Goal: Task Accomplishment & Management: Manage account settings

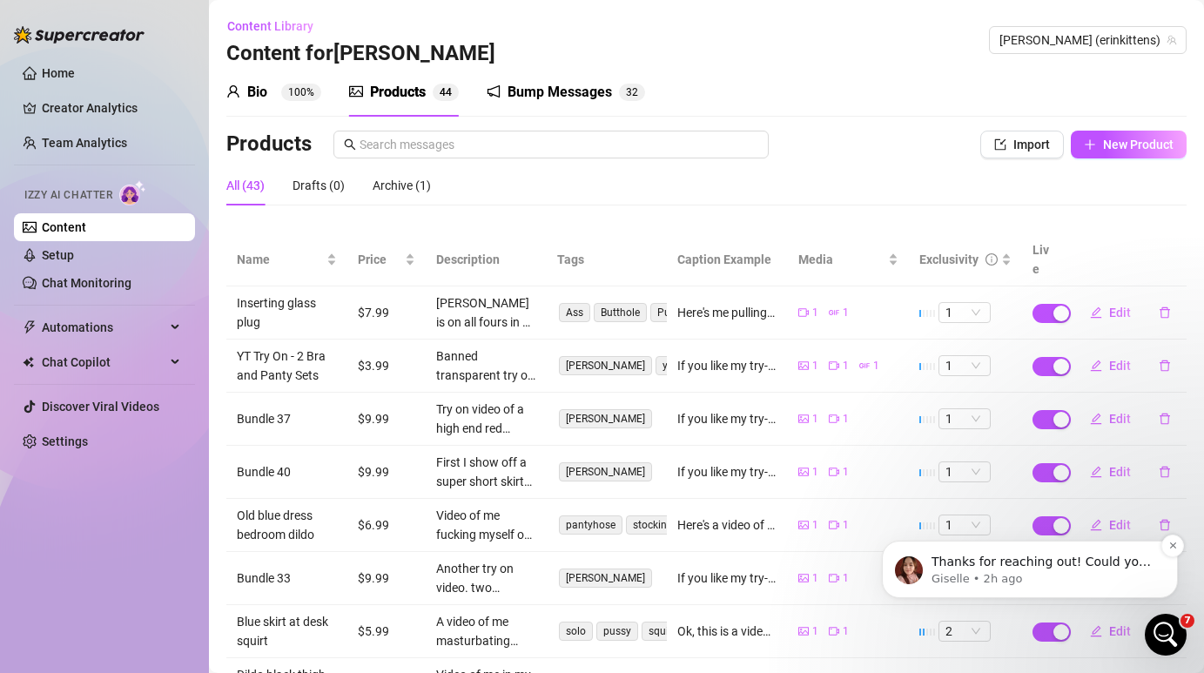
click at [1076, 576] on p "Giselle • 2h ago" at bounding box center [1044, 579] width 225 height 16
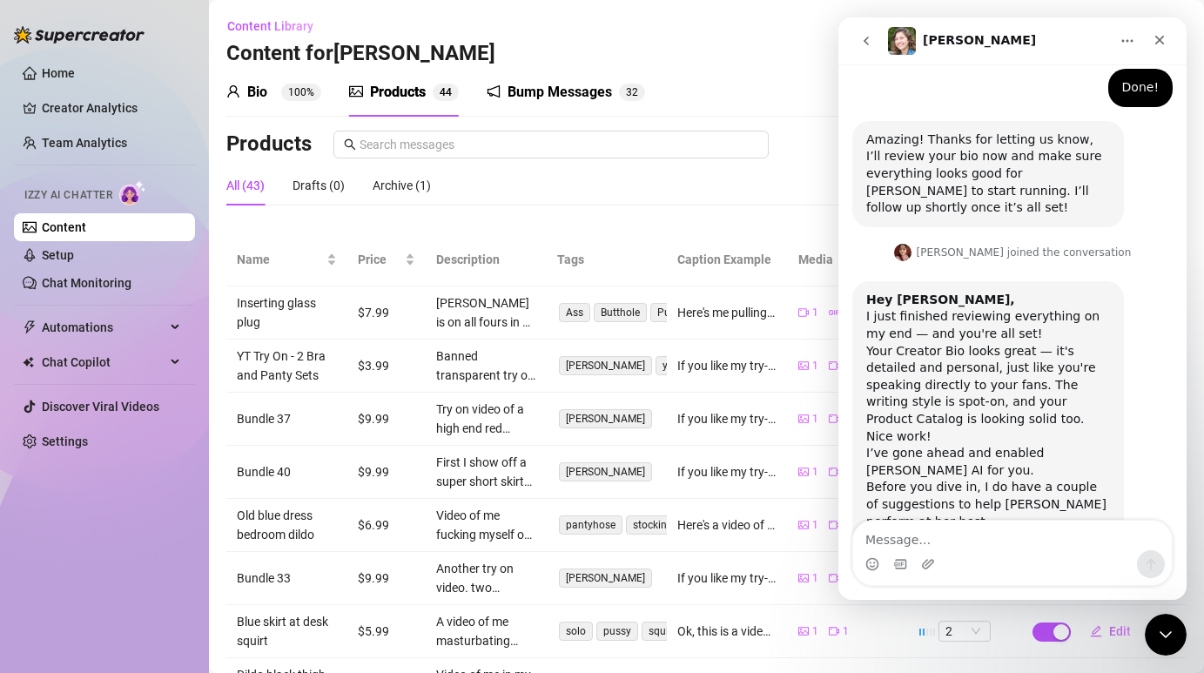
scroll to position [1991, 0]
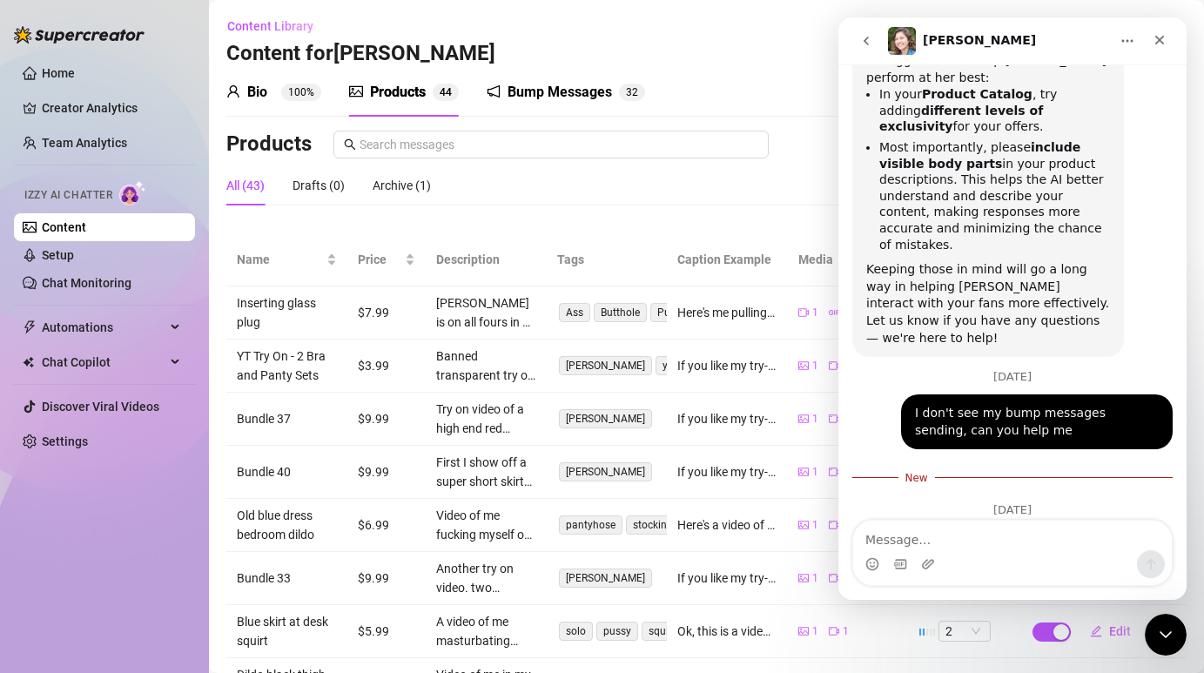
click at [548, 108] on div "Bump Messages 3 2" at bounding box center [566, 92] width 158 height 49
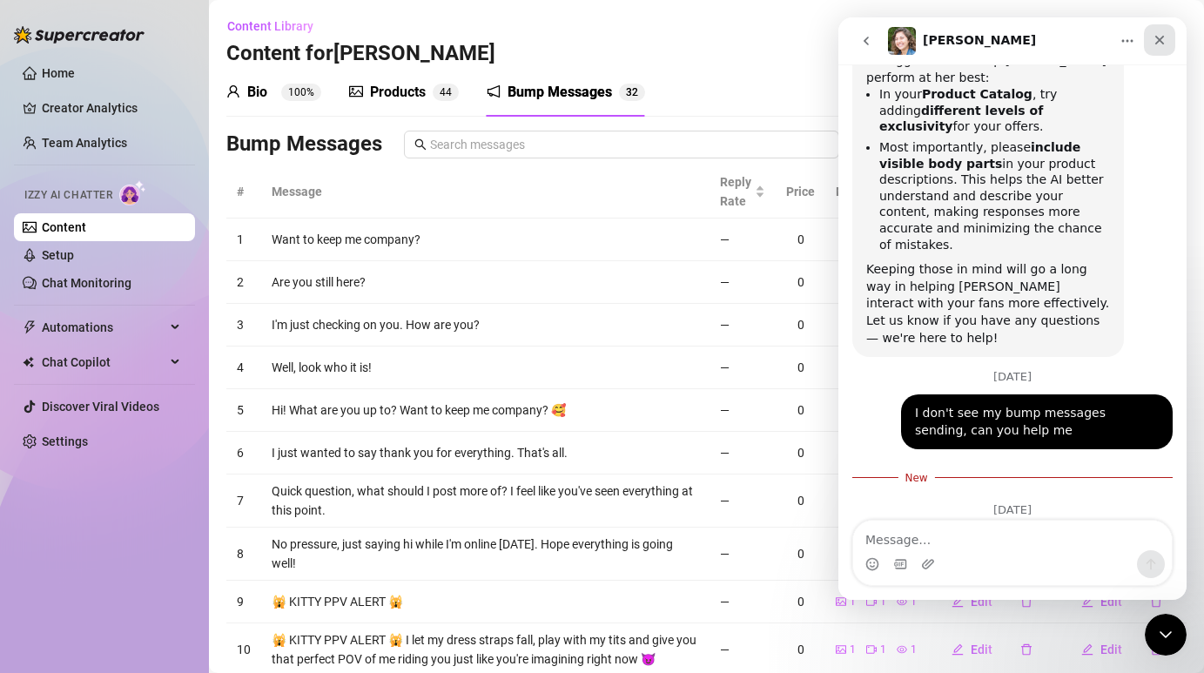
click at [1167, 45] on div "Close" at bounding box center [1159, 39] width 31 height 31
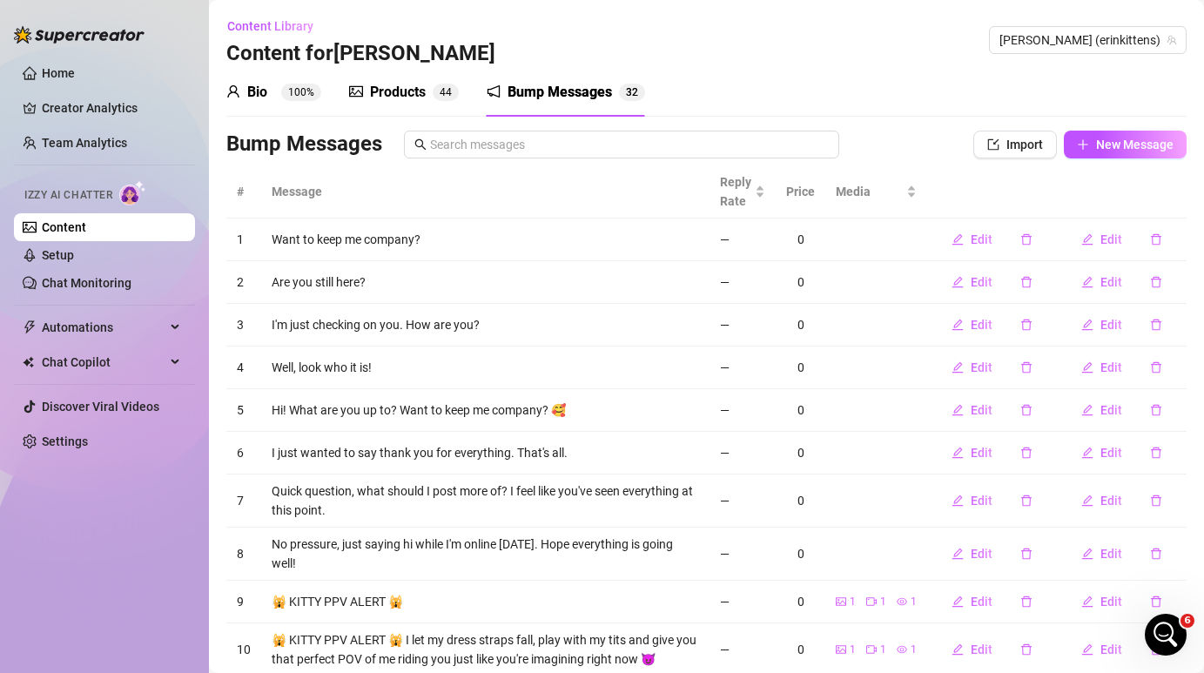
click at [424, 90] on div "Products" at bounding box center [398, 92] width 56 height 21
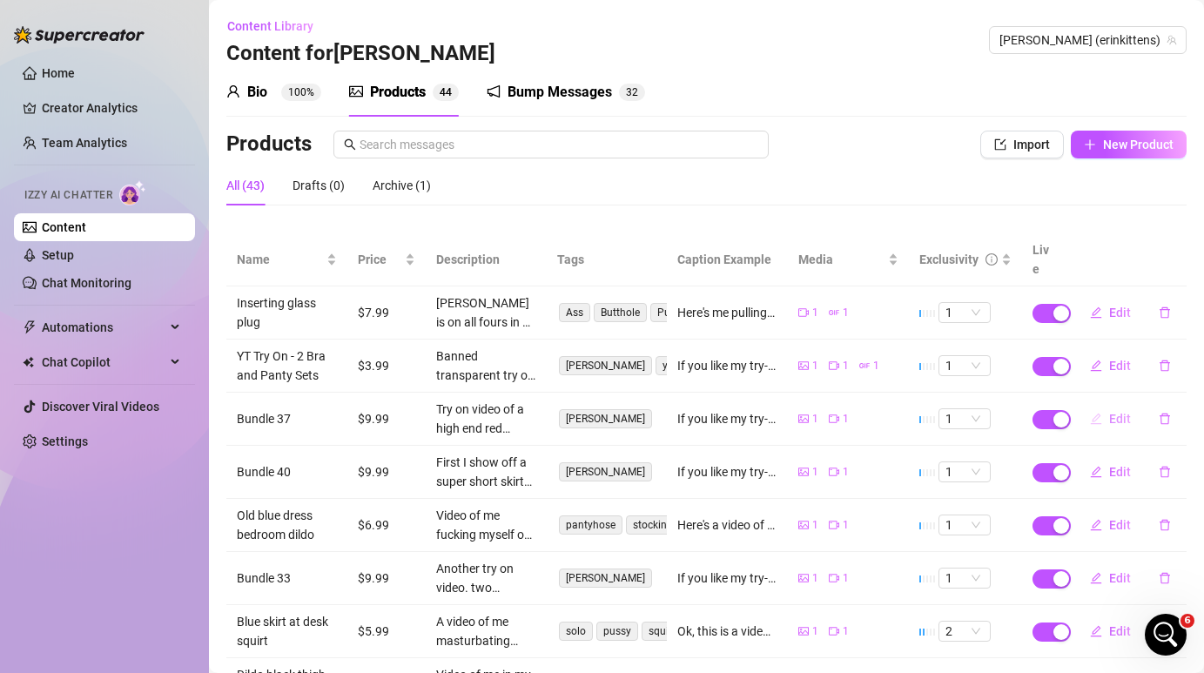
click at [1110, 412] on span "Edit" at bounding box center [1120, 419] width 22 height 14
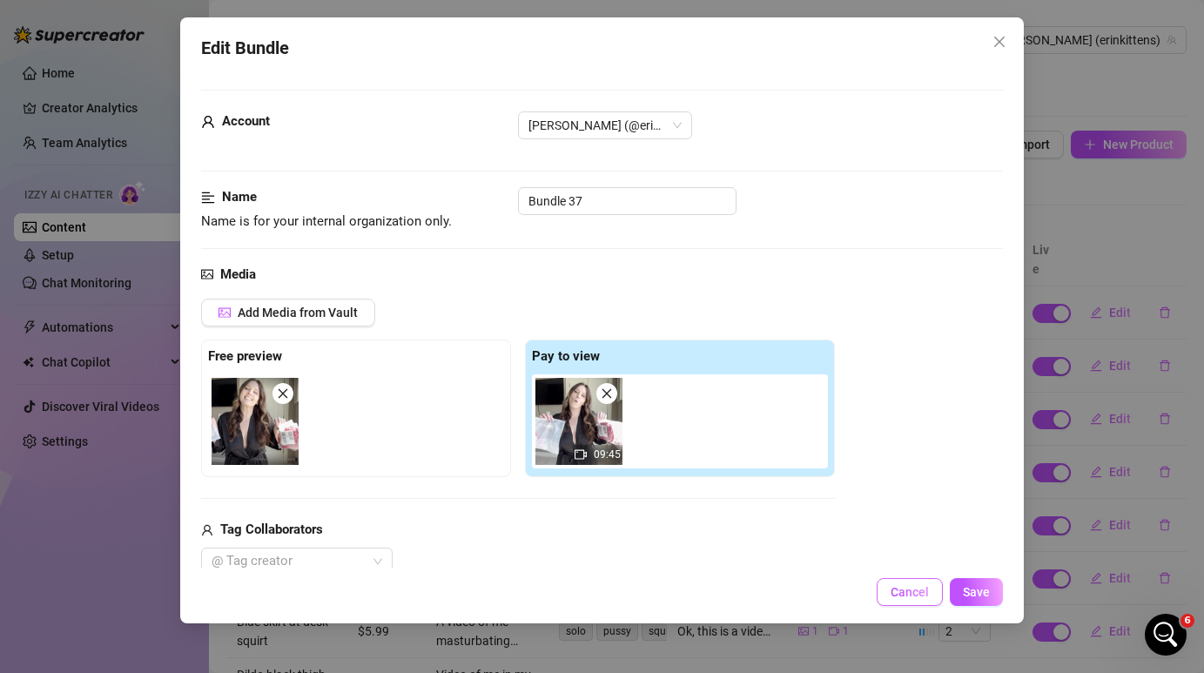
click at [919, 599] on span "Cancel" at bounding box center [910, 592] width 38 height 14
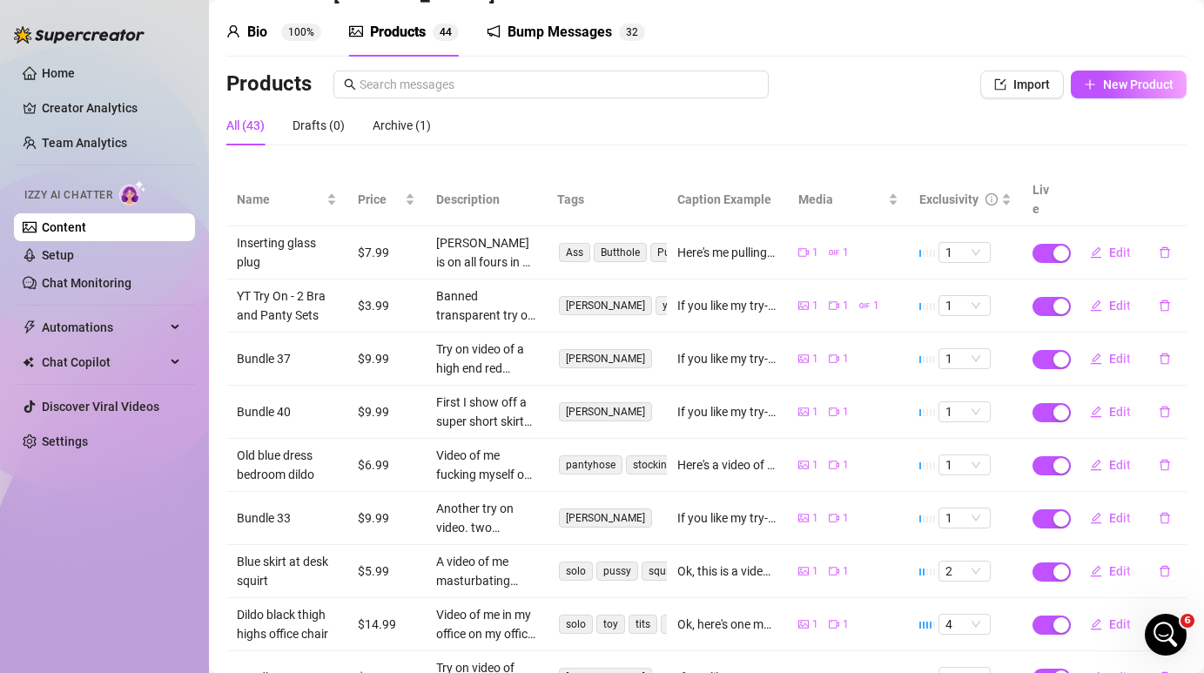
scroll to position [84, 0]
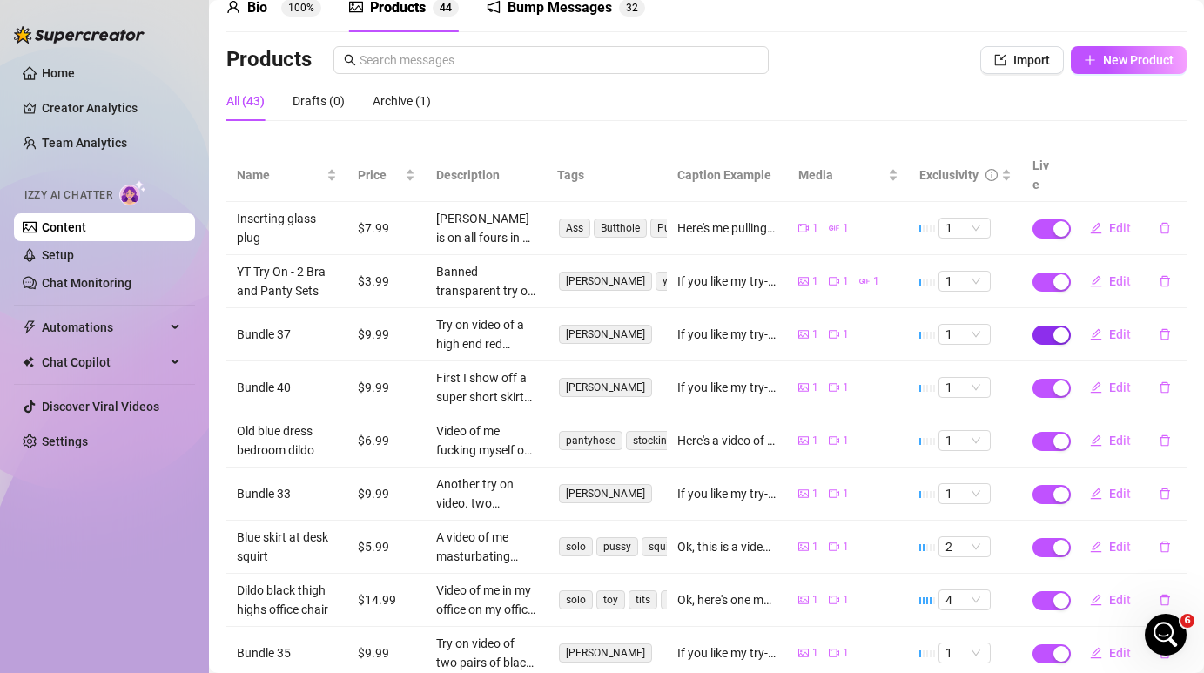
click at [1038, 326] on span "button" at bounding box center [1052, 335] width 38 height 19
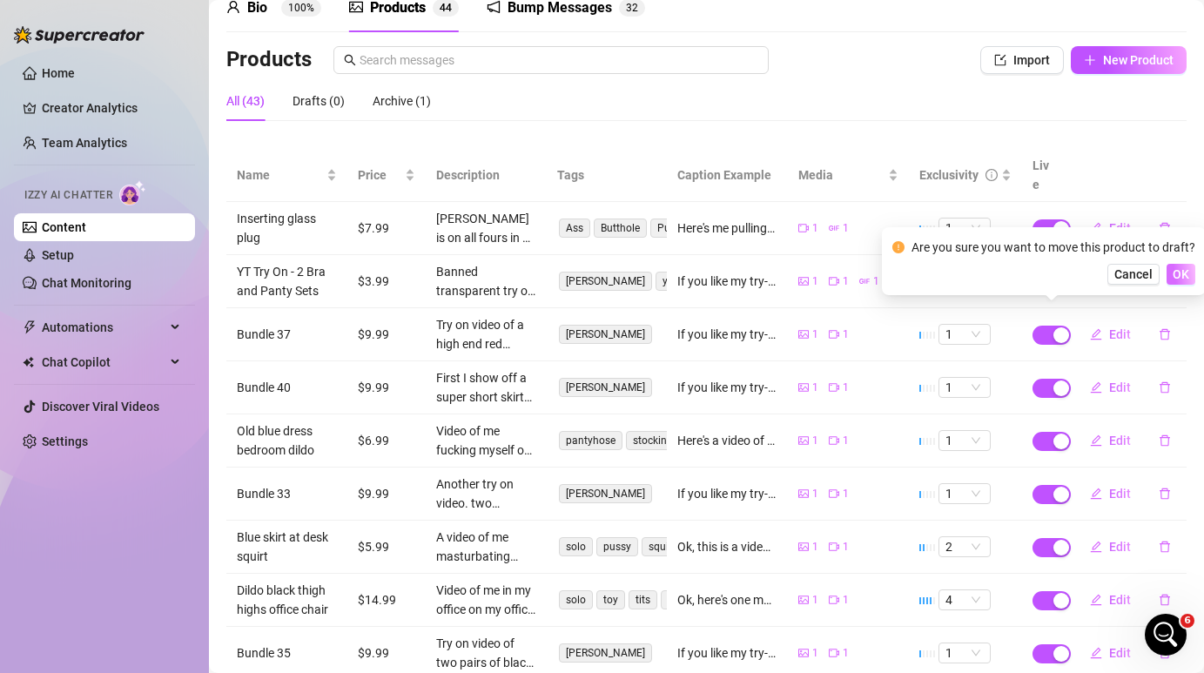
click at [1180, 276] on span "OK" at bounding box center [1181, 274] width 17 height 14
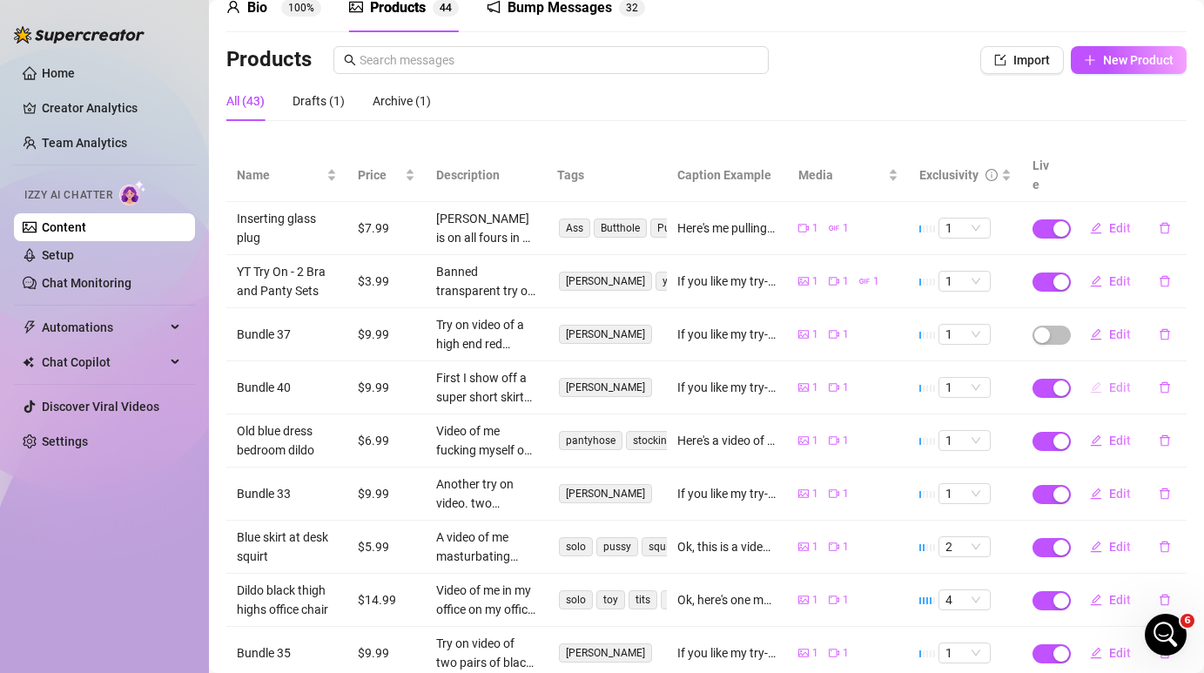
click at [1114, 380] on span "Edit" at bounding box center [1120, 387] width 22 height 14
type textarea "If you like my try-on videos, I still have some available that you might be int…"
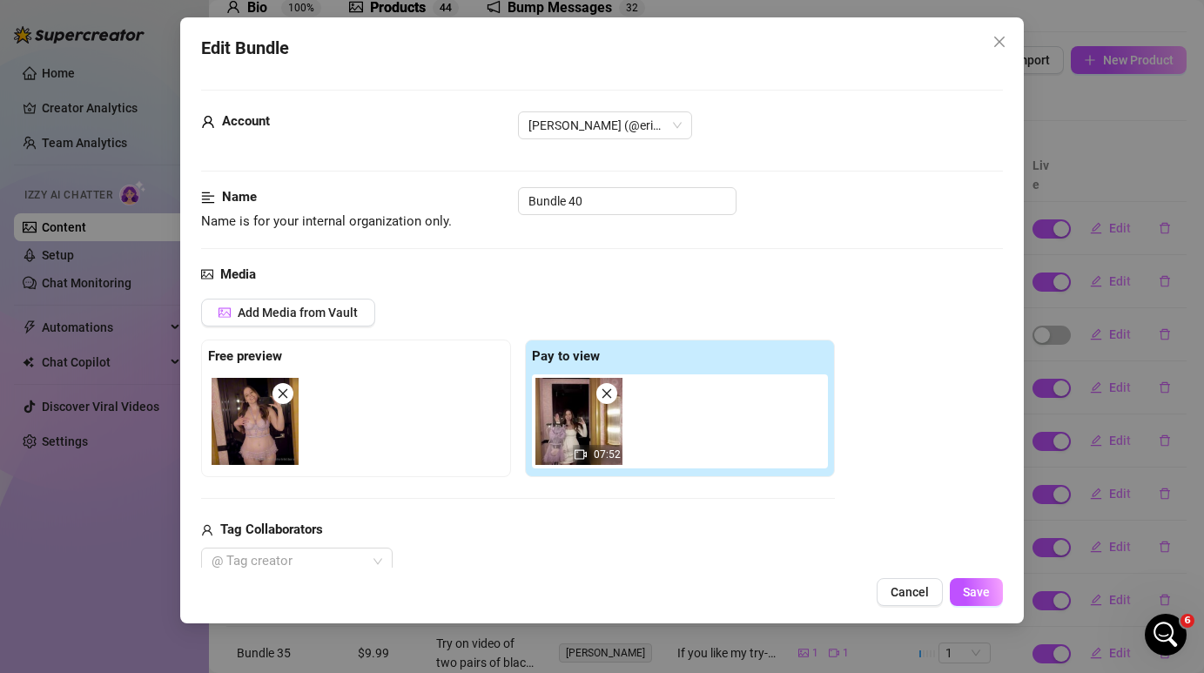
scroll to position [1, 0]
drag, startPoint x: 613, startPoint y: 195, endPoint x: 469, endPoint y: 195, distance: 143.7
click at [469, 195] on div "Name Name is for your internal organization only. Bundle 40" at bounding box center [601, 208] width 801 height 44
type input "YT [PERSON_NAME]'s Secret"
click at [970, 585] on span "Save" at bounding box center [976, 592] width 27 height 14
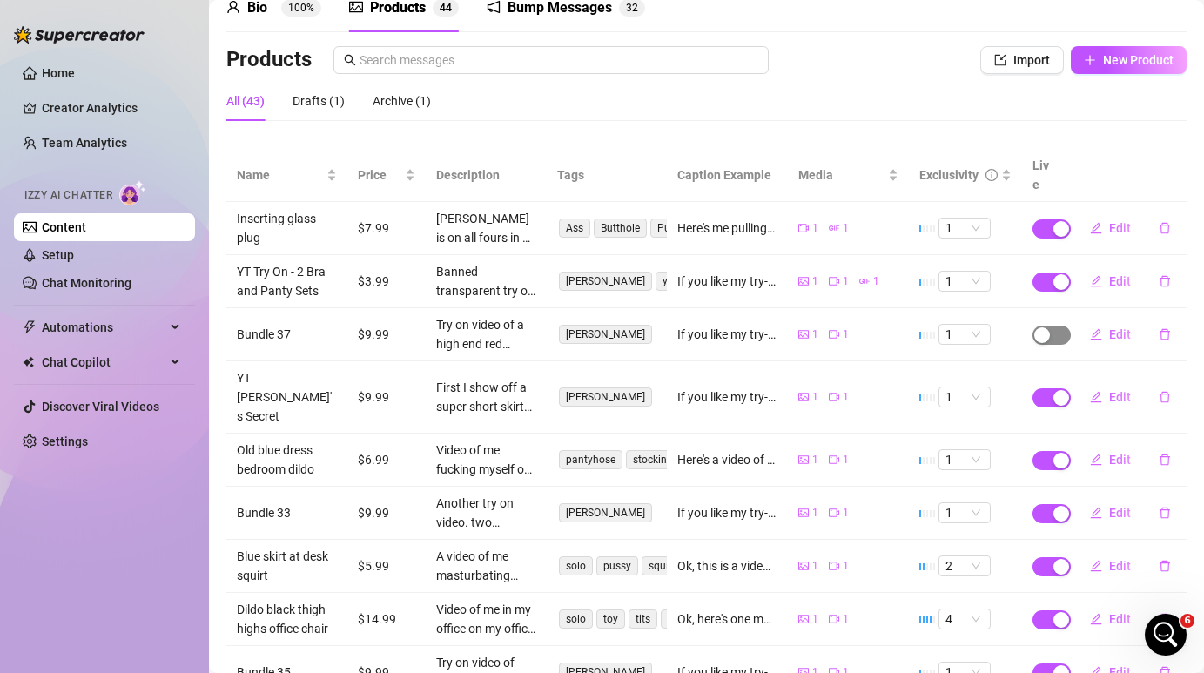
click at [1054, 326] on span "button" at bounding box center [1052, 335] width 38 height 19
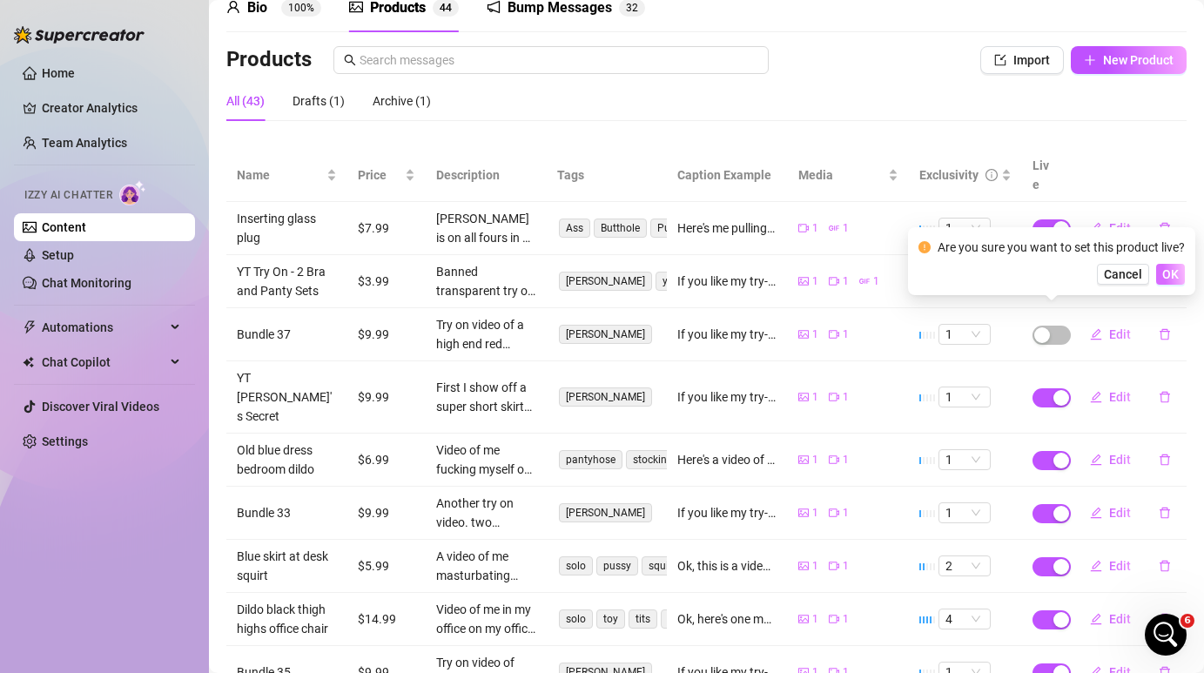
click at [1173, 274] on span "OK" at bounding box center [1170, 274] width 17 height 14
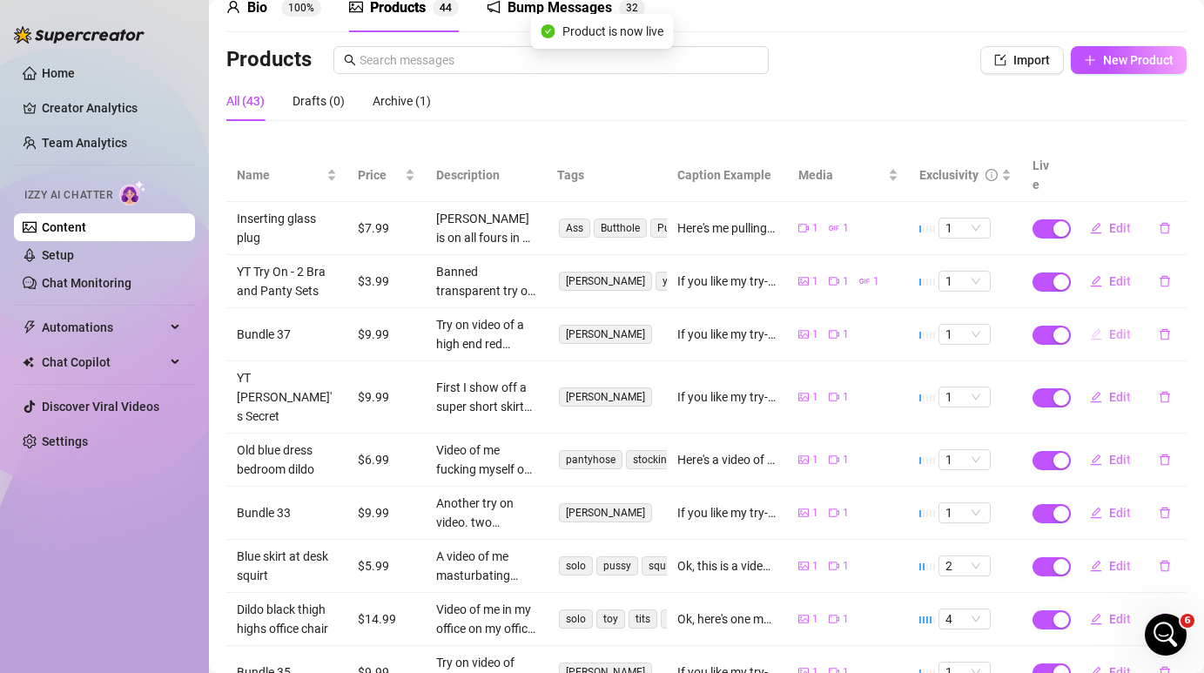
click at [1113, 327] on span "Edit" at bounding box center [1120, 334] width 22 height 14
type textarea "If you like my try-on videos, I still have some available that you might be int…"
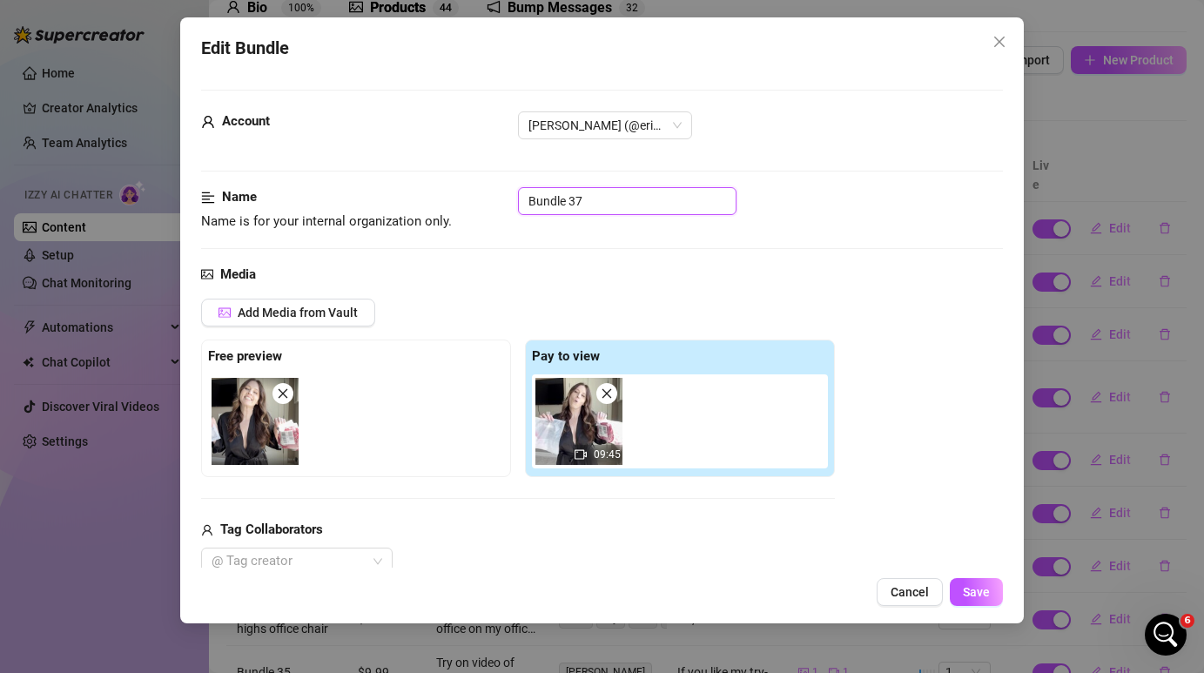
drag, startPoint x: 598, startPoint y: 206, endPoint x: 468, endPoint y: 194, distance: 131.2
click at [468, 194] on div "Name Name is for your internal organization only. Bundle 37" at bounding box center [601, 209] width 801 height 44
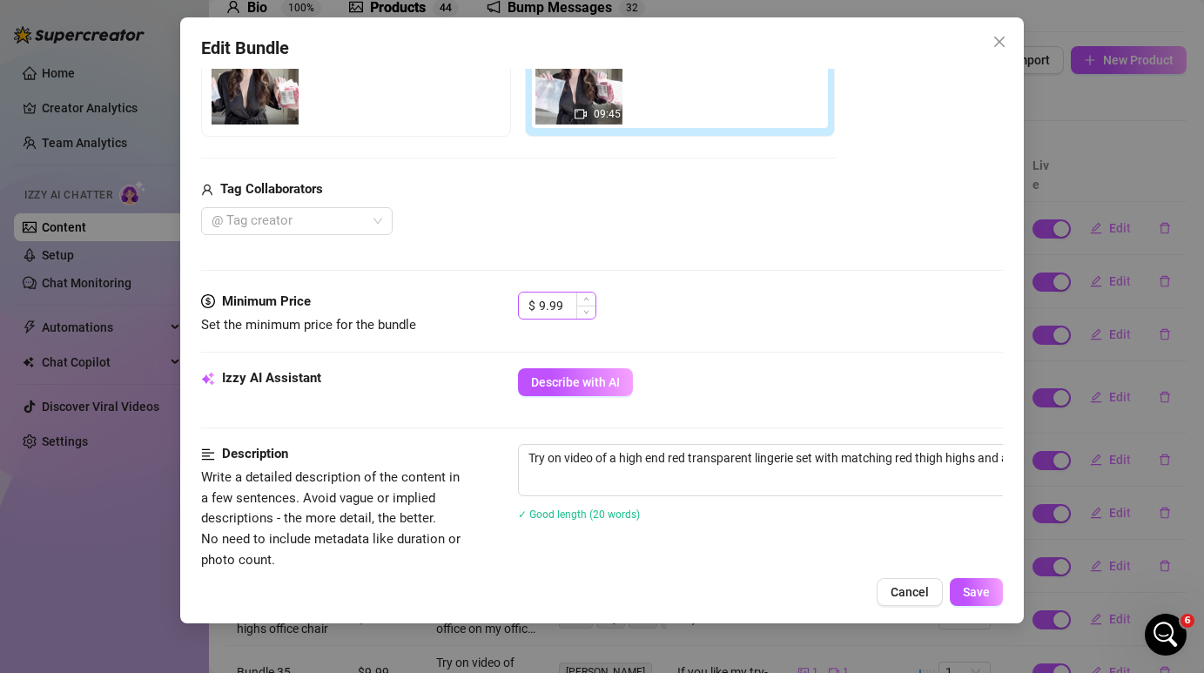
type input "YT Try on"
click at [549, 302] on input "9.99" at bounding box center [567, 306] width 57 height 26
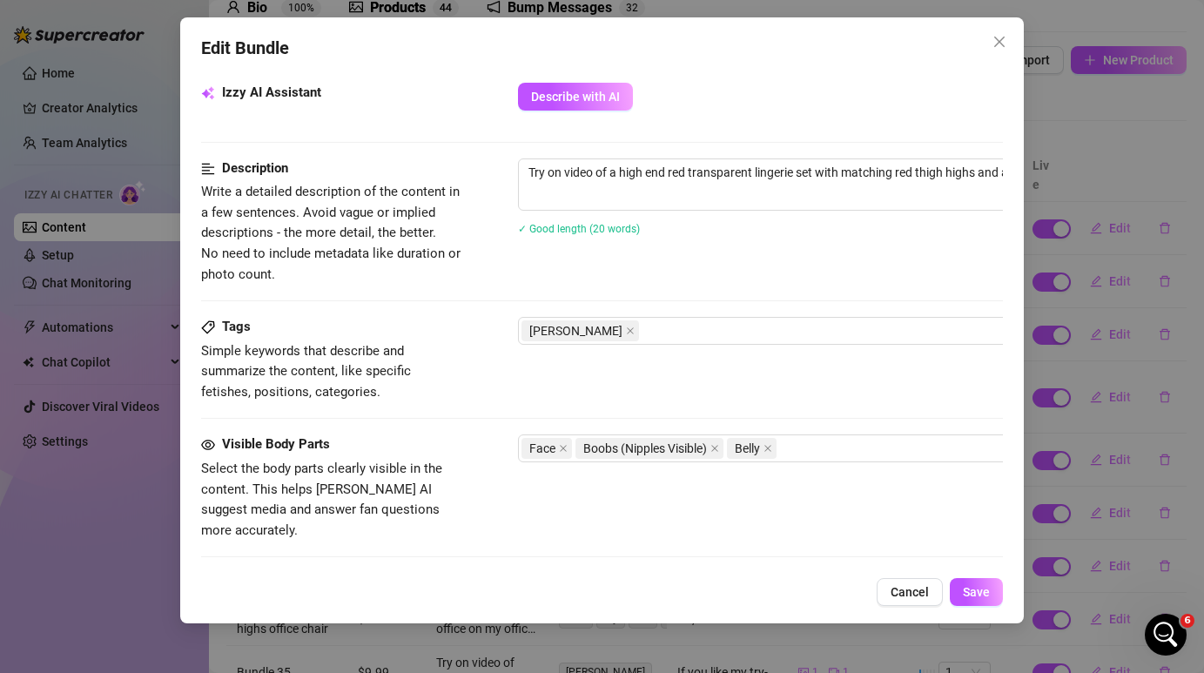
scroll to position [629, 0]
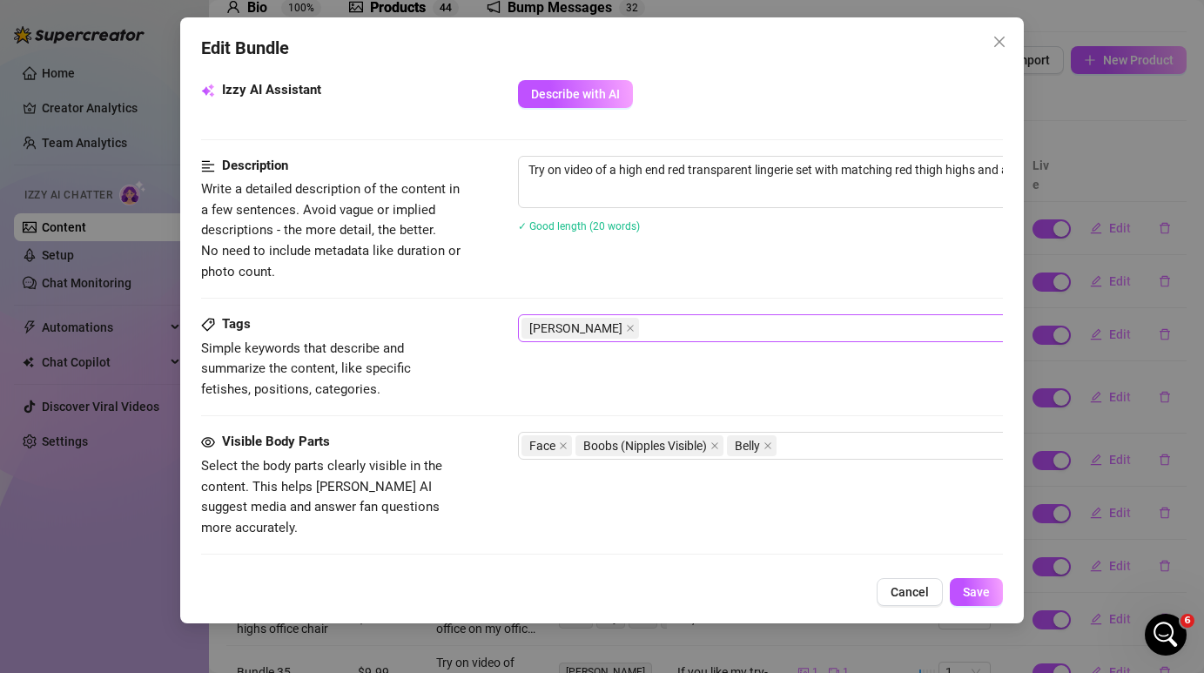
click at [733, 330] on div "[PERSON_NAME]" at bounding box center [814, 328] width 584 height 24
type input "3.99"
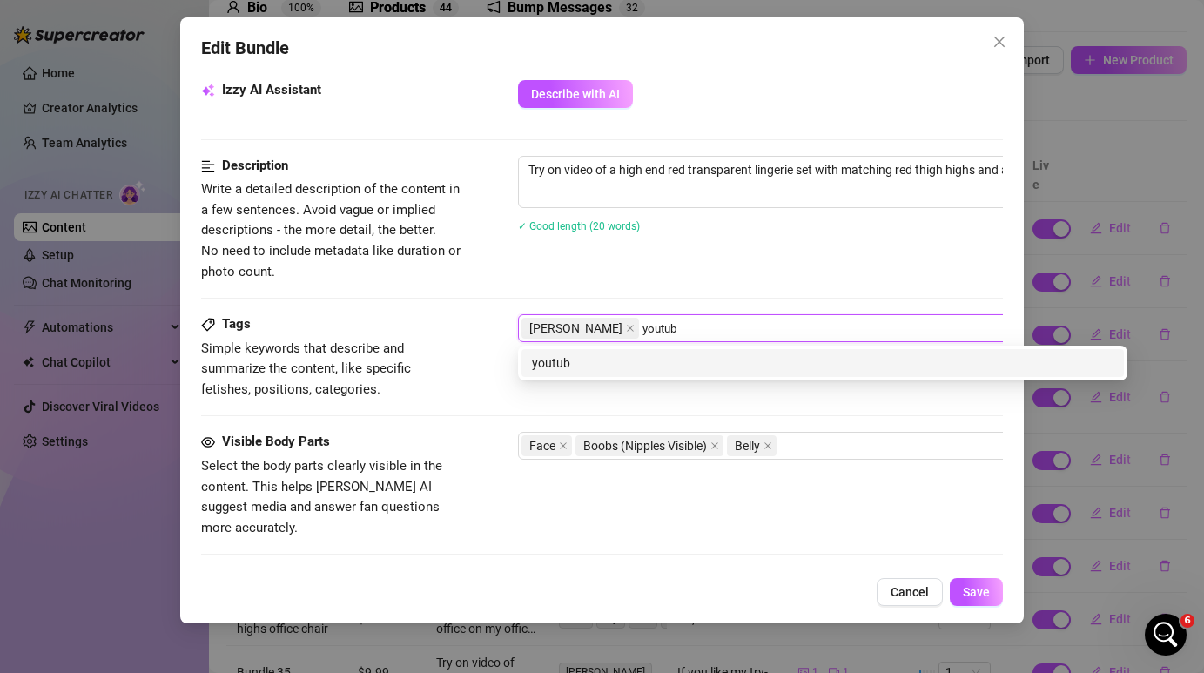
type input "youtube"
click at [724, 364] on div "youtube" at bounding box center [823, 362] width 582 height 19
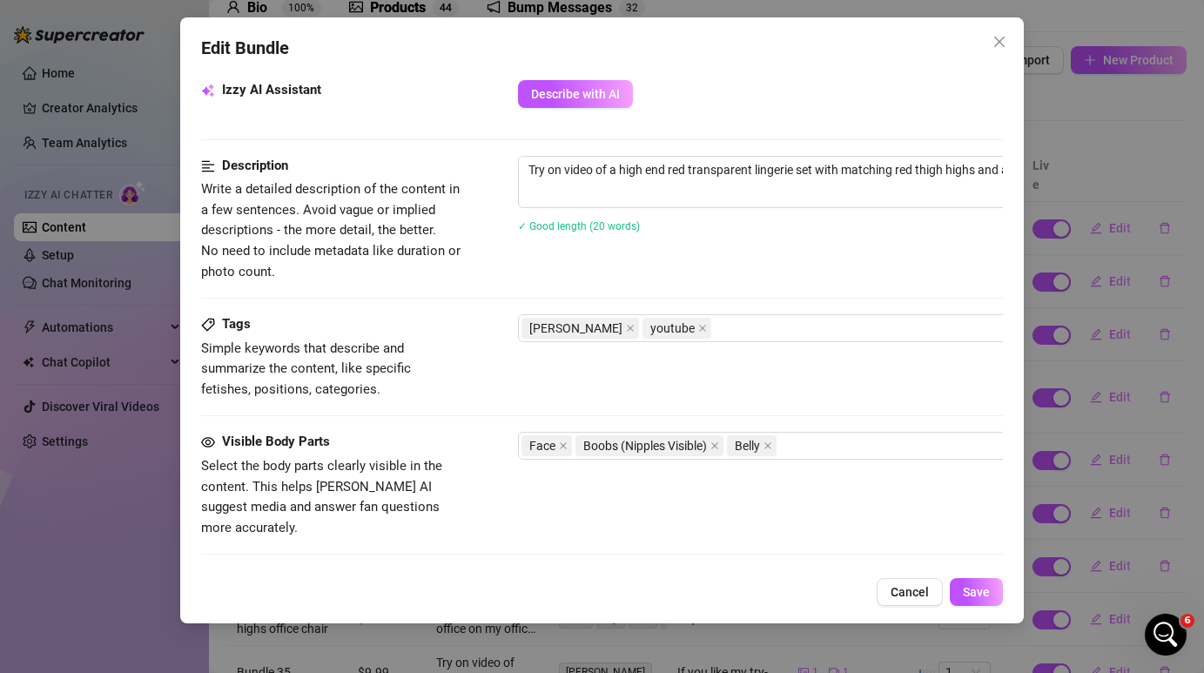
click at [872, 270] on div "Description Write a detailed description of the content in a few sentences. Avo…" at bounding box center [601, 219] width 801 height 126
click at [974, 596] on span "Save" at bounding box center [976, 592] width 27 height 14
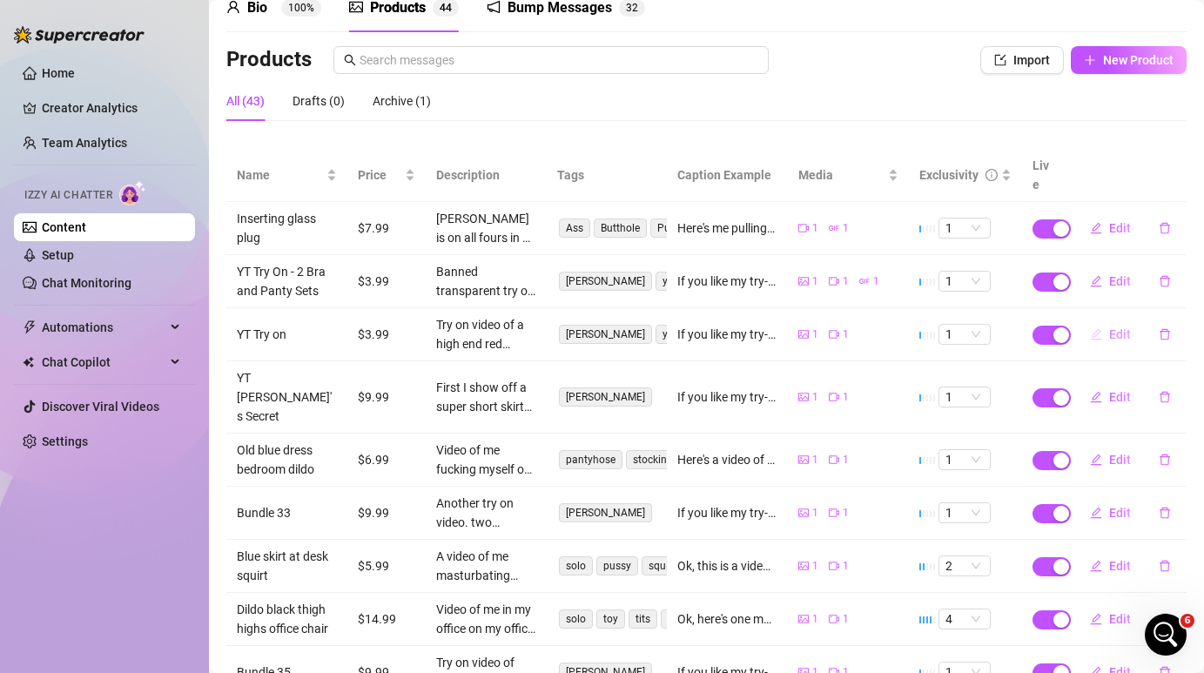
click at [1110, 327] on span "Edit" at bounding box center [1120, 334] width 22 height 14
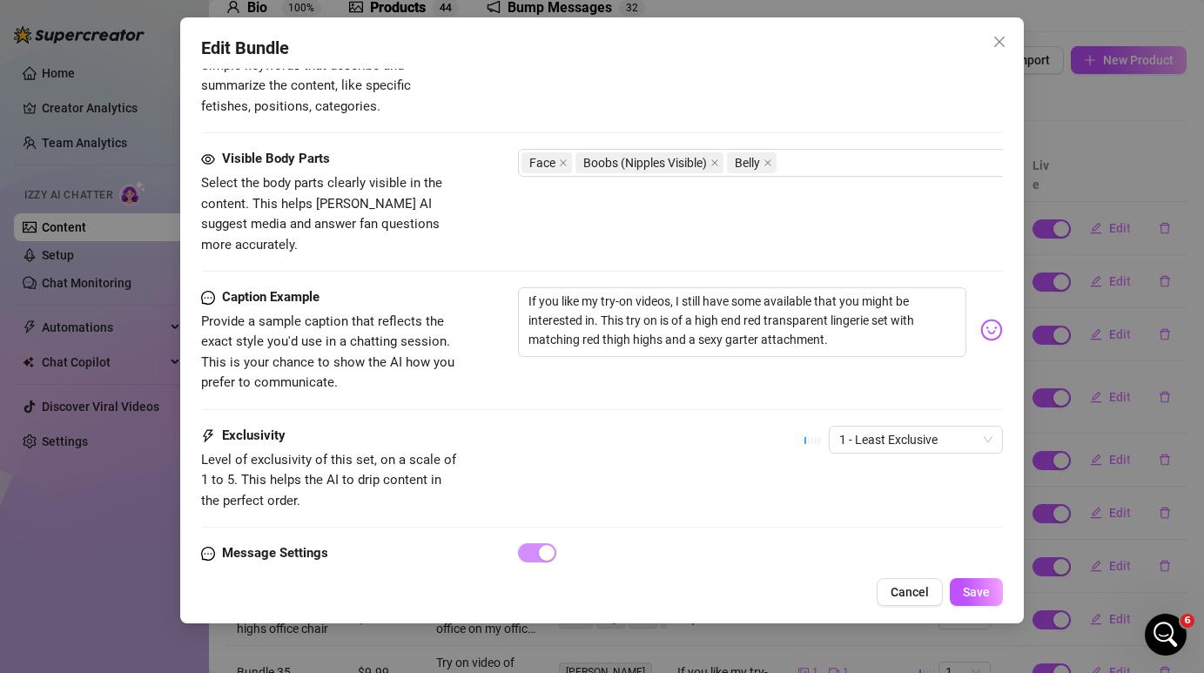
scroll to position [964, 0]
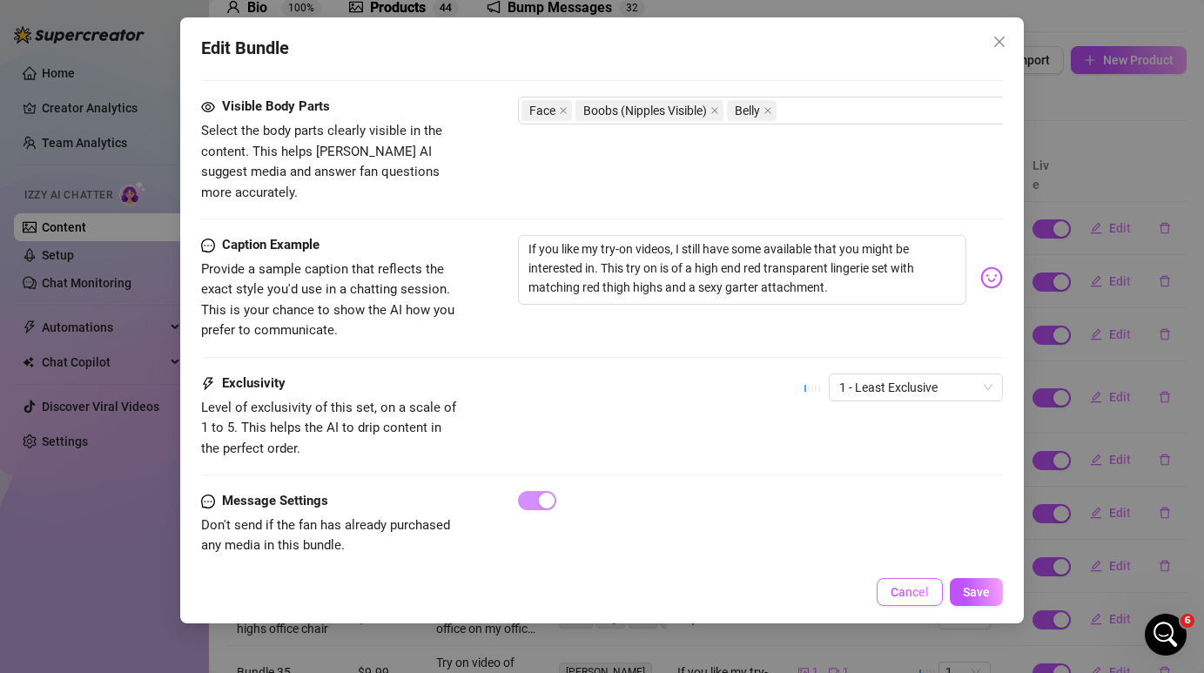
click at [897, 600] on button "Cancel" at bounding box center [910, 592] width 66 height 28
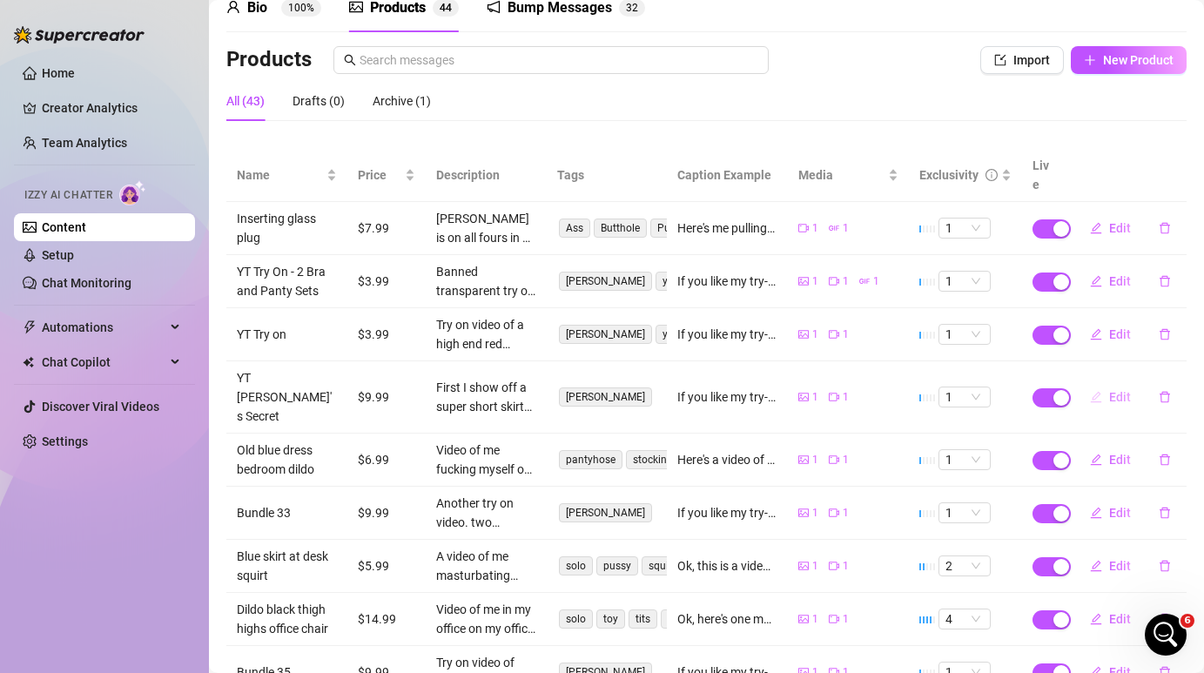
click at [1115, 390] on span "Edit" at bounding box center [1120, 397] width 22 height 14
type textarea "If you like my try-on videos, I still have some available that you might be int…"
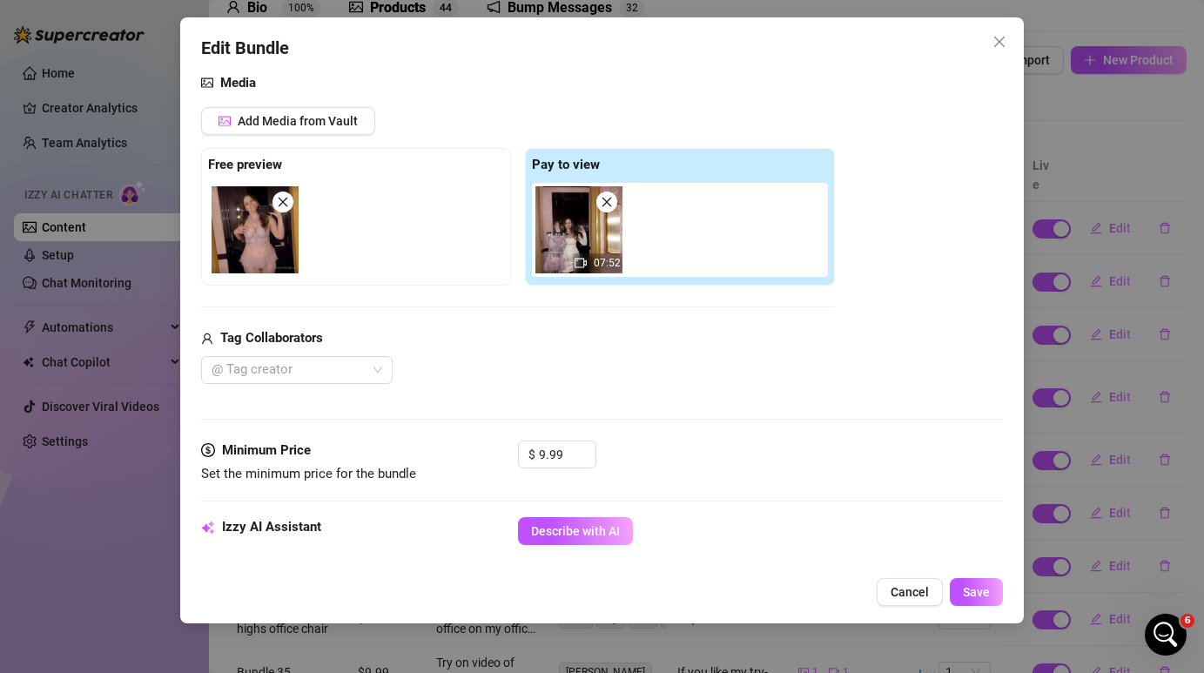
scroll to position [195, 0]
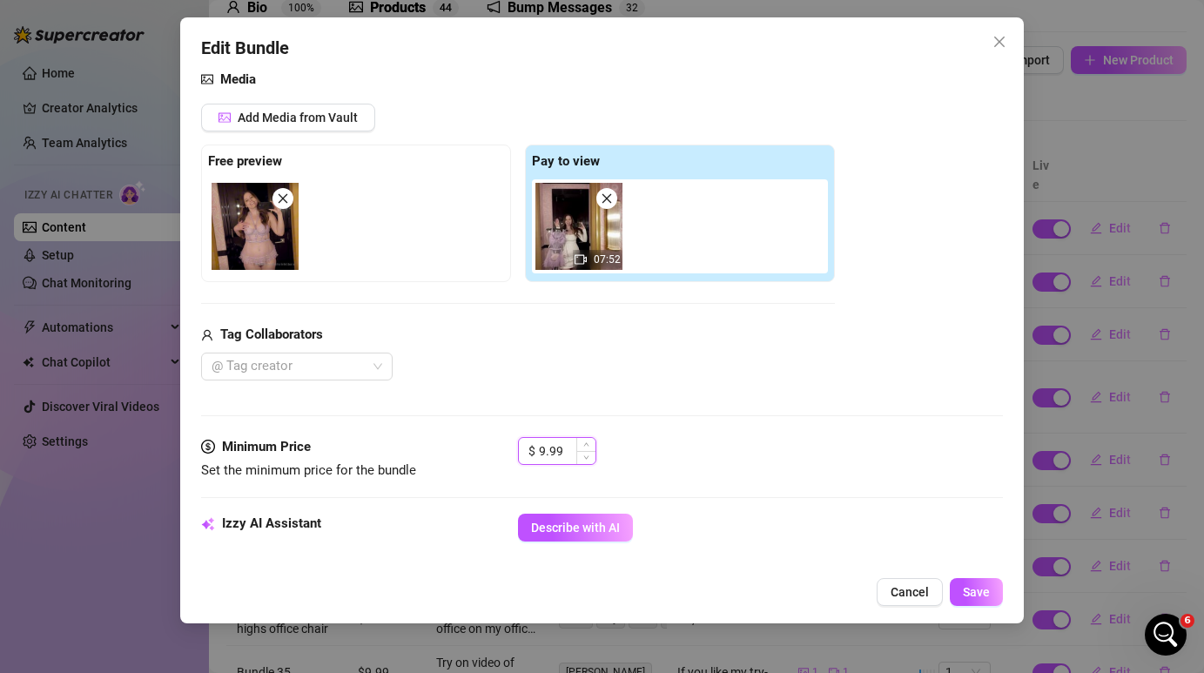
click at [544, 446] on input "9.99" at bounding box center [567, 451] width 57 height 26
type input "3.99"
click at [991, 594] on button "Save" at bounding box center [976, 592] width 53 height 28
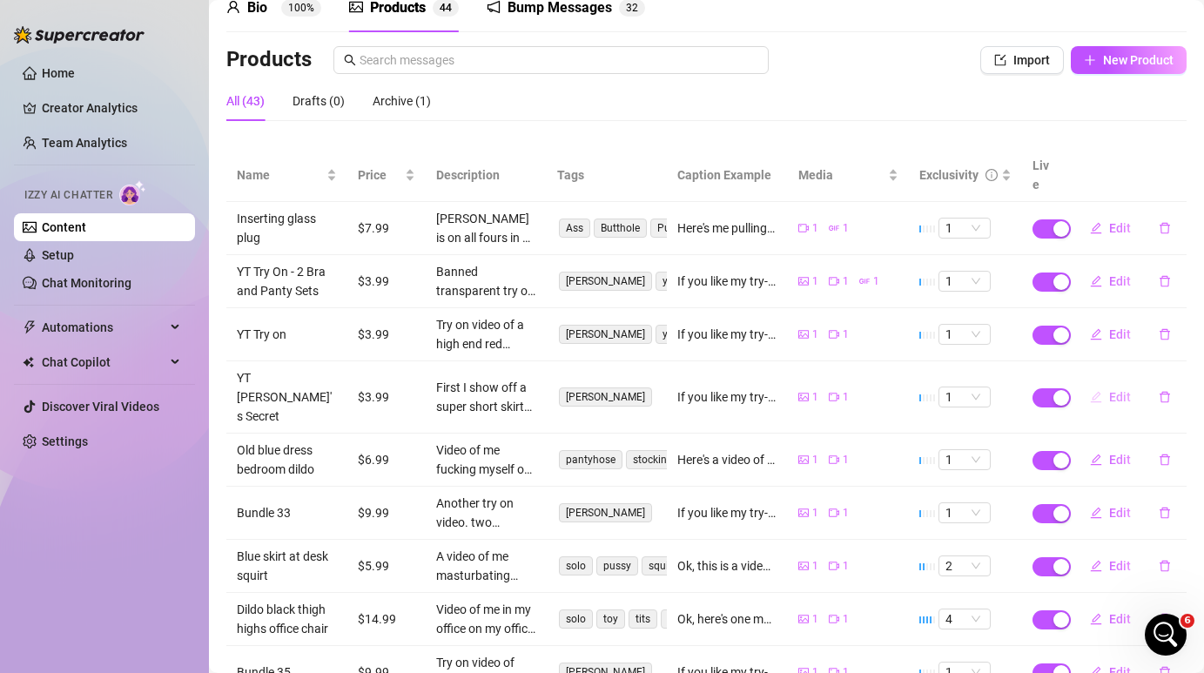
click at [1107, 383] on button "Edit" at bounding box center [1110, 397] width 69 height 28
type textarea "If you like my try-on videos, I still have some available that you might be int…"
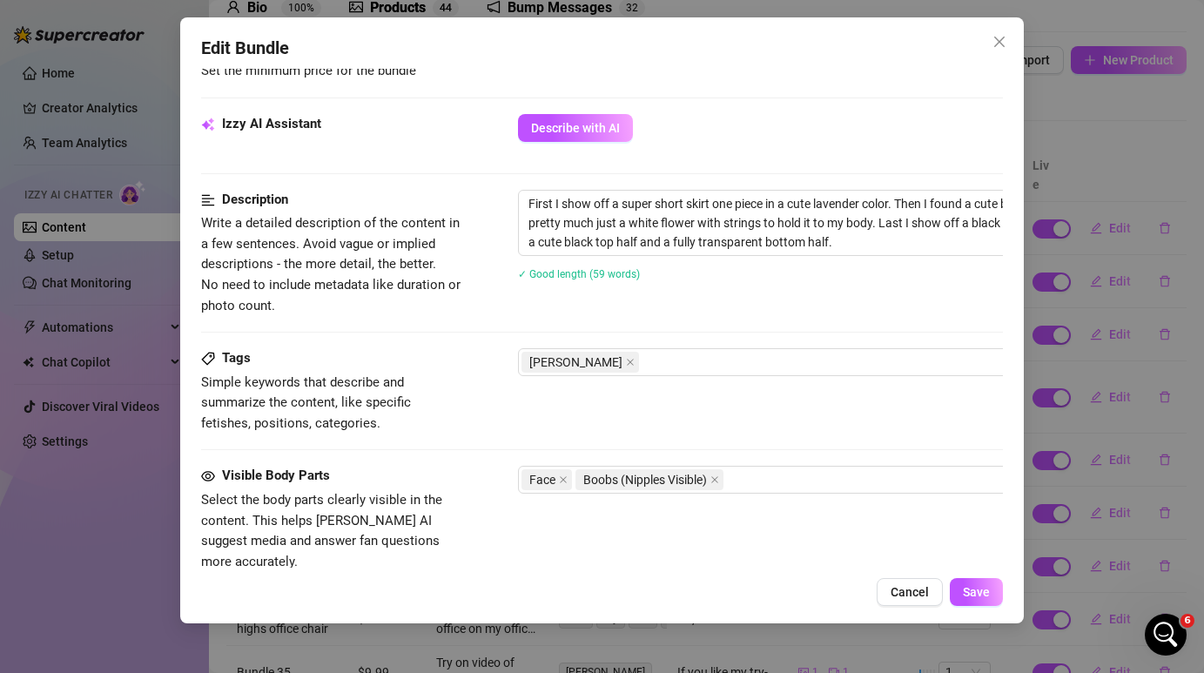
scroll to position [740, 0]
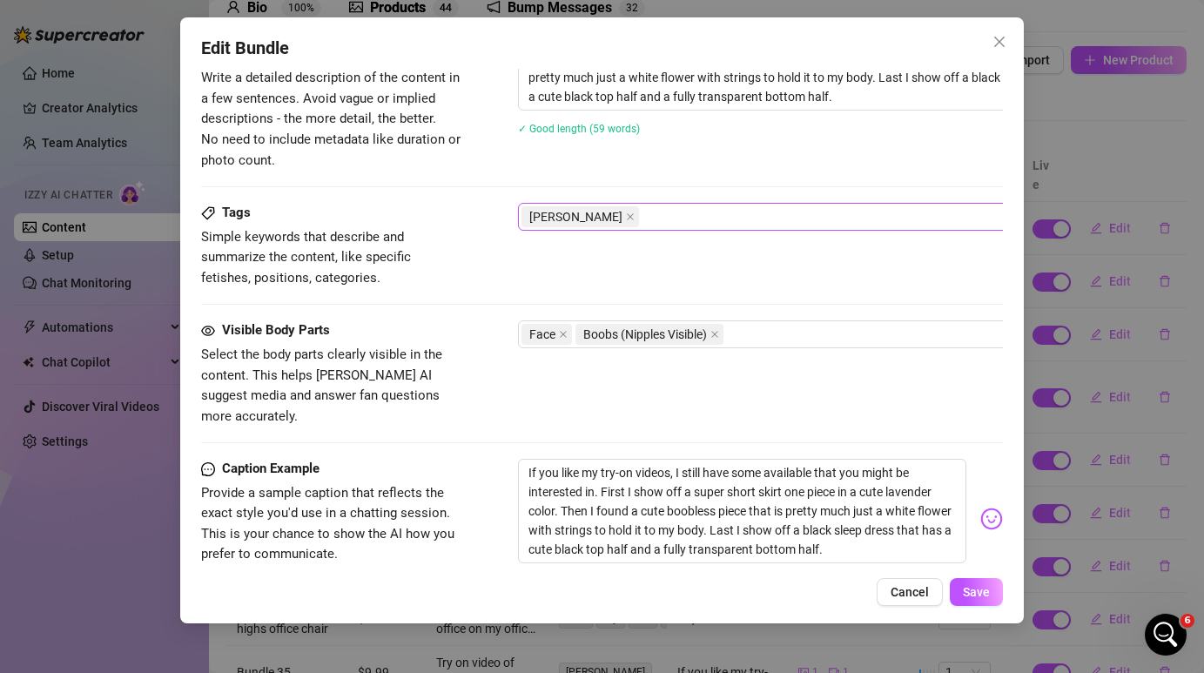
click at [602, 227] on div "[PERSON_NAME]" at bounding box center [814, 217] width 584 height 24
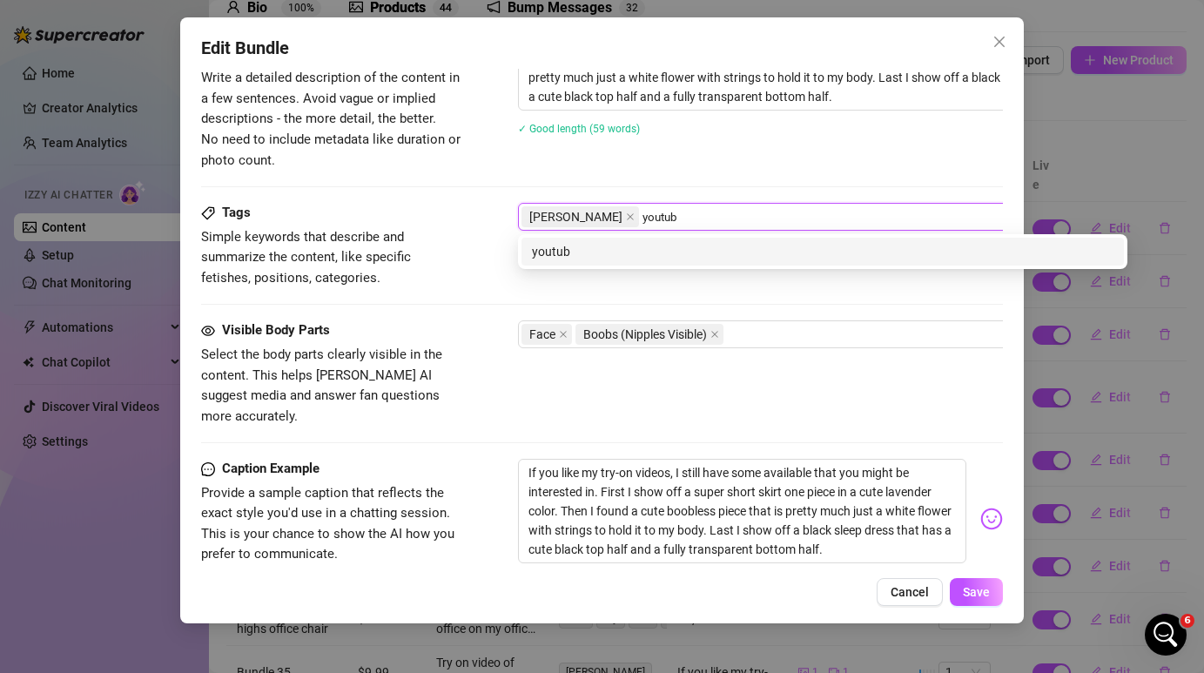
type input "youtube"
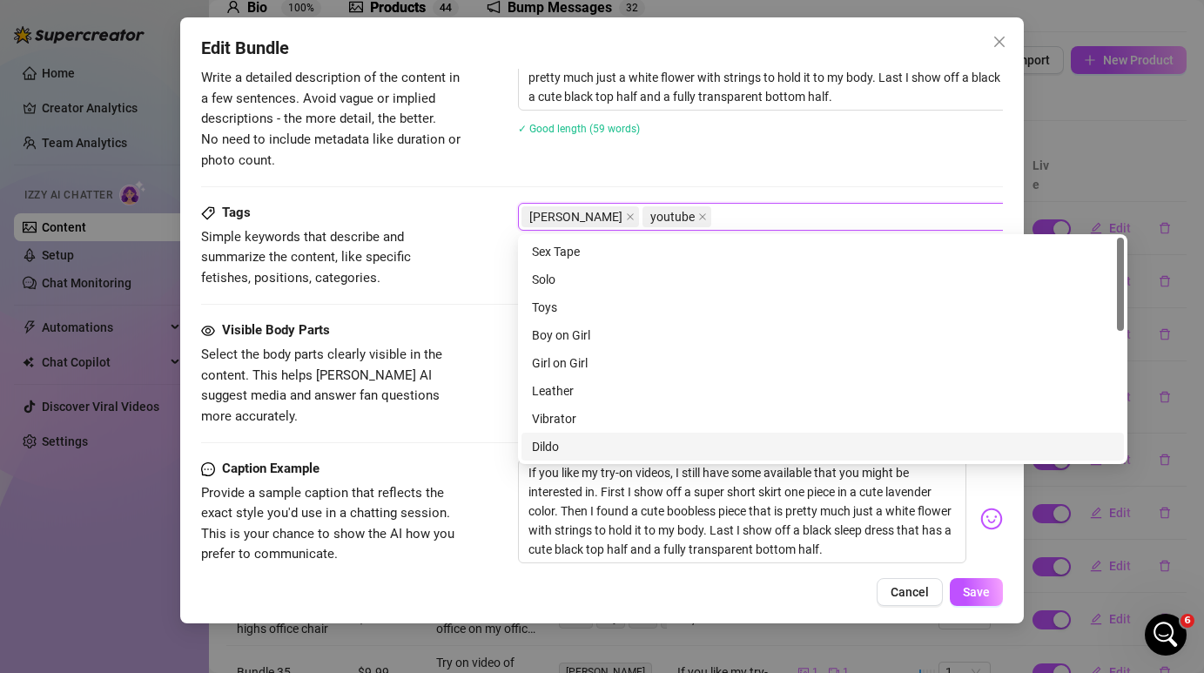
click at [831, 584] on div "Cancel Save" at bounding box center [601, 592] width 801 height 28
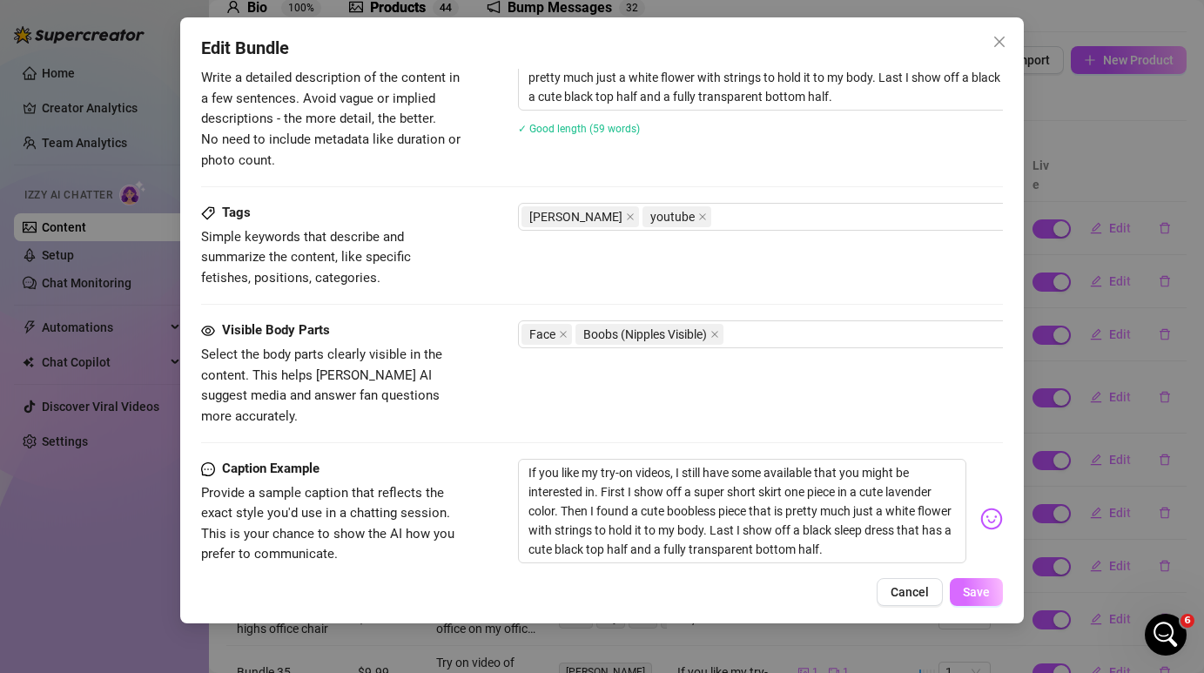
click at [975, 592] on span "Save" at bounding box center [976, 592] width 27 height 14
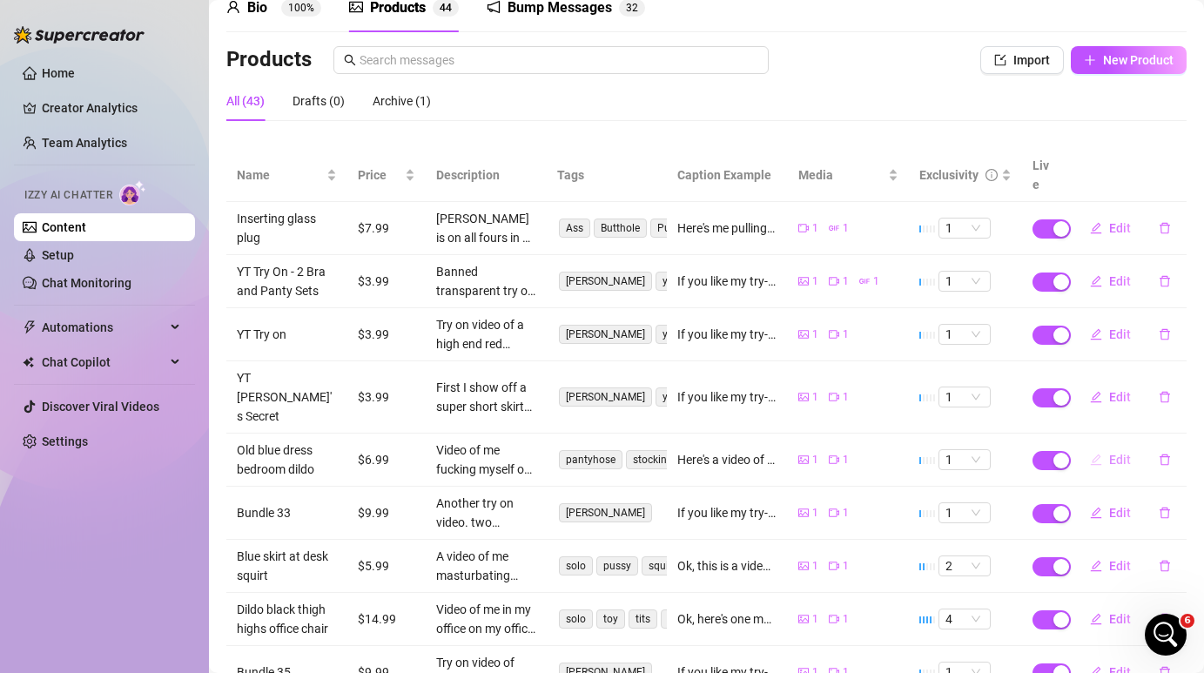
click at [1119, 453] on span "Edit" at bounding box center [1120, 460] width 22 height 14
type textarea "Here's a video of me in a blue dress and black pantyhose in my bedroom. This wa…"
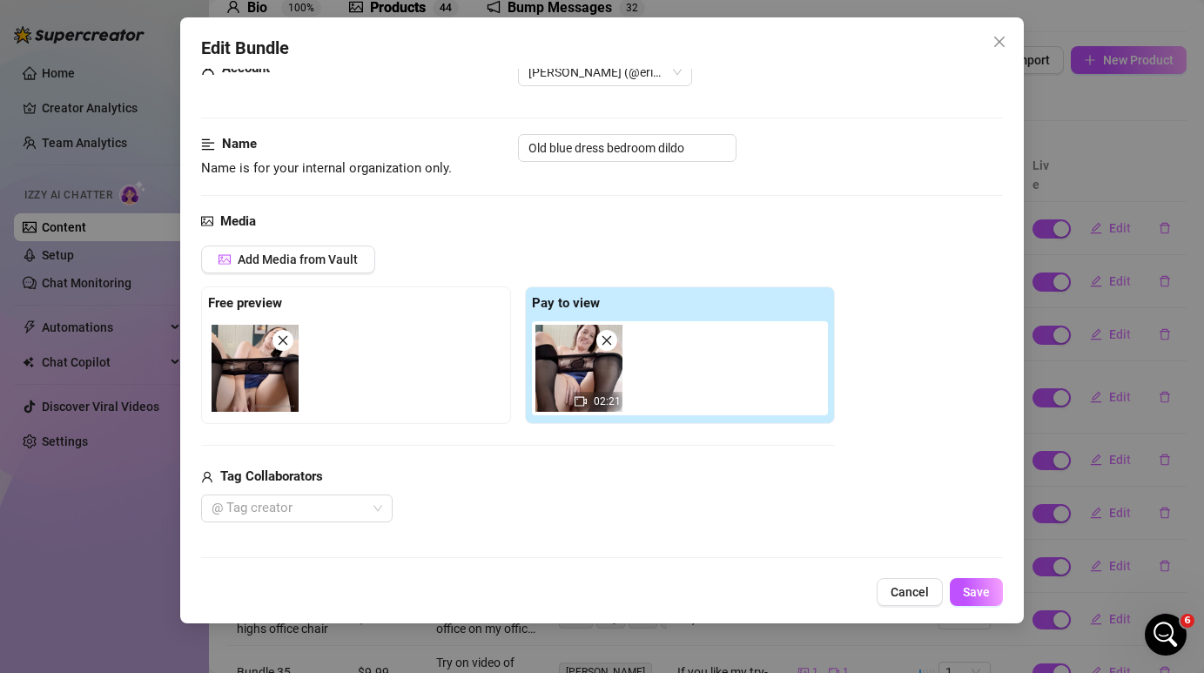
scroll to position [0, 0]
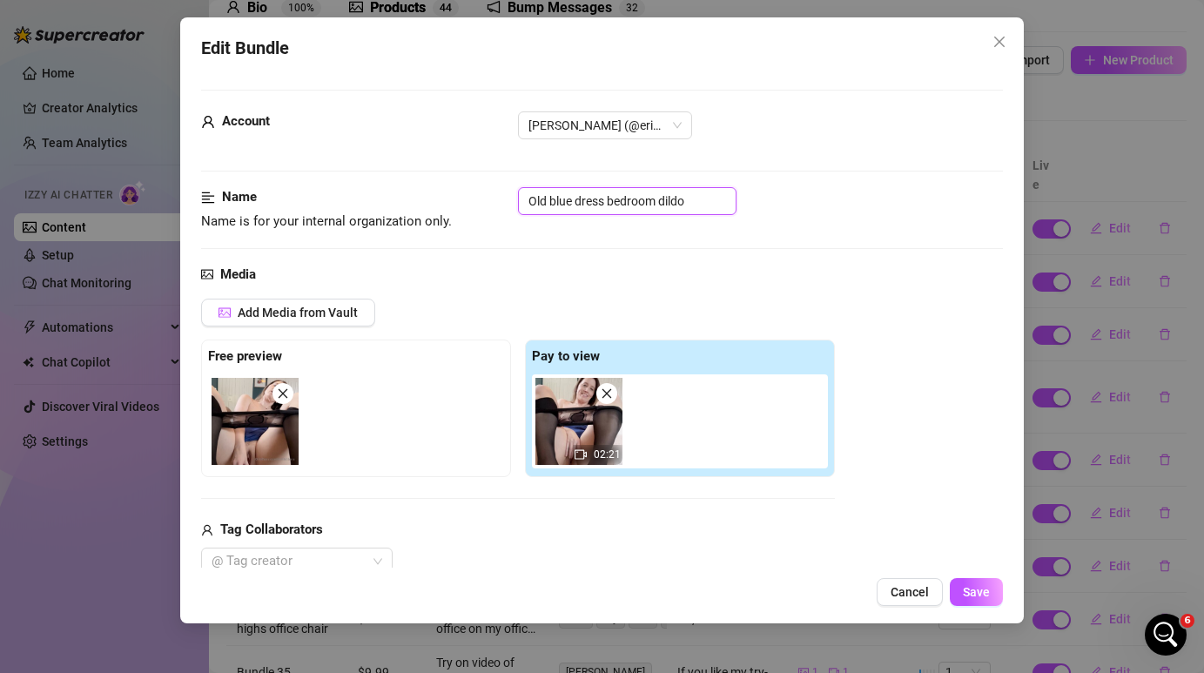
drag, startPoint x: 549, startPoint y: 194, endPoint x: 510, endPoint y: 195, distance: 38.3
click at [510, 195] on div "Name Name is for your internal organization only. Old blue dress bedroom dildo" at bounding box center [601, 209] width 801 height 44
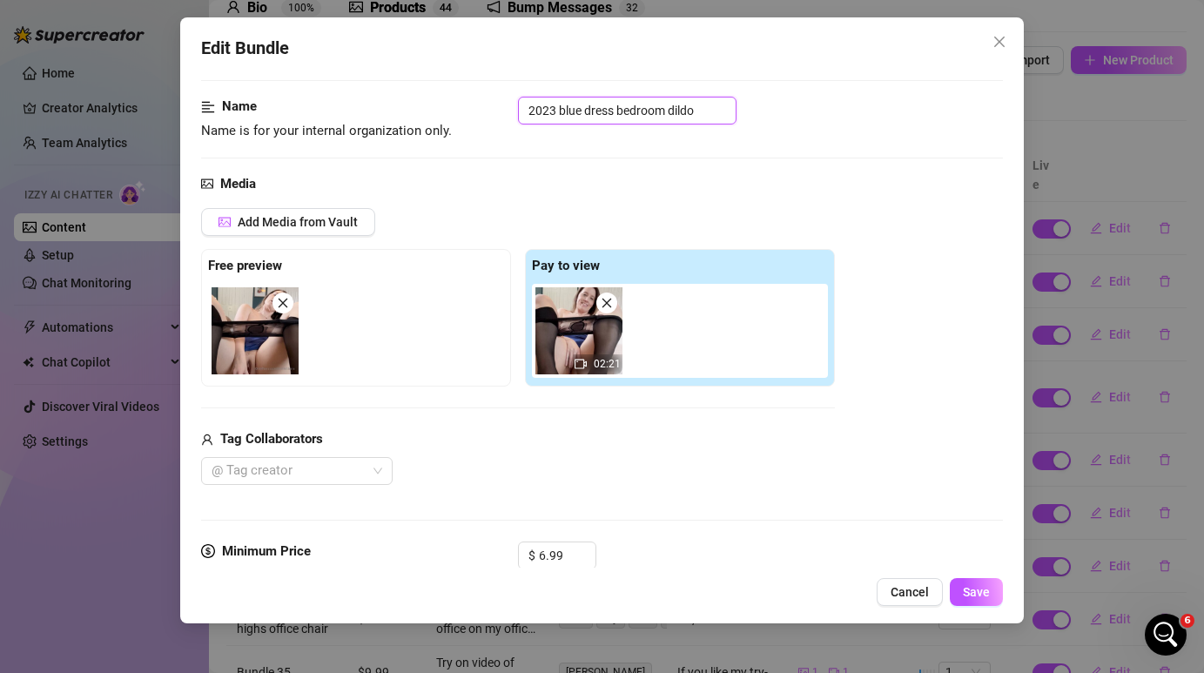
scroll to position [75, 0]
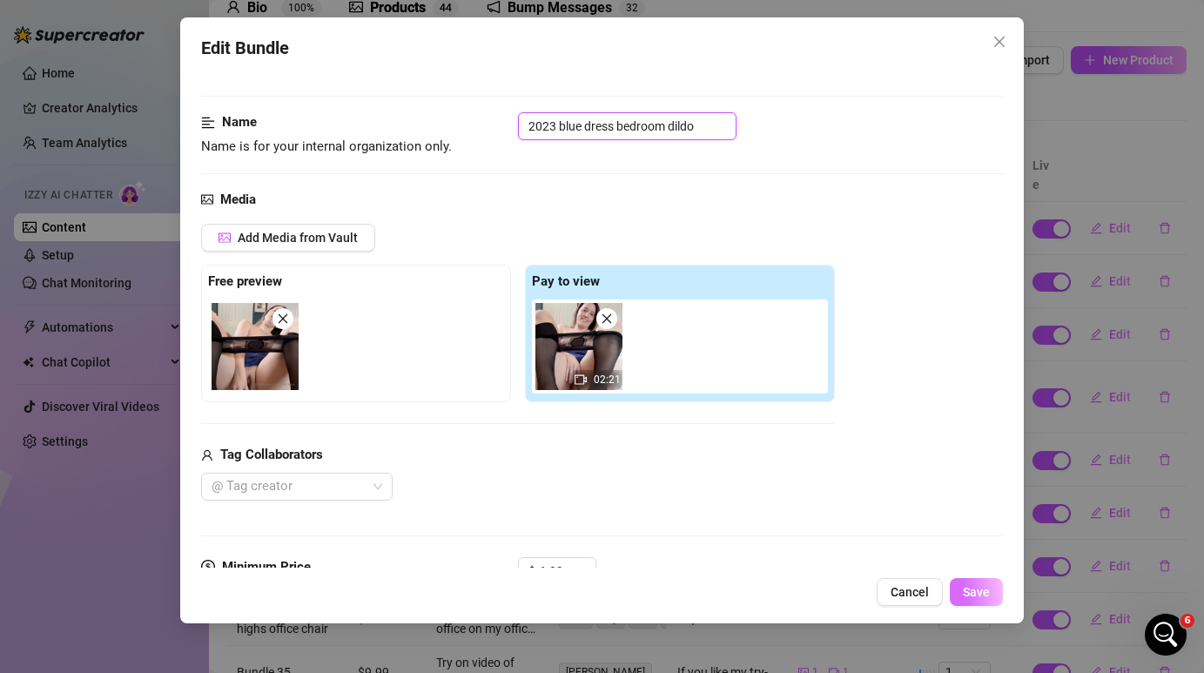
type input "2023 blue dress bedroom dildo"
click at [974, 596] on span "Save" at bounding box center [976, 592] width 27 height 14
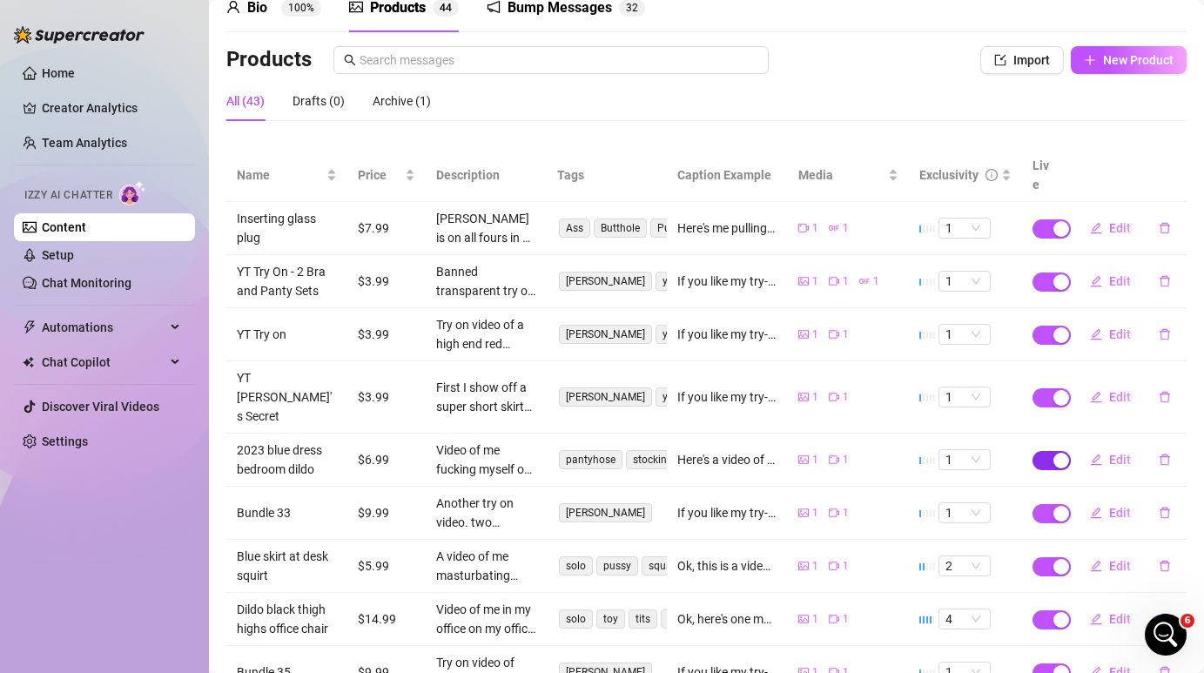
click at [1047, 451] on span "button" at bounding box center [1052, 460] width 38 height 19
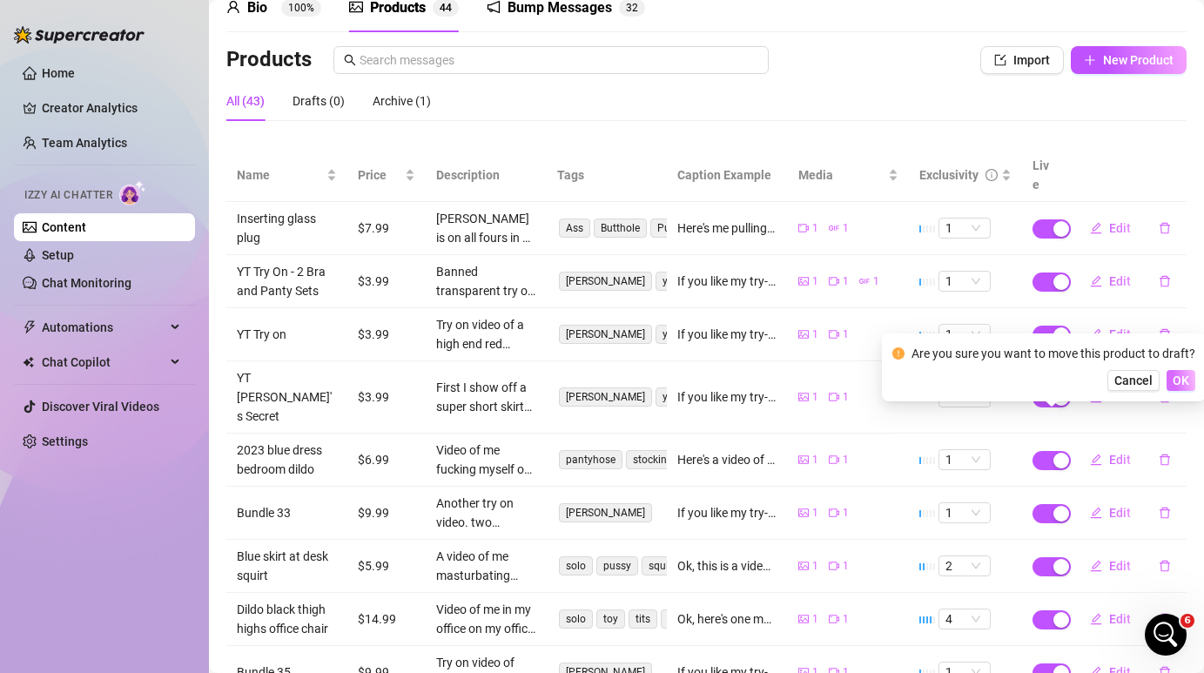
click at [1182, 384] on span "OK" at bounding box center [1181, 381] width 17 height 14
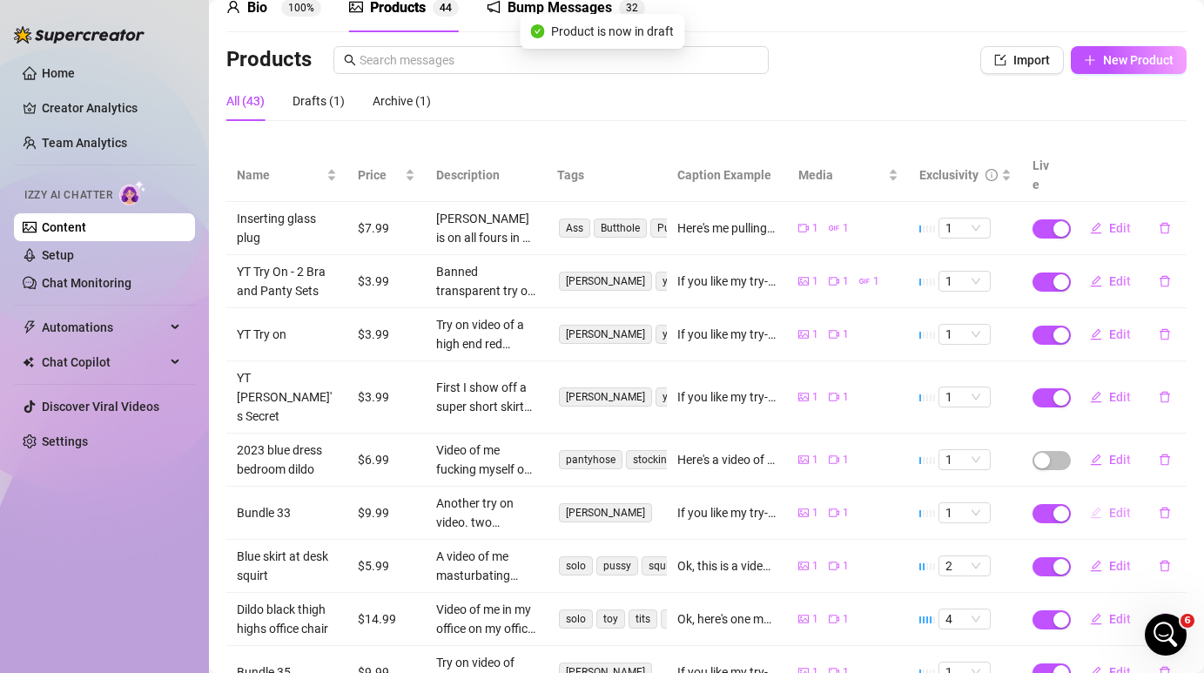
click at [1127, 506] on span "Edit" at bounding box center [1120, 513] width 22 height 14
type textarea "If you like my try-on videos, I still have some available that you might be int…"
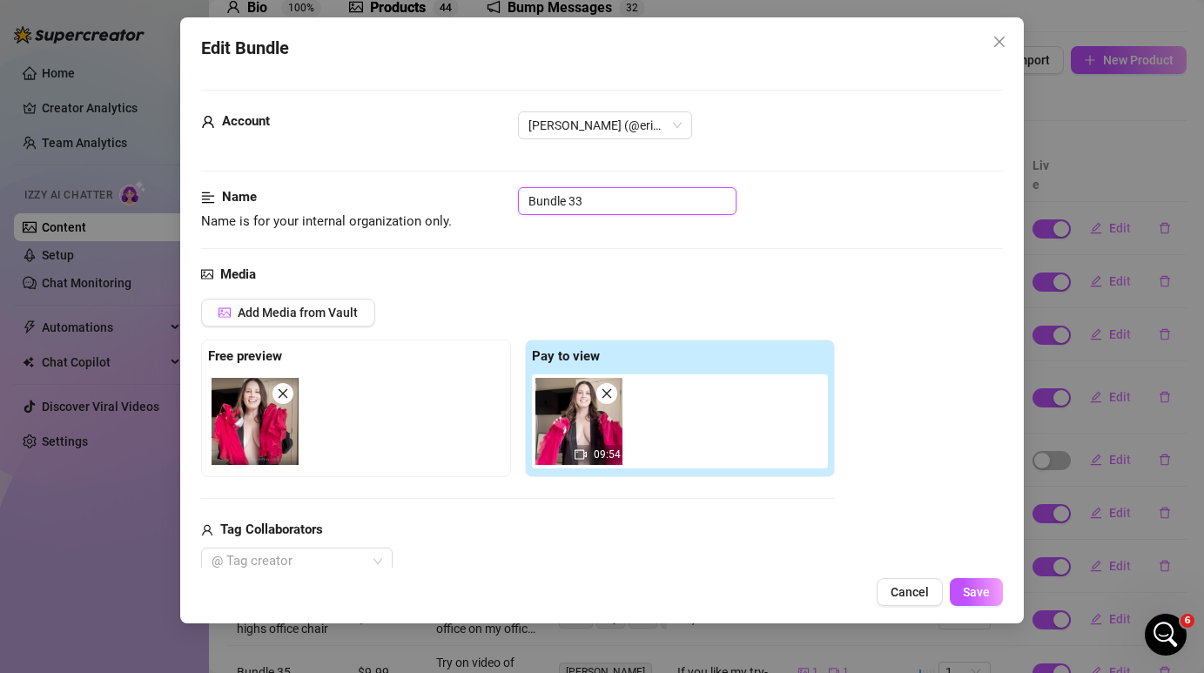
drag, startPoint x: 603, startPoint y: 206, endPoint x: 436, endPoint y: 189, distance: 167.2
click at [436, 189] on div "Name Name is for your internal organization only. Bundle 33" at bounding box center [601, 209] width 801 height 44
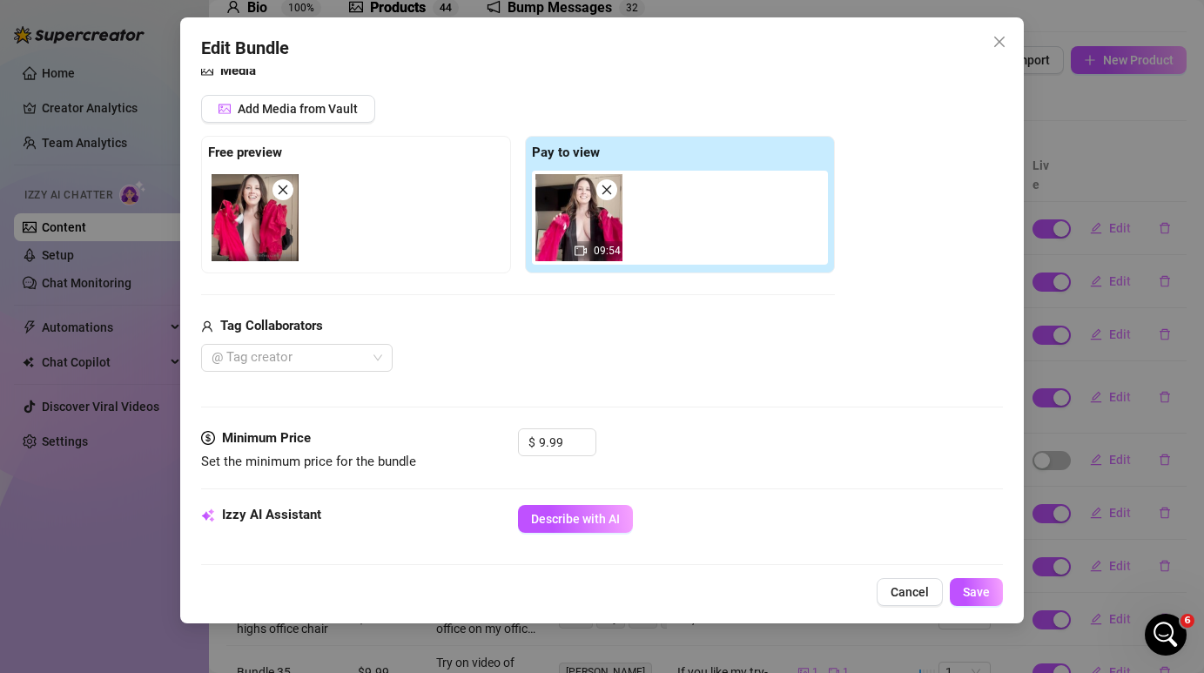
scroll to position [233, 0]
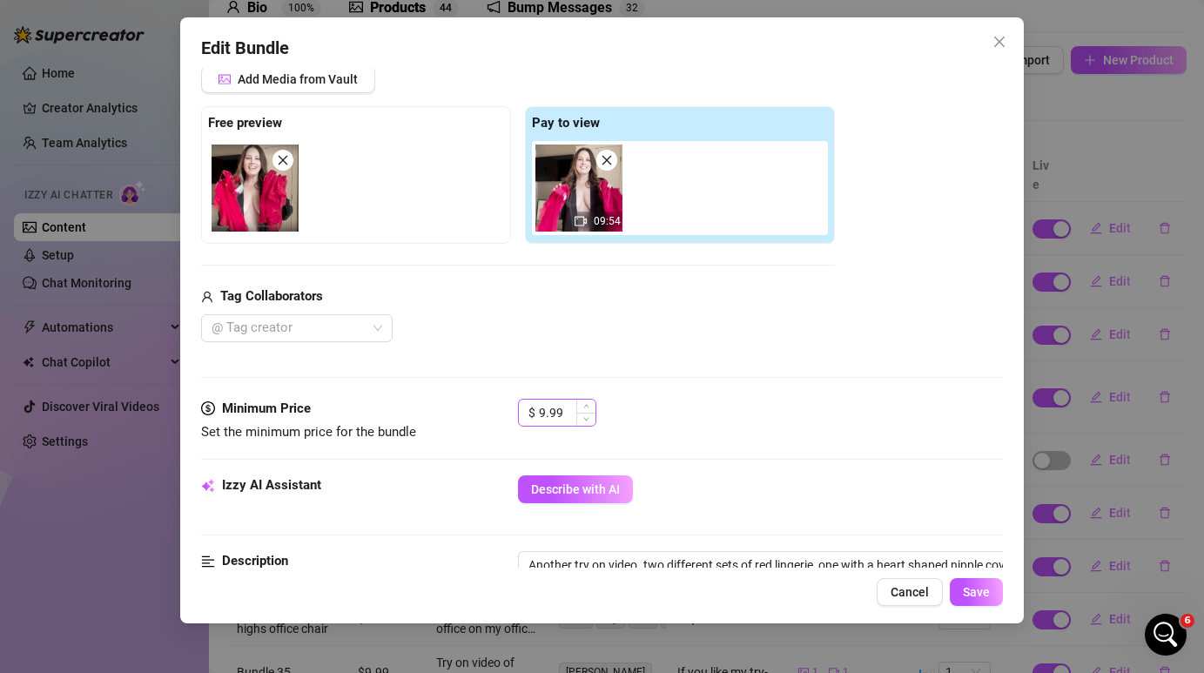
type input "YT [PERSON_NAME] red outfits"
click at [550, 412] on input "9.99" at bounding box center [567, 413] width 57 height 26
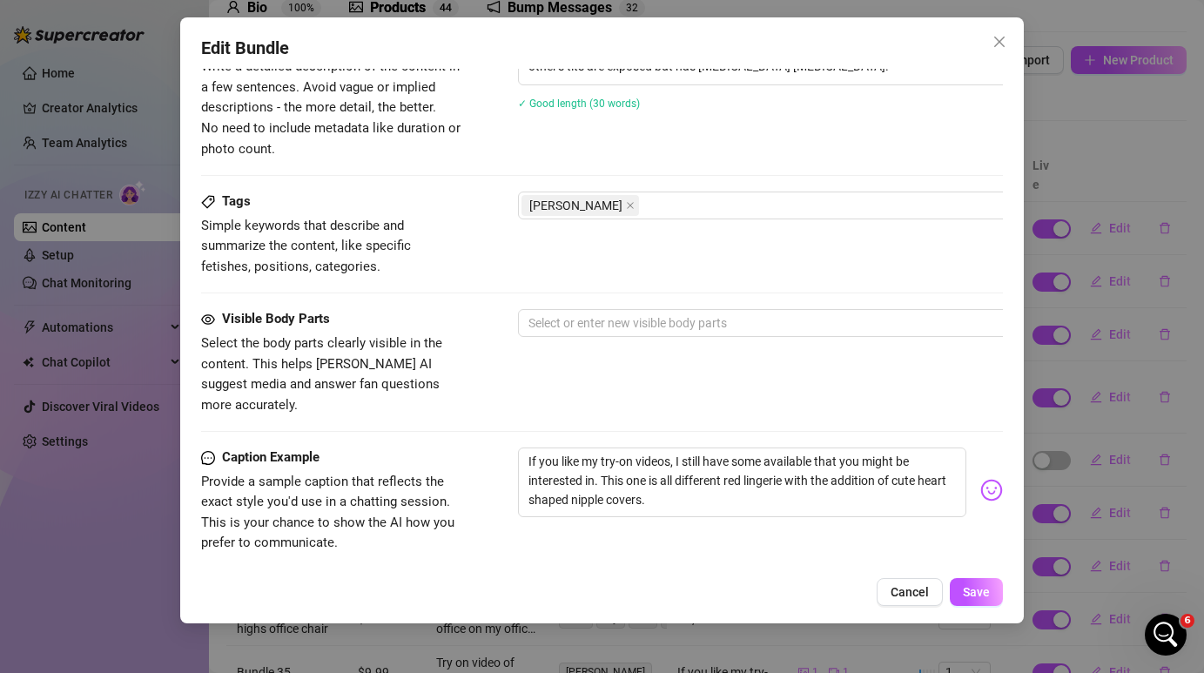
scroll to position [759, 0]
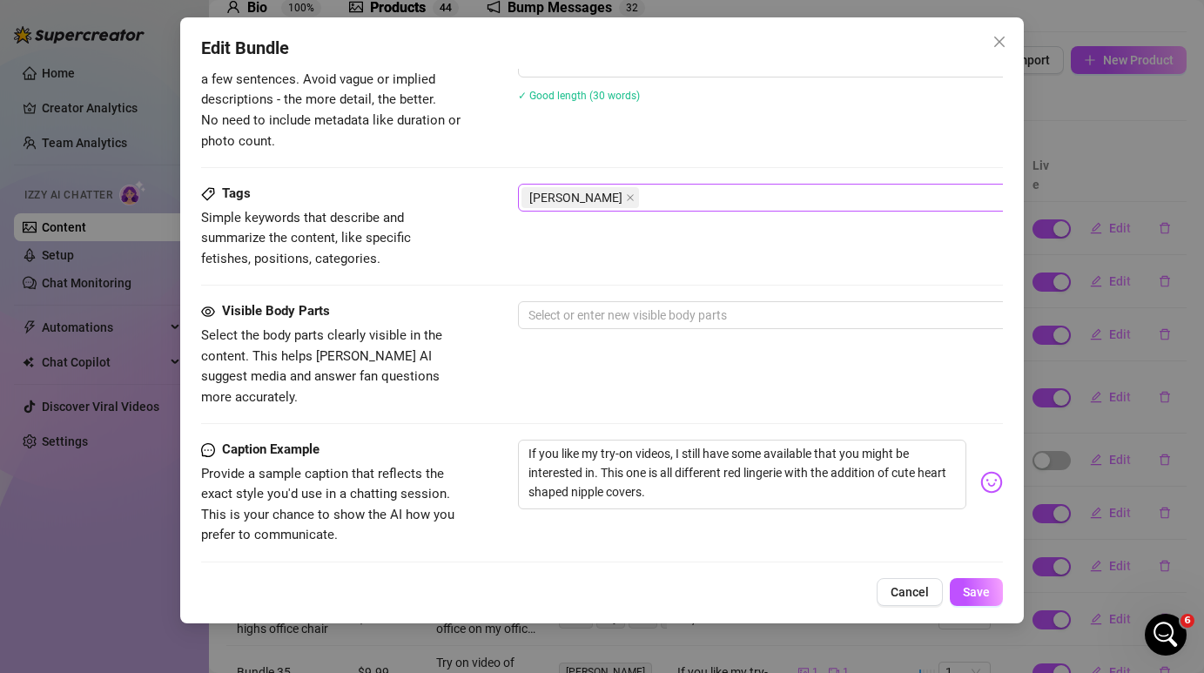
click at [628, 205] on div "[PERSON_NAME]" at bounding box center [814, 197] width 584 height 24
type input "3.99"
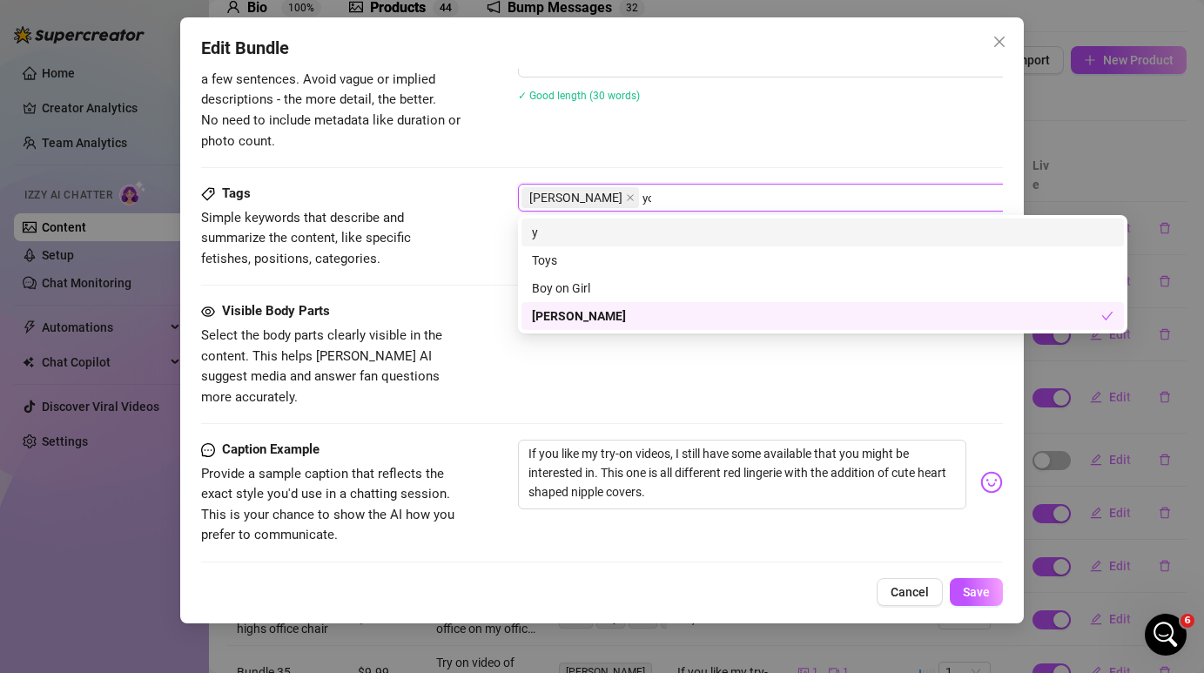
type input "yout"
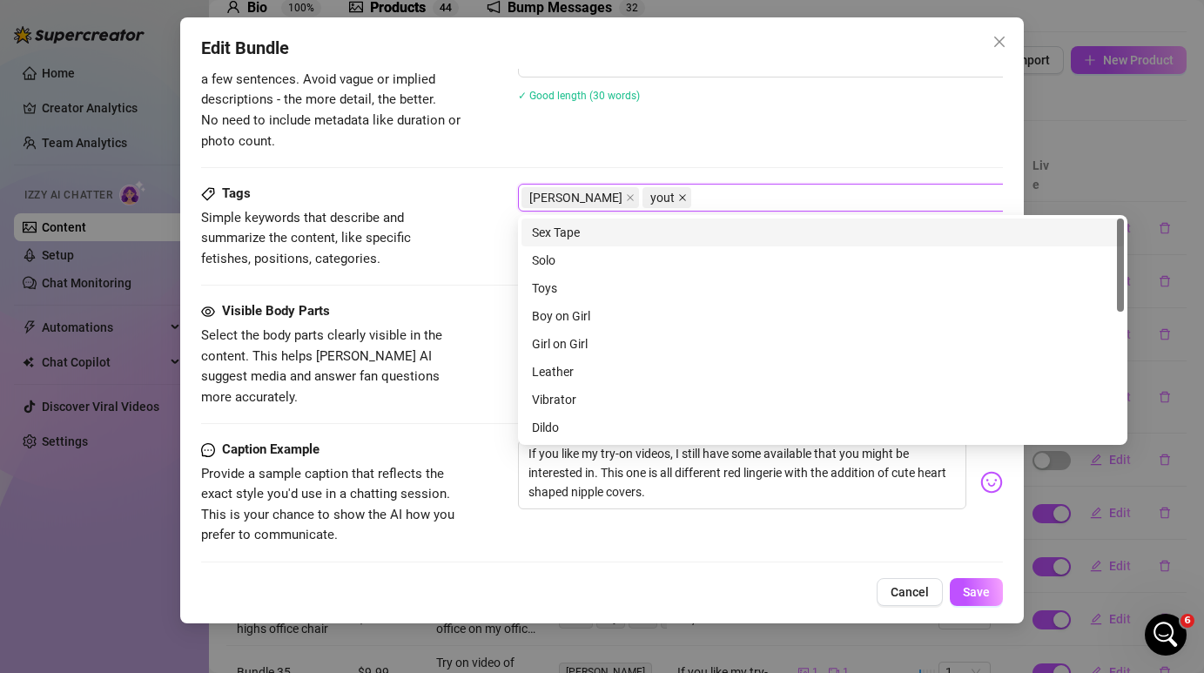
click at [678, 197] on icon "close" at bounding box center [682, 197] width 9 height 9
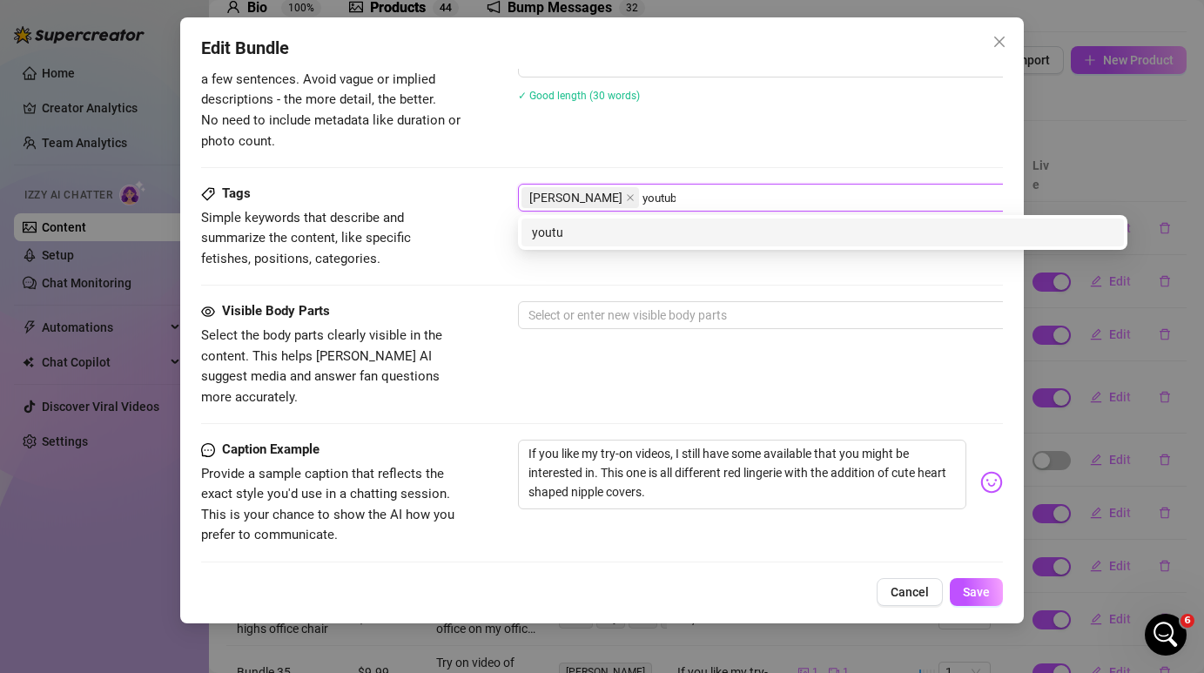
type input "youtube"
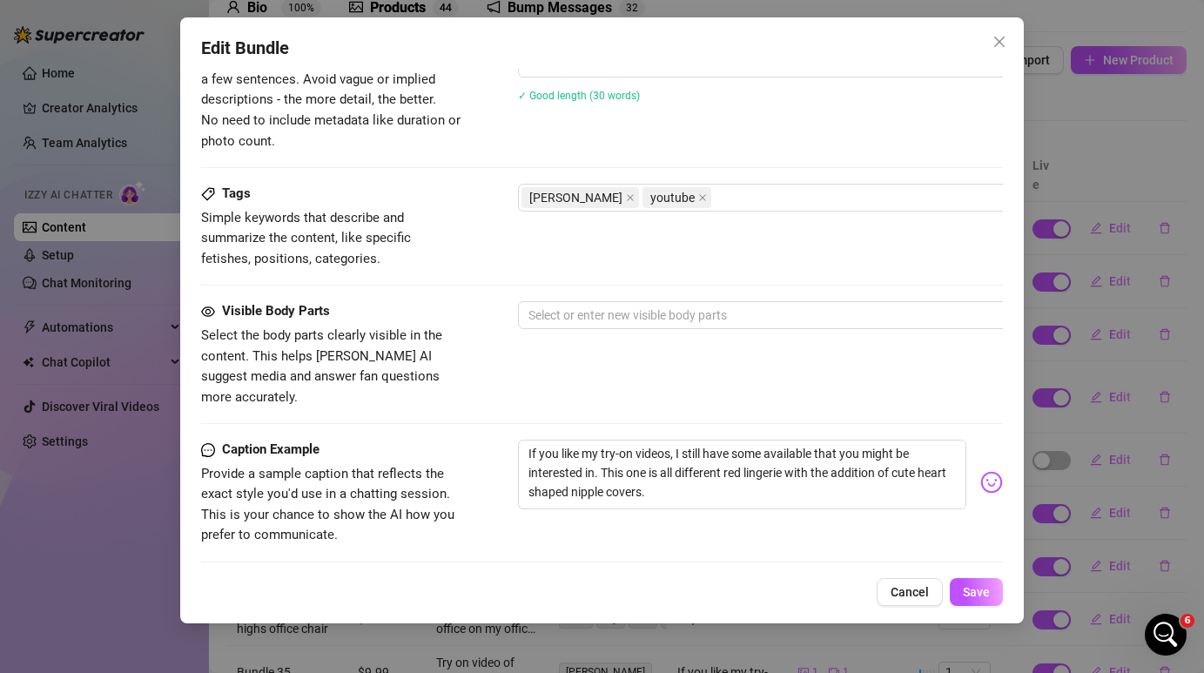
click at [718, 146] on div "Description Write a detailed description of the content in a few sentences. Avo…" at bounding box center [601, 88] width 801 height 126
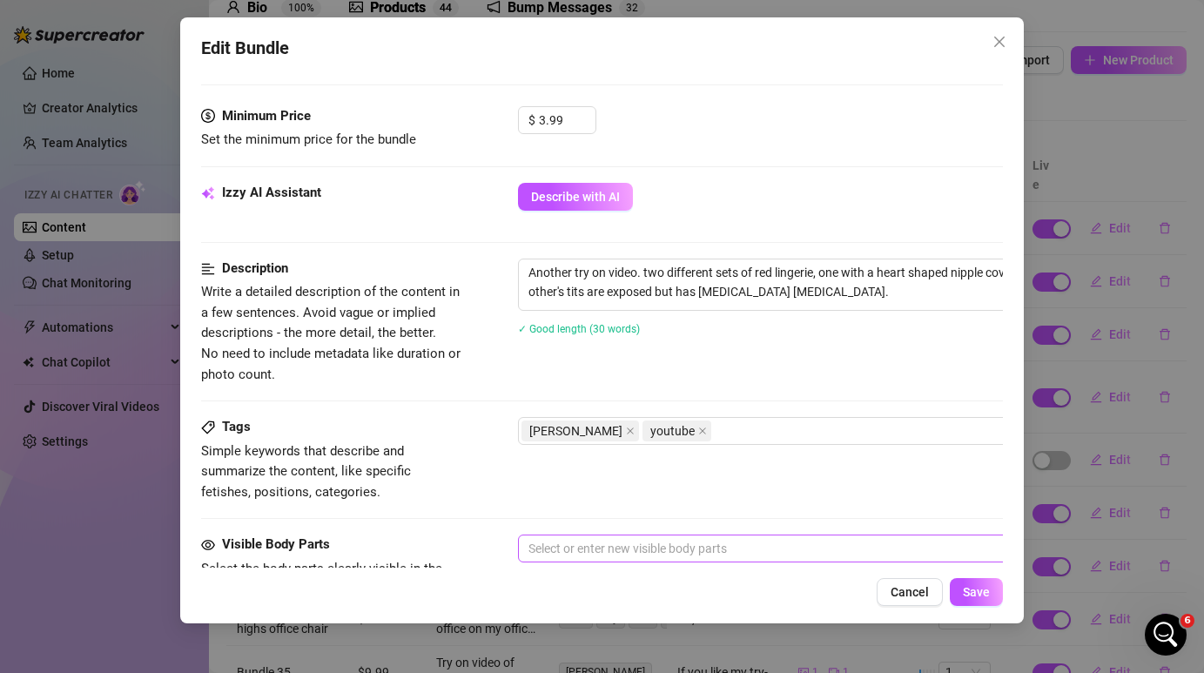
scroll to position [752, 0]
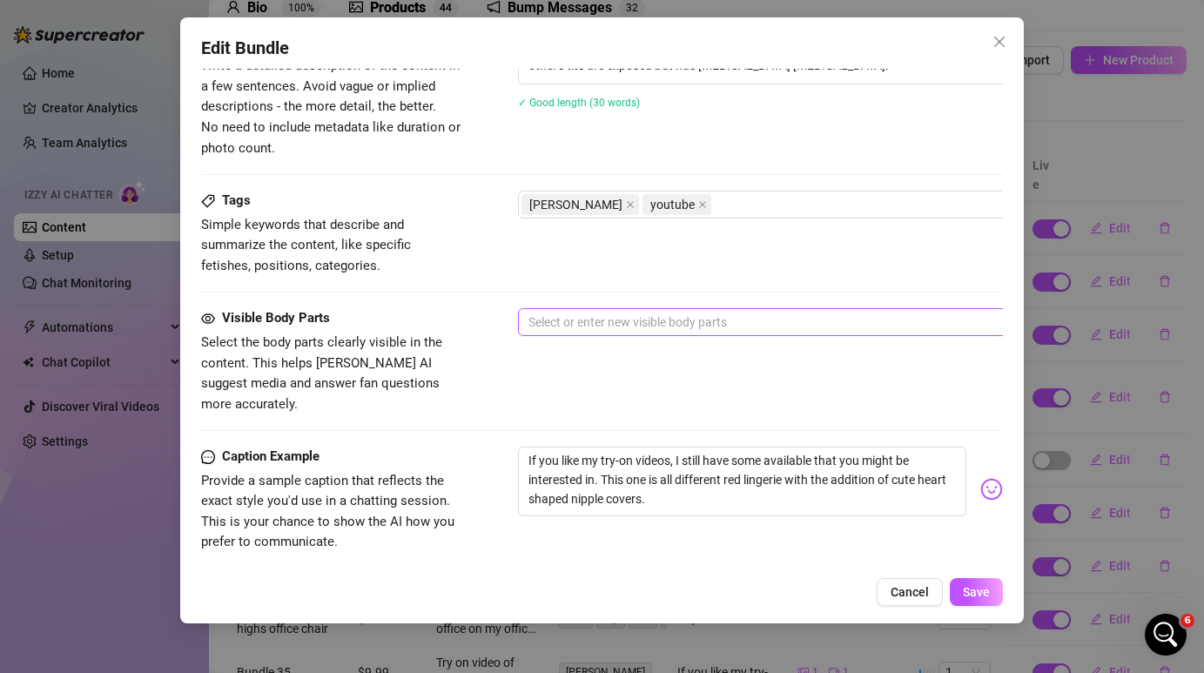
click at [623, 318] on div at bounding box center [814, 322] width 584 height 24
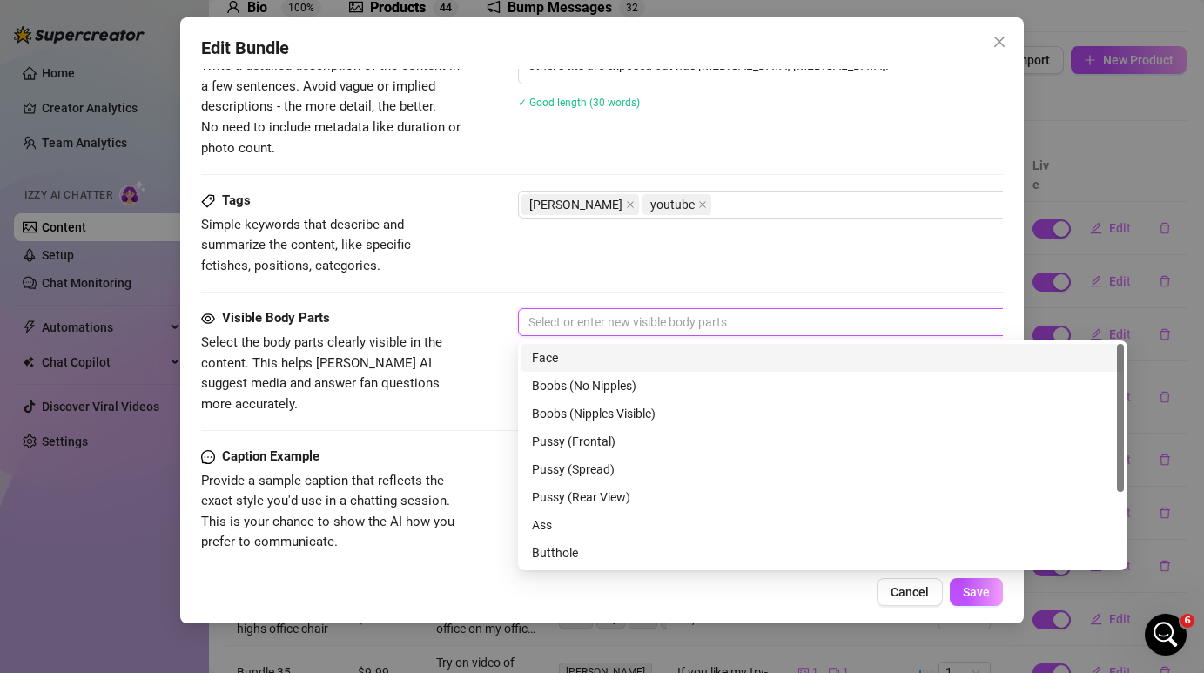
type input "f"
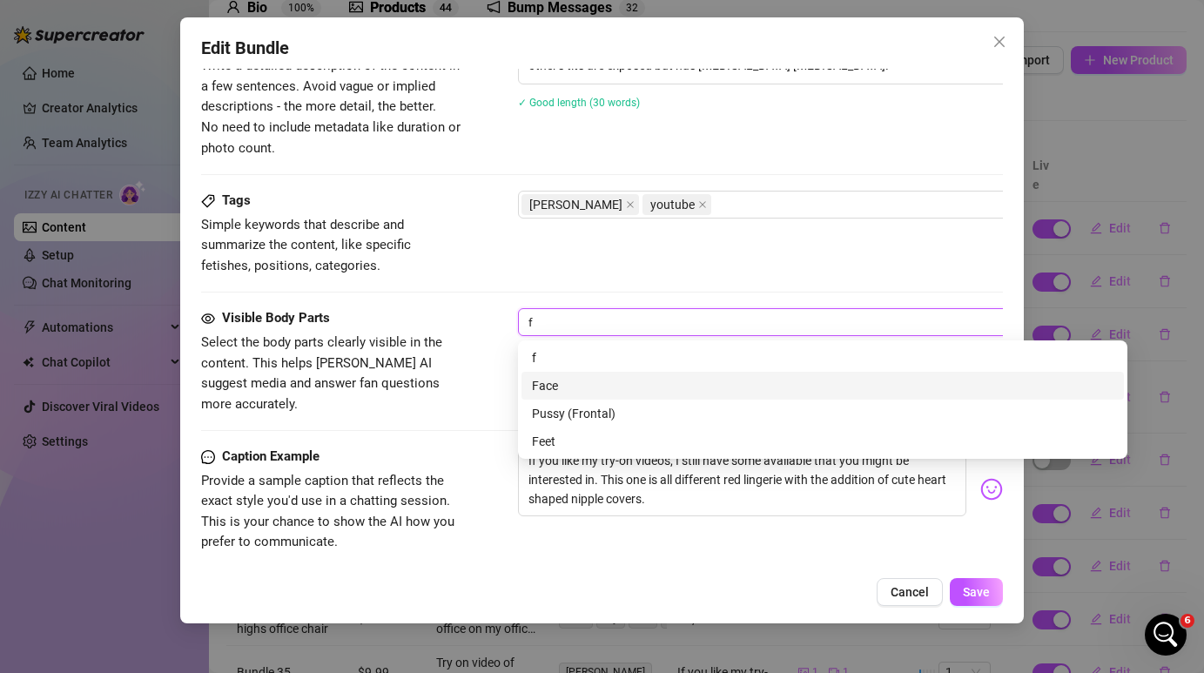
click at [586, 380] on div "Face" at bounding box center [823, 385] width 582 height 19
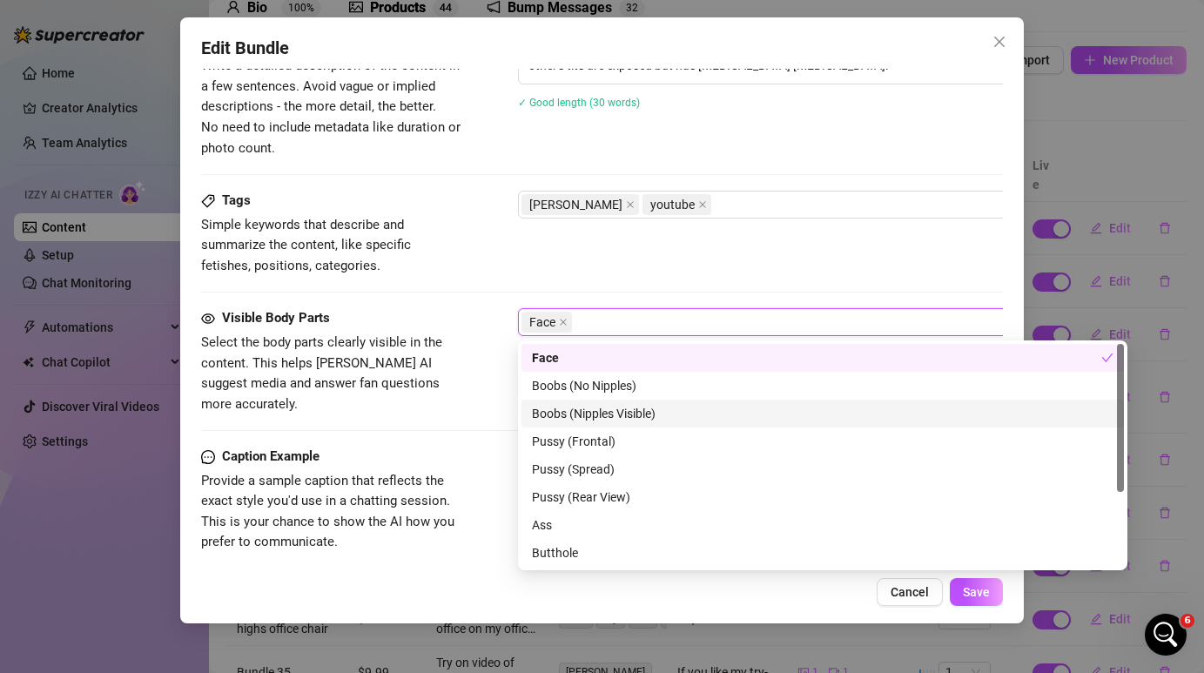
click at [608, 417] on div "Boobs (Nipples Visible)" at bounding box center [823, 413] width 582 height 19
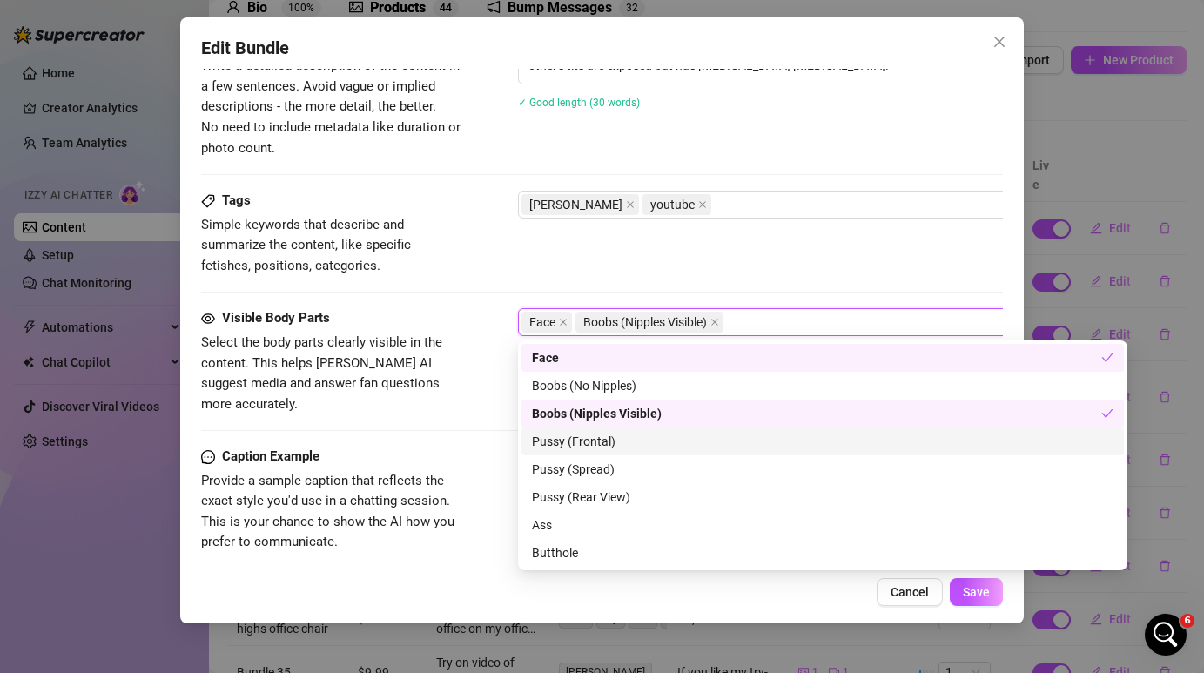
click at [602, 445] on div "Pussy (Frontal)" at bounding box center [823, 441] width 582 height 19
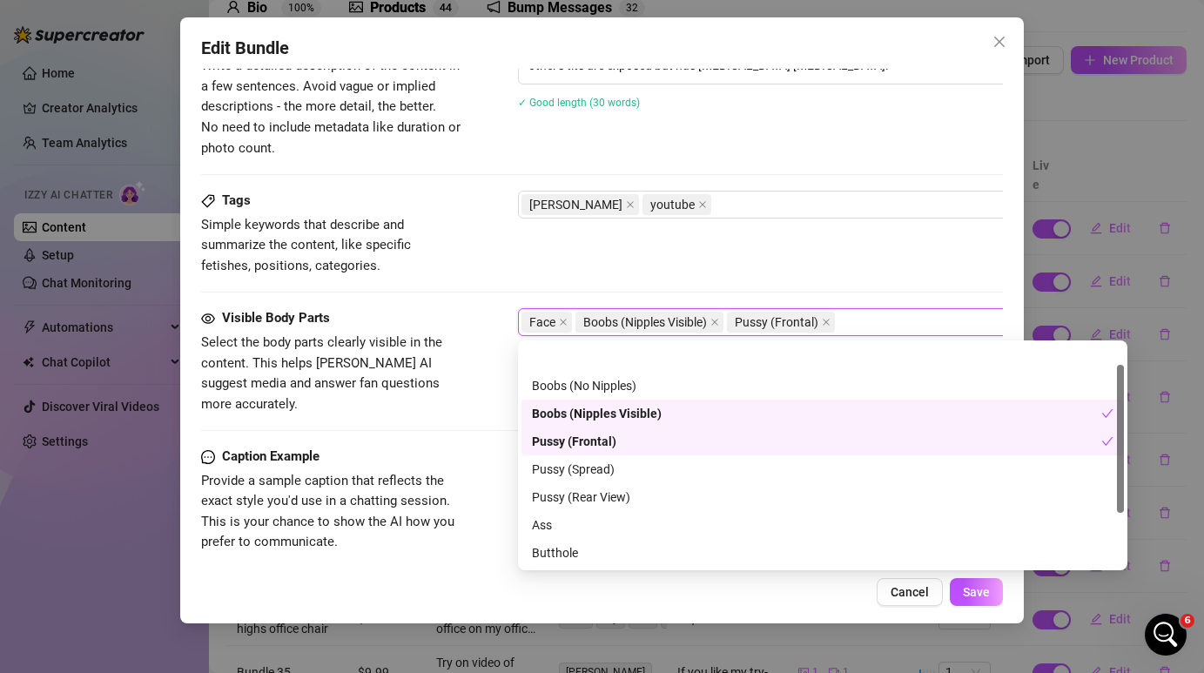
scroll to position [111, 0]
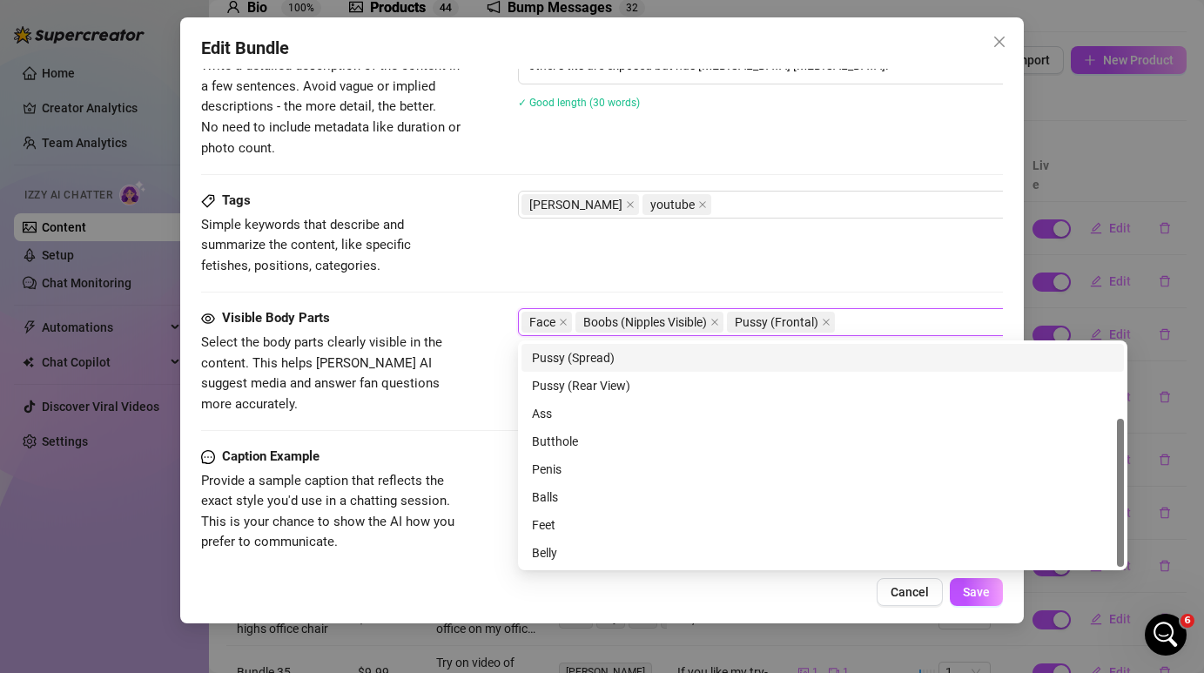
click at [804, 252] on div "Tags Simple keywords that describe and summarize the content, like specific fet…" at bounding box center [601, 233] width 801 height 85
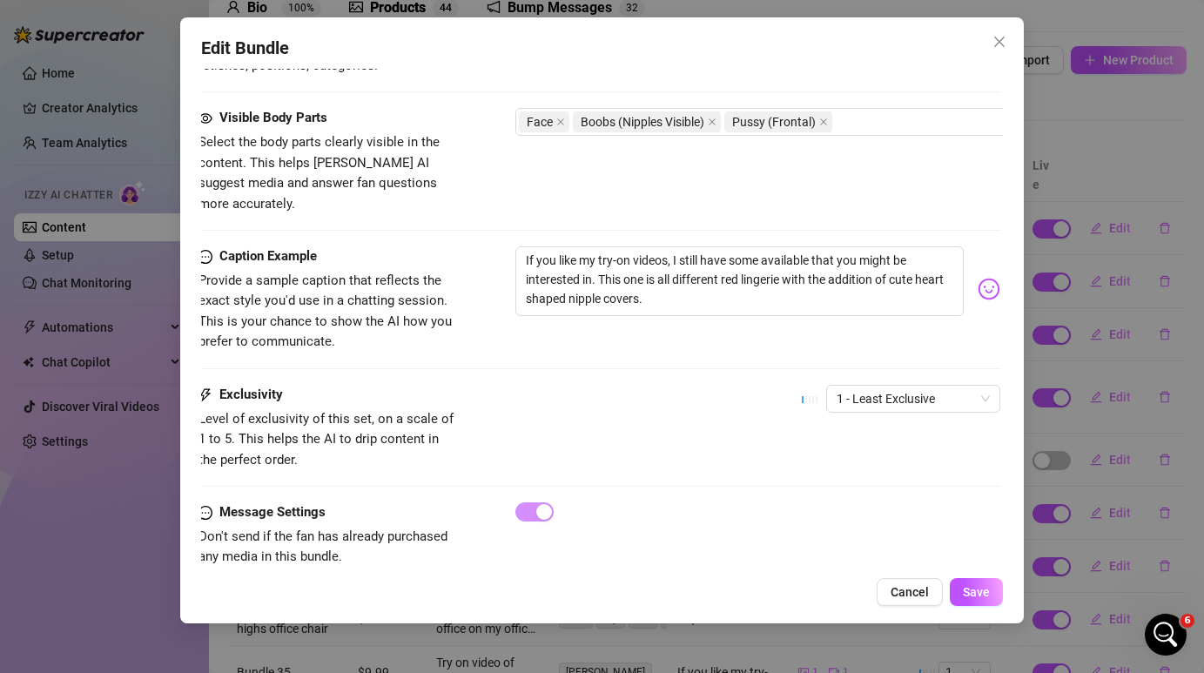
scroll to position [964, 3]
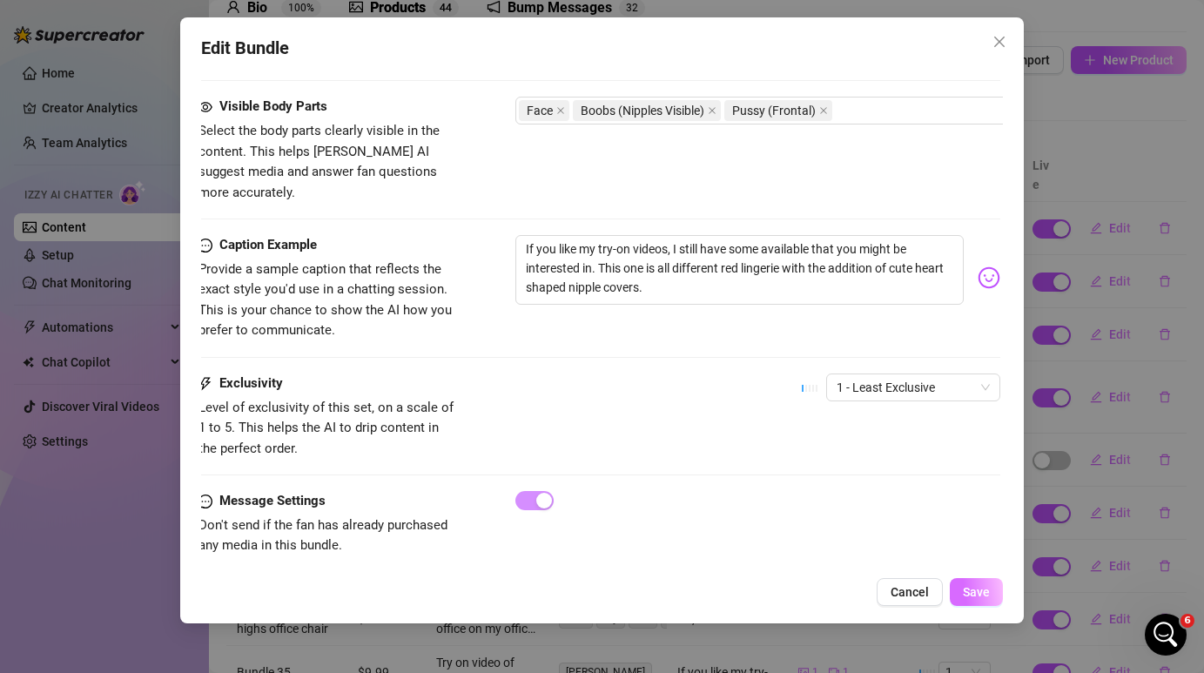
click at [976, 592] on span "Save" at bounding box center [976, 592] width 27 height 14
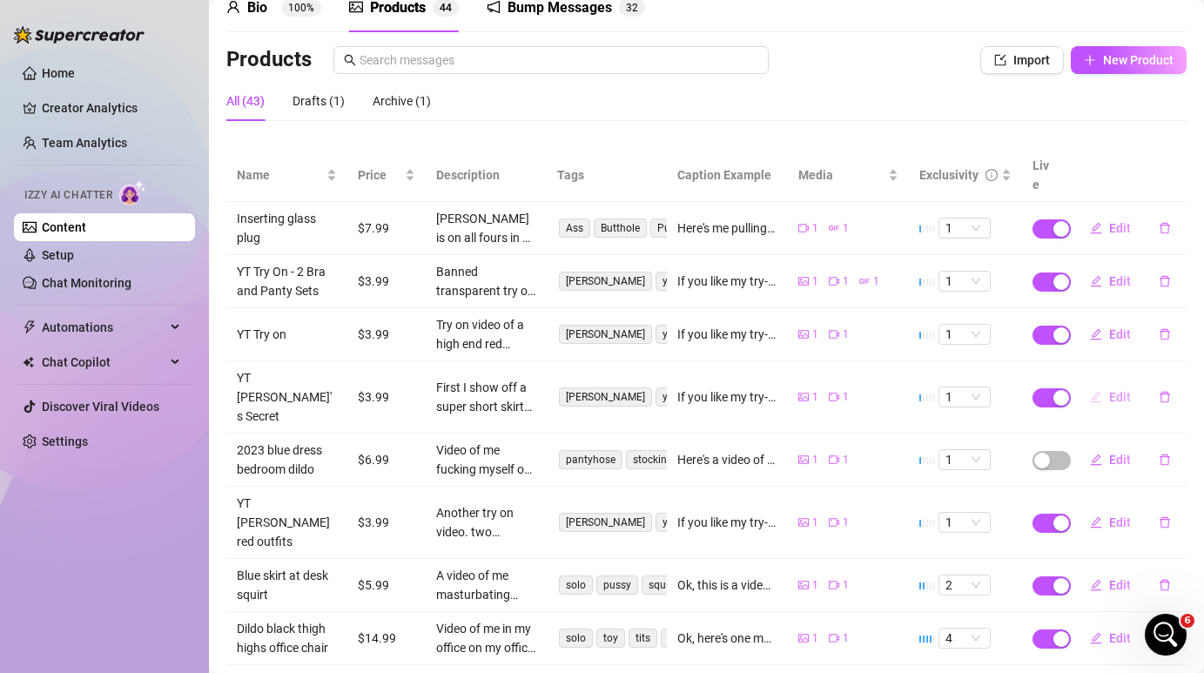
click at [1105, 383] on button "Edit" at bounding box center [1110, 397] width 69 height 28
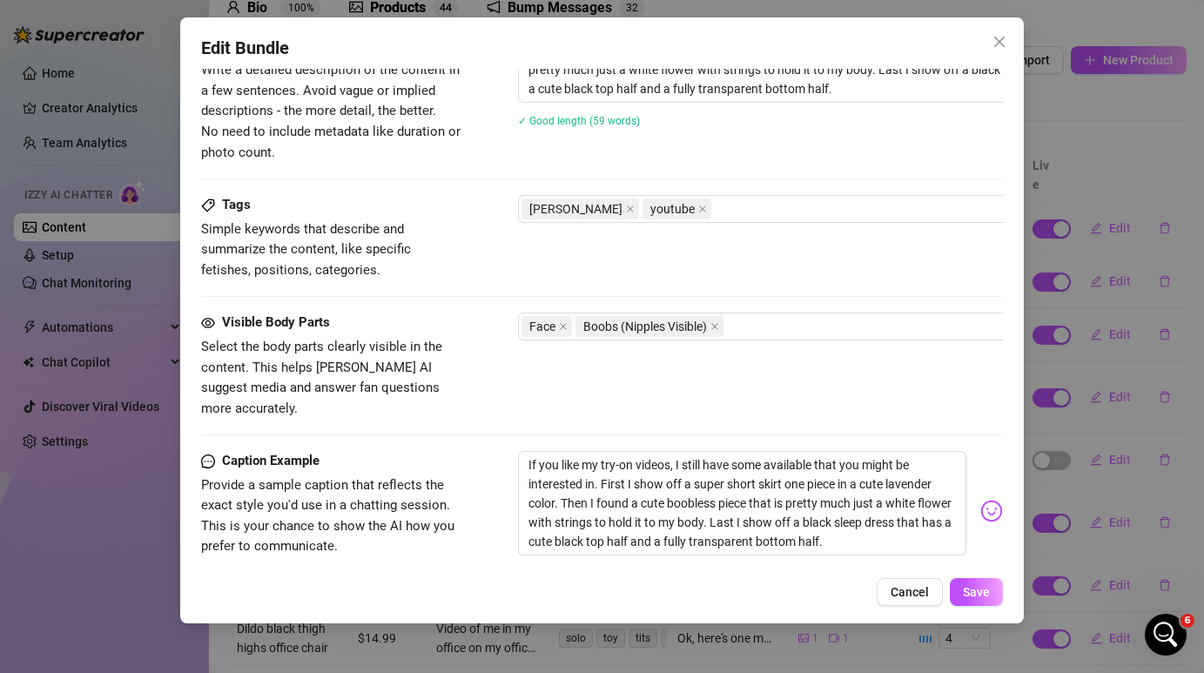
scroll to position [766, 0]
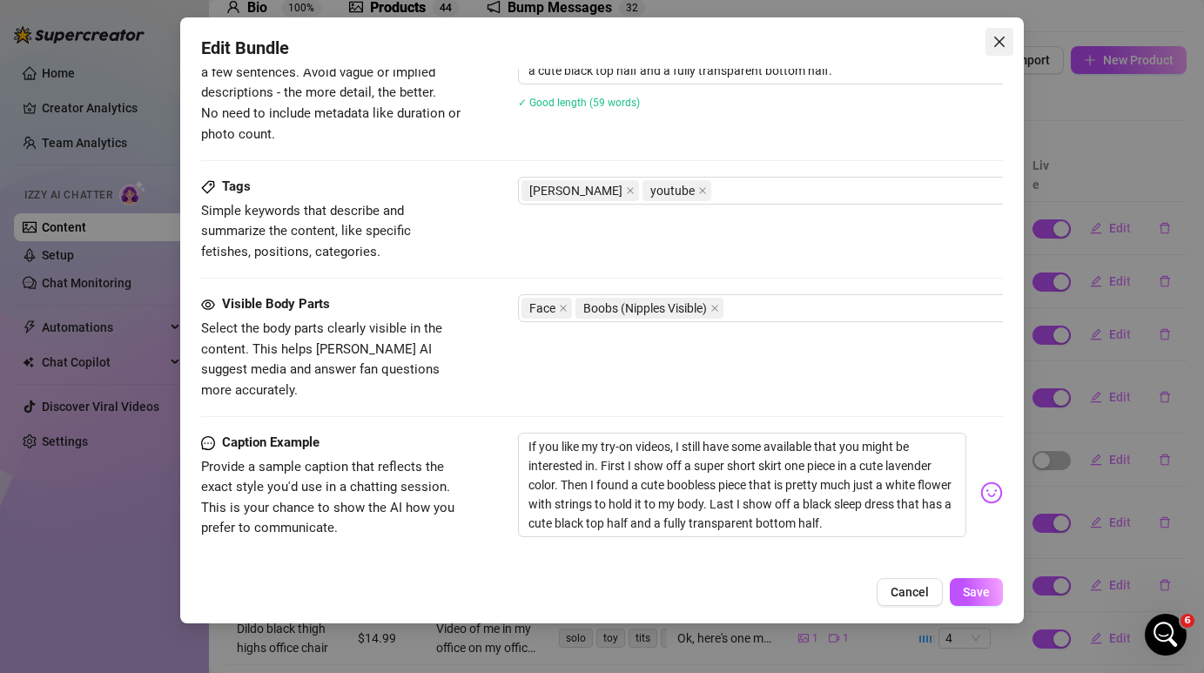
click at [1002, 47] on icon "close" at bounding box center [1000, 42] width 14 height 14
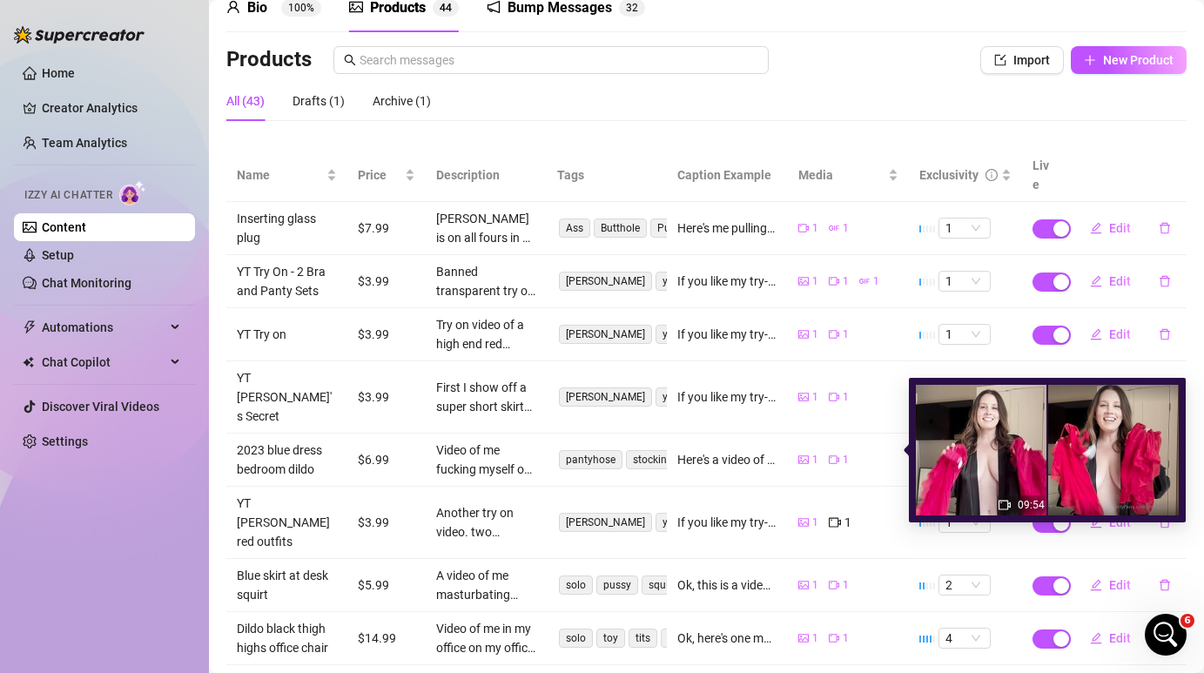
scroll to position [160, 0]
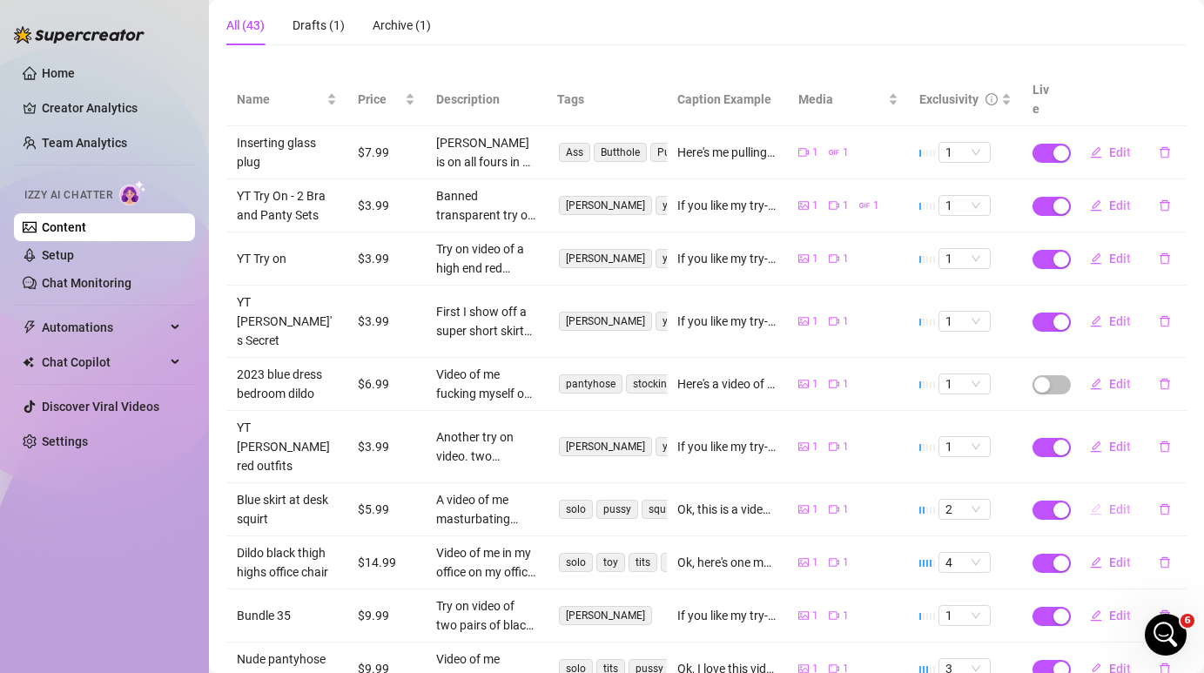
click at [1110, 495] on button "Edit" at bounding box center [1110, 509] width 69 height 28
type textarea "Ok, this is a video I made because I really wanted someone to secretly be under…"
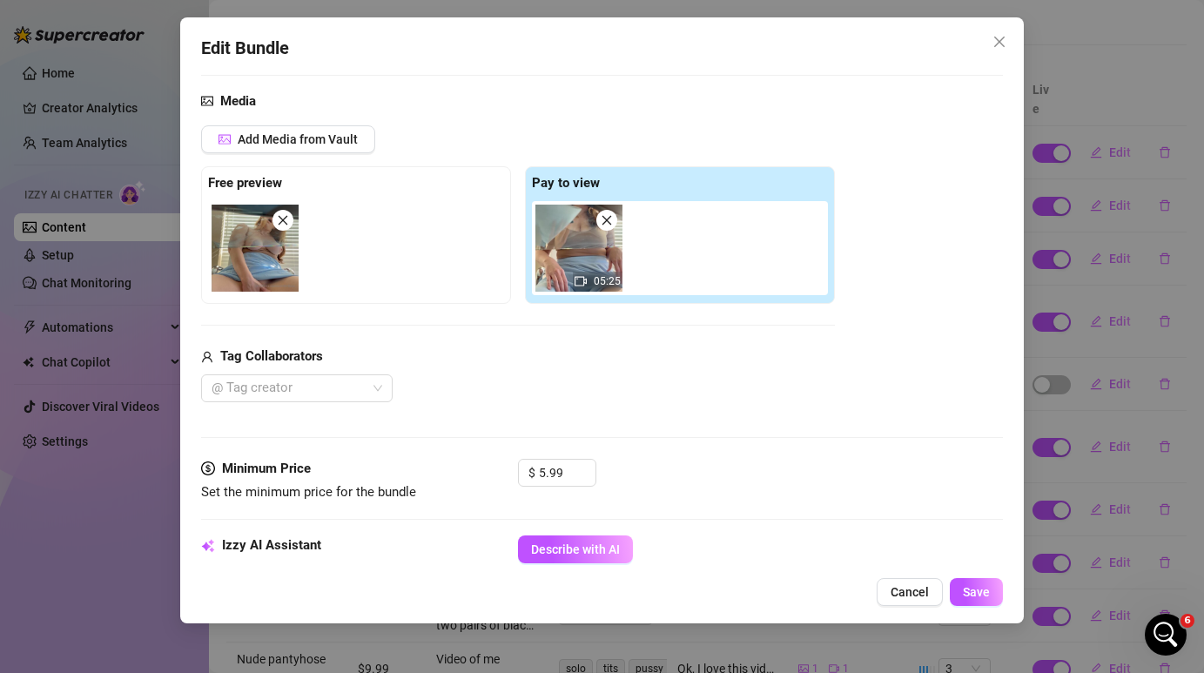
scroll to position [172, 0]
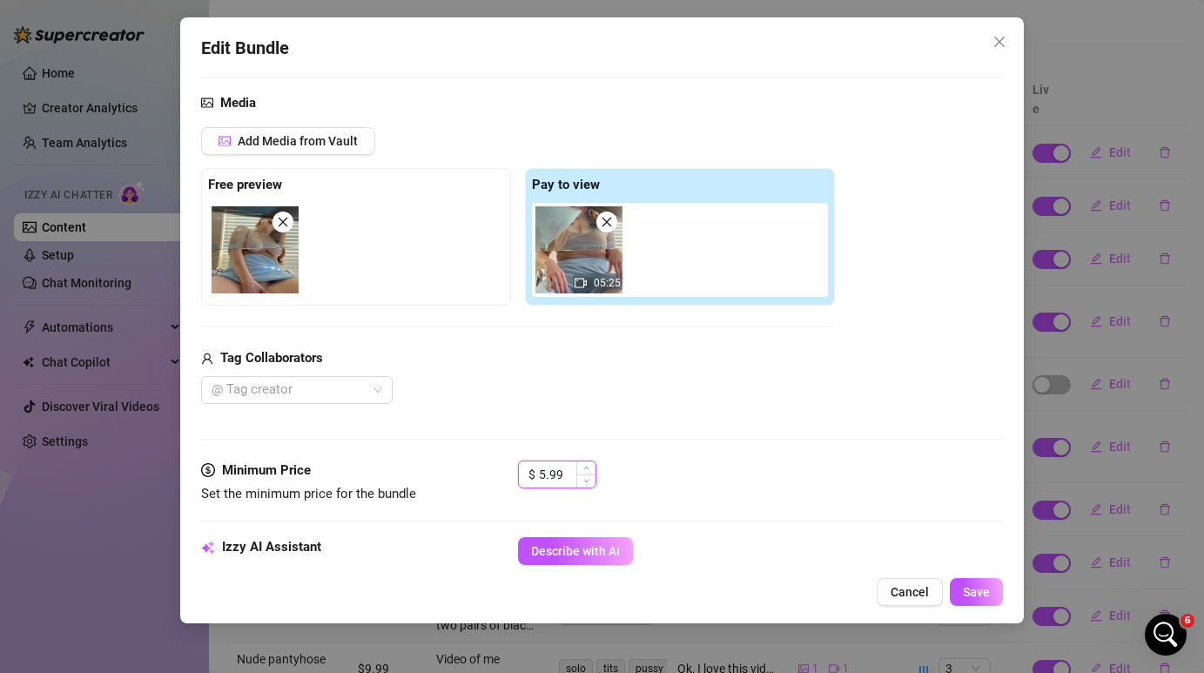
click at [542, 475] on input "5.99" at bounding box center [567, 474] width 57 height 26
type input "9.99"
click at [704, 440] on div "Media Add Media from Vault Free preview Pay to view 05:25 Tag Collaborators @ T…" at bounding box center [601, 276] width 801 height 367
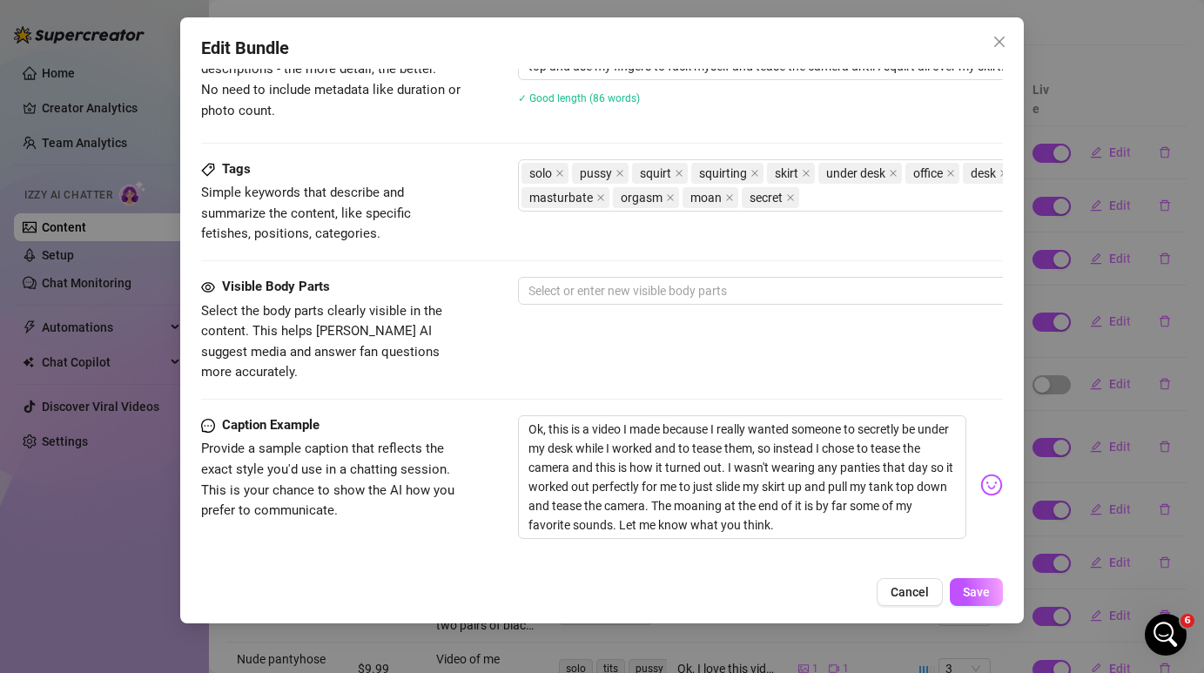
scroll to position [792, 0]
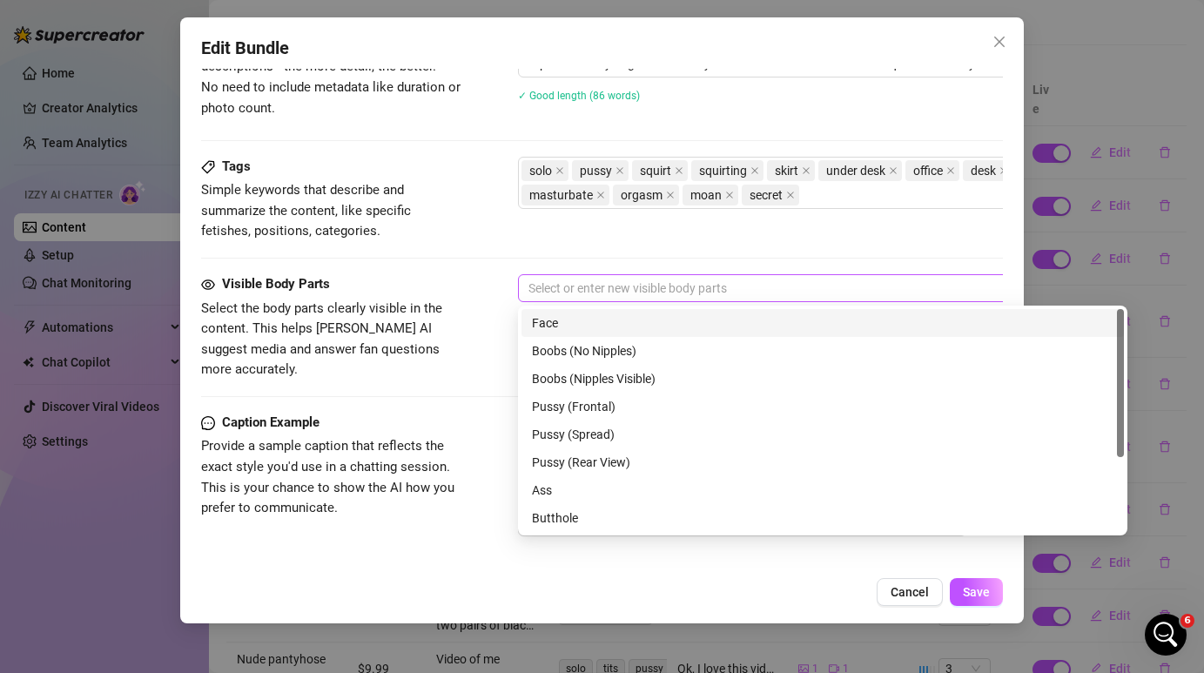
click at [654, 281] on div at bounding box center [814, 288] width 584 height 24
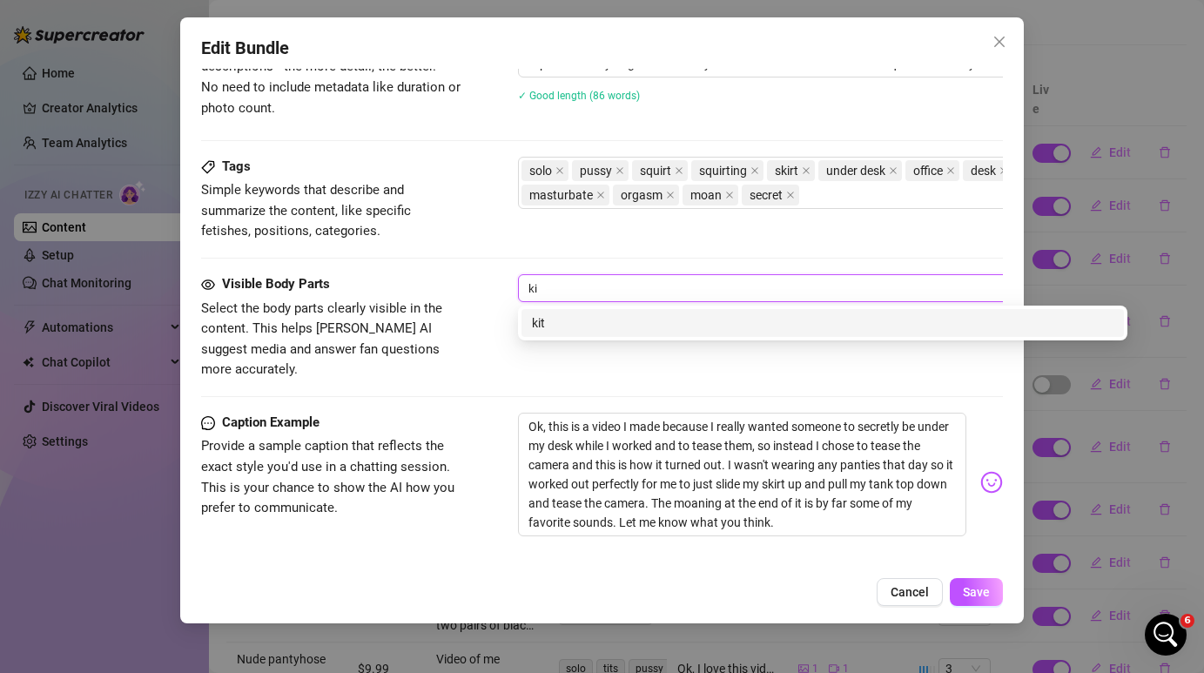
type input "k"
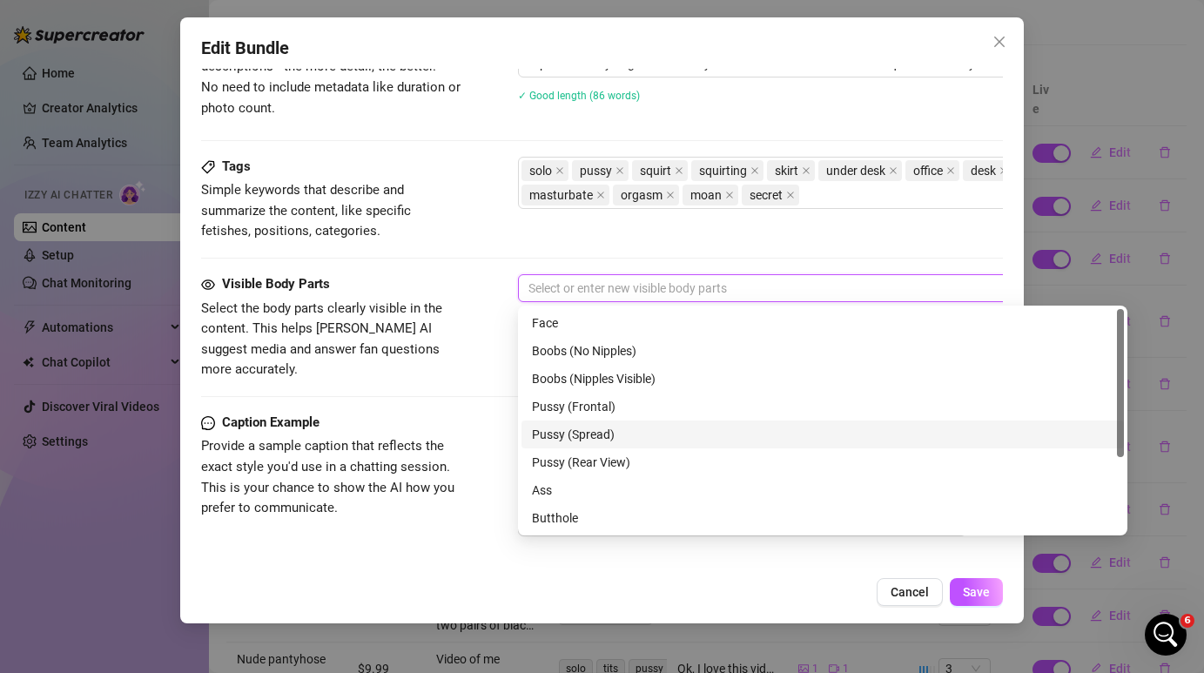
click at [659, 438] on div "Pussy (Spread)" at bounding box center [823, 434] width 582 height 19
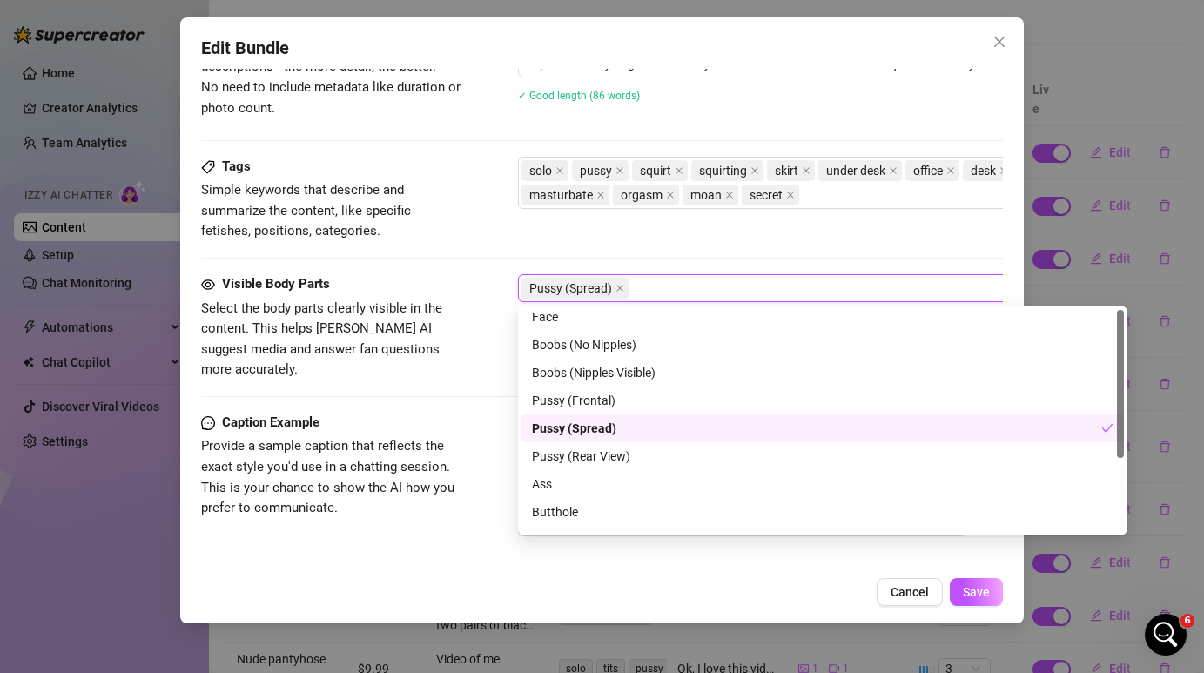
scroll to position [0, 0]
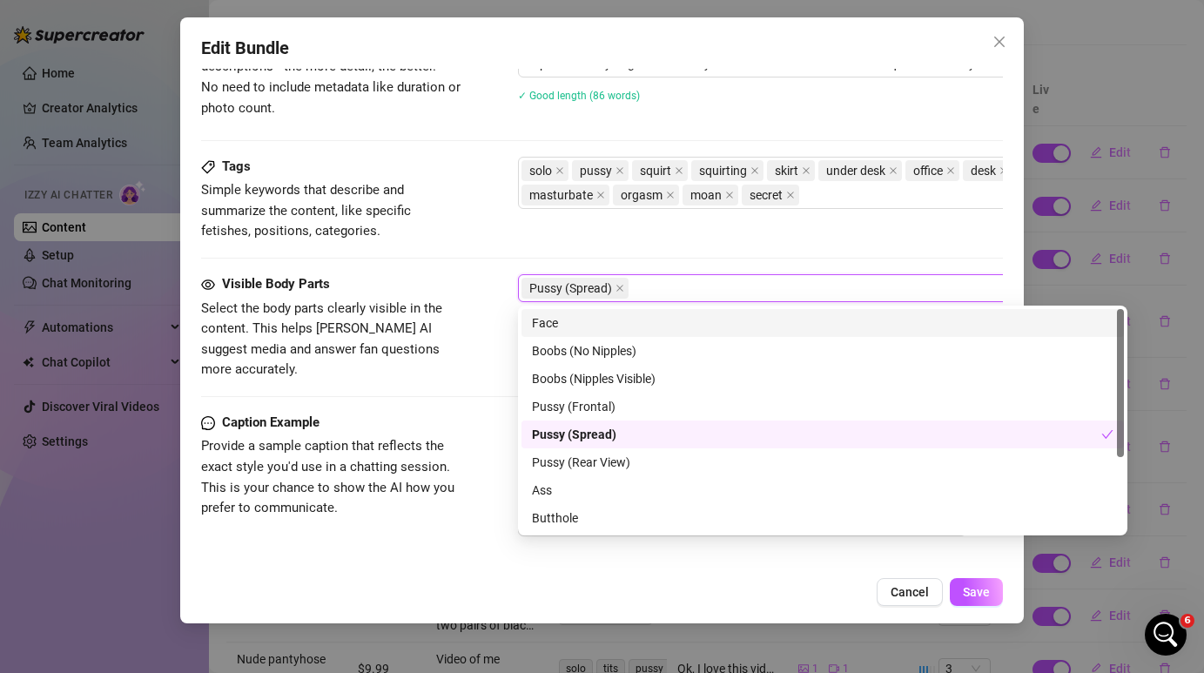
click at [710, 257] on div "Tags Simple keywords that describe and summarize the content, like specific fet…" at bounding box center [601, 216] width 801 height 118
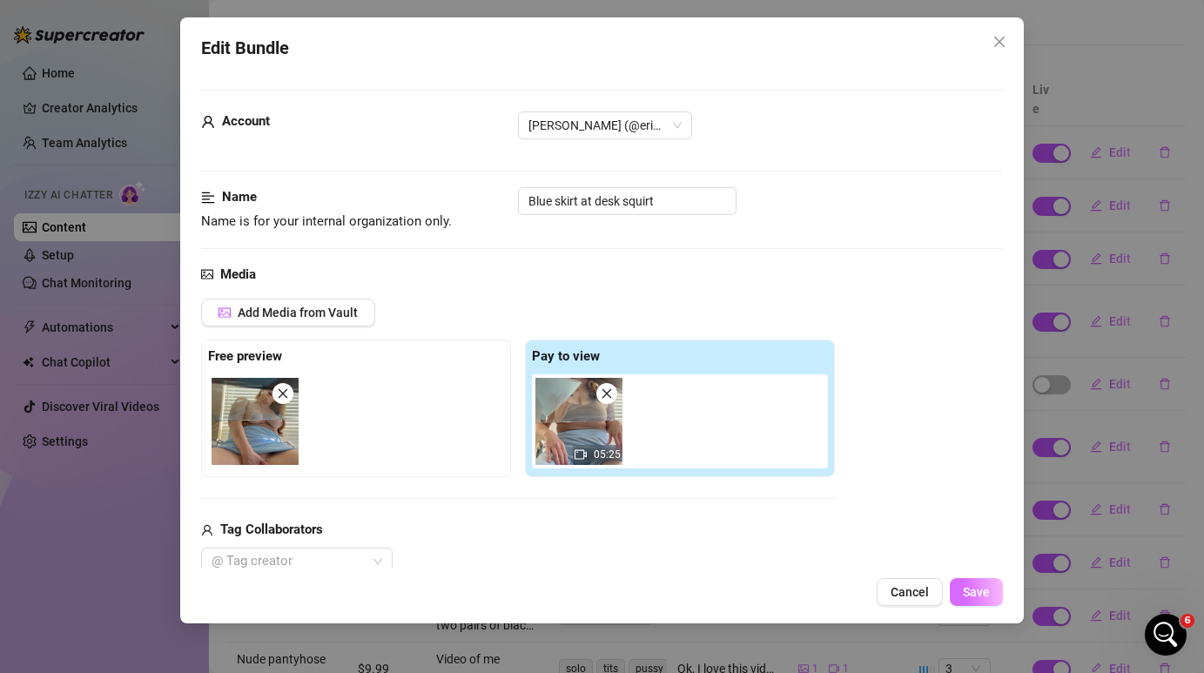
click at [980, 598] on span "Save" at bounding box center [976, 592] width 27 height 14
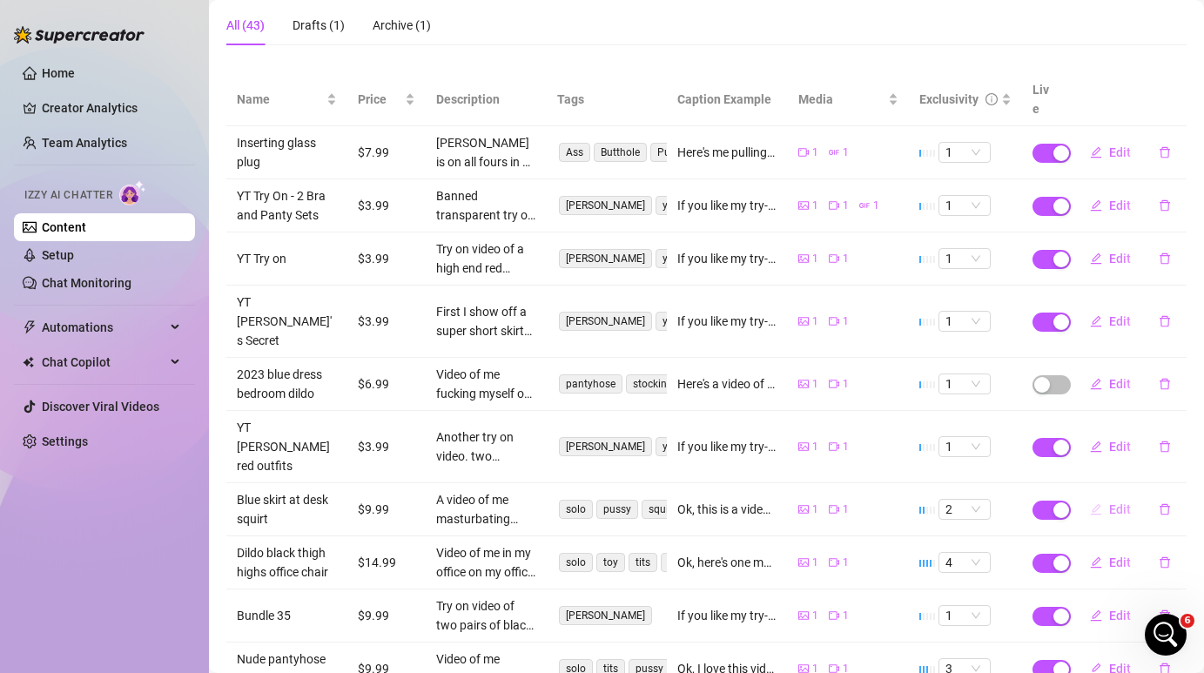
click at [1124, 502] on span "Edit" at bounding box center [1120, 509] width 22 height 14
type textarea "Ok, this is a video I made because I really wanted someone to secretly be under…"
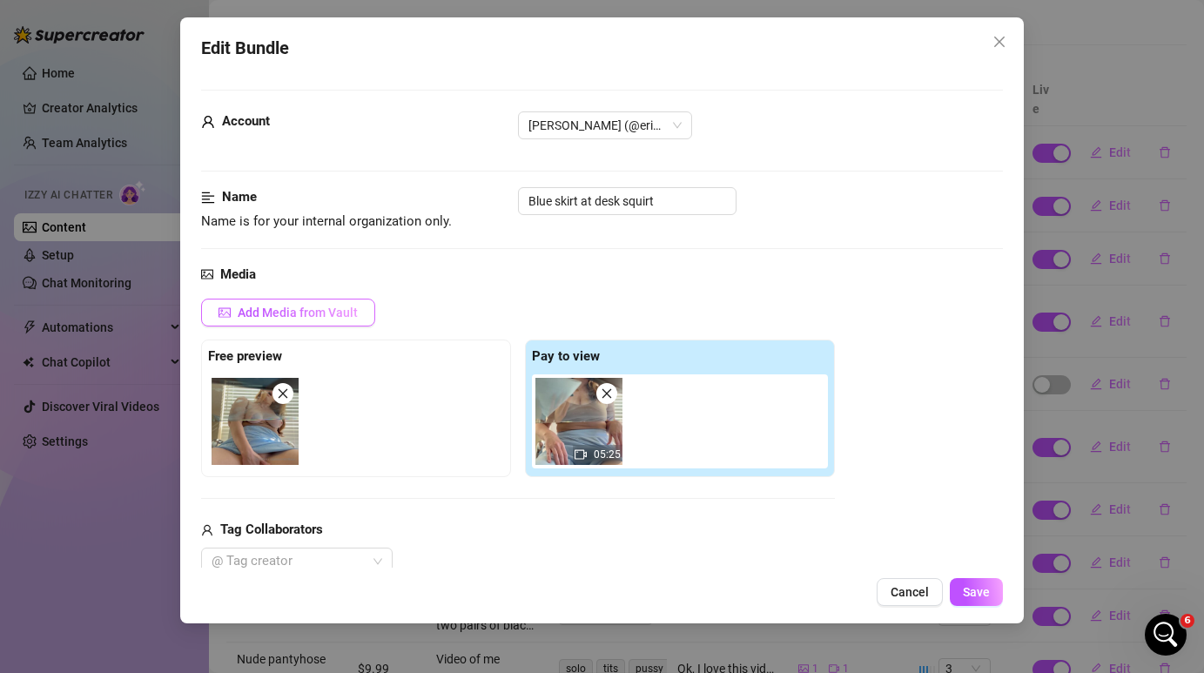
click at [312, 312] on span "Add Media from Vault" at bounding box center [298, 313] width 120 height 14
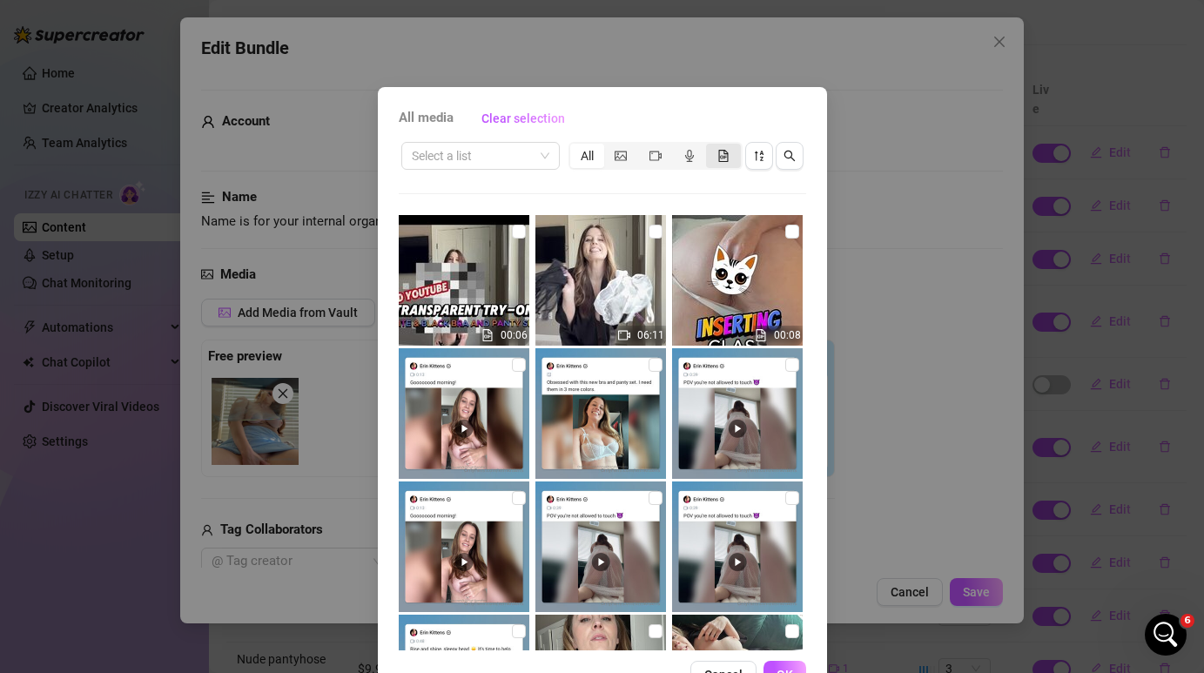
click at [733, 158] on div "segmented control" at bounding box center [723, 156] width 34 height 24
click at [710, 146] on input "segmented control" at bounding box center [710, 146] width 0 height 0
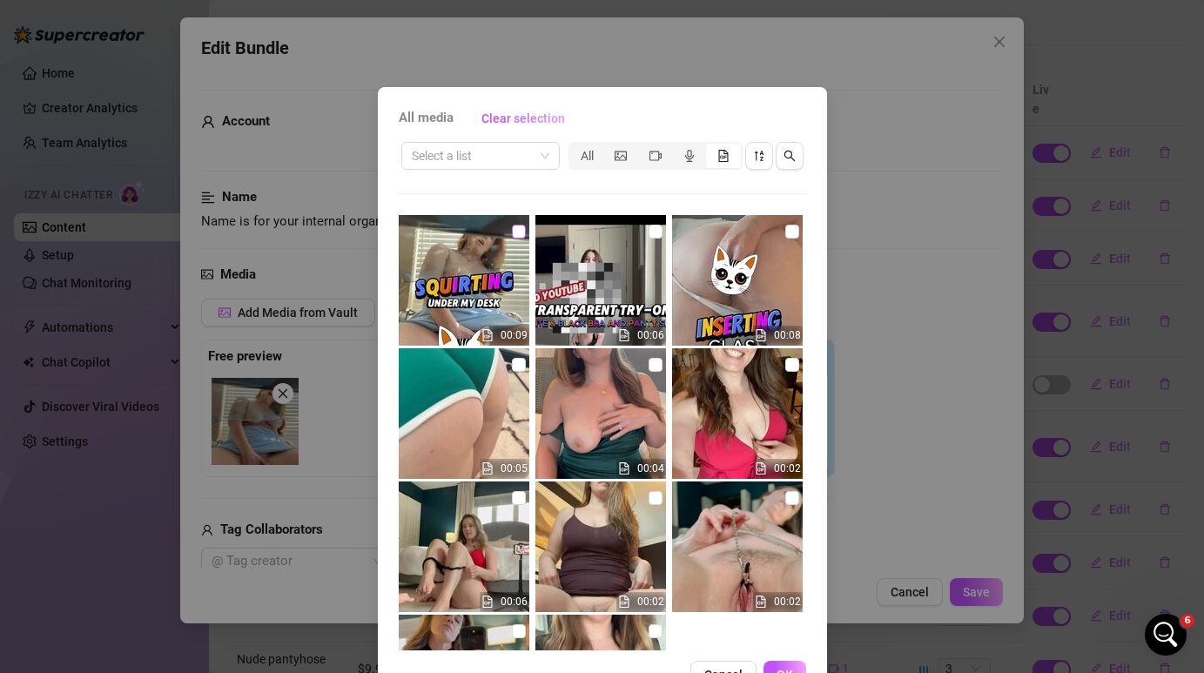
click at [520, 235] on input "checkbox" at bounding box center [519, 232] width 14 height 14
checkbox input "true"
click at [785, 663] on button "OK" at bounding box center [785, 675] width 43 height 28
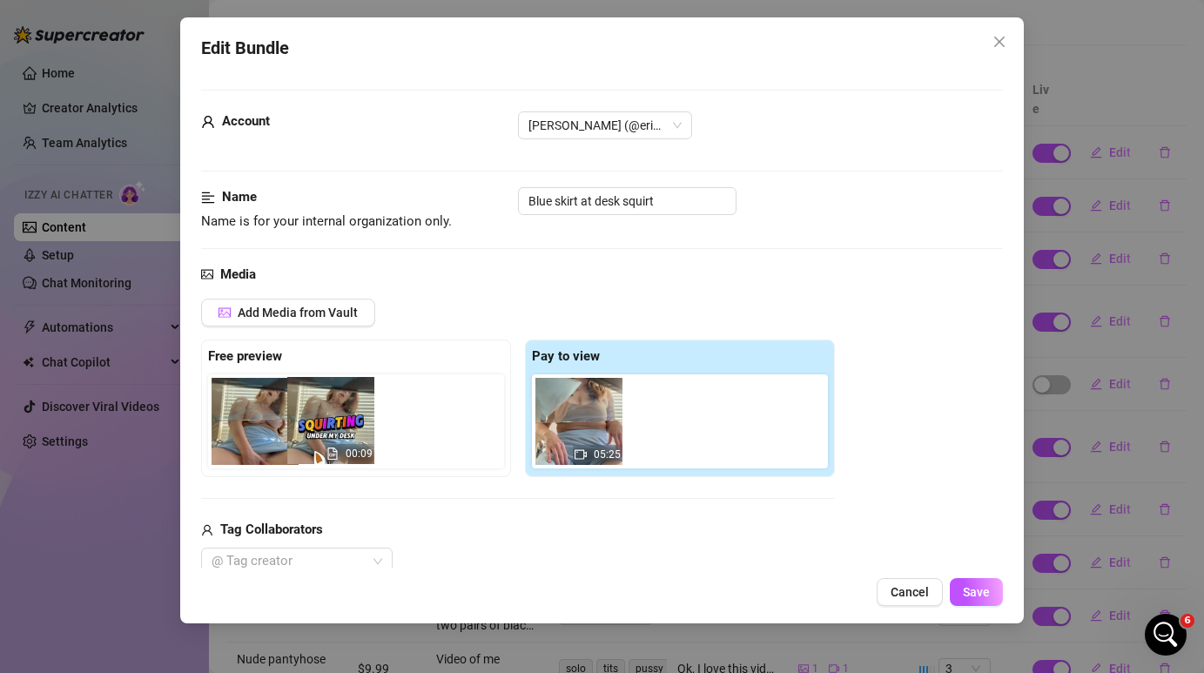
drag, startPoint x: 670, startPoint y: 428, endPoint x: 321, endPoint y: 427, distance: 349.1
click at [321, 427] on div "Free preview Pay to view 05:25 00:09" at bounding box center [518, 409] width 634 height 138
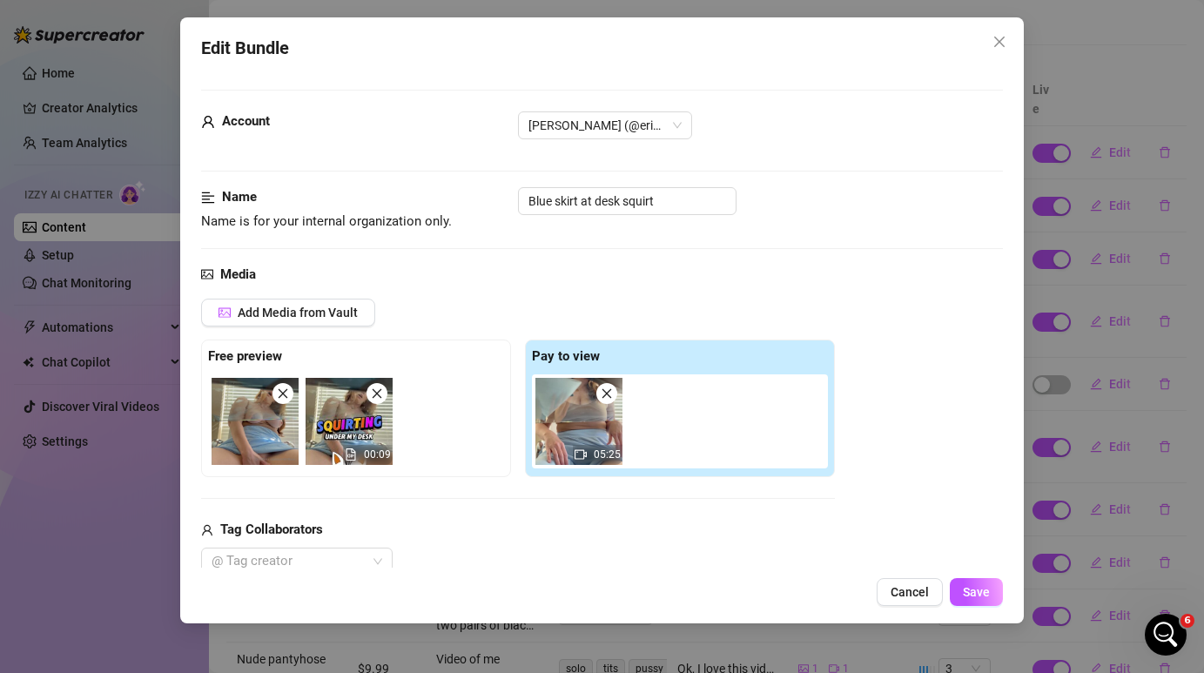
click at [288, 405] on img at bounding box center [255, 421] width 87 height 87
click at [285, 404] on img at bounding box center [255, 421] width 87 height 87
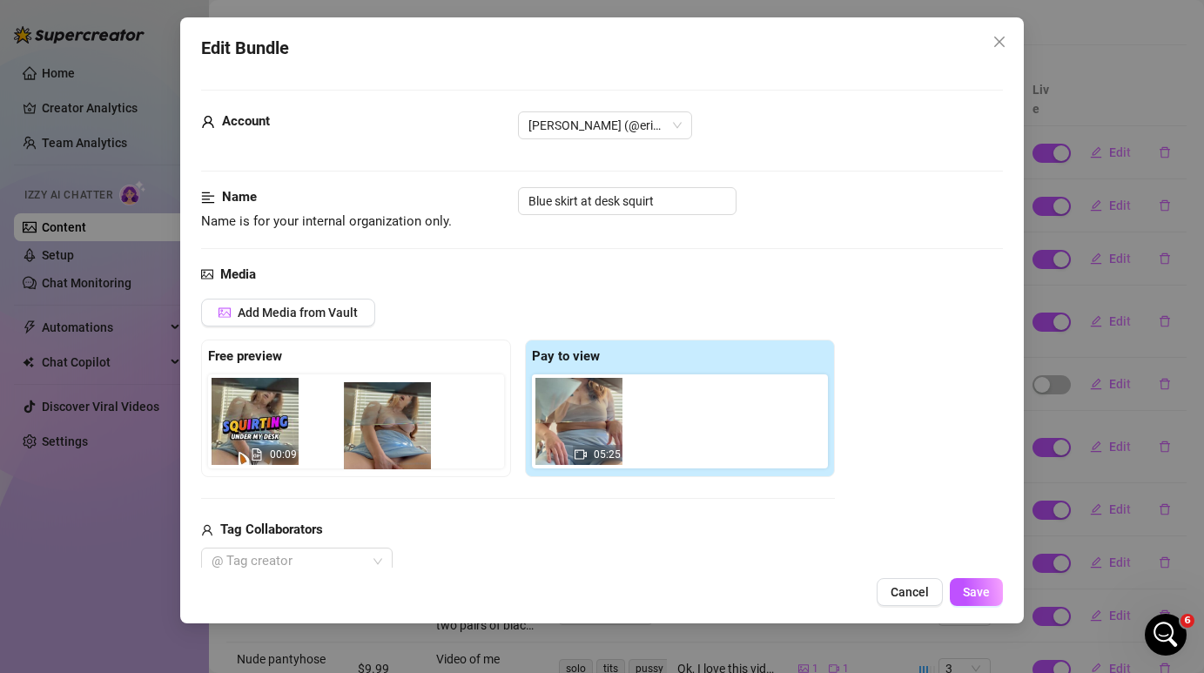
drag, startPoint x: 271, startPoint y: 438, endPoint x: 414, endPoint y: 441, distance: 143.7
click at [414, 441] on div "00:09" at bounding box center [359, 421] width 303 height 94
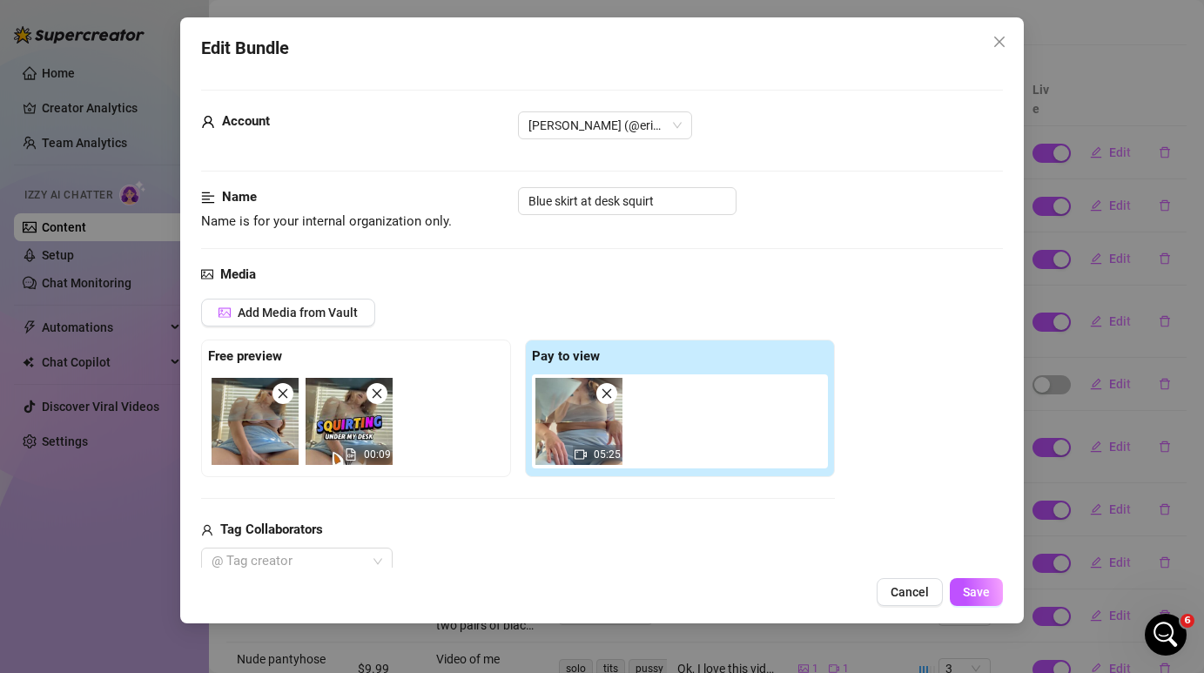
click at [285, 396] on icon "close" at bounding box center [283, 393] width 12 height 12
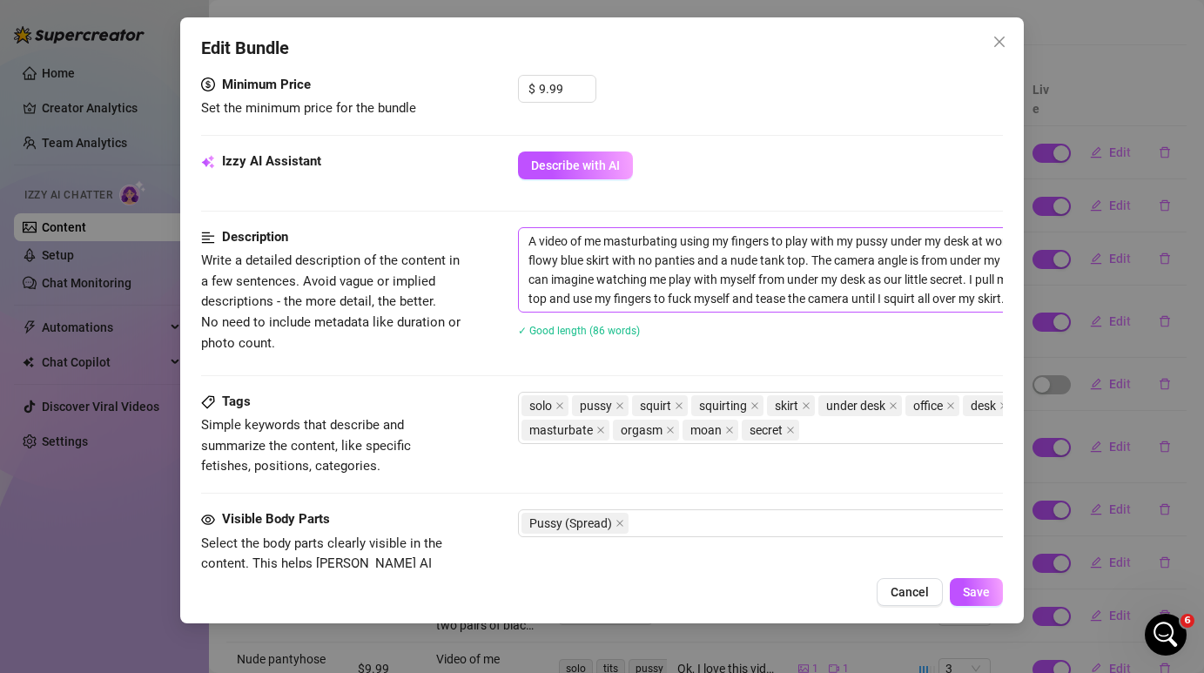
scroll to position [561, 0]
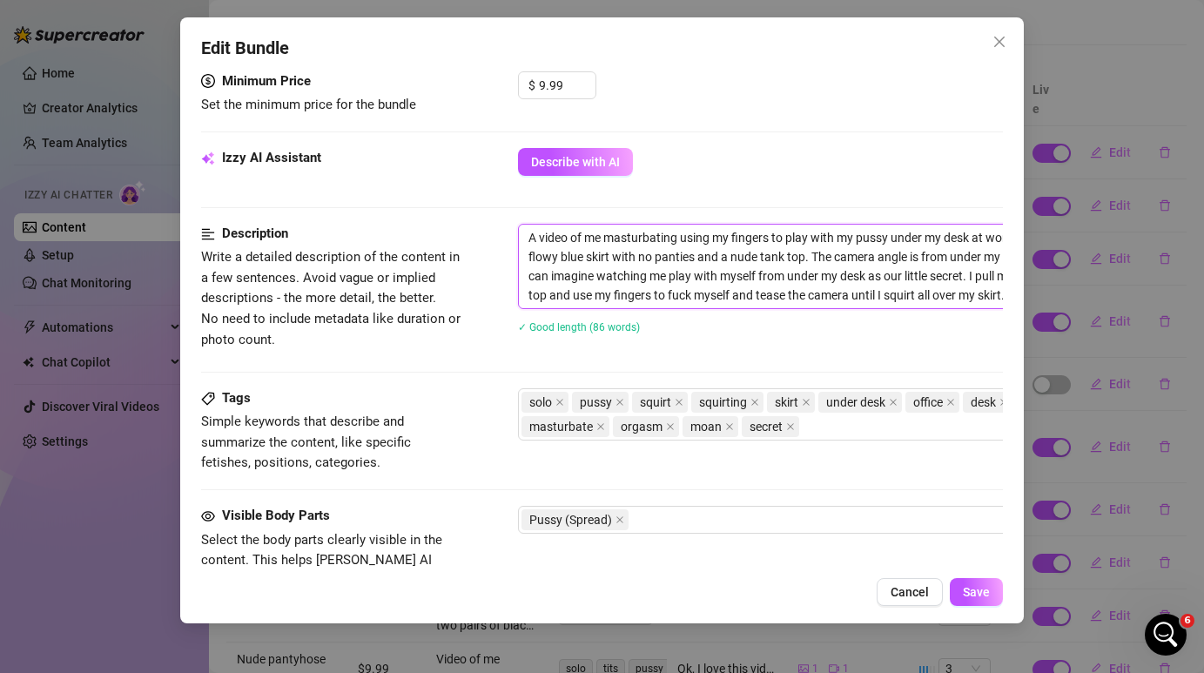
drag, startPoint x: 839, startPoint y: 278, endPoint x: 896, endPoint y: 333, distance: 78.8
click at [896, 333] on div "A video of me masturbating using my fingers to play with my pussy under my desk…" at bounding box center [822, 290] width 609 height 132
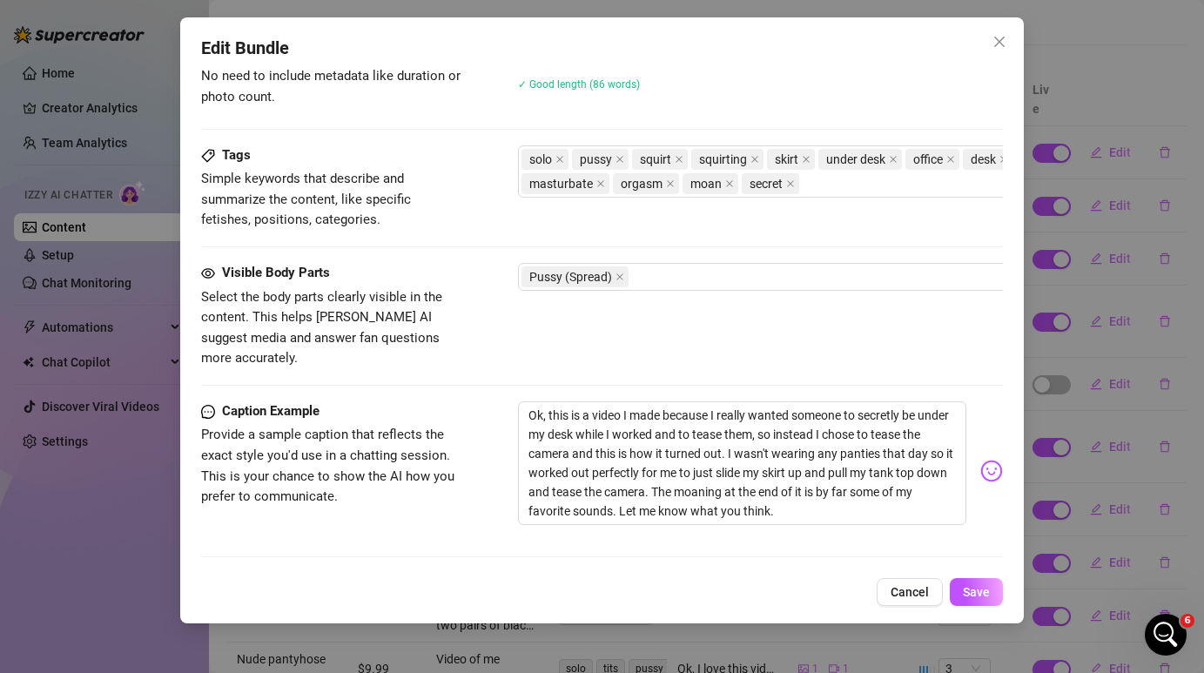
scroll to position [814, 0]
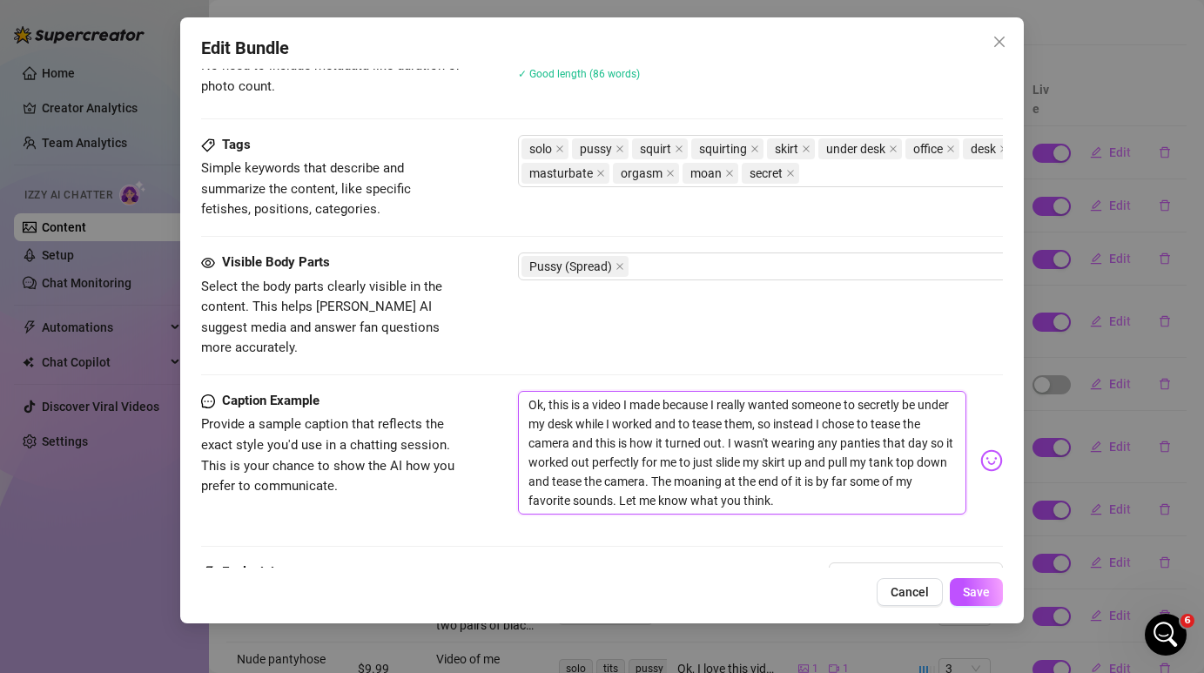
drag, startPoint x: 785, startPoint y: 476, endPoint x: 760, endPoint y: 401, distance: 79.0
click at [760, 401] on textarea "Ok, this is a video I made because I really wanted someone to secretly be under…" at bounding box center [742, 453] width 448 height 124
type textarea "Ok, this is a video I made because I really wanted someone to secretly be under…"
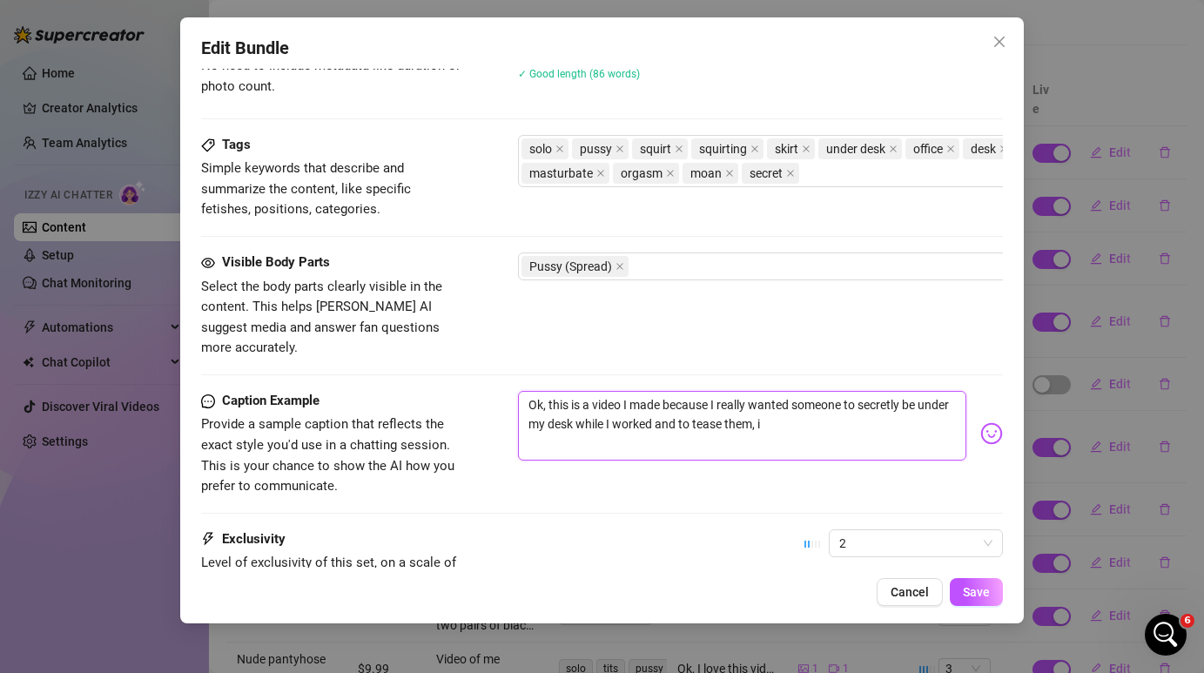
type textarea "Ok, this is a video I made because I really wanted someone to secretly be under…"
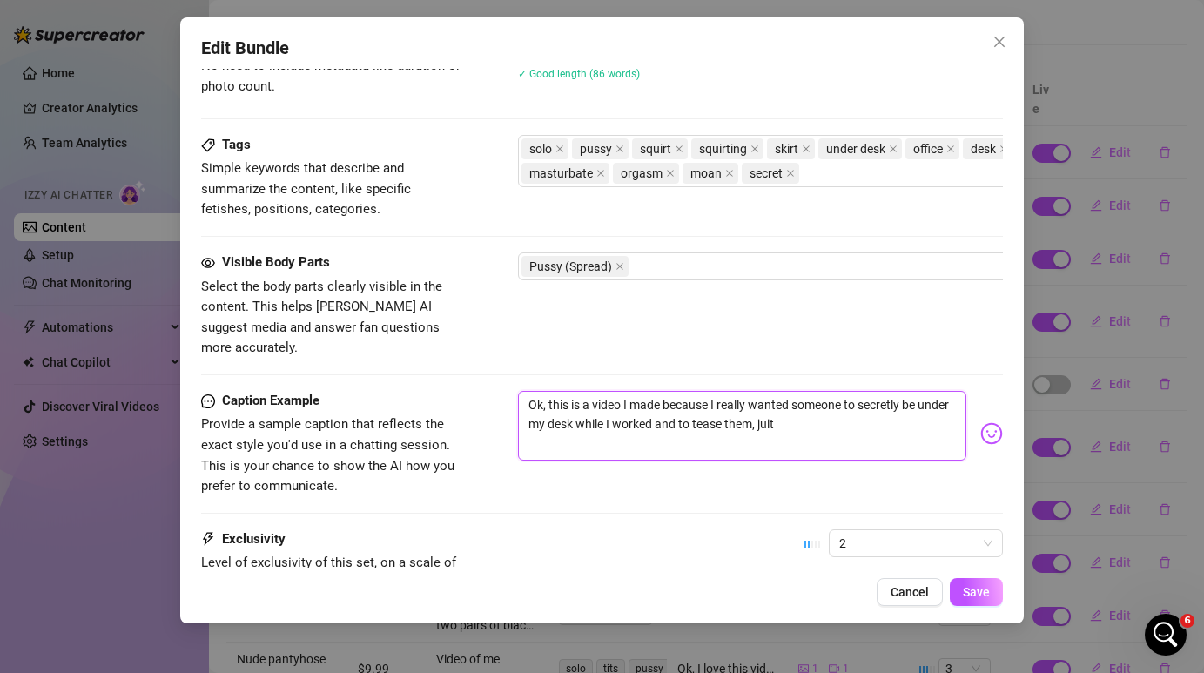
type textarea "Ok, this is a video I made because I really wanted someone to secretly be under…"
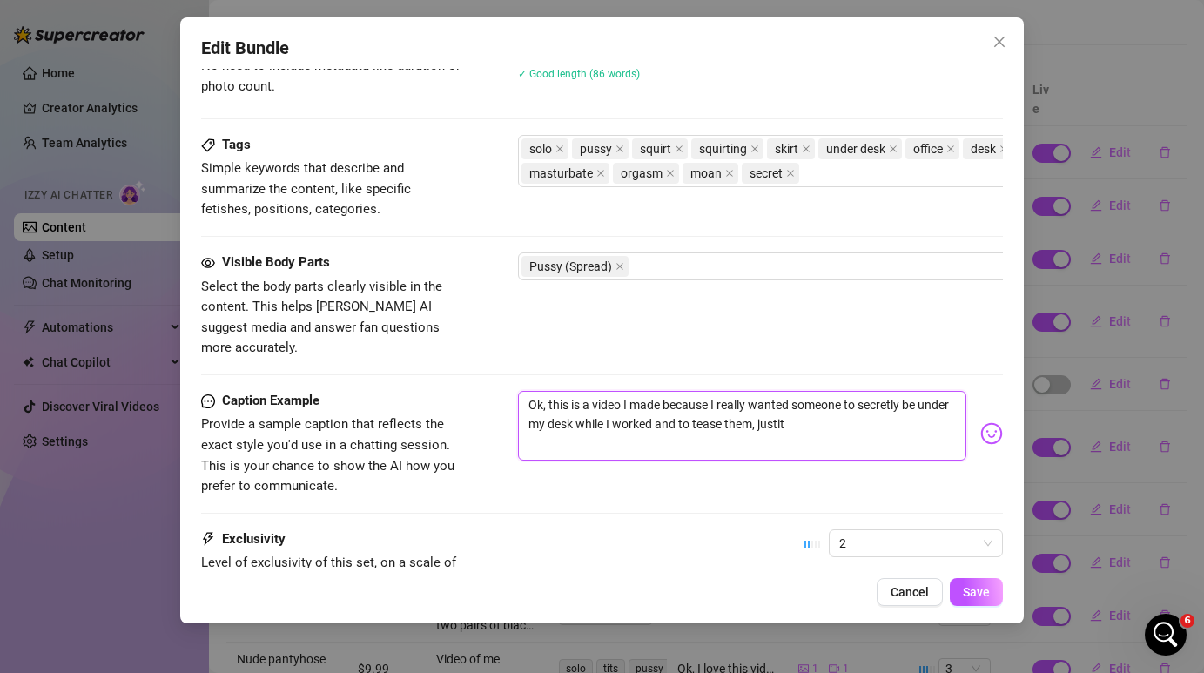
type textarea "Ok, this is a video I made because I really wanted someone to secretly be under…"
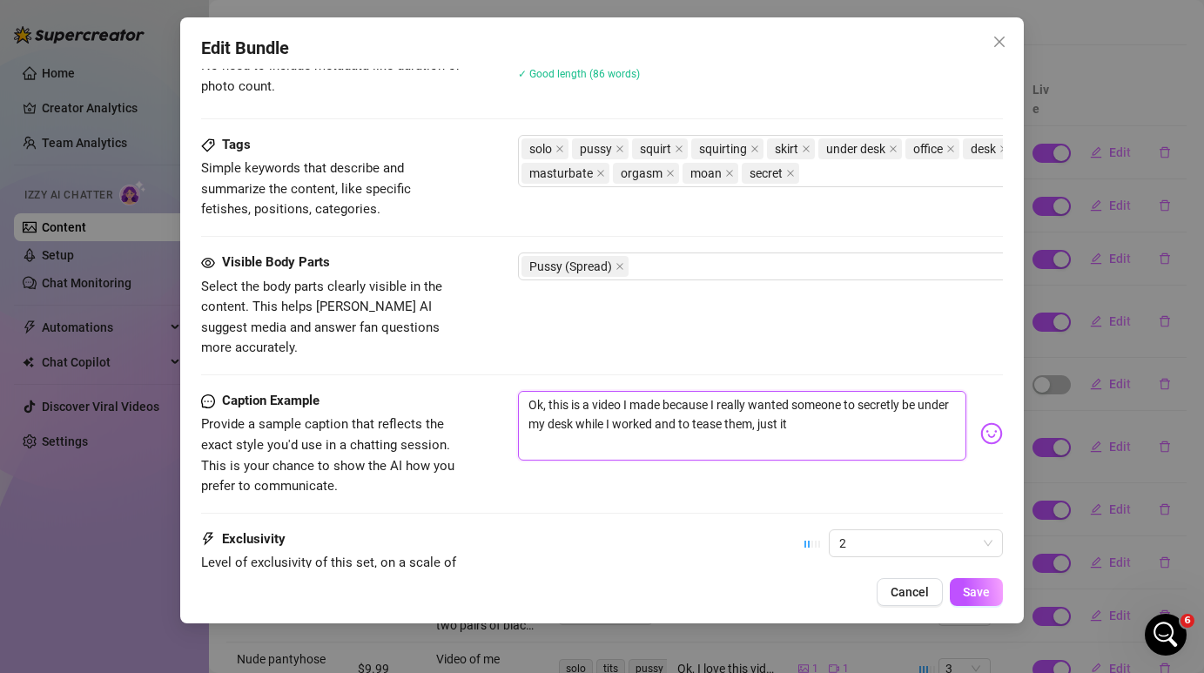
type textarea "Ok, this is a video I made because I really wanted someone to secretly be under…"
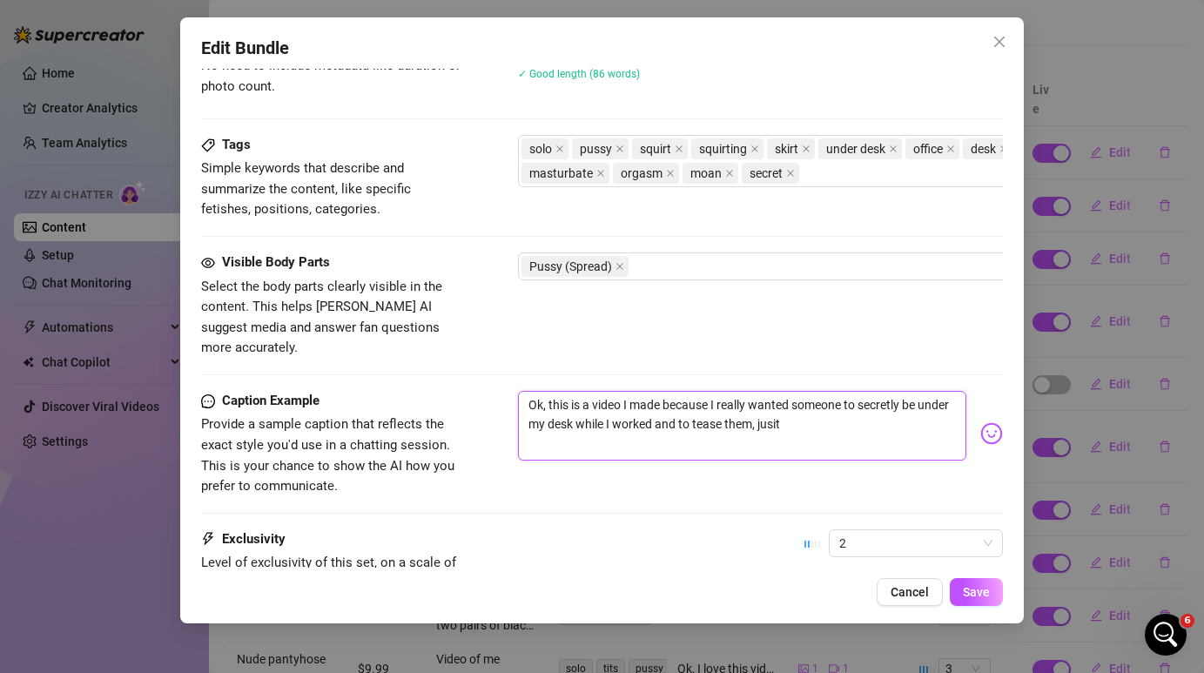
type textarea "Ok, this is a video I made because I really wanted someone to secretly be under…"
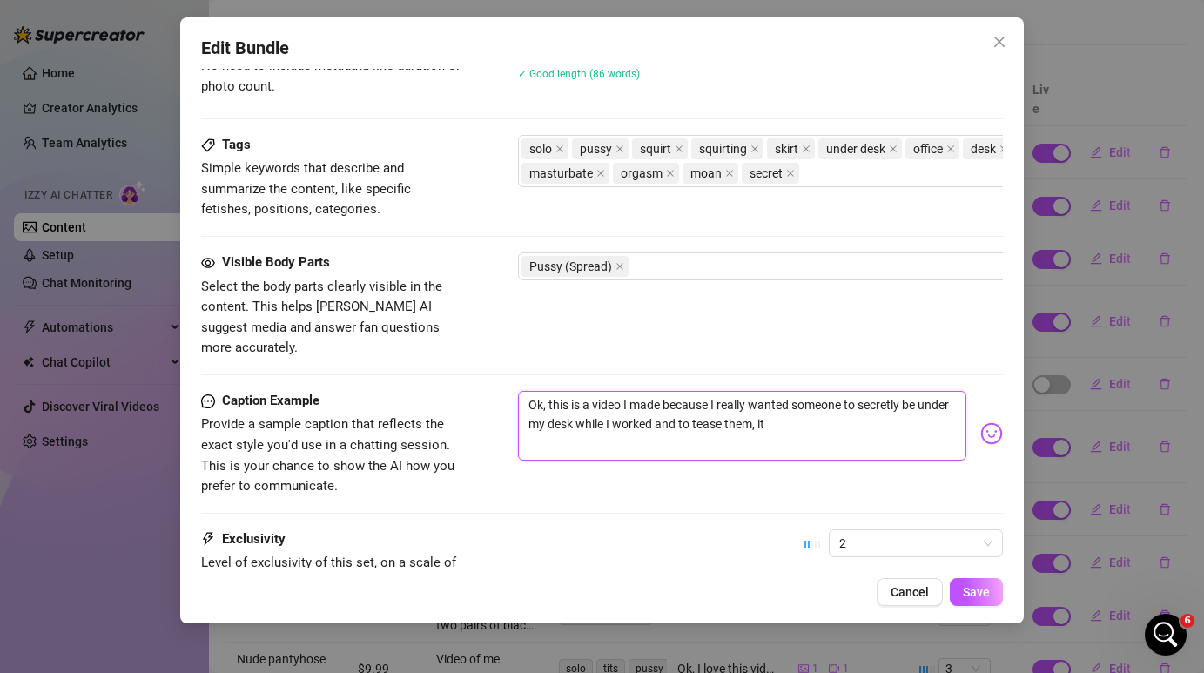
type textarea "Ok, this is a video I made because I really wanted someone to secretly be under…"
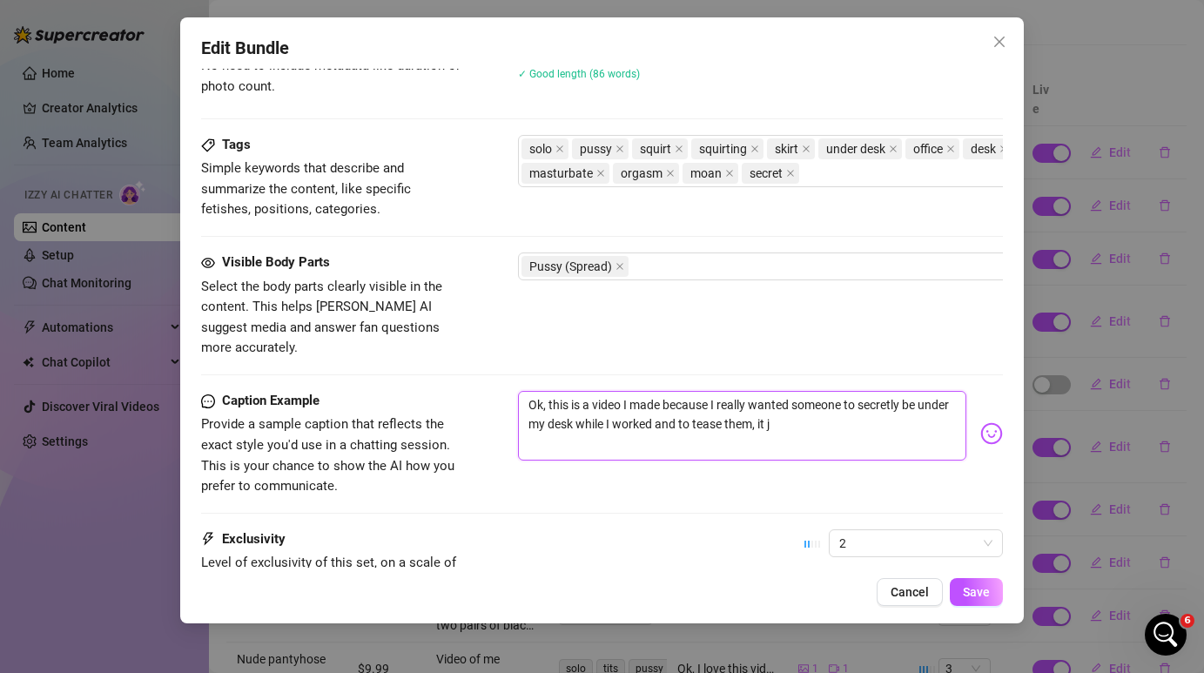
type textarea "Ok, this is a video I made because I really wanted someone to secretly be under…"
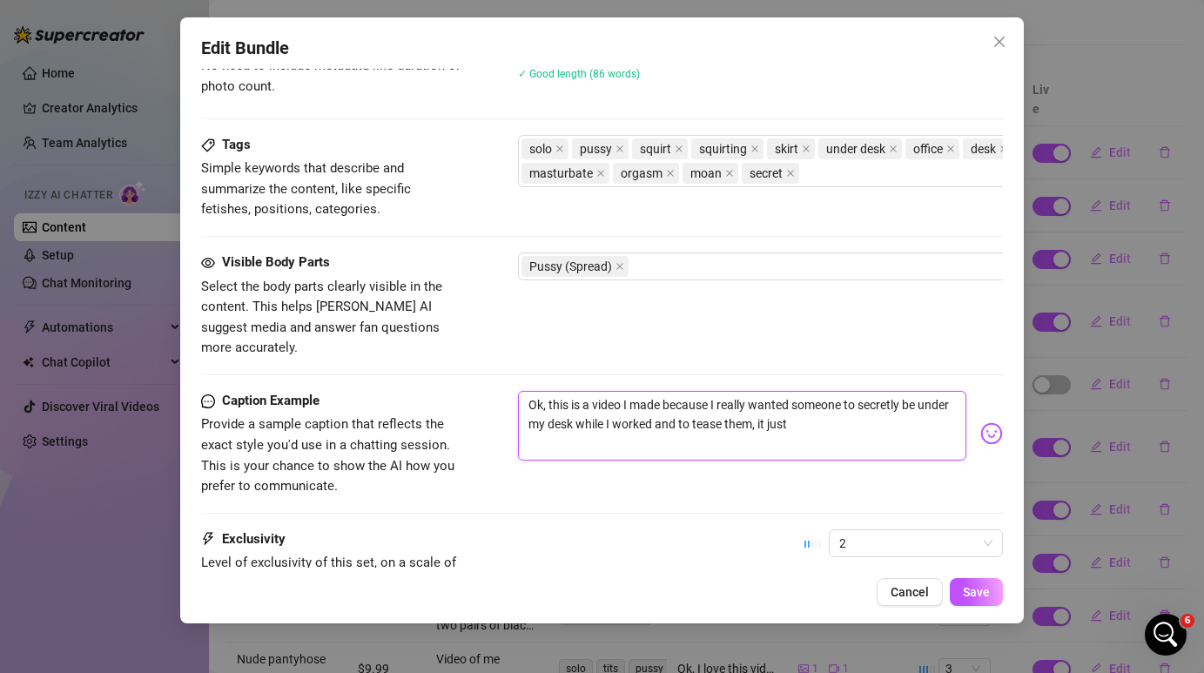
type textarea "Ok, this is a video I made because I really wanted someone to secretly be under…"
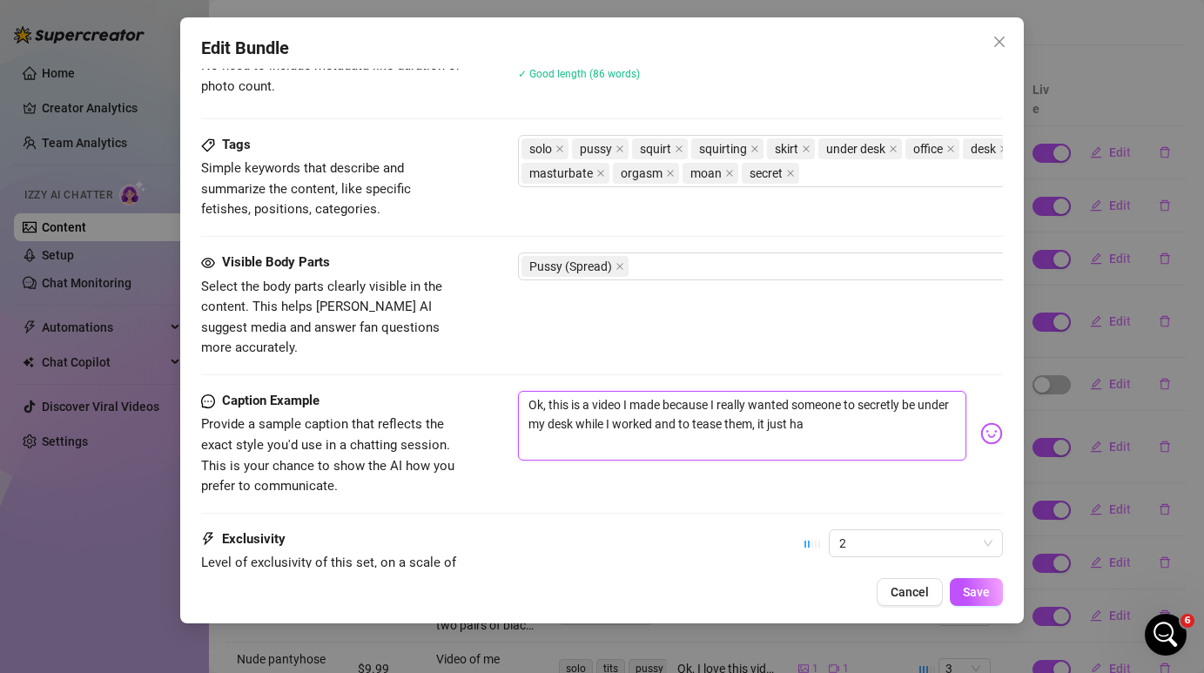
type textarea "Ok, this is a video I made because I really wanted someone to secretly be under…"
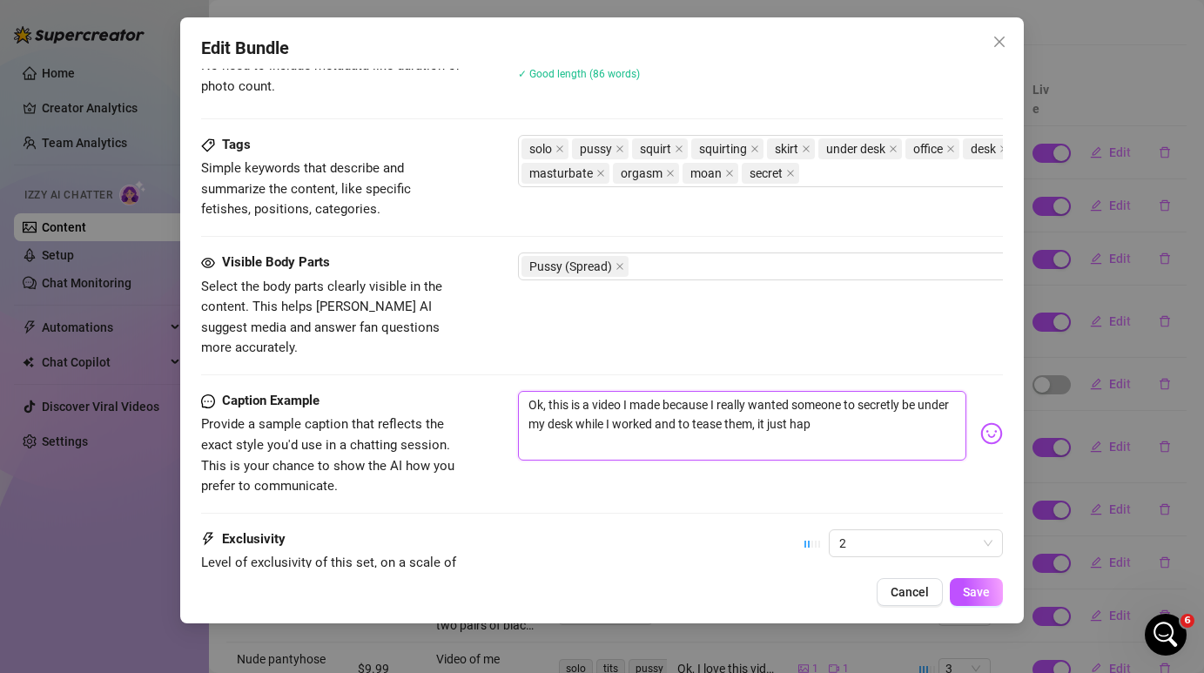
type textarea "Ok, this is a video I made because I really wanted someone to secretly be under…"
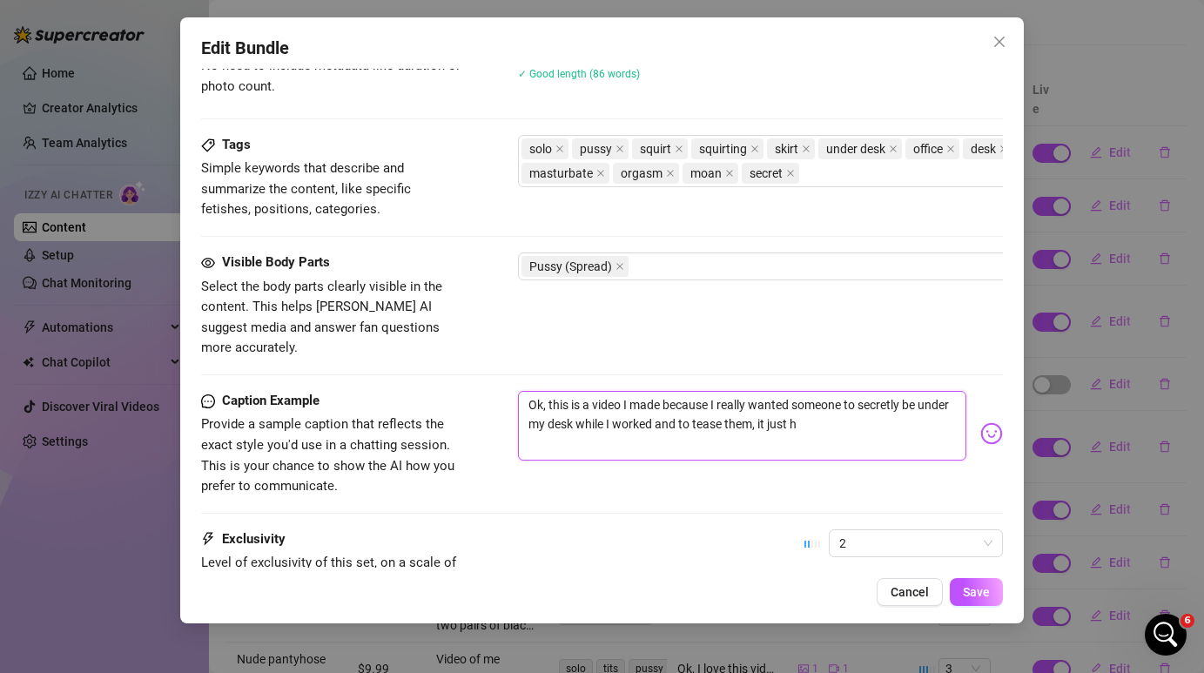
type textarea "Ok, this is a video I made because I really wanted someone to secretly be under…"
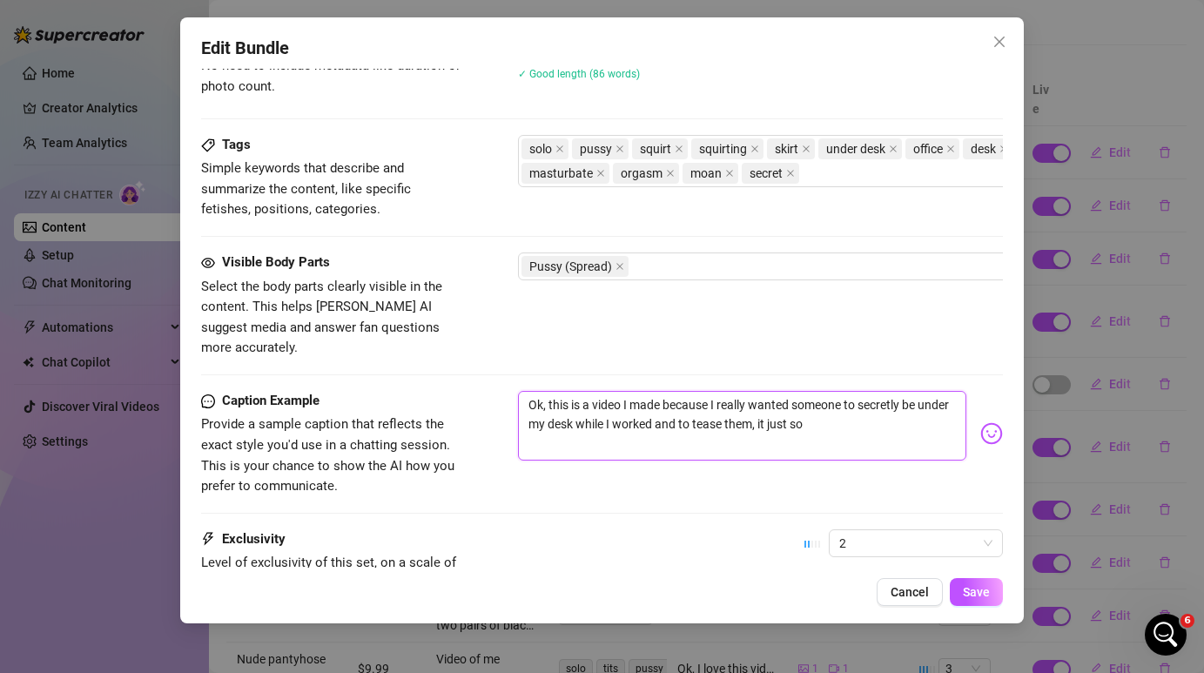
type textarea "Ok, this is a video I made because I really wanted someone to secretly be under…"
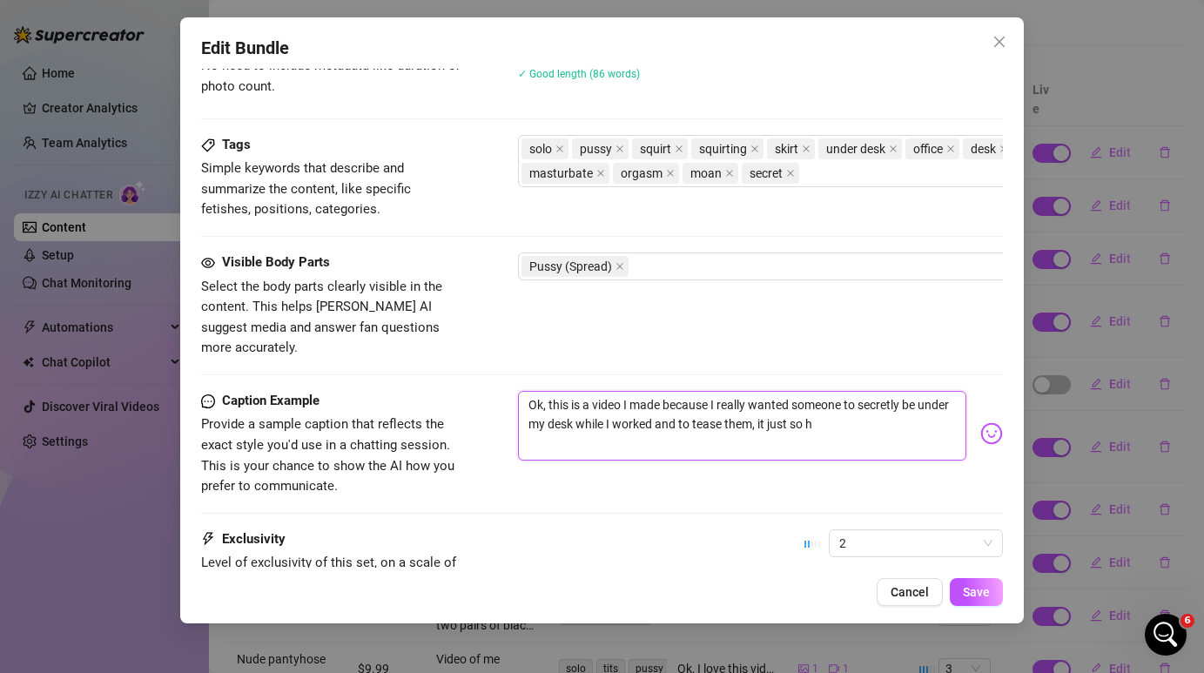
type textarea "Ok, this is a video I made because I really wanted someone to secretly be under…"
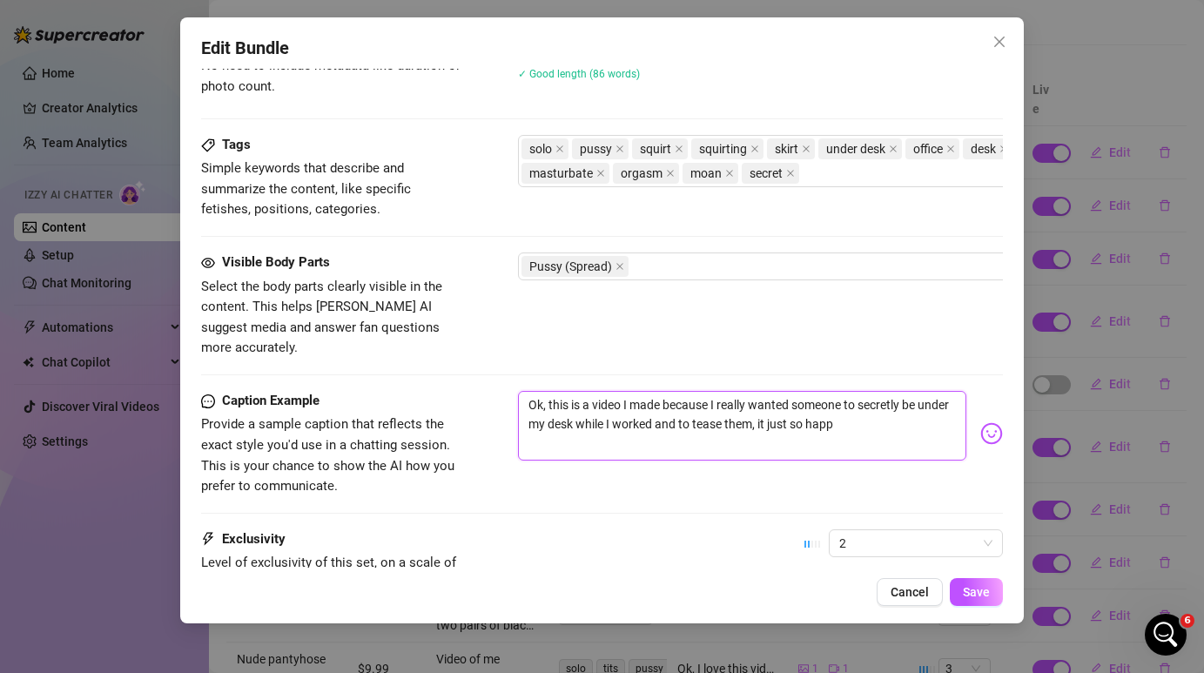
type textarea "Ok, this is a video I made because I really wanted someone to secretly be under…"
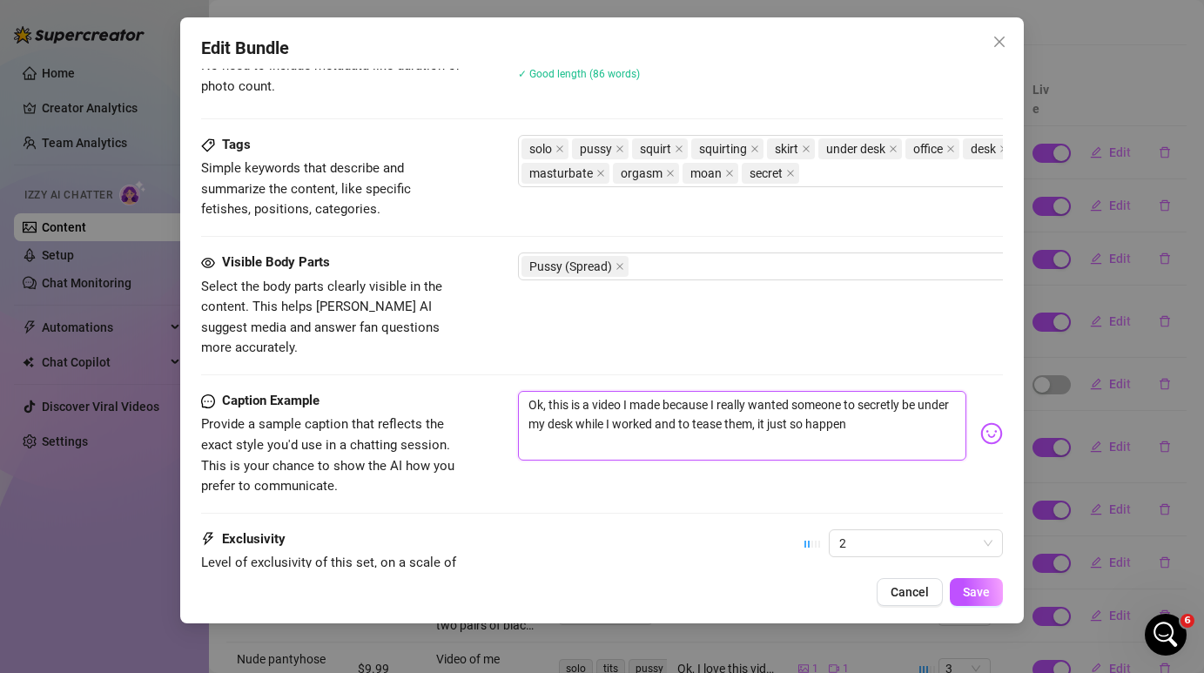
type textarea "Ok, this is a video I made because I really wanted someone to secretly be under…"
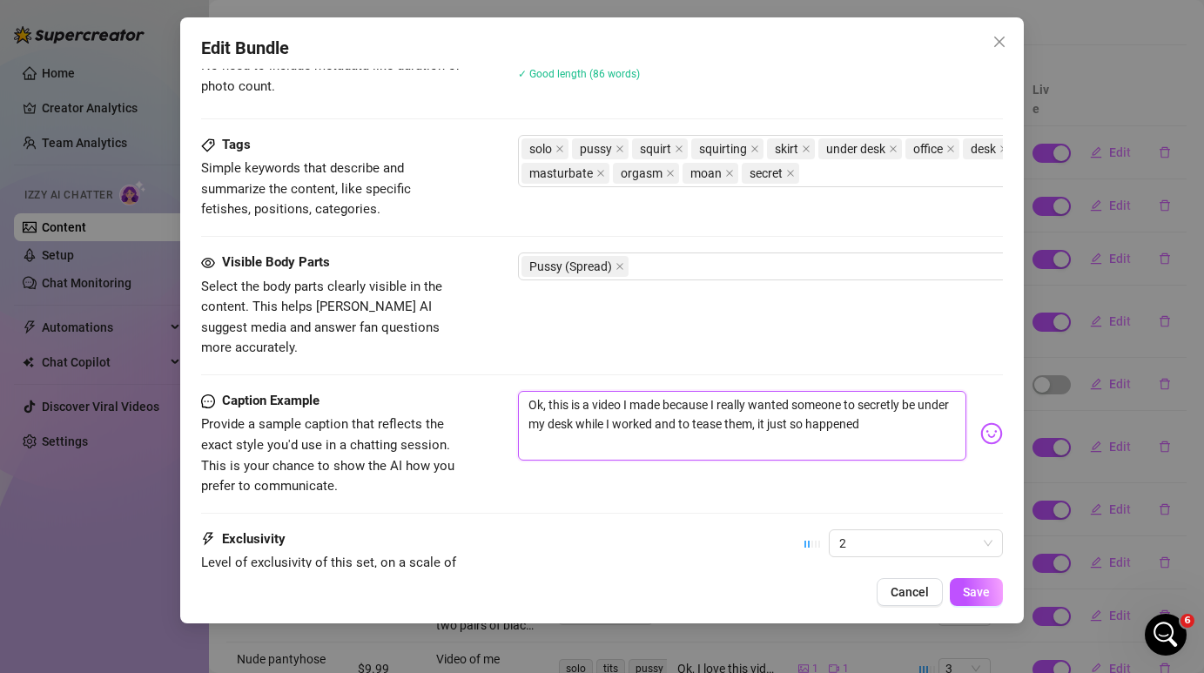
type textarea "Ok, this is a video I made because I really wanted someone to secretly be under…"
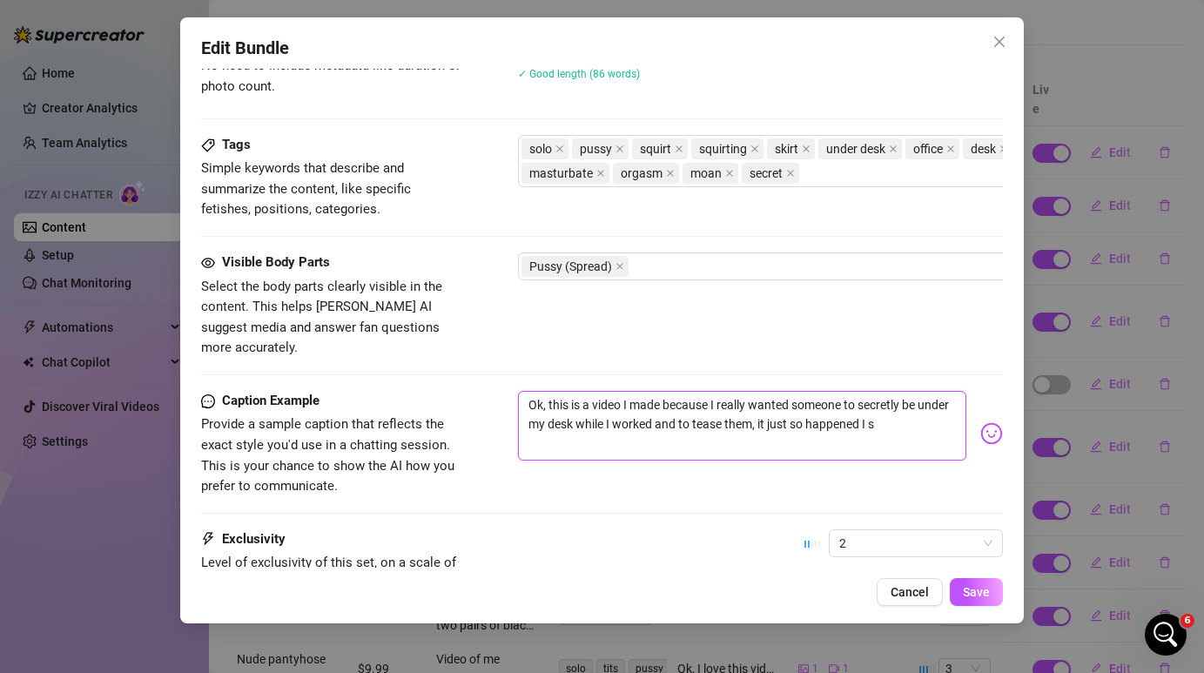
type textarea "Ok, this is a video I made because I really wanted someone to secretly be under…"
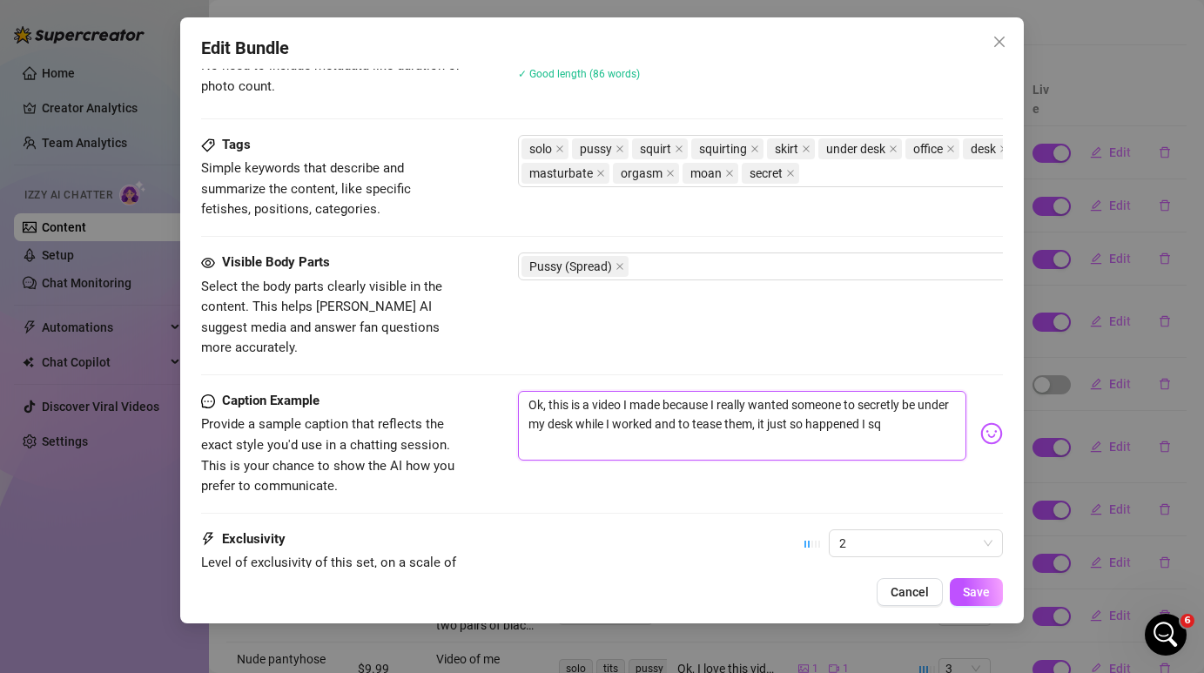
type textarea "Ok, this is a video I made because I really wanted someone to secretly be under…"
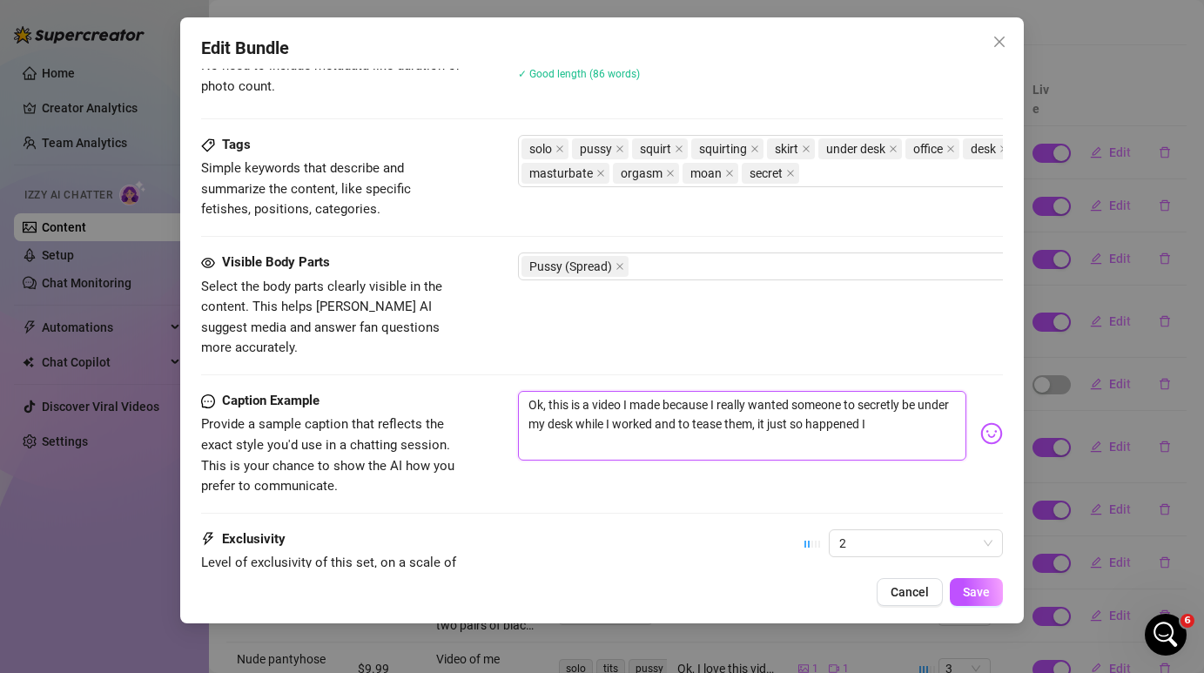
type textarea "Ok, this is a video I made because I really wanted someone to secretly be under…"
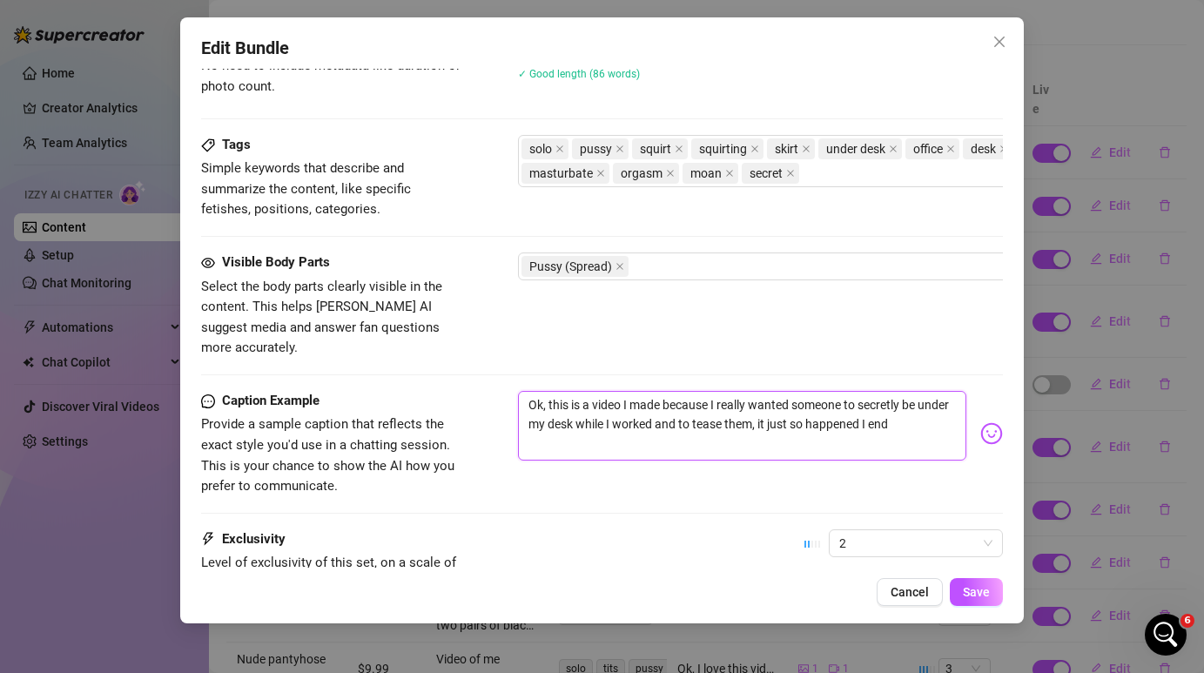
type textarea "Ok, this is a video I made because I really wanted someone to secretly be under…"
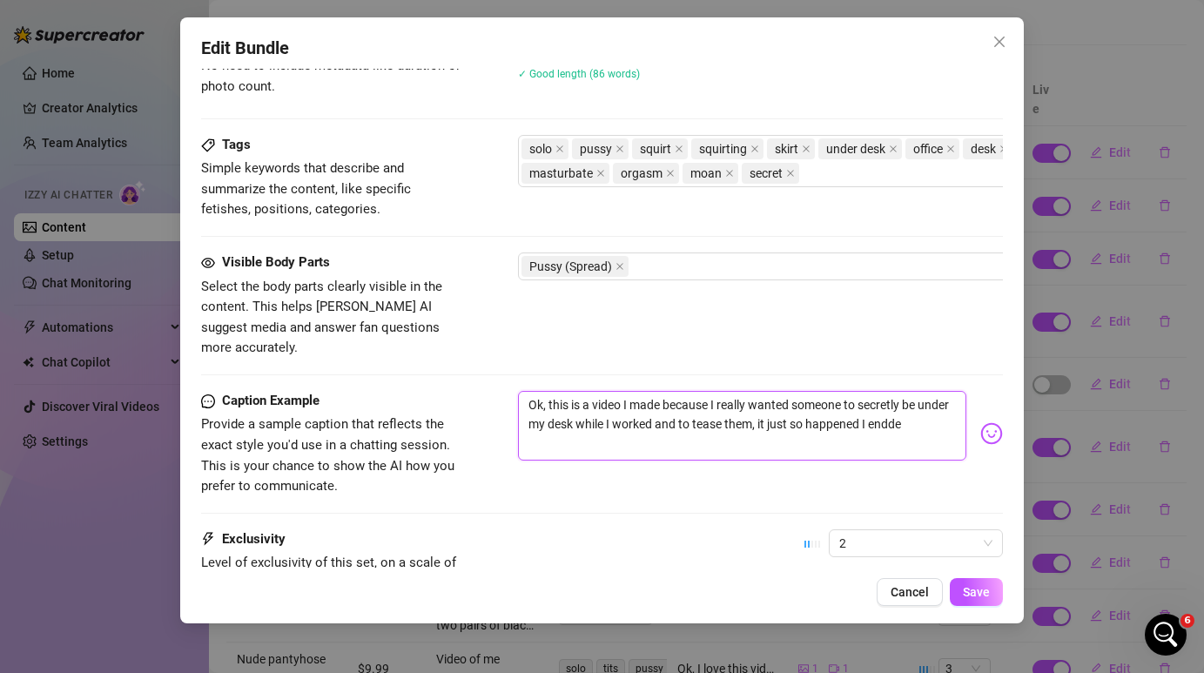
type textarea "Ok, this is a video I made because I really wanted someone to secretly be under…"
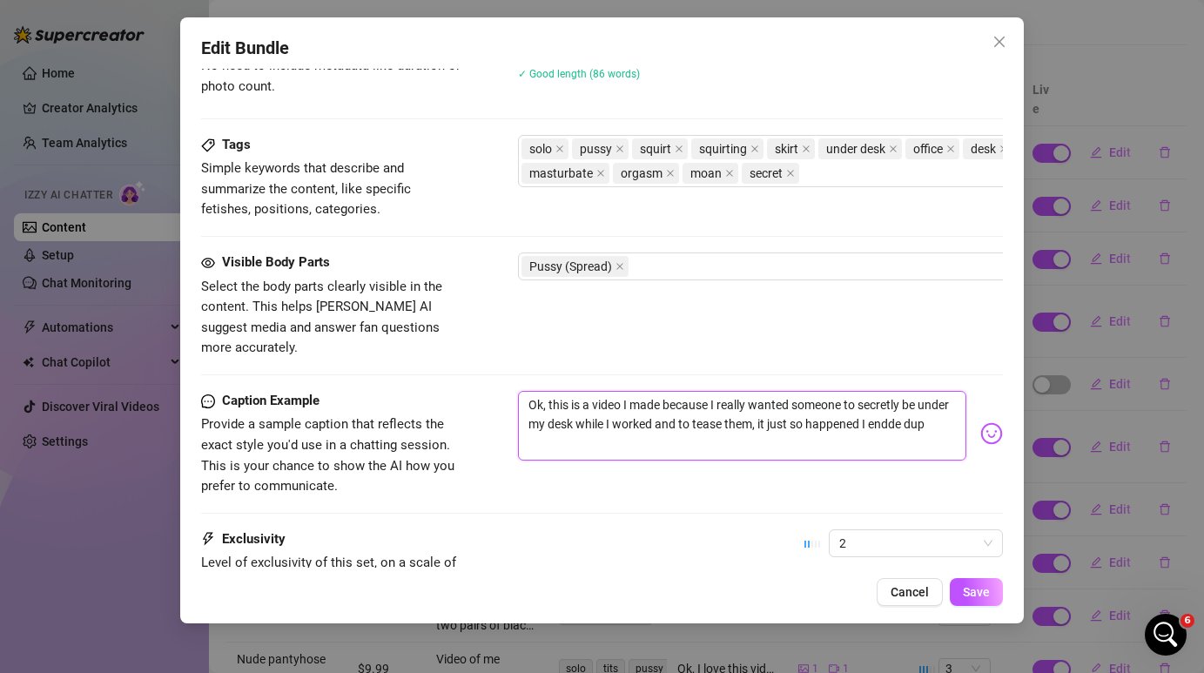
type textarea "Ok, this is a video I made because I really wanted someone to secretly be under…"
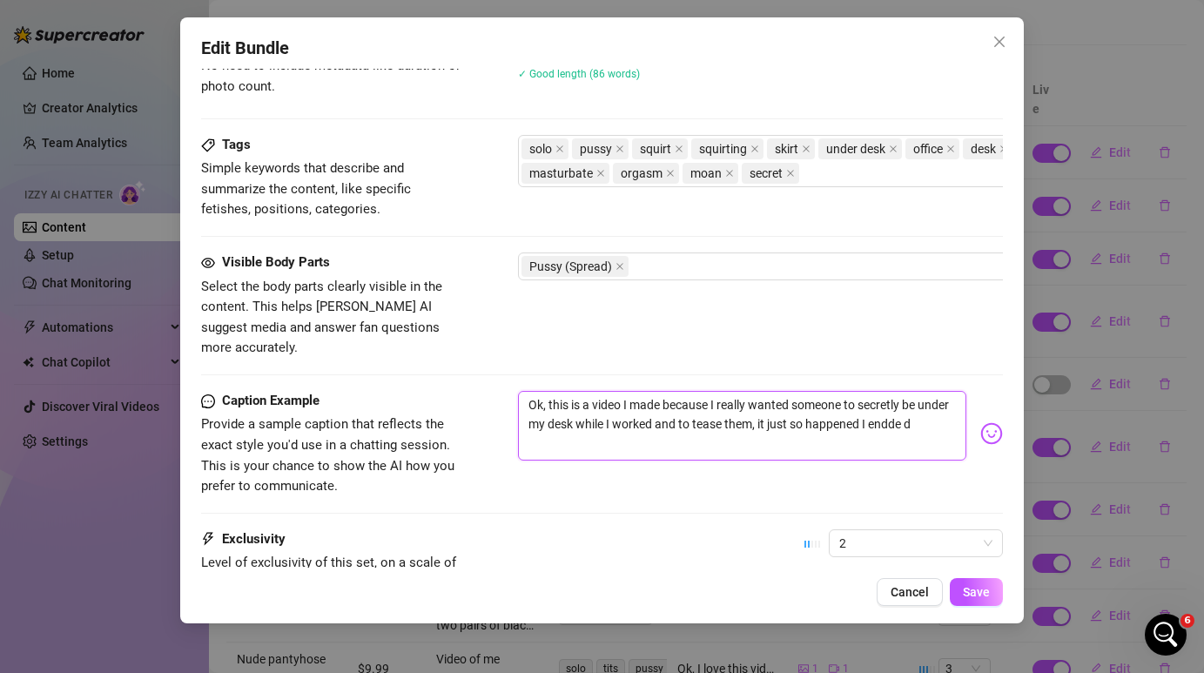
type textarea "Ok, this is a video I made because I really wanted someone to secretly be under…"
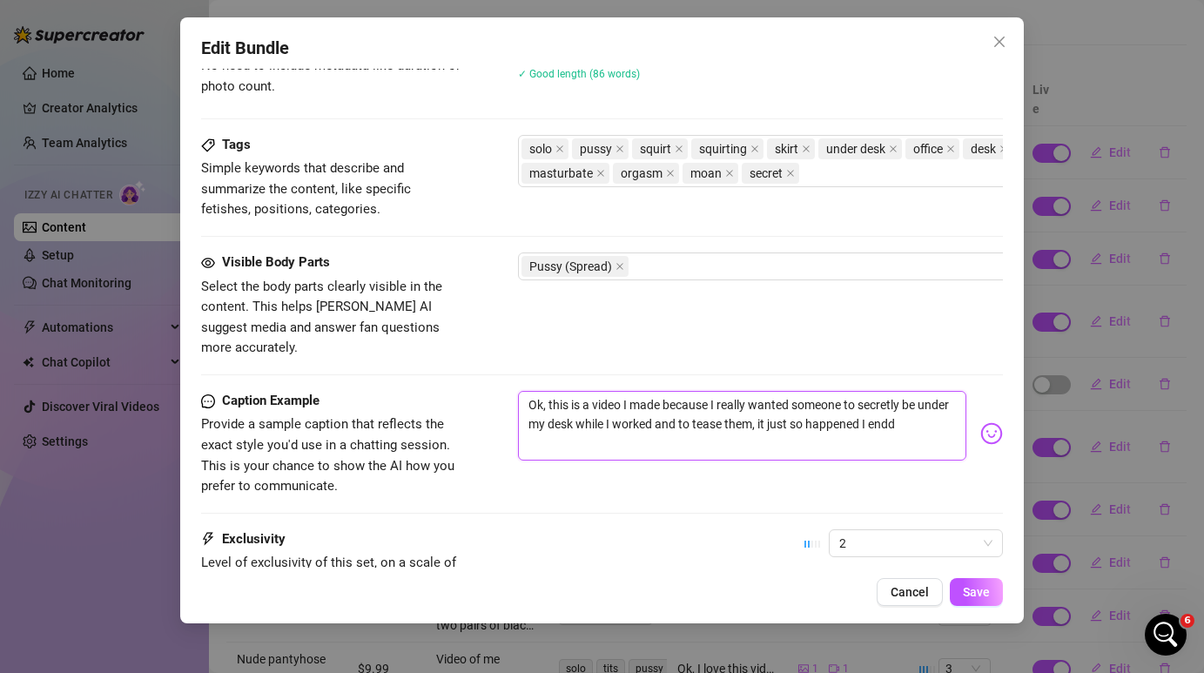
type textarea "Ok, this is a video I made because I really wanted someone to secretly be under…"
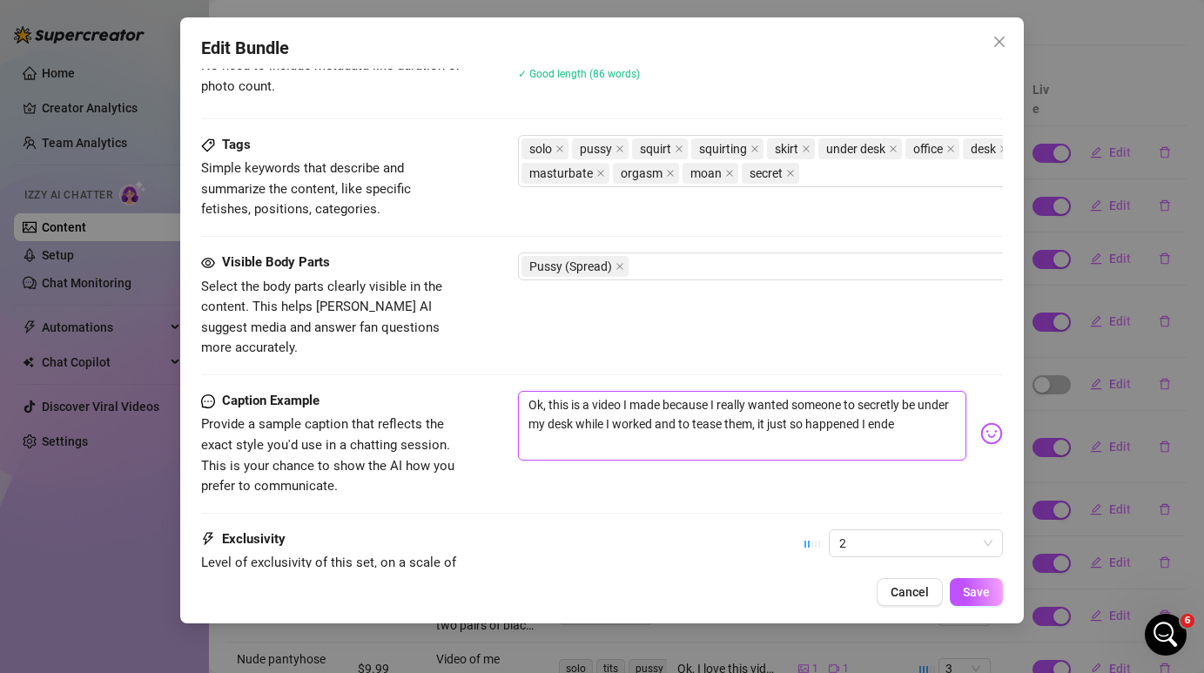
type textarea "Ok, this is a video I made because I really wanted someone to secretly be under…"
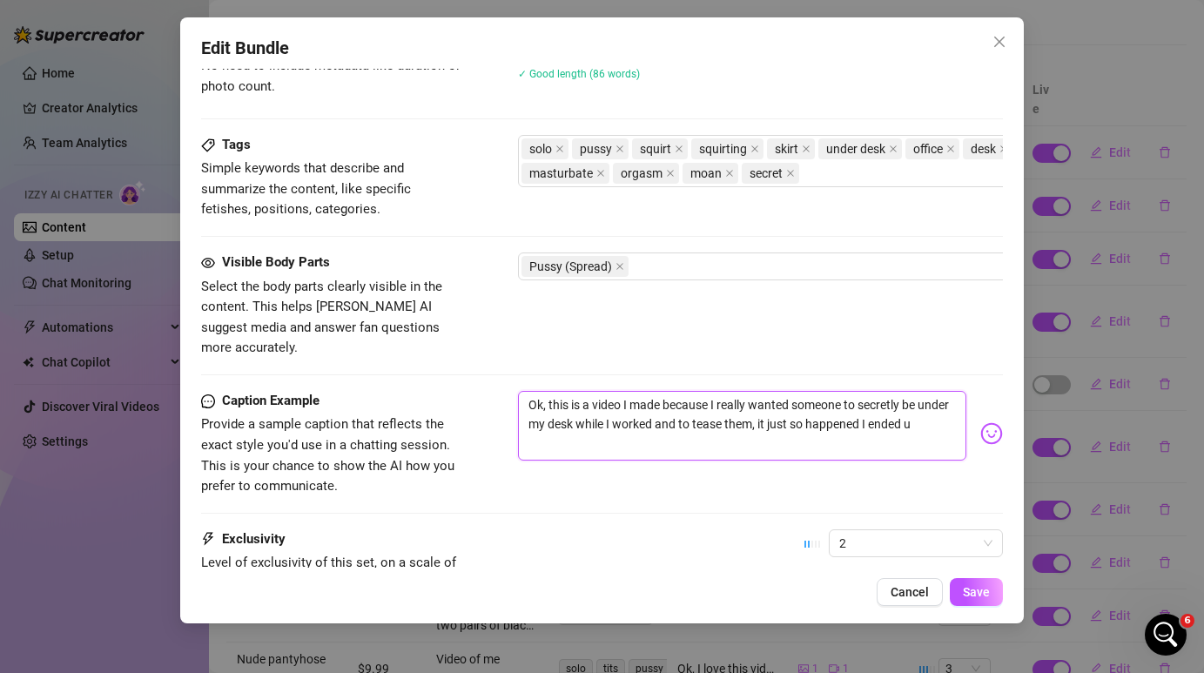
type textarea "Ok, this is a video I made because I really wanted someone to secretly be under…"
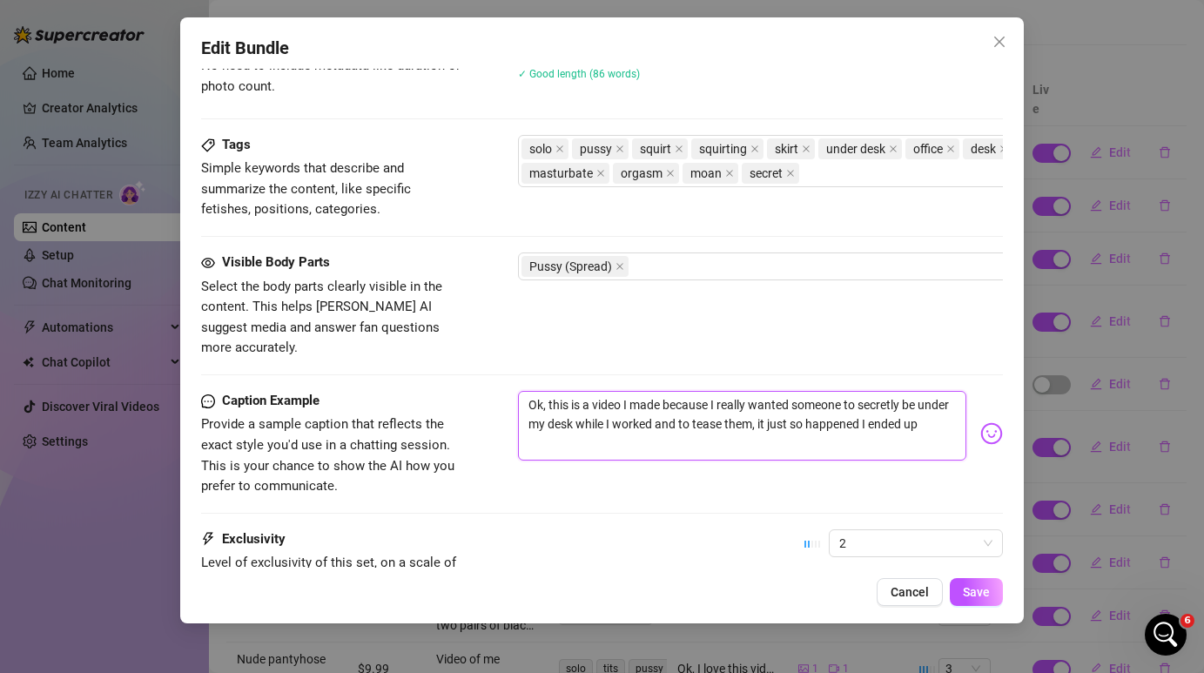
type textarea "Ok, this is a video I made because I really wanted someone to secretly be under…"
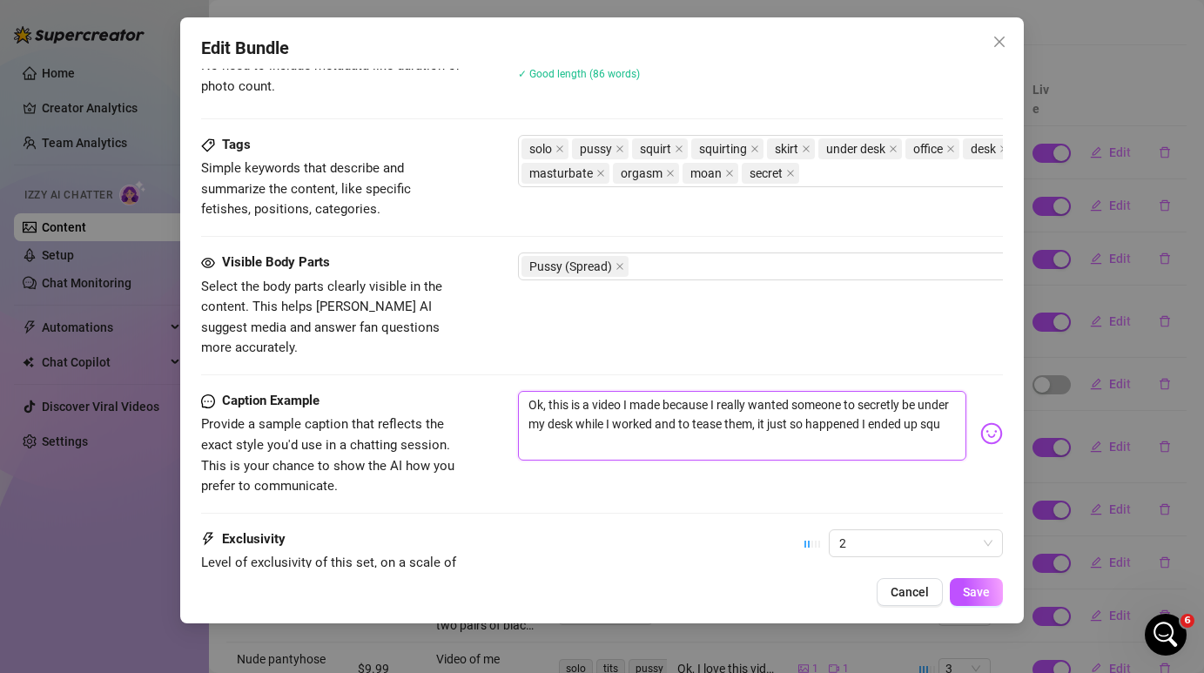
type textarea "Ok, this is a video I made because I really wanted someone to secretly be under…"
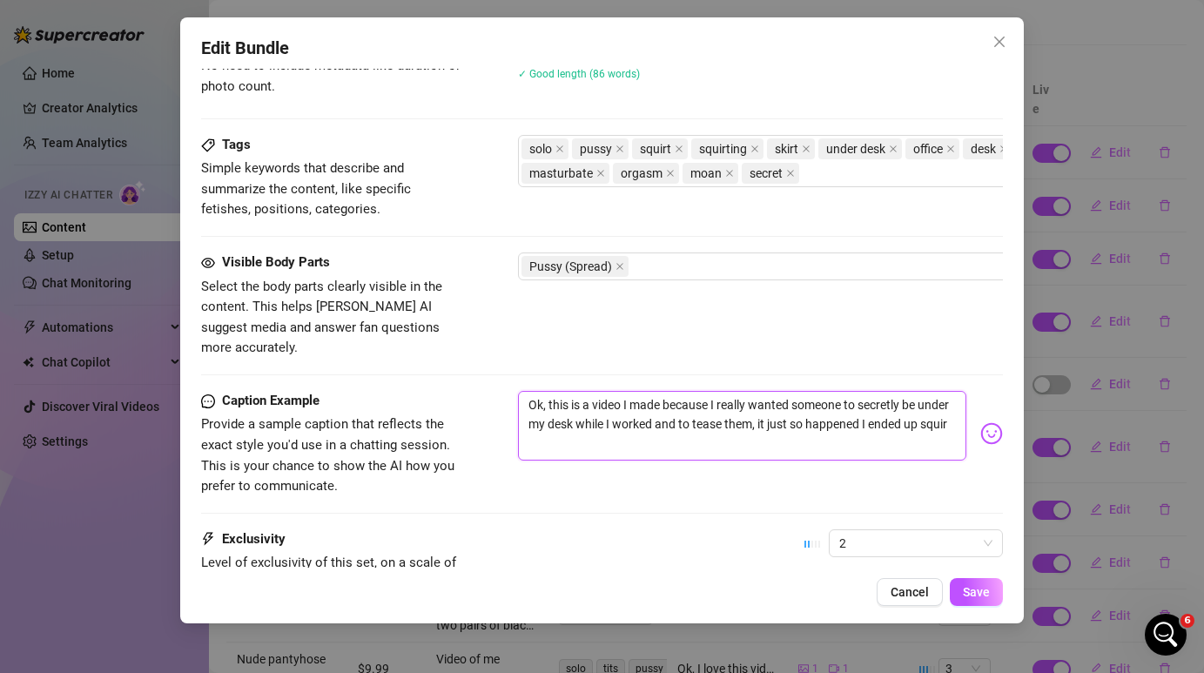
type textarea "Ok, this is a video I made because I really wanted someone to secretly be under…"
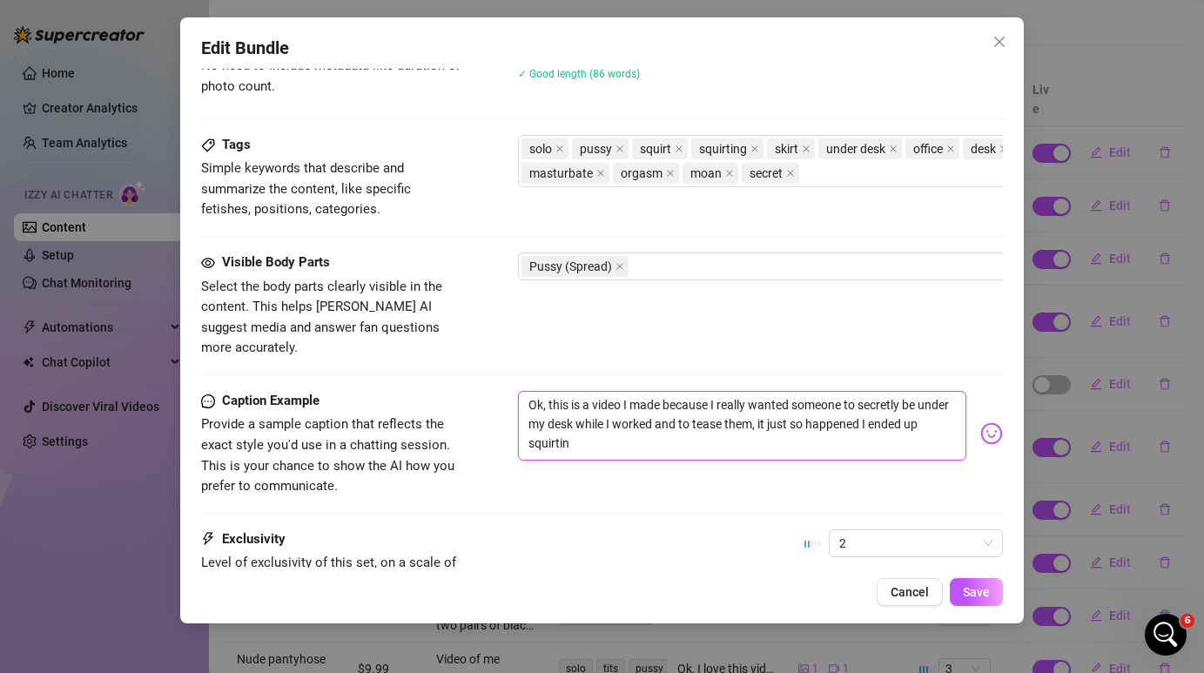
type textarea "Ok, this is a video I made because I really wanted someone to secretly be under…"
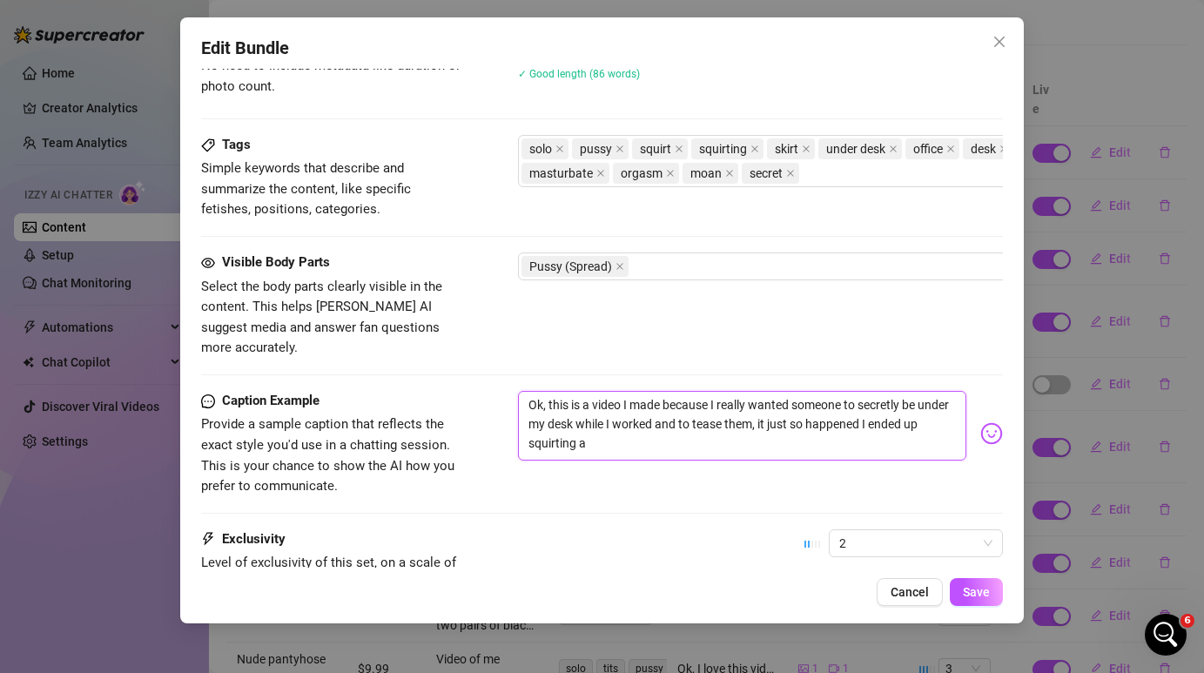
type textarea "Ok, this is a video I made because I really wanted someone to secretly be under…"
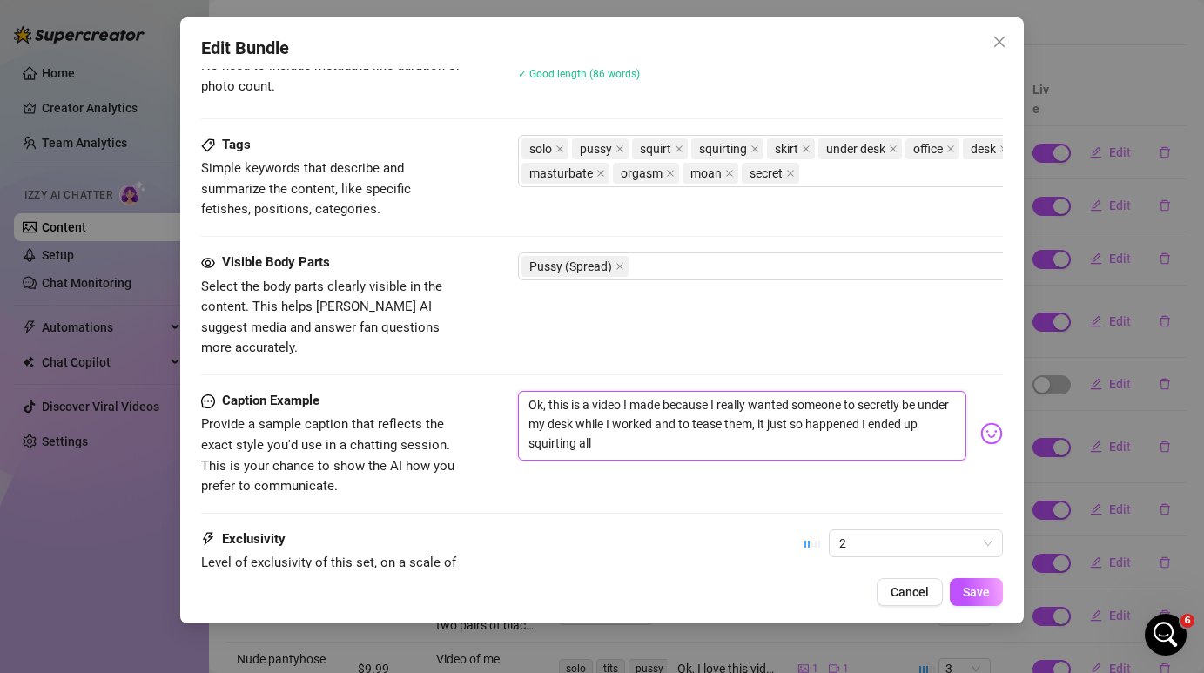
type textarea "Ok, this is a video I made because I really wanted someone to secretly be under…"
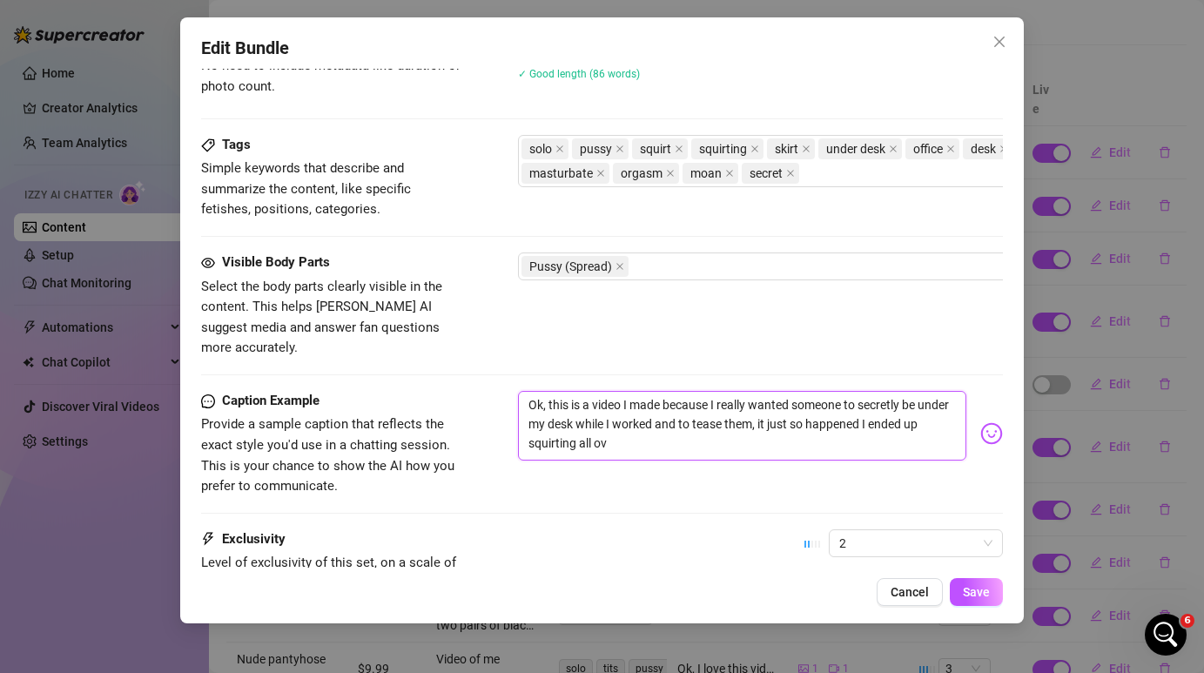
type textarea "Ok, this is a video I made because I really wanted someone to secretly be under…"
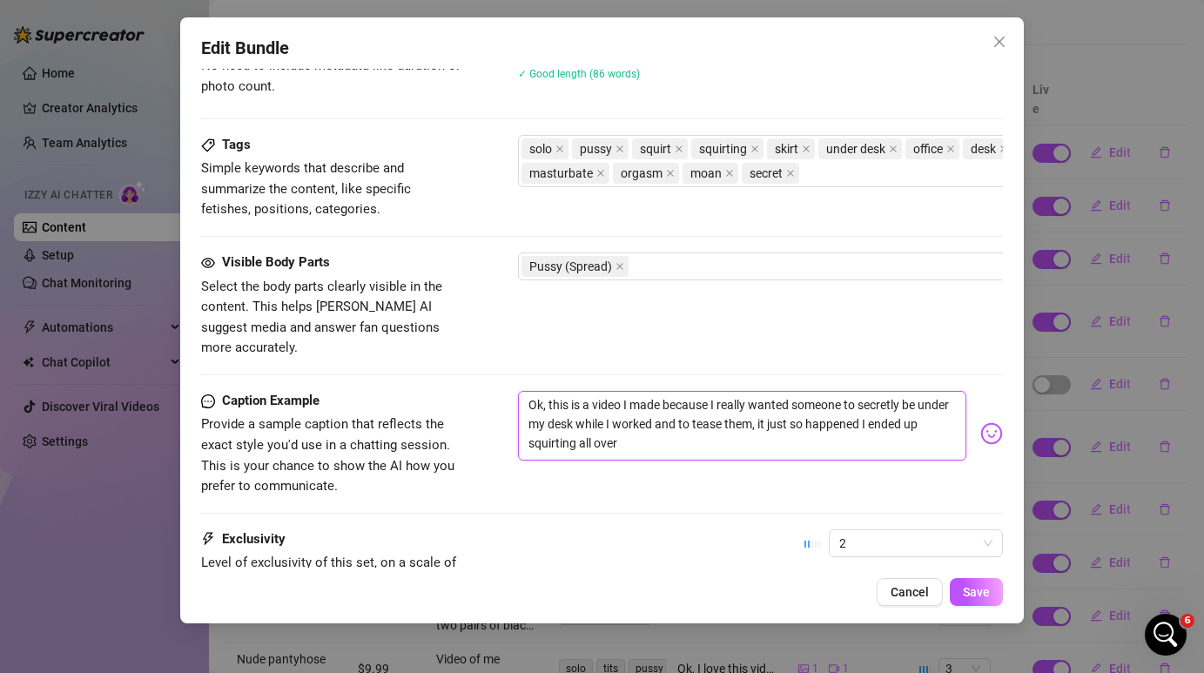
type textarea "Ok, this is a video I made because I really wanted someone to secretly be under…"
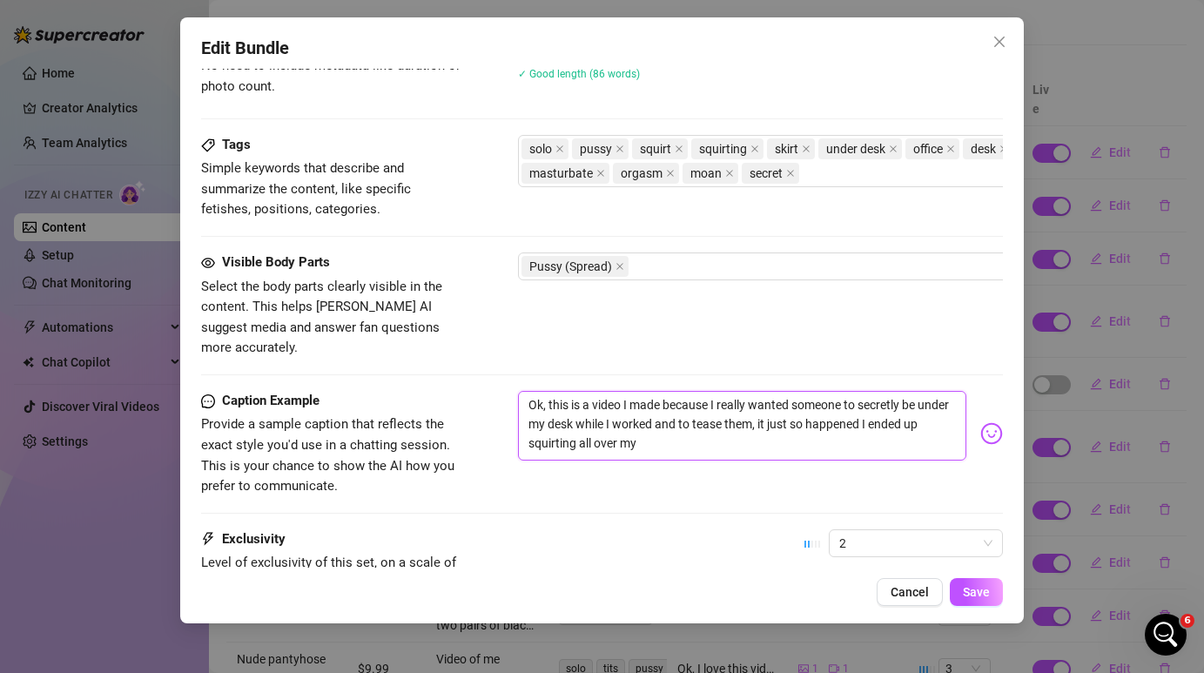
type textarea "Ok, this is a video I made because I really wanted someone to secretly be under…"
click at [792, 266] on div "Pussy (Spread)" at bounding box center [814, 266] width 584 height 24
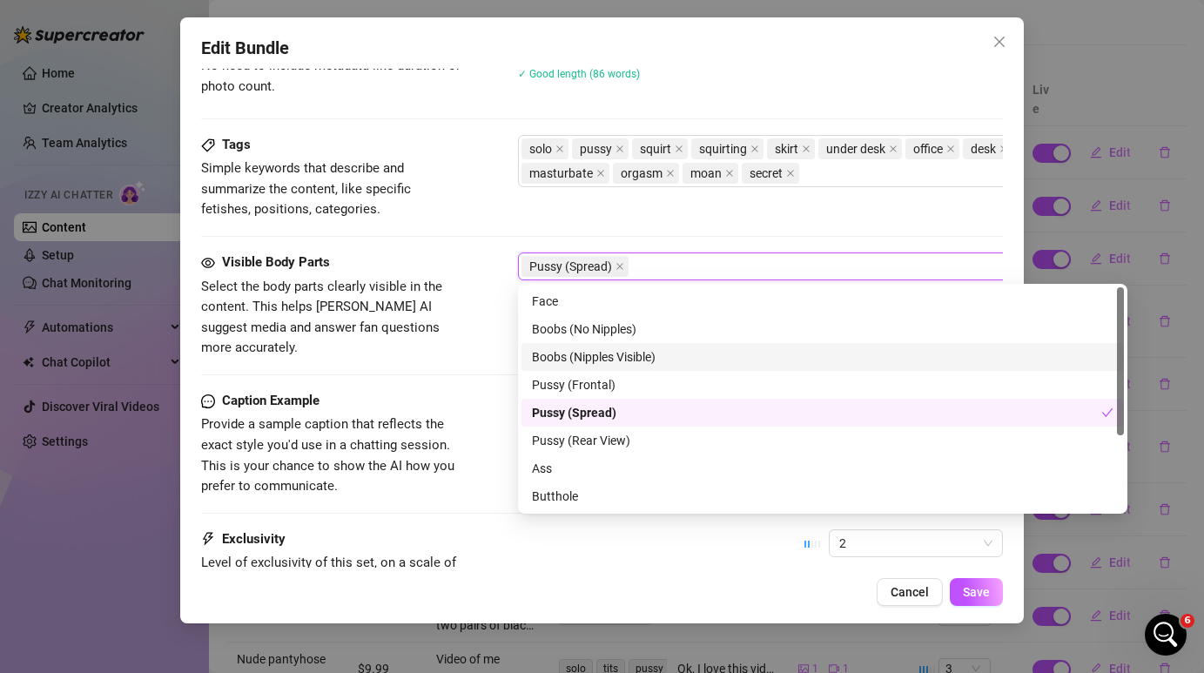
click at [768, 356] on div "Boobs (Nipples Visible)" at bounding box center [823, 356] width 582 height 19
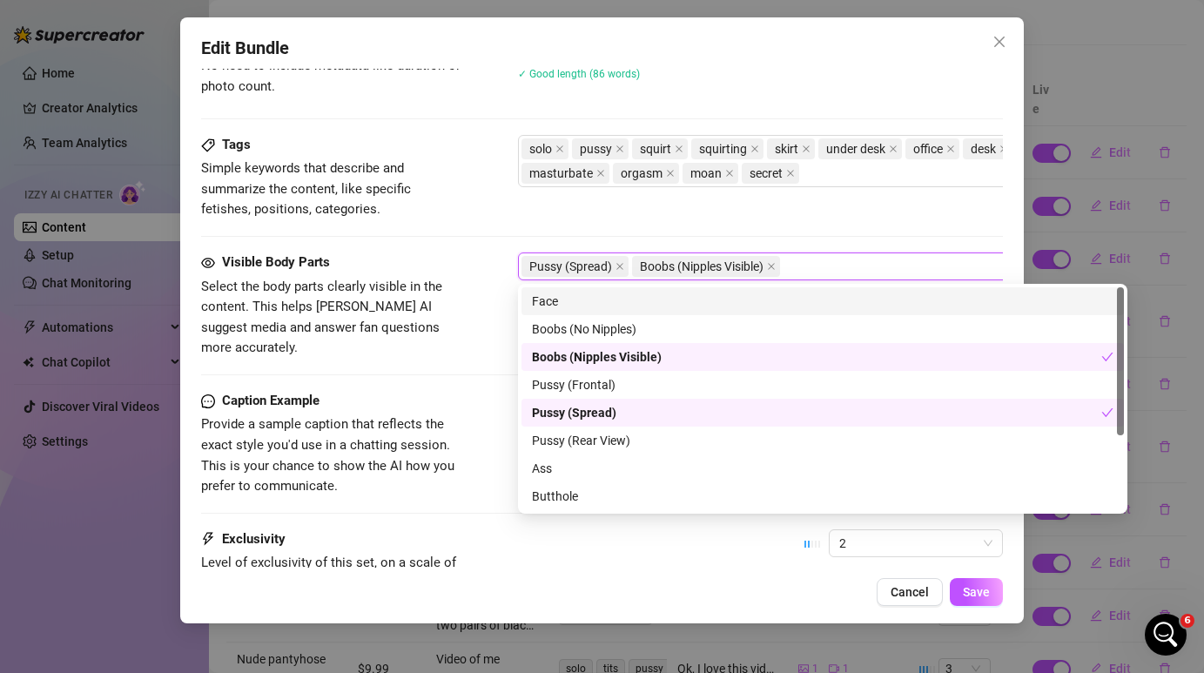
click at [734, 307] on div "Face" at bounding box center [823, 301] width 582 height 19
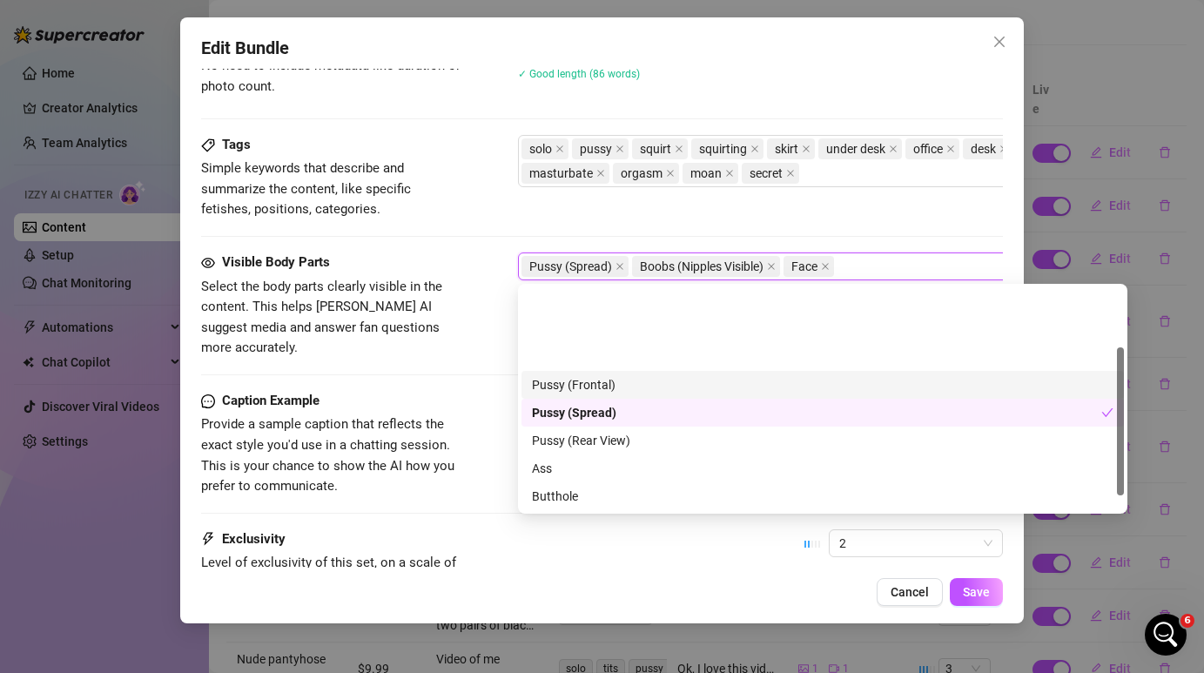
scroll to position [111, 0]
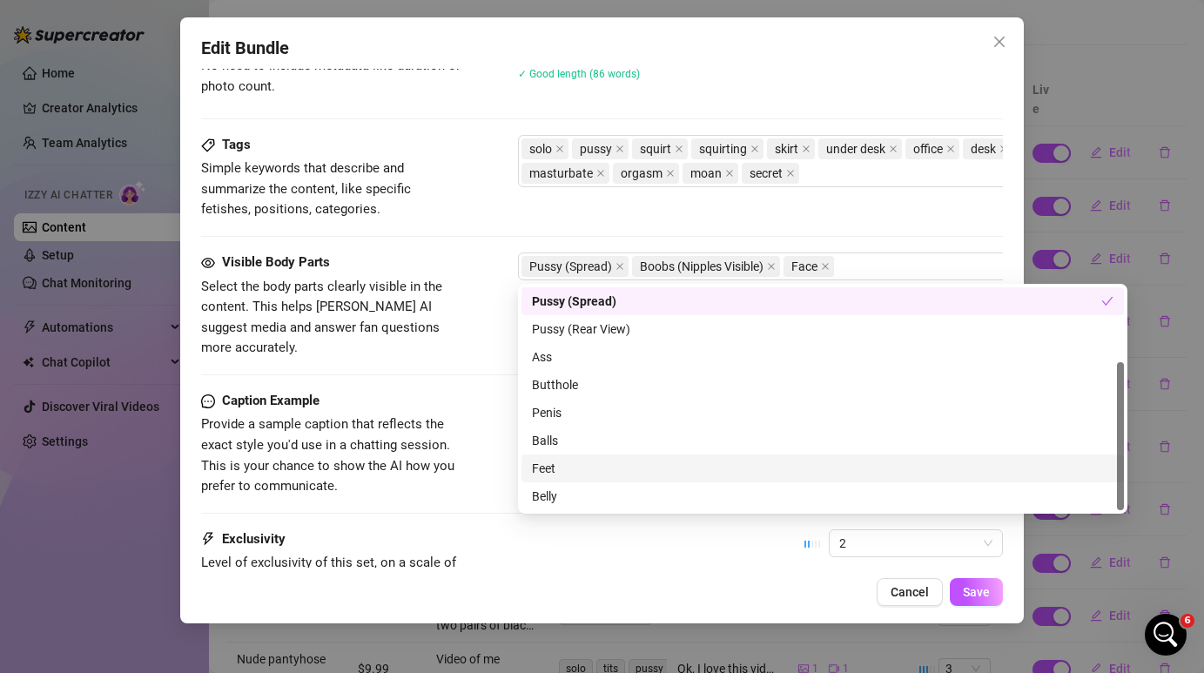
click at [729, 565] on div "Exclusivity Level of exclusivity of this set, on a scale of 1 to 5. This helps …" at bounding box center [601, 571] width 801 height 85
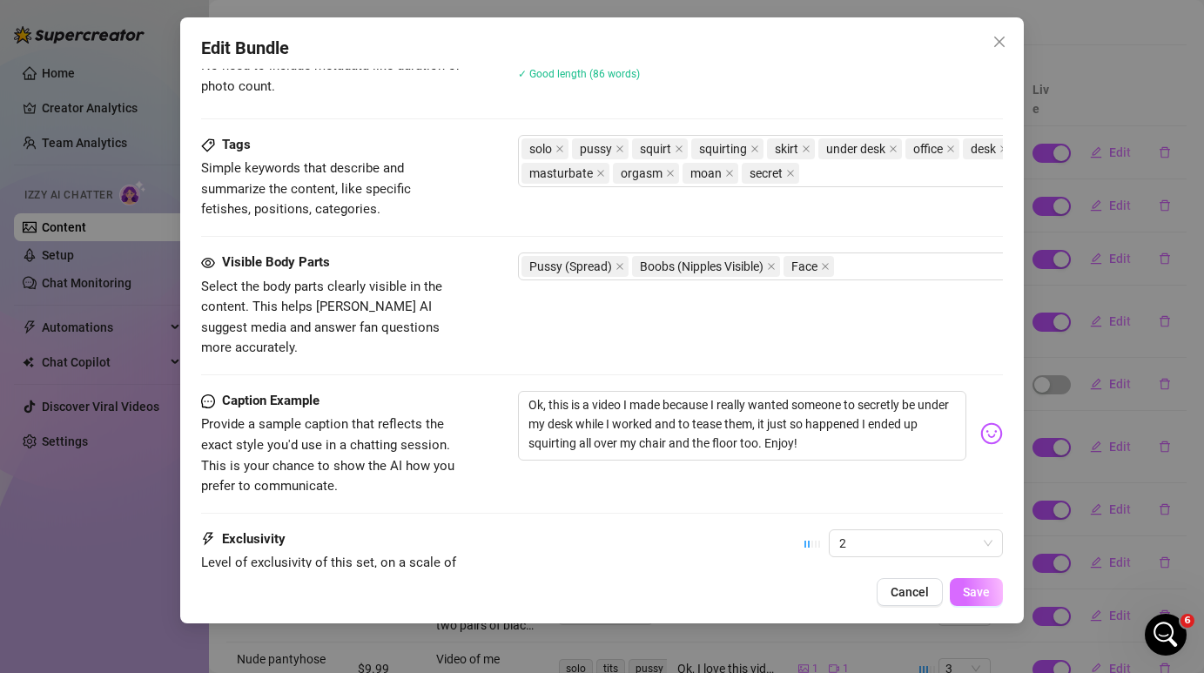
click at [986, 596] on span "Save" at bounding box center [976, 592] width 27 height 14
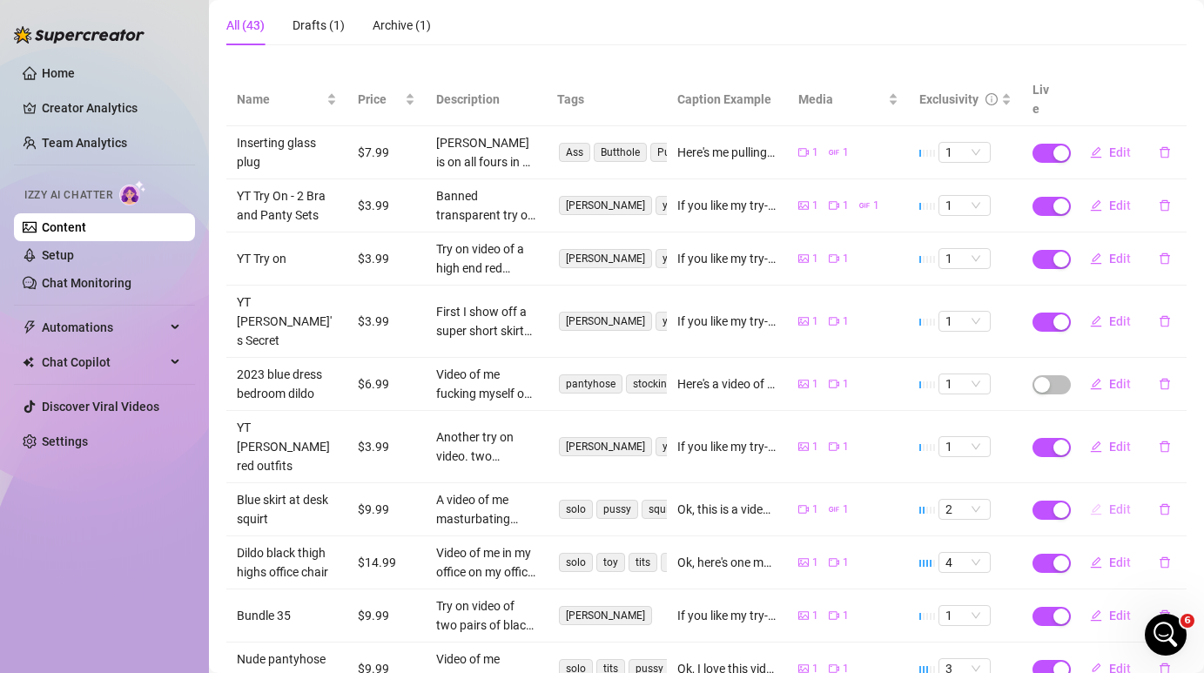
click at [1117, 502] on span "Edit" at bounding box center [1120, 509] width 22 height 14
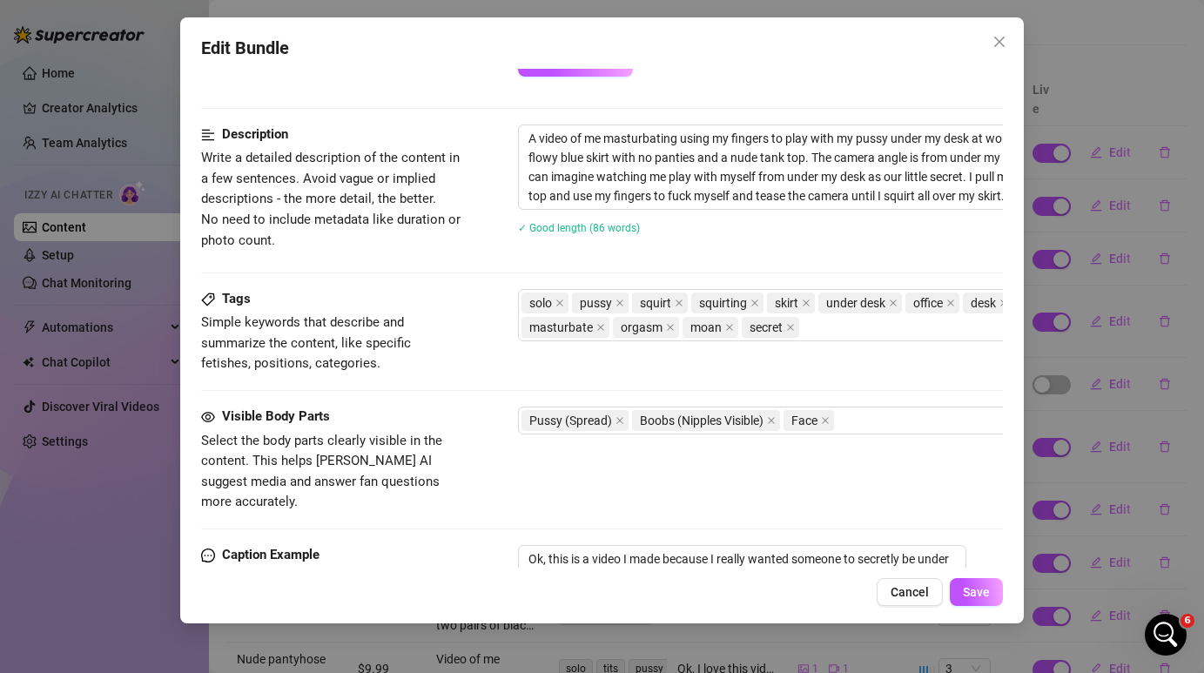
scroll to position [970, 0]
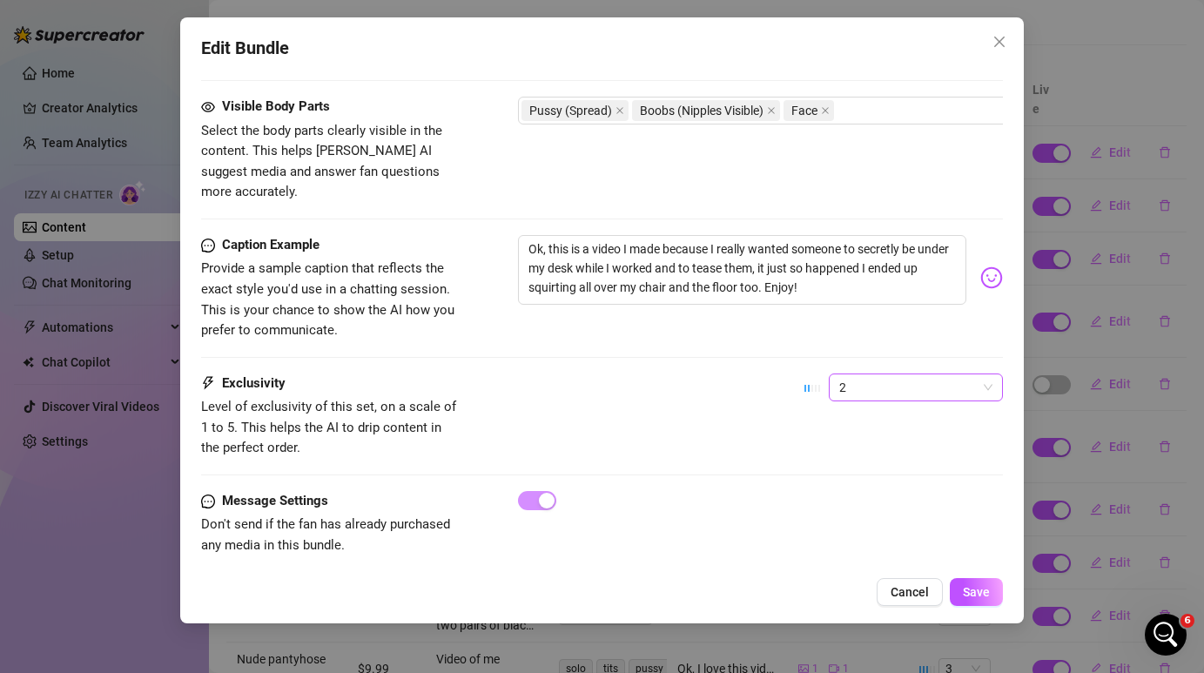
click at [918, 378] on span "2" at bounding box center [915, 387] width 153 height 26
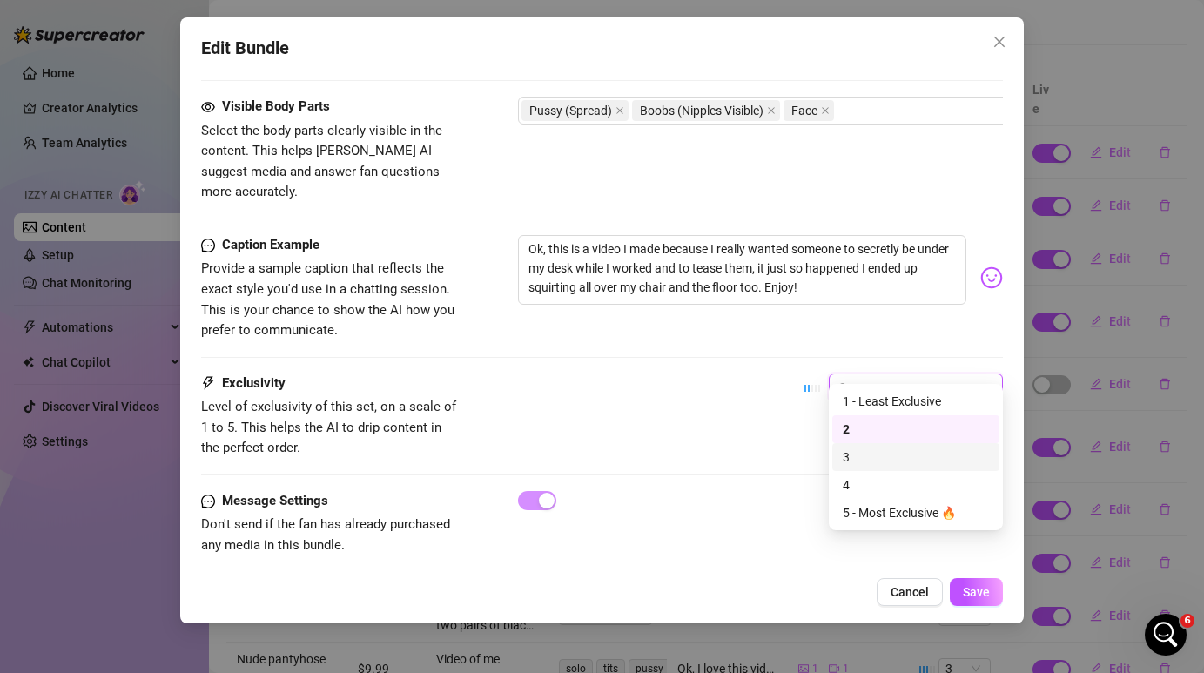
click at [912, 461] on div "3" at bounding box center [916, 457] width 146 height 19
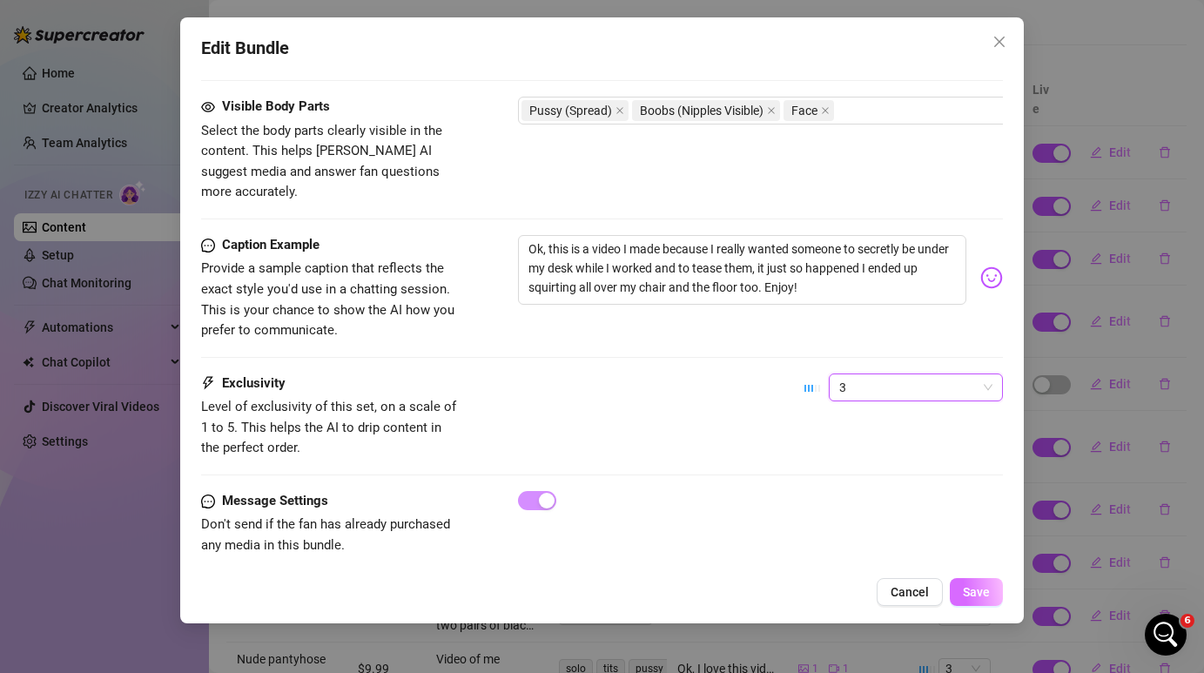
click at [970, 594] on span "Save" at bounding box center [976, 592] width 27 height 14
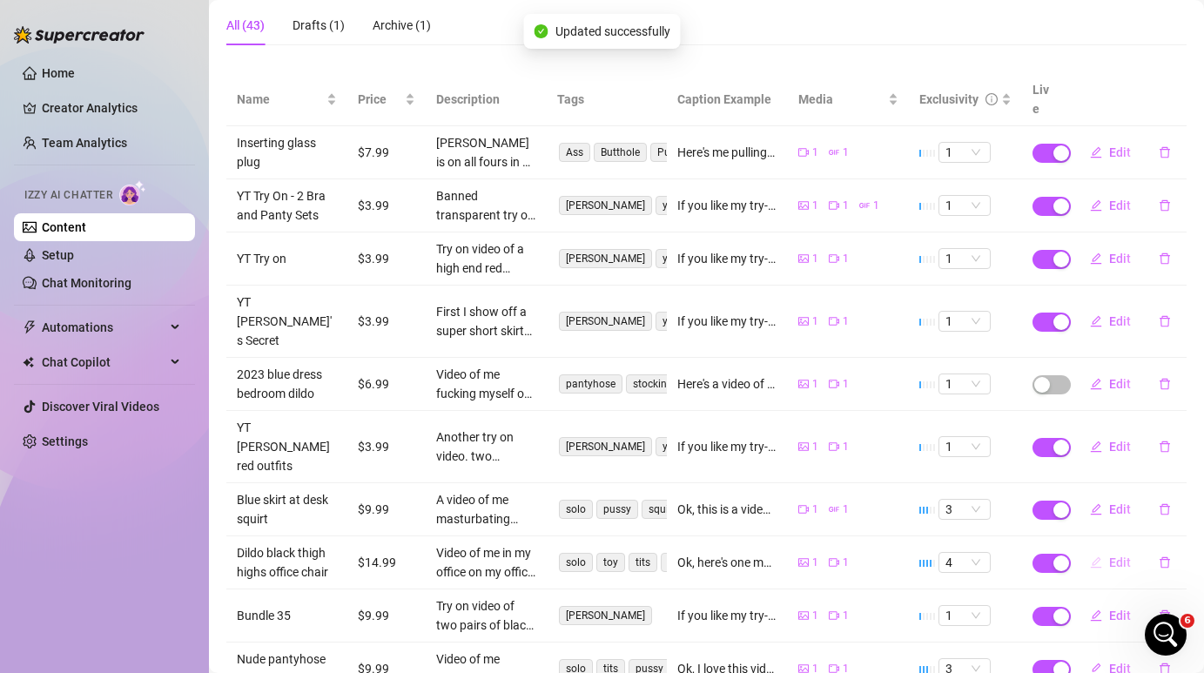
click at [1118, 555] on span "Edit" at bounding box center [1120, 562] width 22 height 14
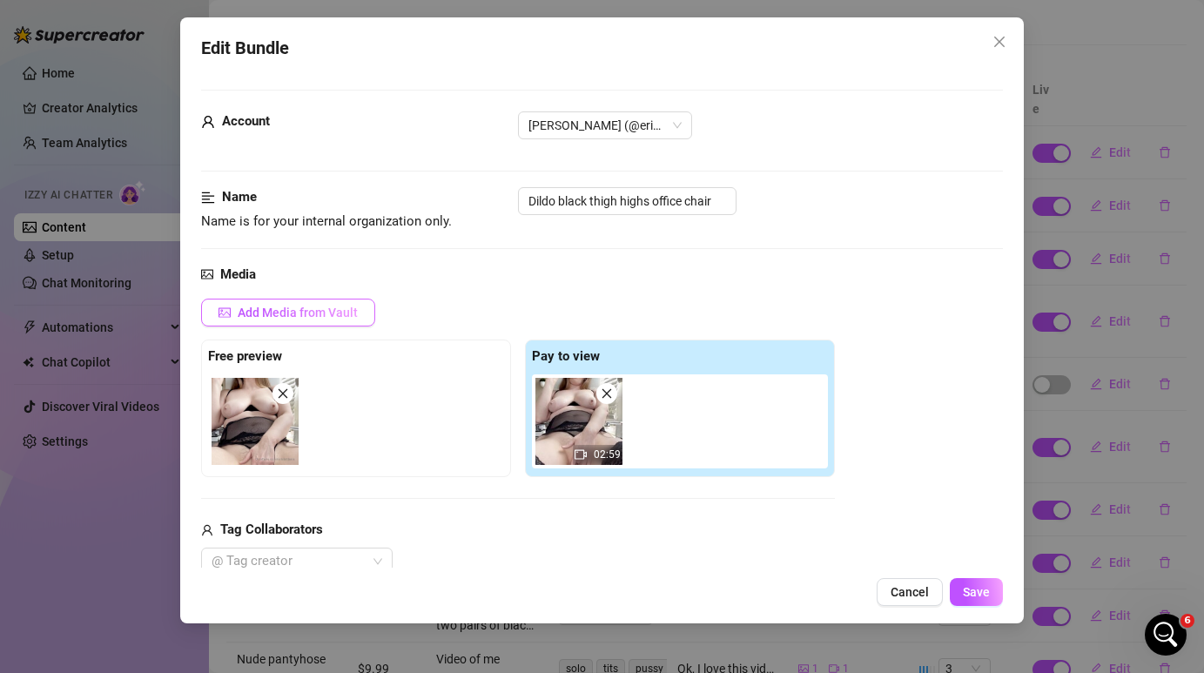
click at [332, 316] on span "Add Media from Vault" at bounding box center [298, 313] width 120 height 14
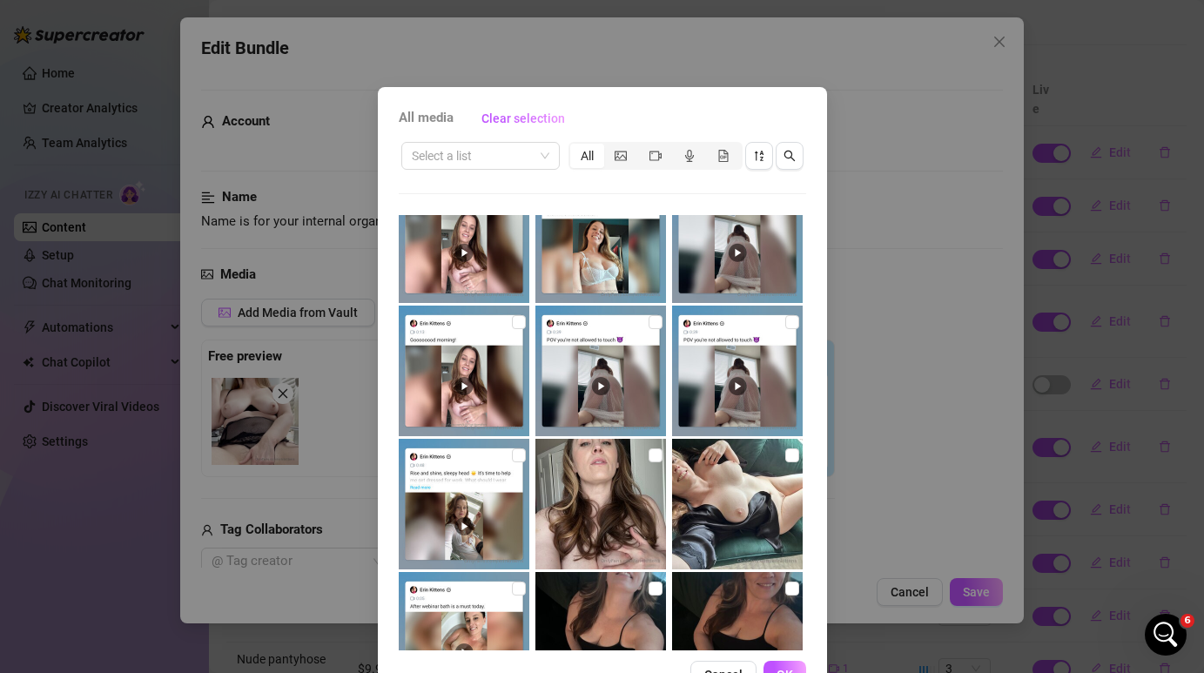
scroll to position [190, 0]
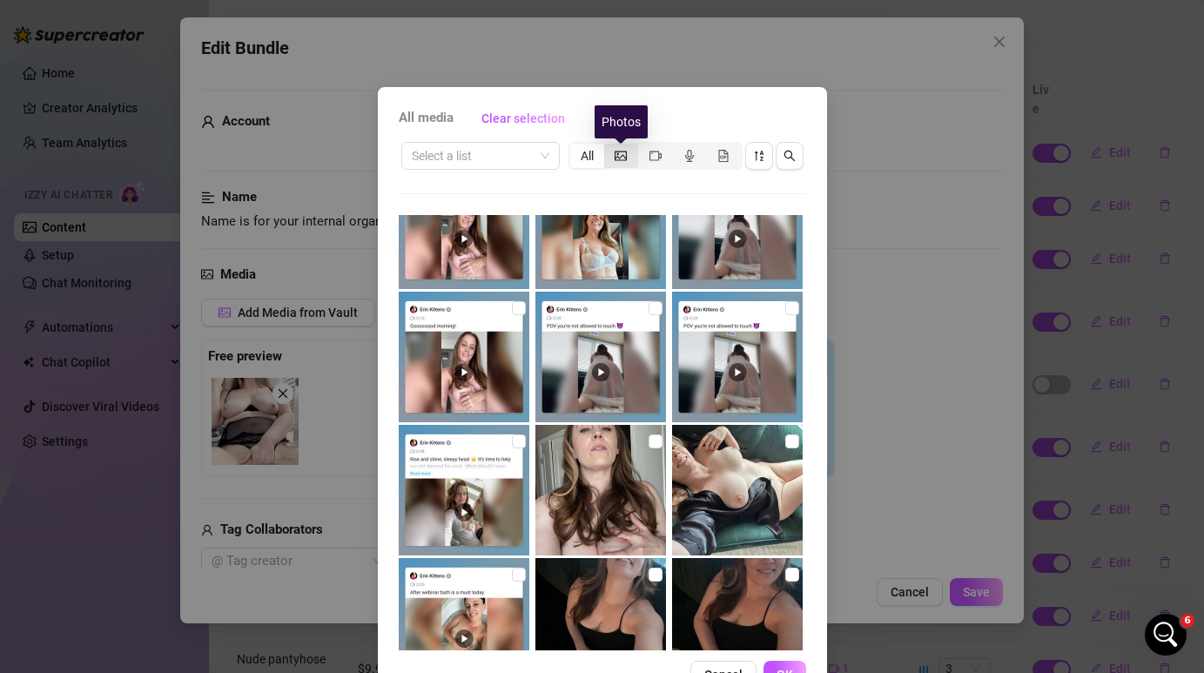
click at [620, 153] on icon "picture" at bounding box center [621, 156] width 12 height 12
click at [609, 146] on input "segmented control" at bounding box center [609, 146] width 0 height 0
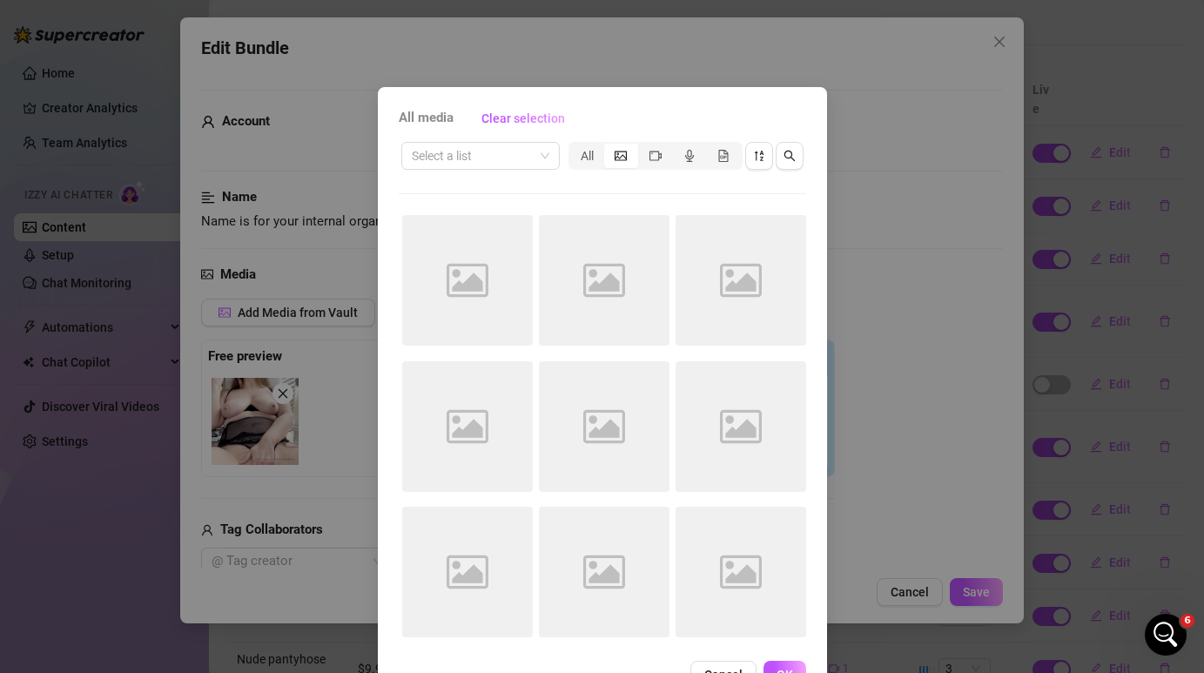
scroll to position [0, 0]
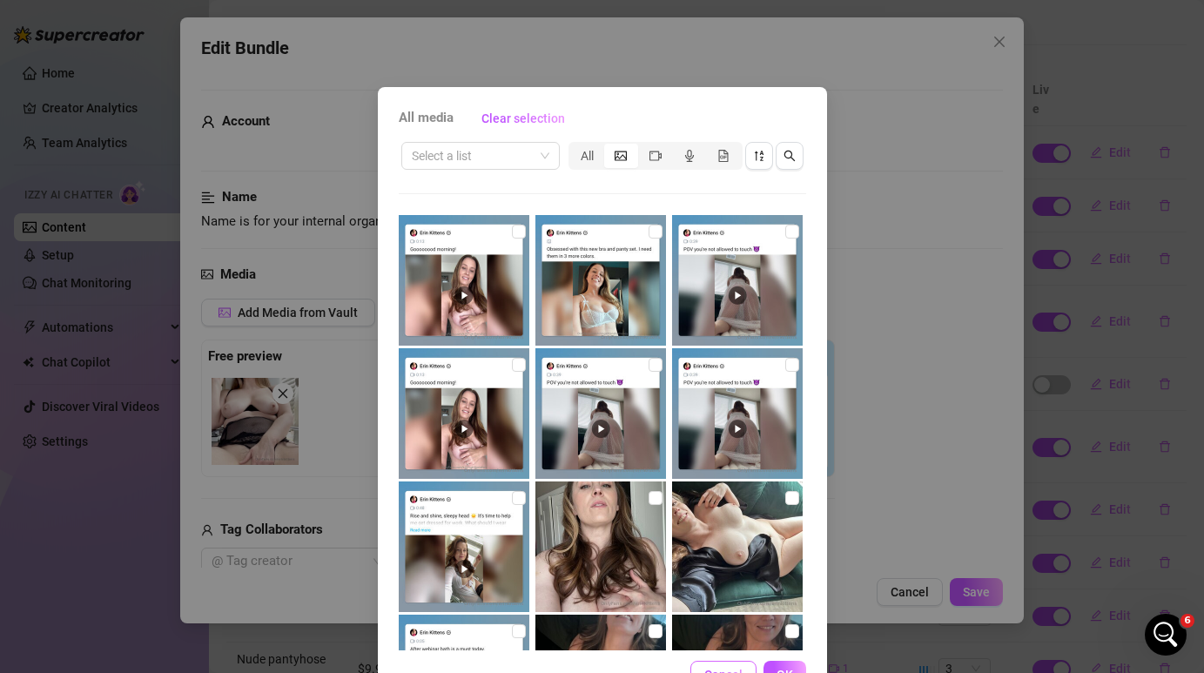
click at [743, 670] on button "Cancel" at bounding box center [723, 675] width 66 height 28
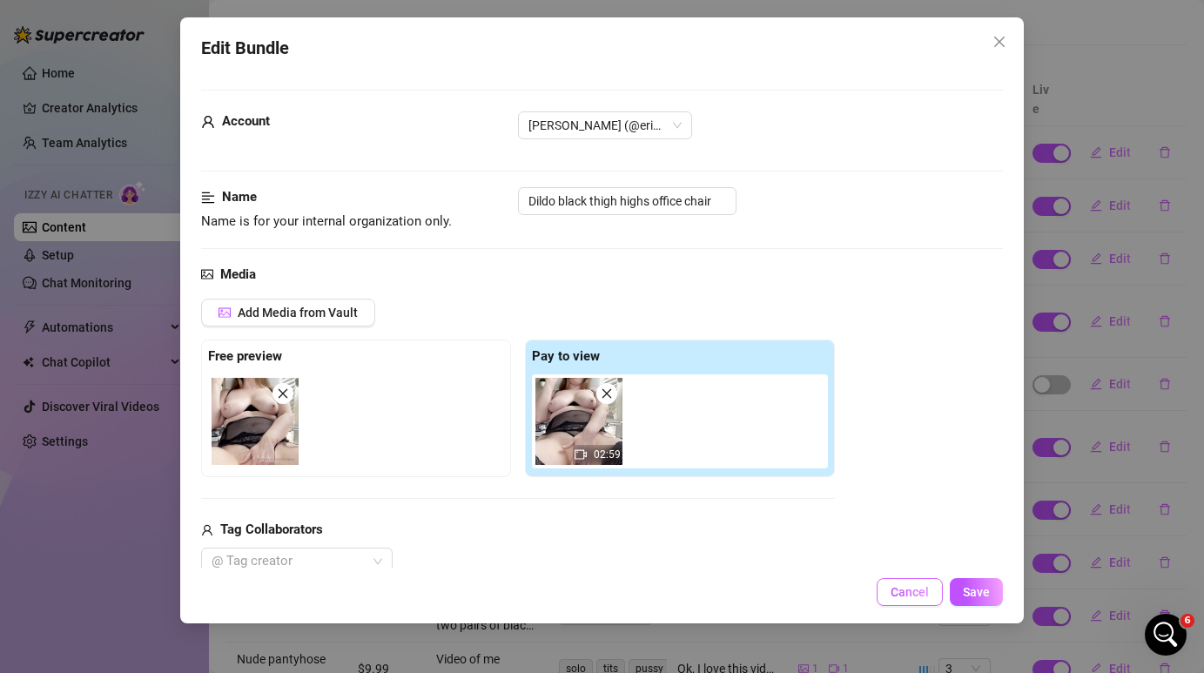
click at [917, 598] on span "Cancel" at bounding box center [910, 592] width 38 height 14
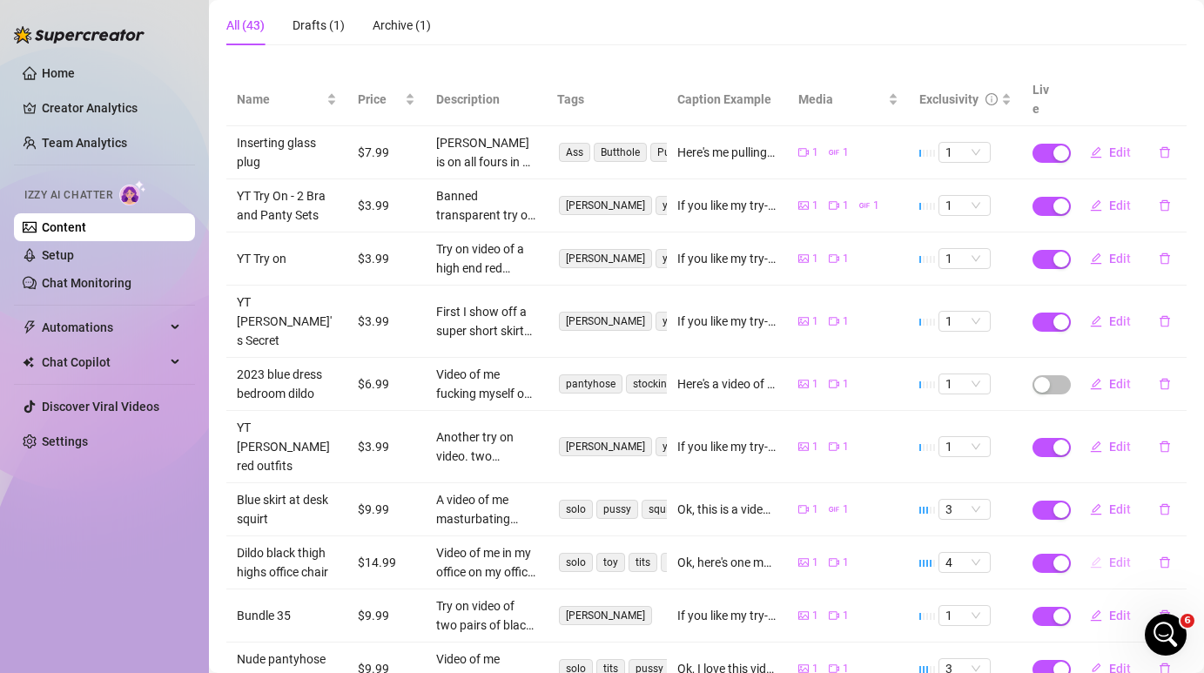
click at [1106, 549] on button "Edit" at bounding box center [1110, 563] width 69 height 28
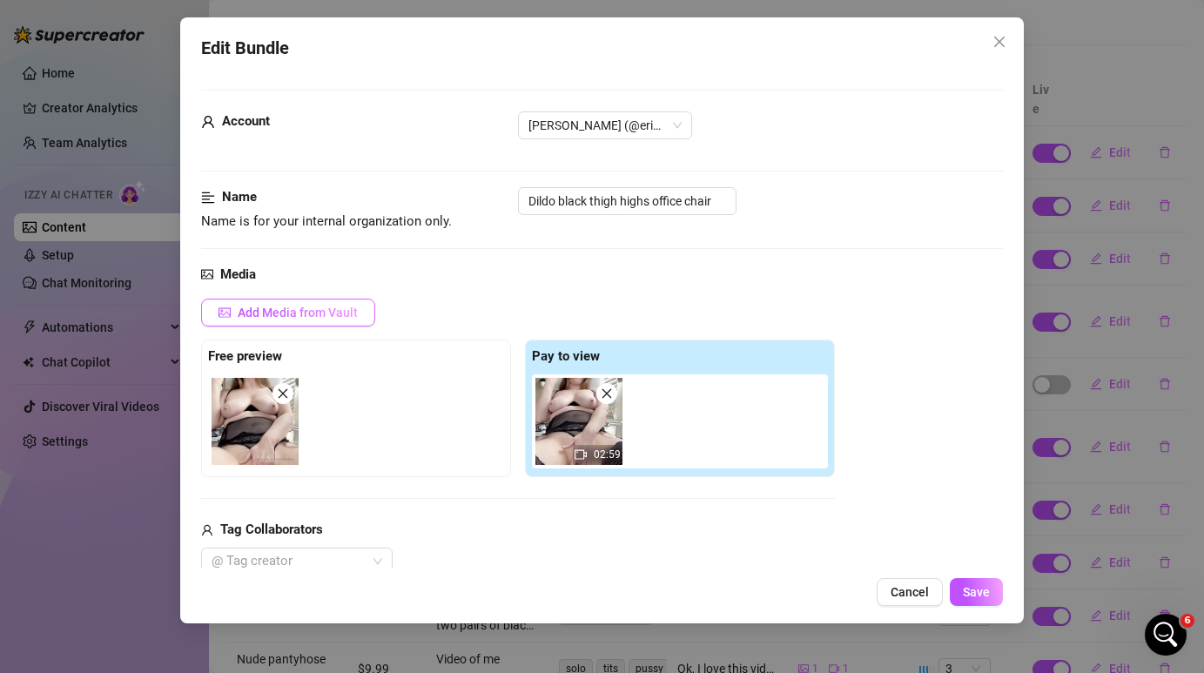
click at [273, 301] on button "Add Media from Vault" at bounding box center [288, 313] width 174 height 28
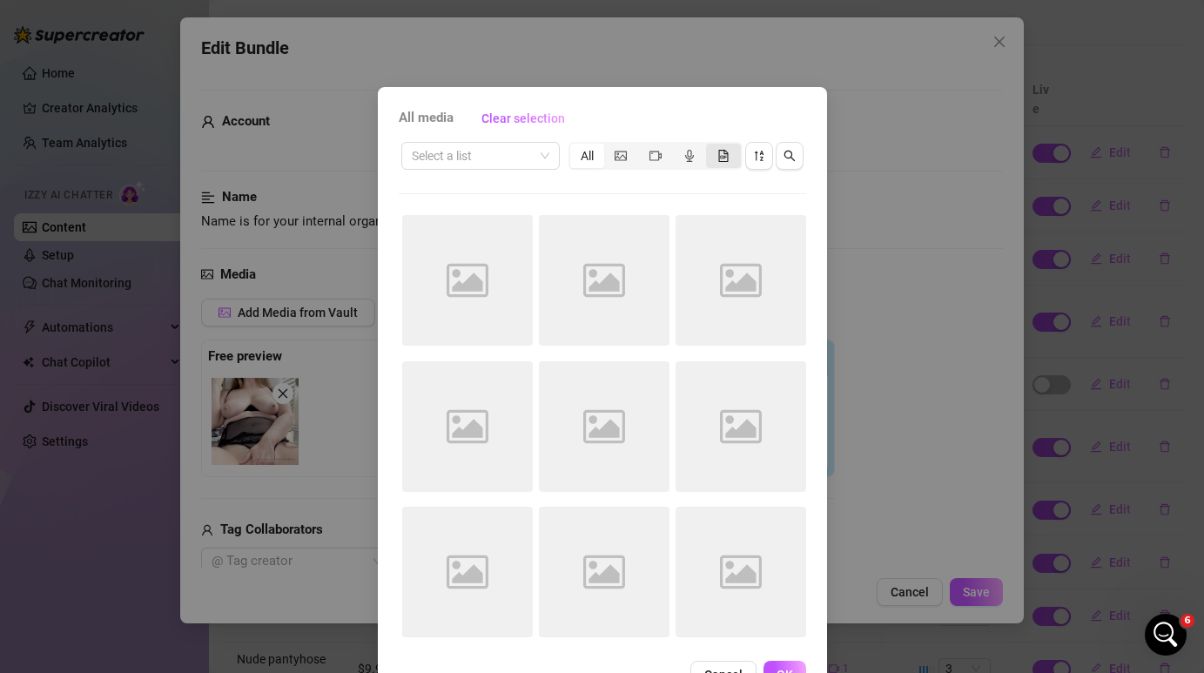
click at [732, 163] on div "segmented control" at bounding box center [723, 156] width 34 height 24
click at [710, 146] on input "segmented control" at bounding box center [710, 146] width 0 height 0
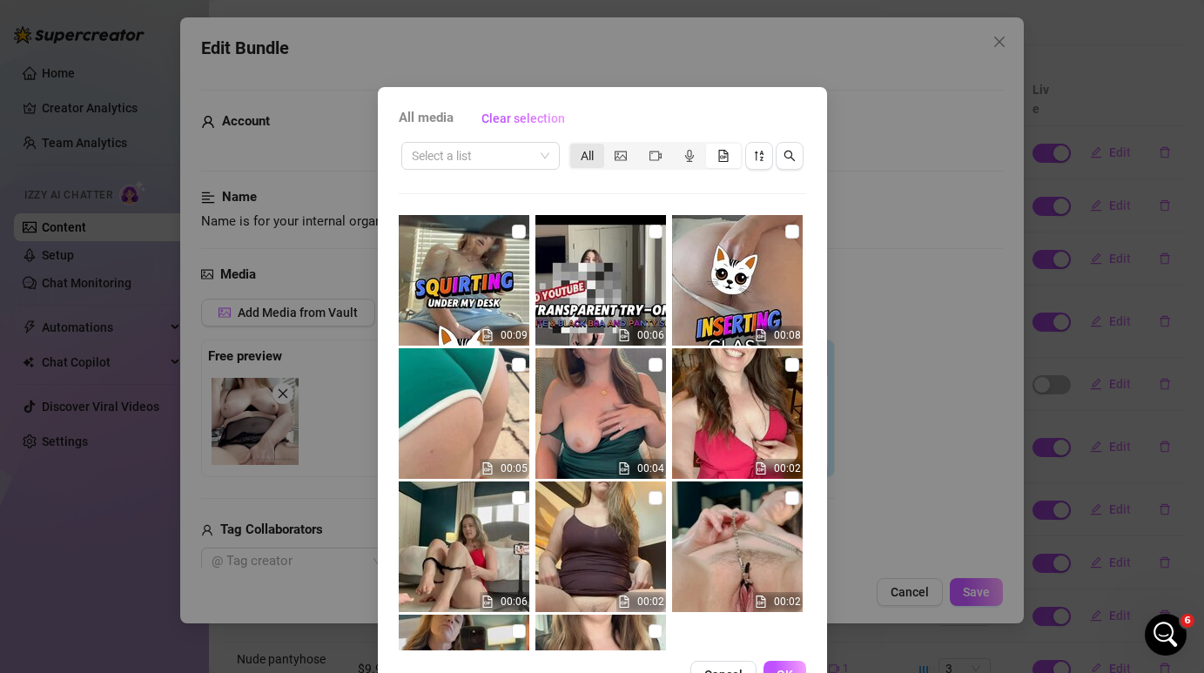
click at [590, 156] on div "All" at bounding box center [587, 156] width 34 height 24
click at [575, 146] on input "All" at bounding box center [575, 146] width 0 height 0
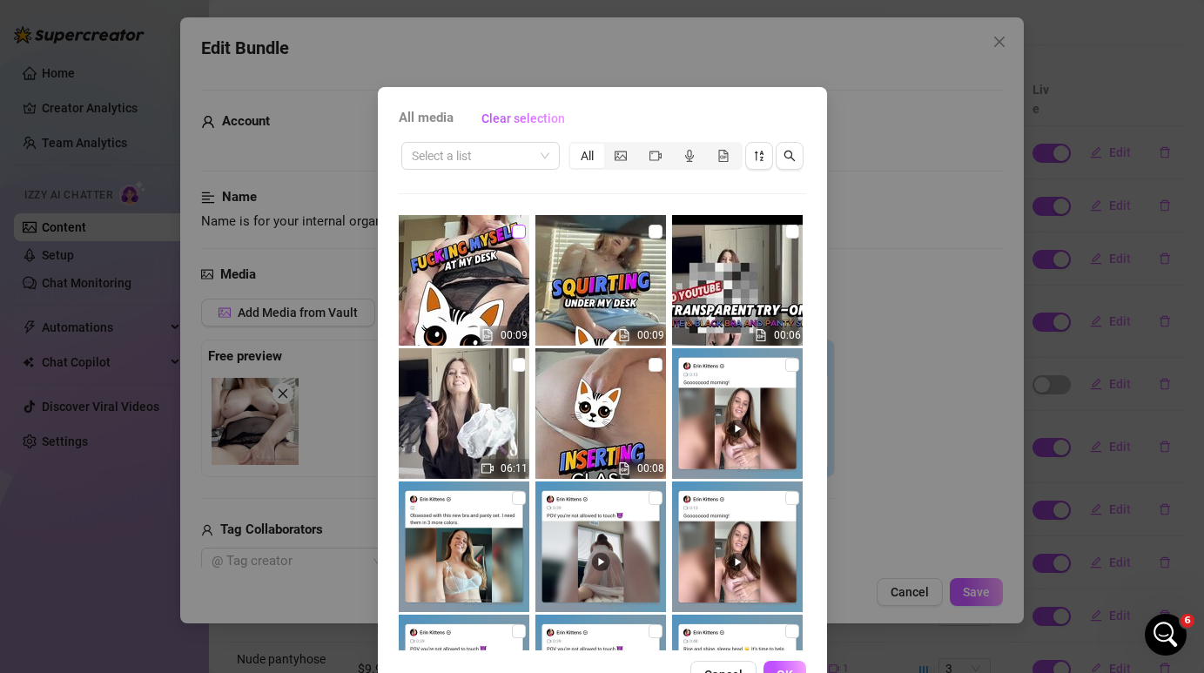
click at [518, 232] on input "checkbox" at bounding box center [519, 232] width 14 height 14
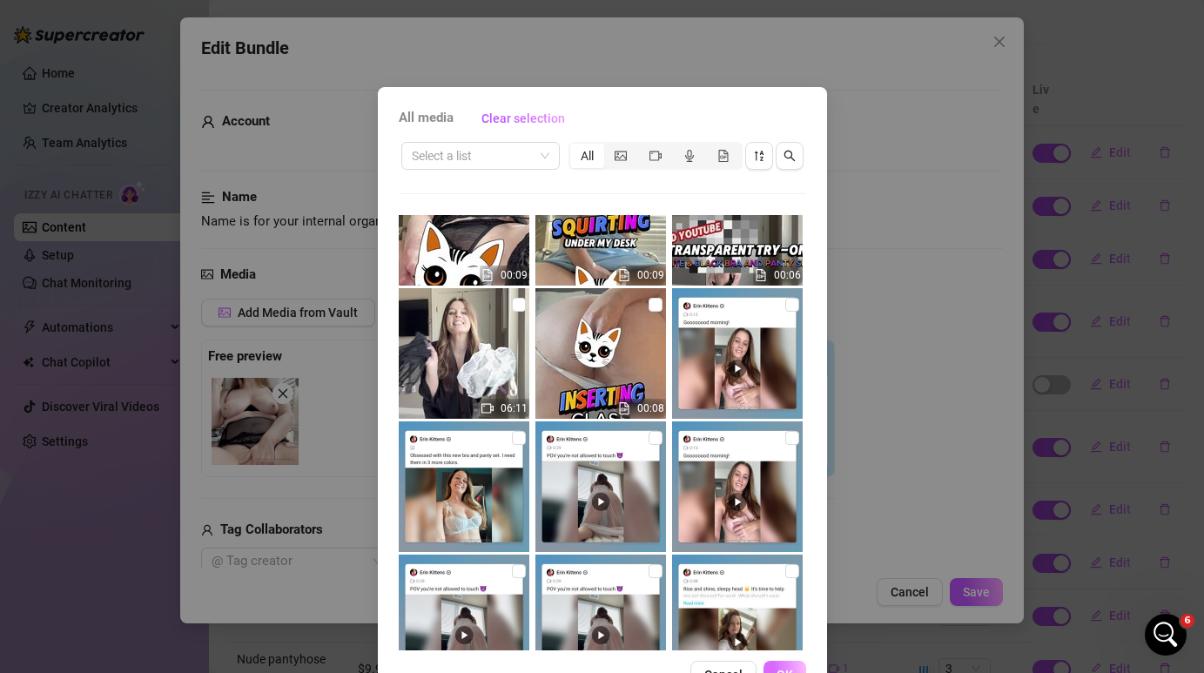
click at [797, 670] on button "OK" at bounding box center [785, 675] width 43 height 28
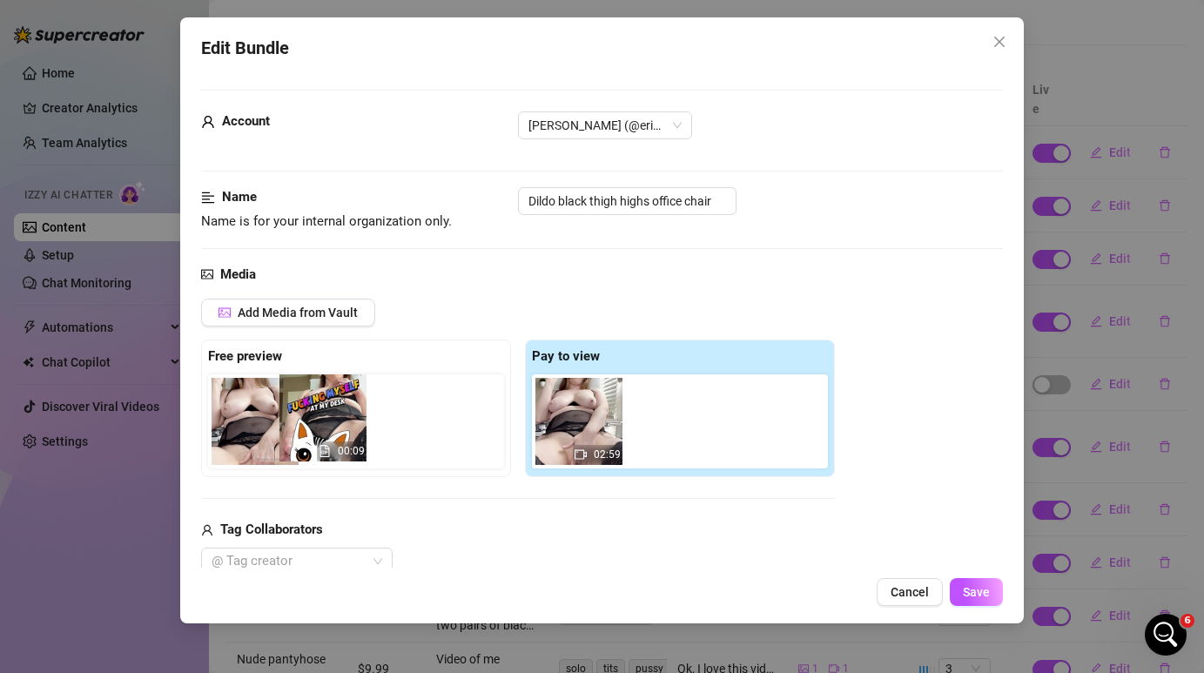
drag, startPoint x: 673, startPoint y: 427, endPoint x: 325, endPoint y: 425, distance: 348.3
click at [325, 425] on div "Free preview Pay to view 02:59 00:09" at bounding box center [518, 409] width 634 height 138
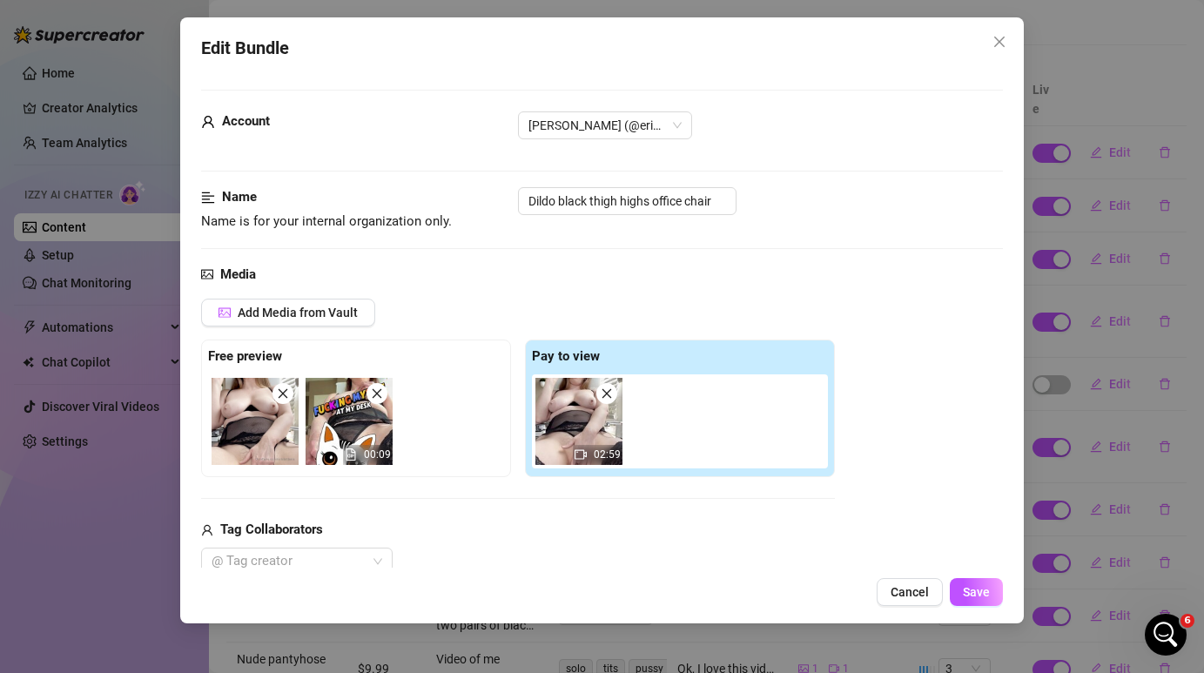
click at [287, 401] on span at bounding box center [283, 393] width 21 height 21
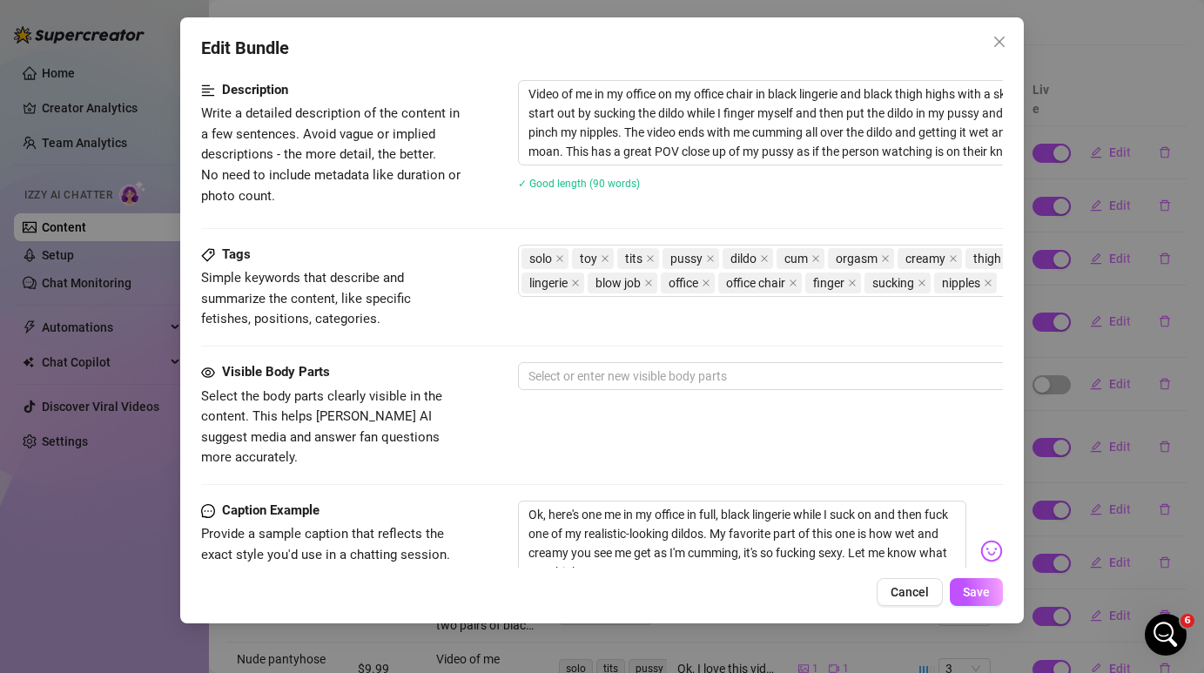
scroll to position [706, 0]
click at [620, 369] on div at bounding box center [814, 374] width 584 height 24
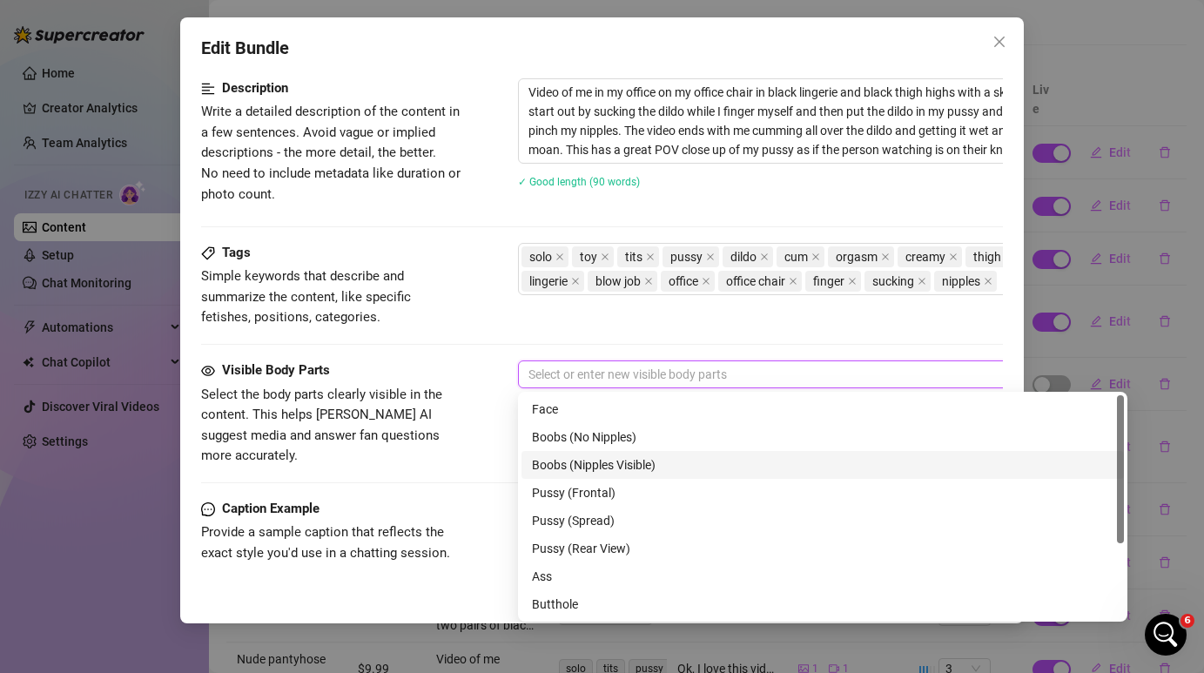
click at [645, 458] on div "Boobs (Nipples Visible)" at bounding box center [823, 464] width 582 height 19
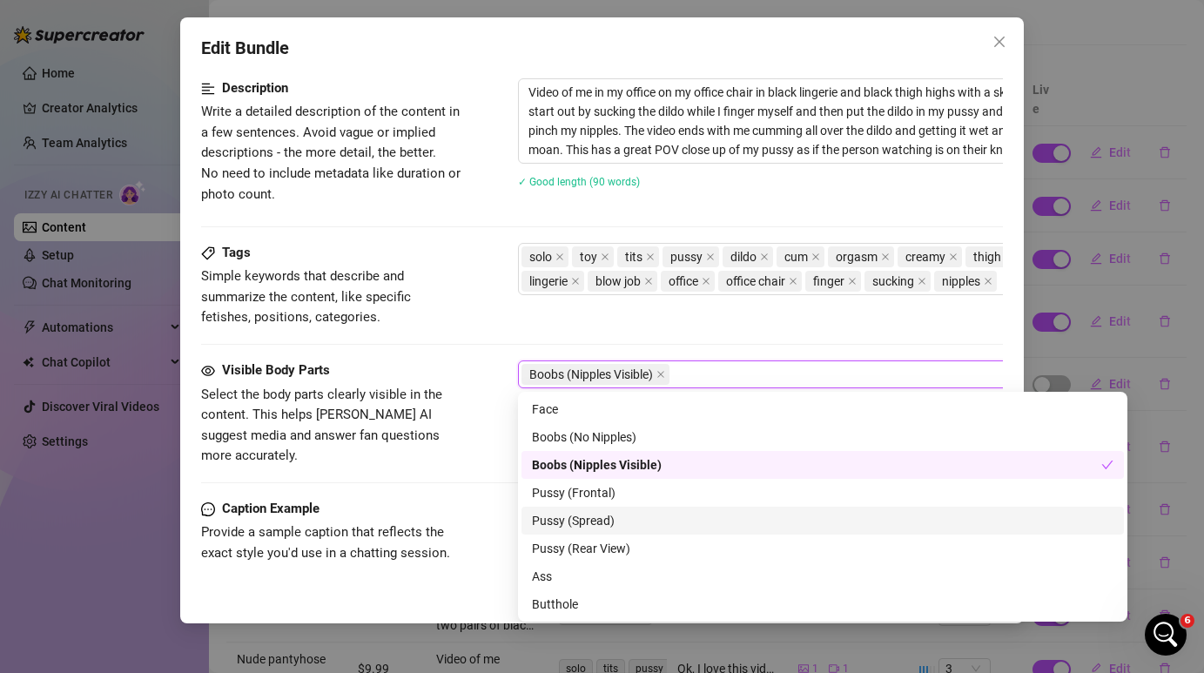
click at [626, 527] on div "Pussy (Spread)" at bounding box center [823, 520] width 582 height 19
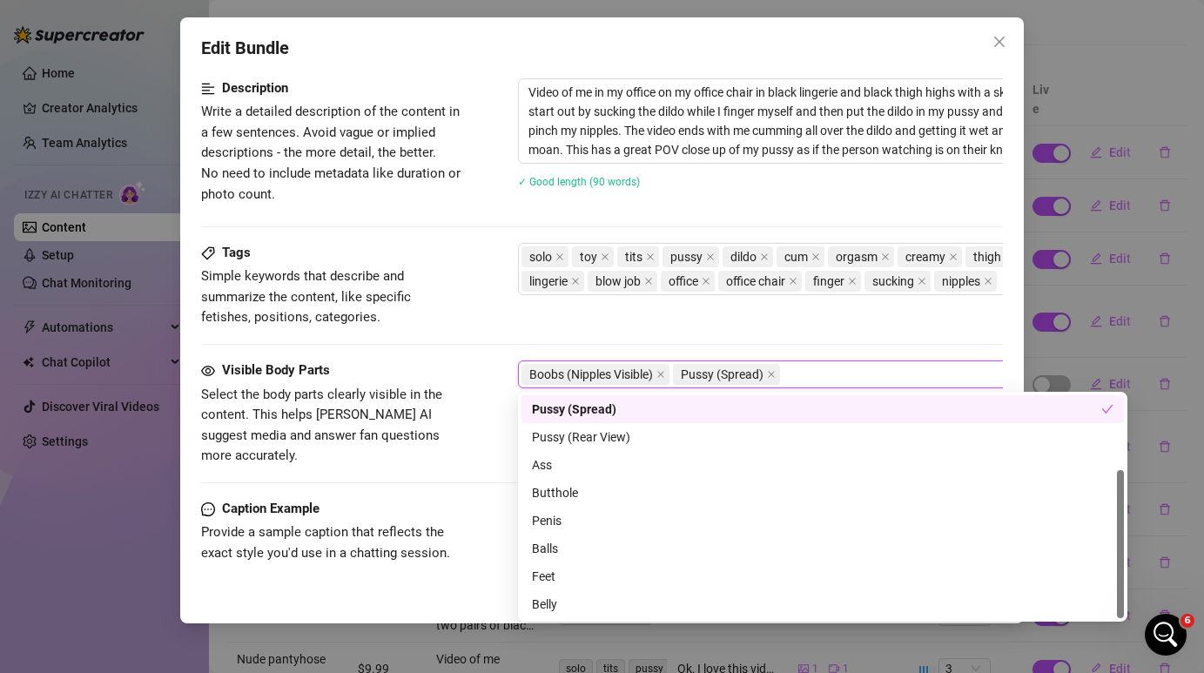
scroll to position [0, 0]
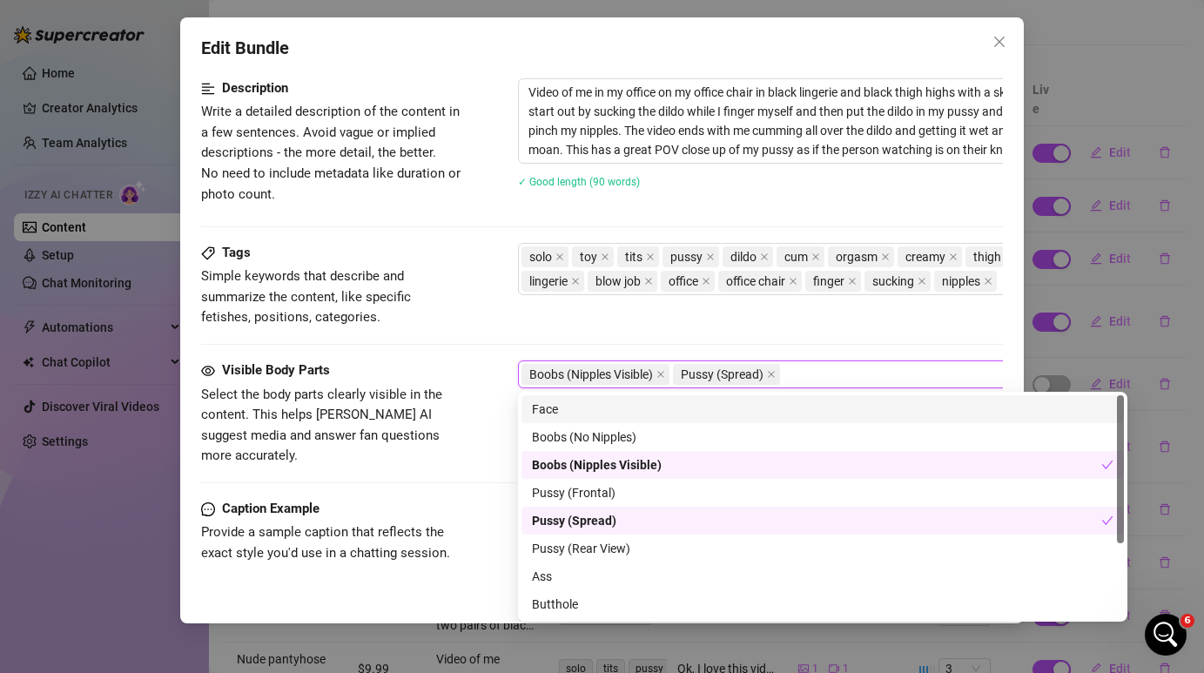
click at [591, 407] on div "Face" at bounding box center [823, 409] width 582 height 19
click at [622, 330] on div "Tags Simple keywords that describe and summarize the content, like specific fet…" at bounding box center [601, 302] width 801 height 118
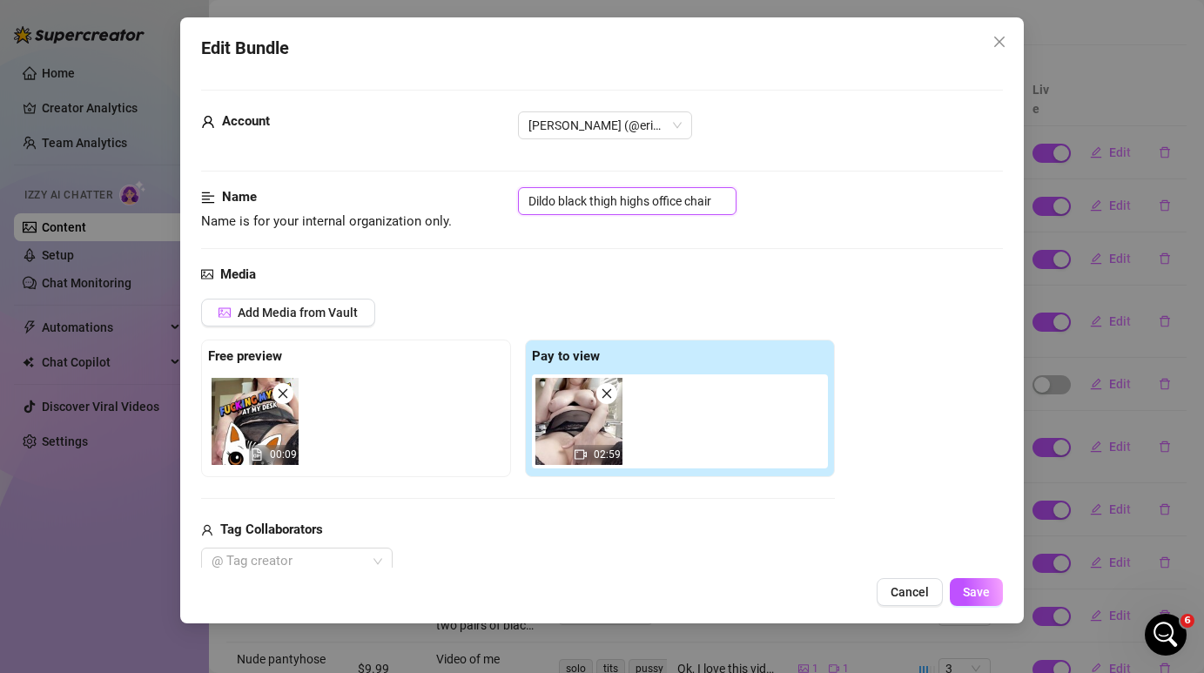
drag, startPoint x: 719, startPoint y: 196, endPoint x: 561, endPoint y: 193, distance: 158.5
click at [561, 193] on input "Dildo black thigh highs office chair" at bounding box center [627, 201] width 219 height 28
click at [984, 596] on span "Save" at bounding box center [976, 592] width 27 height 14
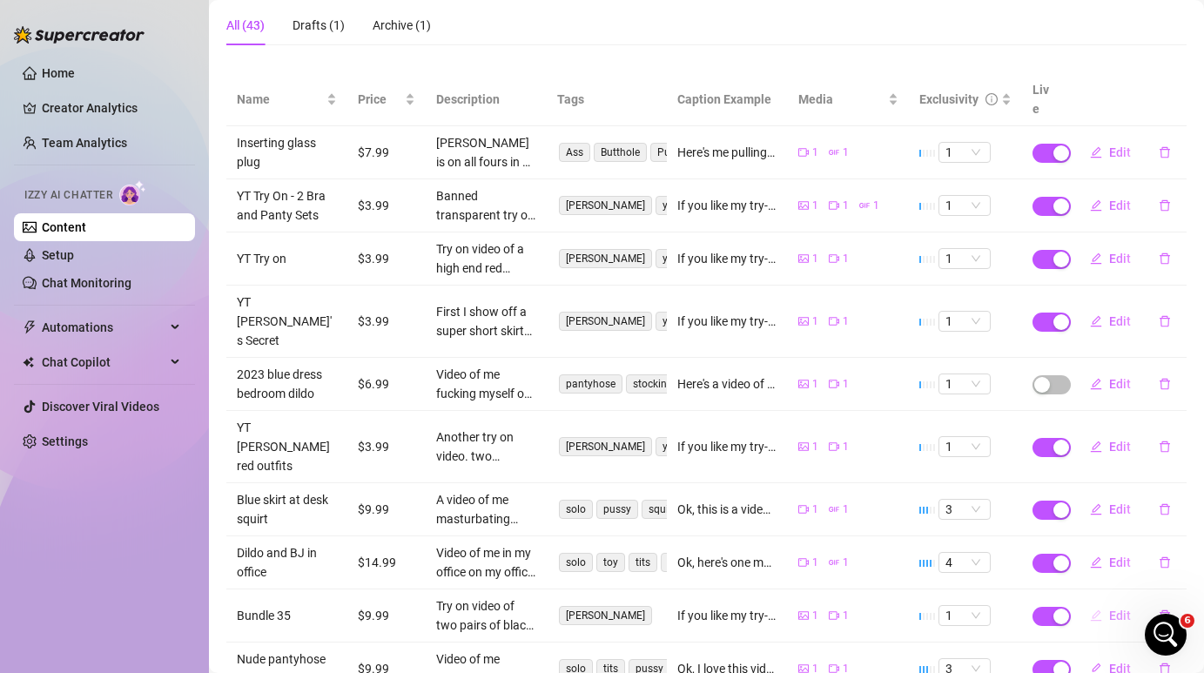
click at [1107, 602] on button "Edit" at bounding box center [1110, 616] width 69 height 28
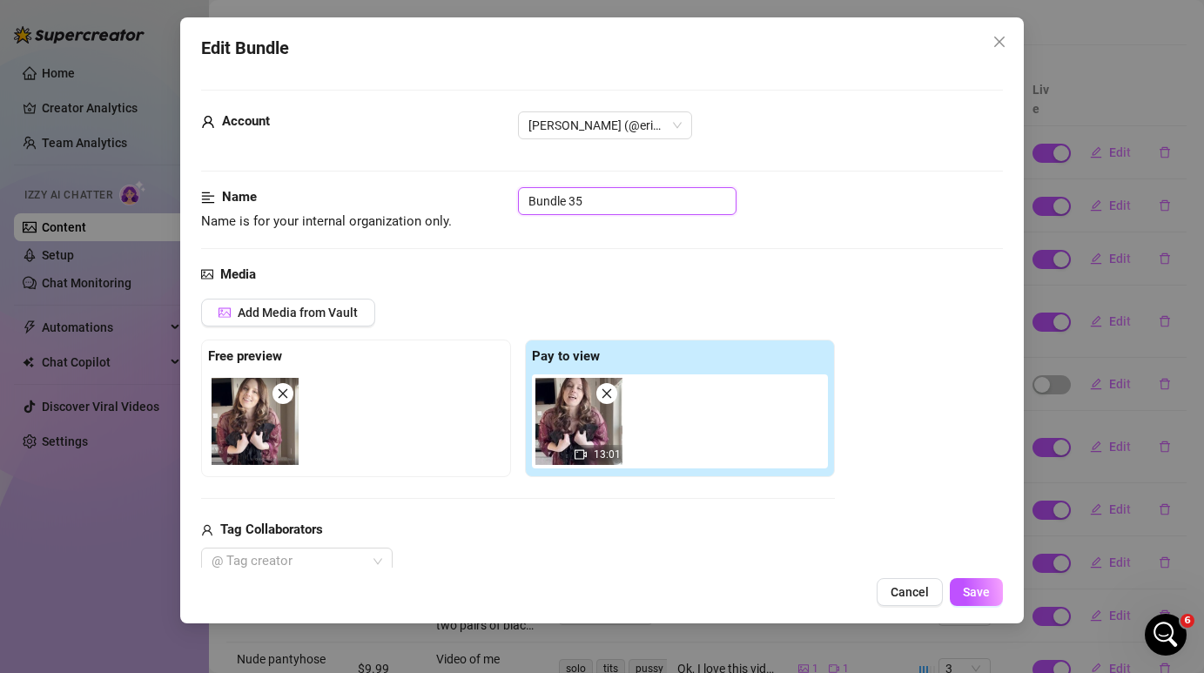
drag, startPoint x: 614, startPoint y: 192, endPoint x: 503, endPoint y: 186, distance: 110.7
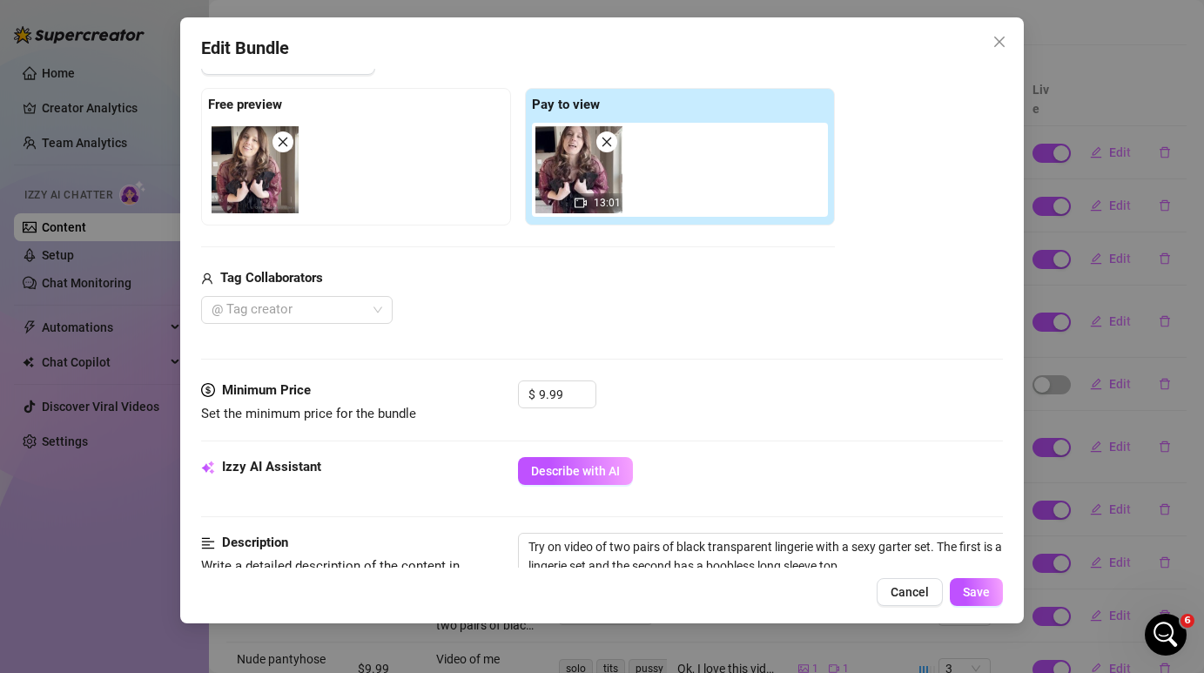
scroll to position [276, 0]
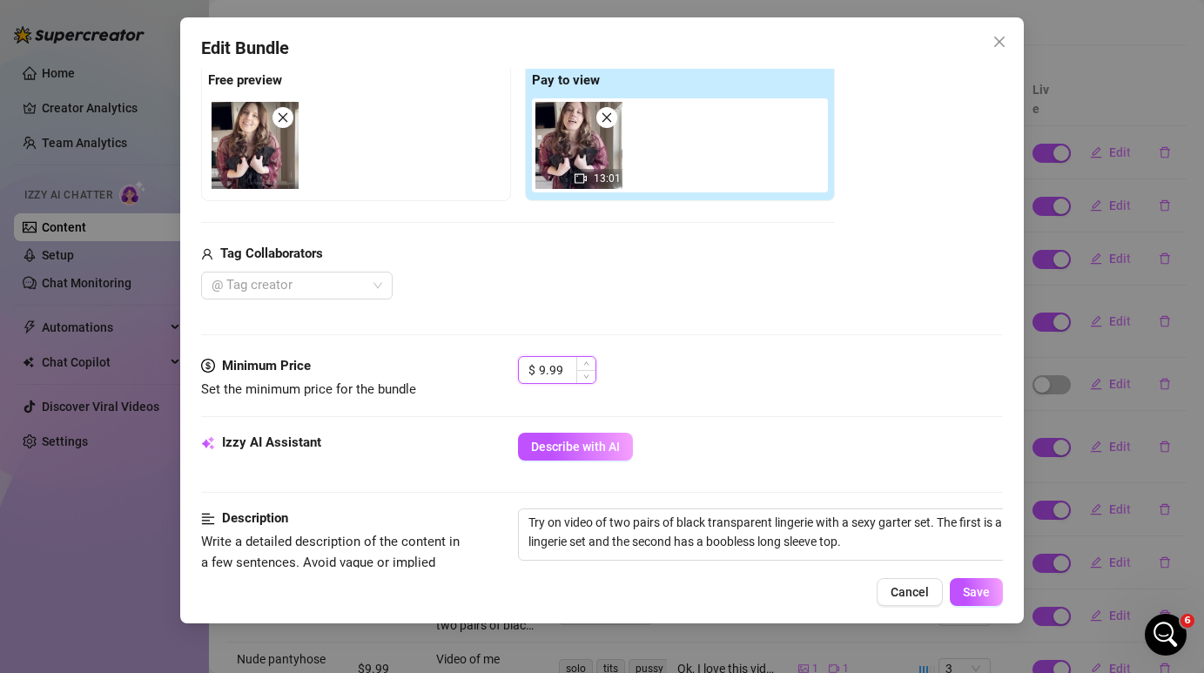
click at [545, 368] on input "9.99" at bounding box center [567, 370] width 57 height 26
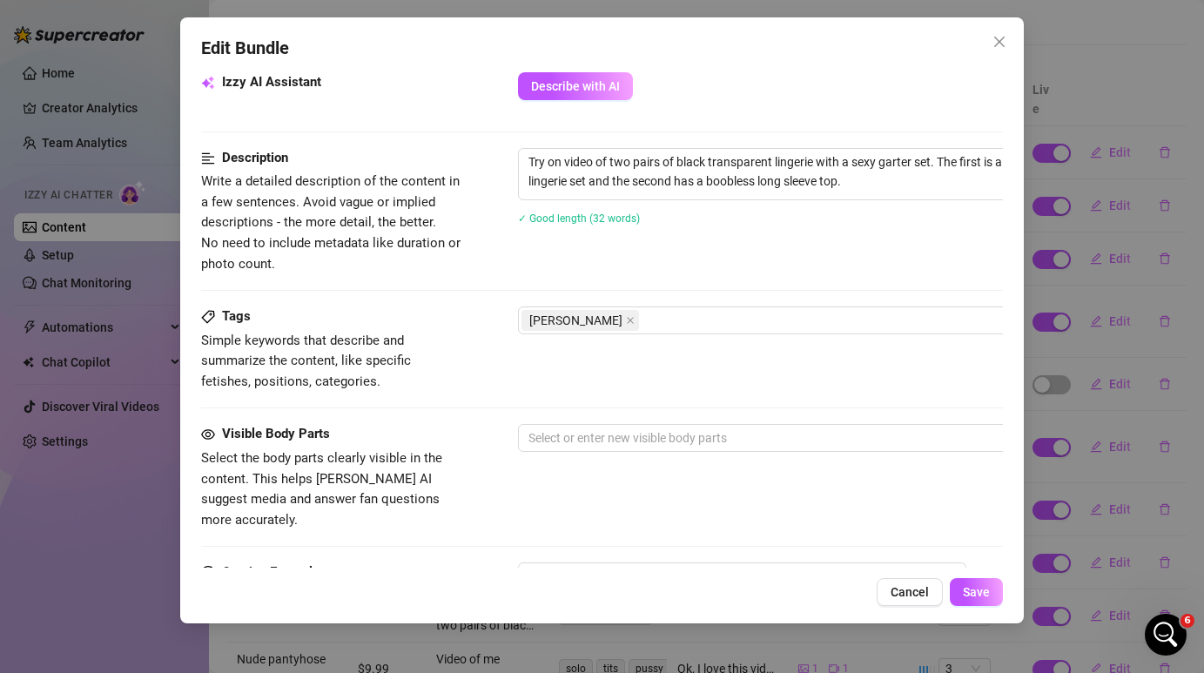
scroll to position [642, 0]
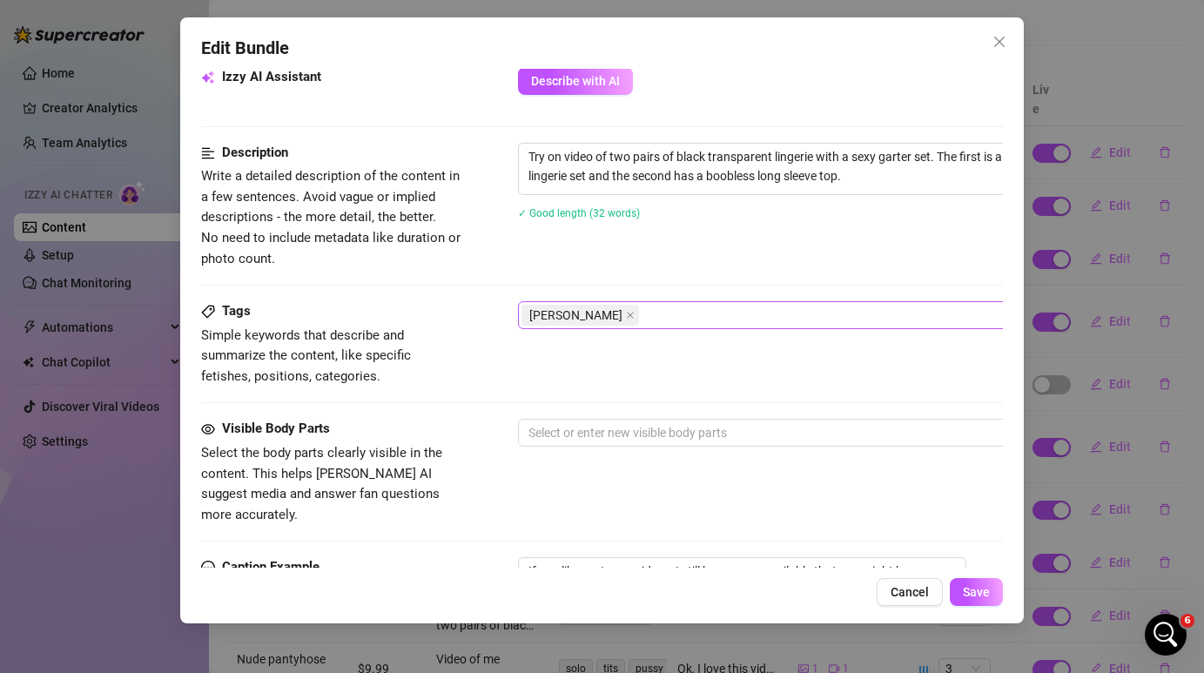
click at [670, 327] on div "[PERSON_NAME]" at bounding box center [814, 315] width 584 height 24
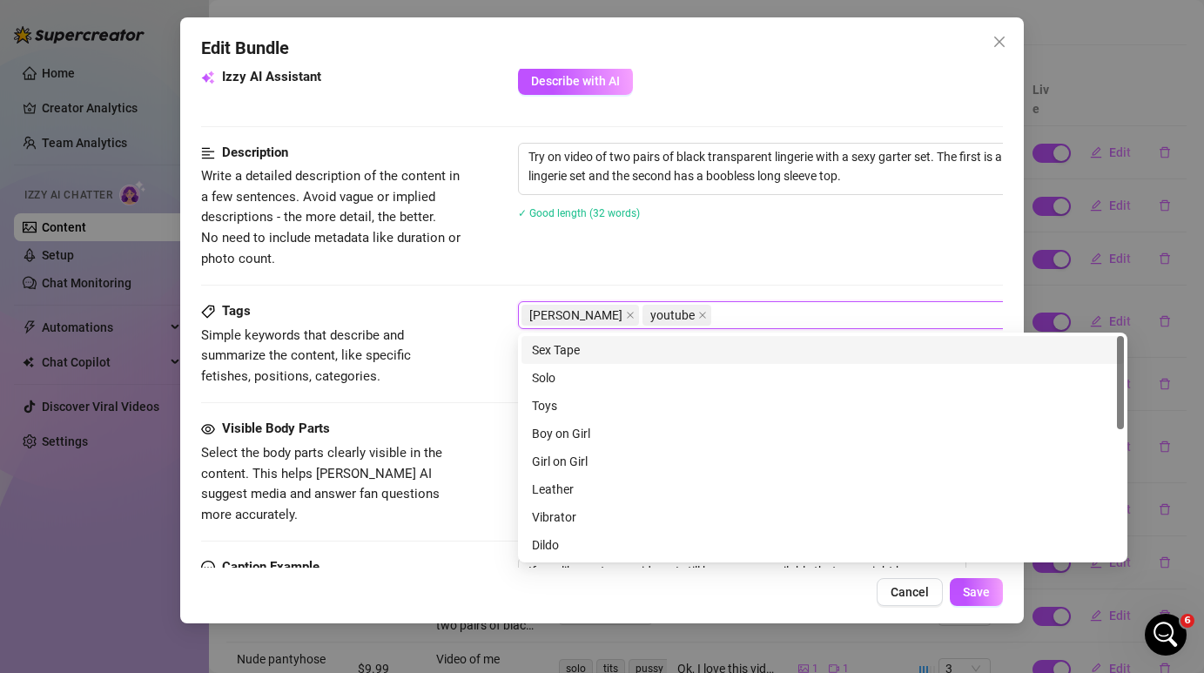
click at [473, 387] on div "Tags Simple keywords that describe and summarize the content, like specific fet…" at bounding box center [601, 360] width 801 height 118
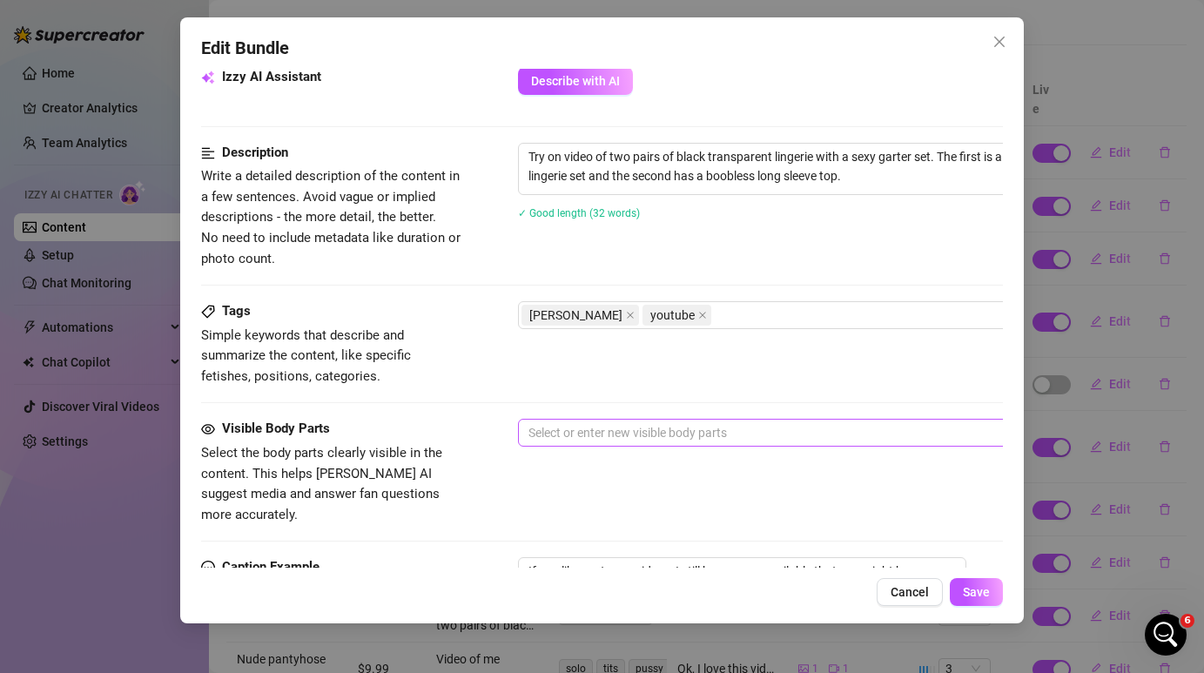
click at [582, 433] on div at bounding box center [814, 433] width 584 height 24
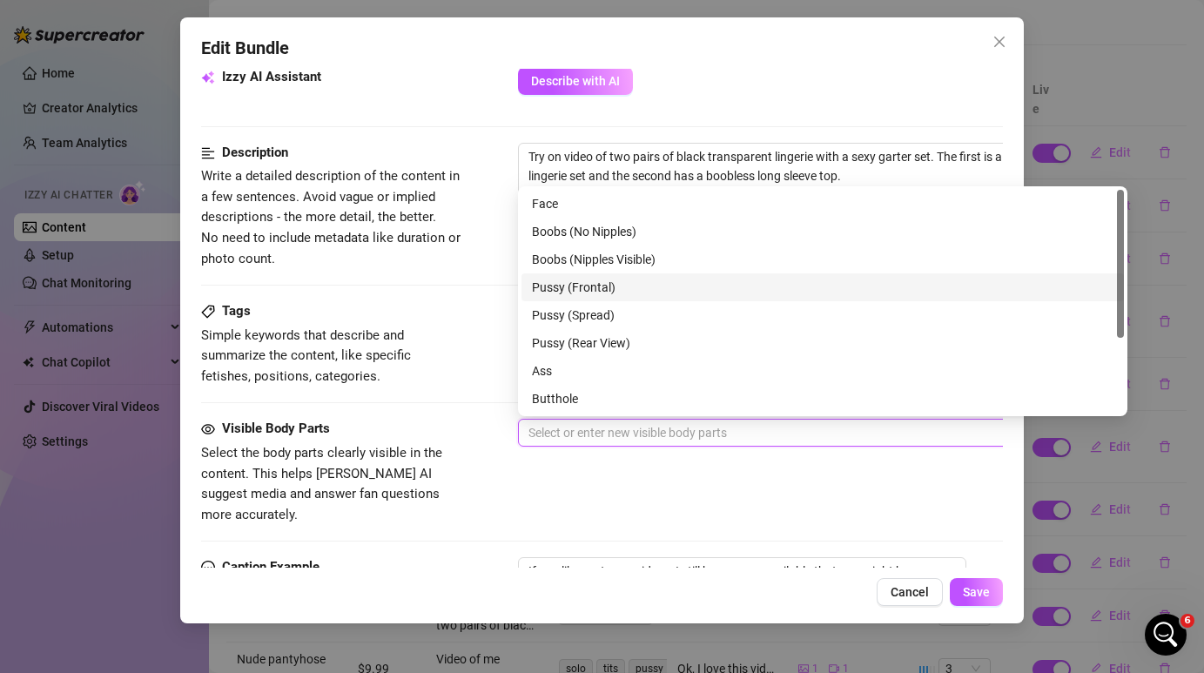
click at [613, 287] on div "Pussy (Frontal)" at bounding box center [823, 287] width 582 height 19
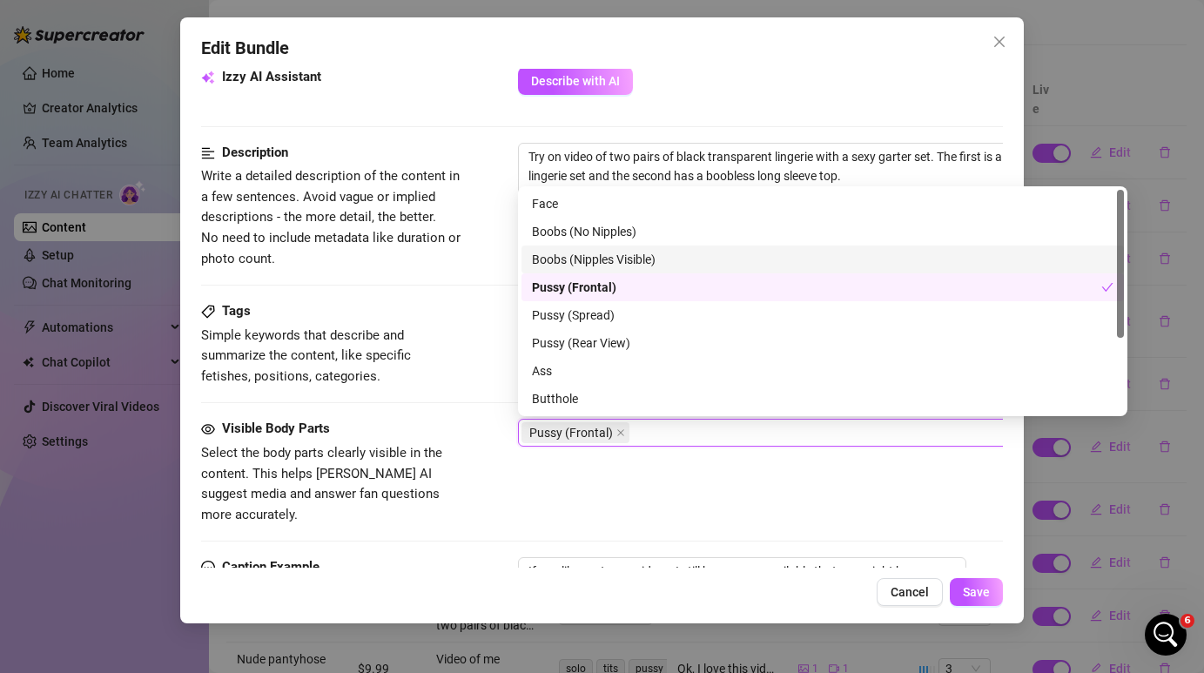
click at [628, 259] on div "Boobs (Nipples Visible)" at bounding box center [823, 259] width 582 height 19
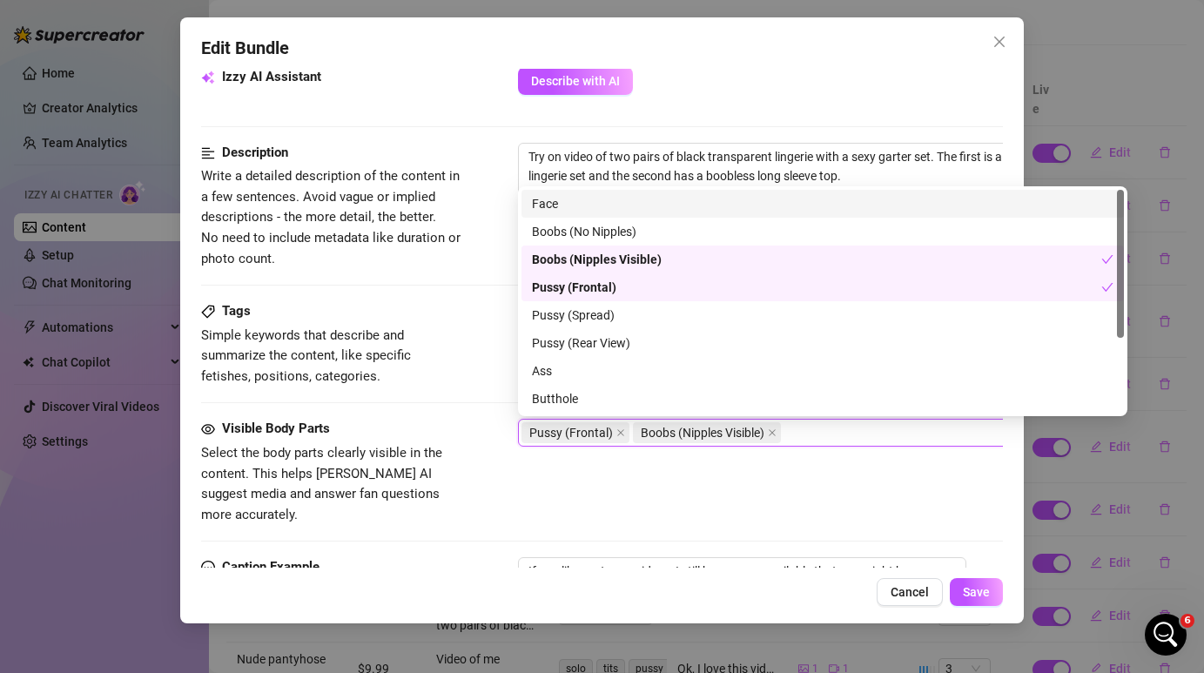
click at [619, 210] on div "Face" at bounding box center [823, 203] width 582 height 19
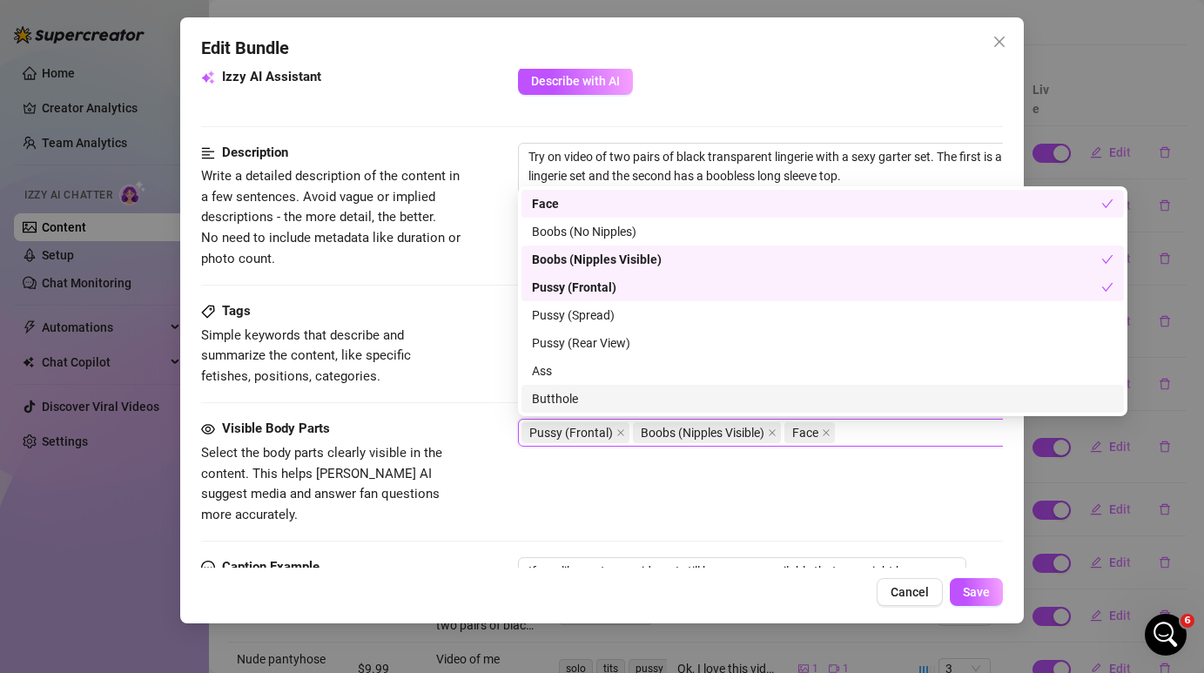
click at [526, 502] on div "Visible Body Parts Select the body parts clearly visible in the content. This h…" at bounding box center [601, 472] width 801 height 106
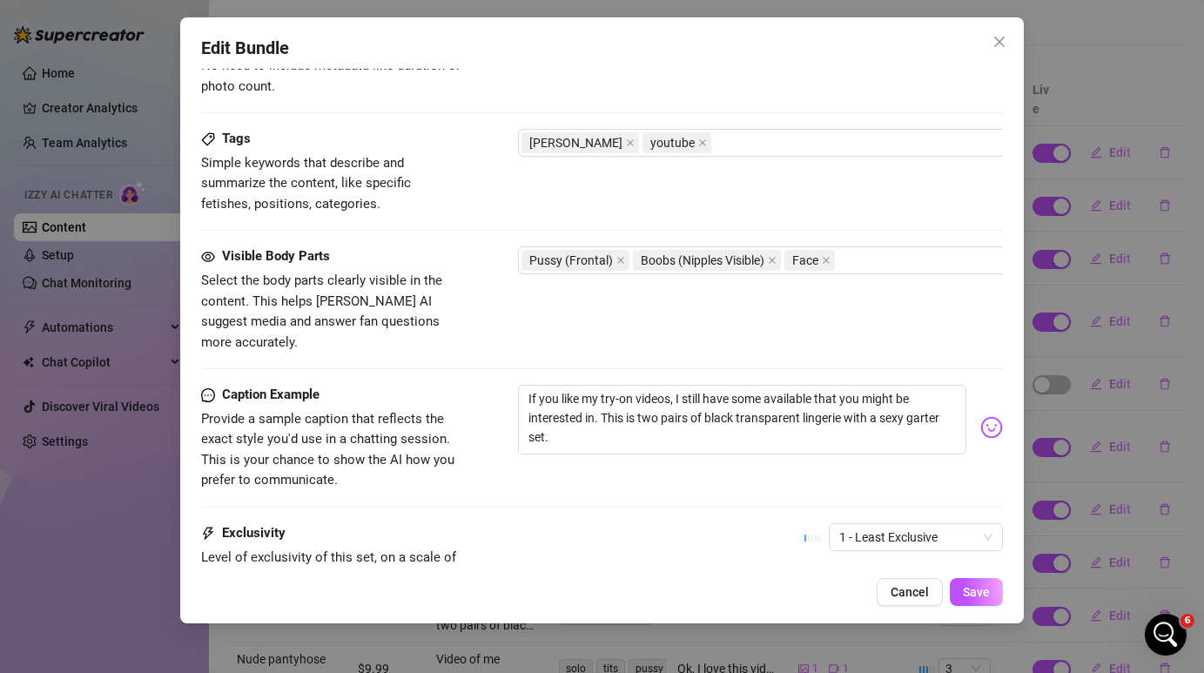
scroll to position [964, 0]
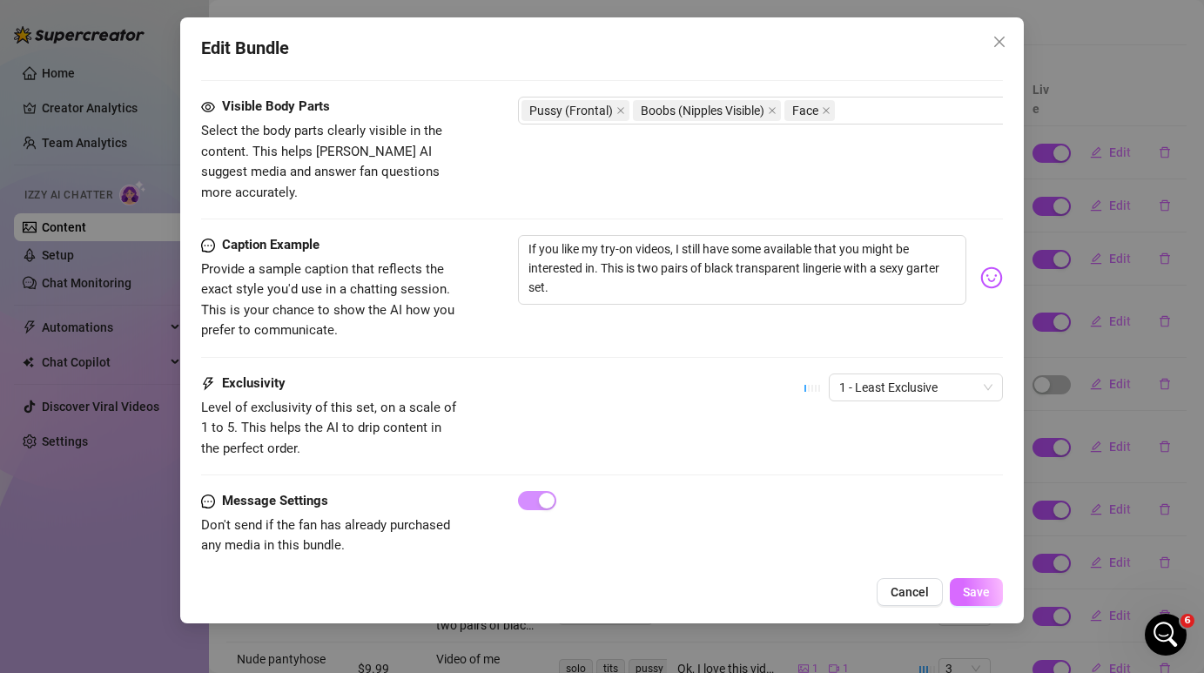
click at [985, 599] on button "Save" at bounding box center [976, 592] width 53 height 28
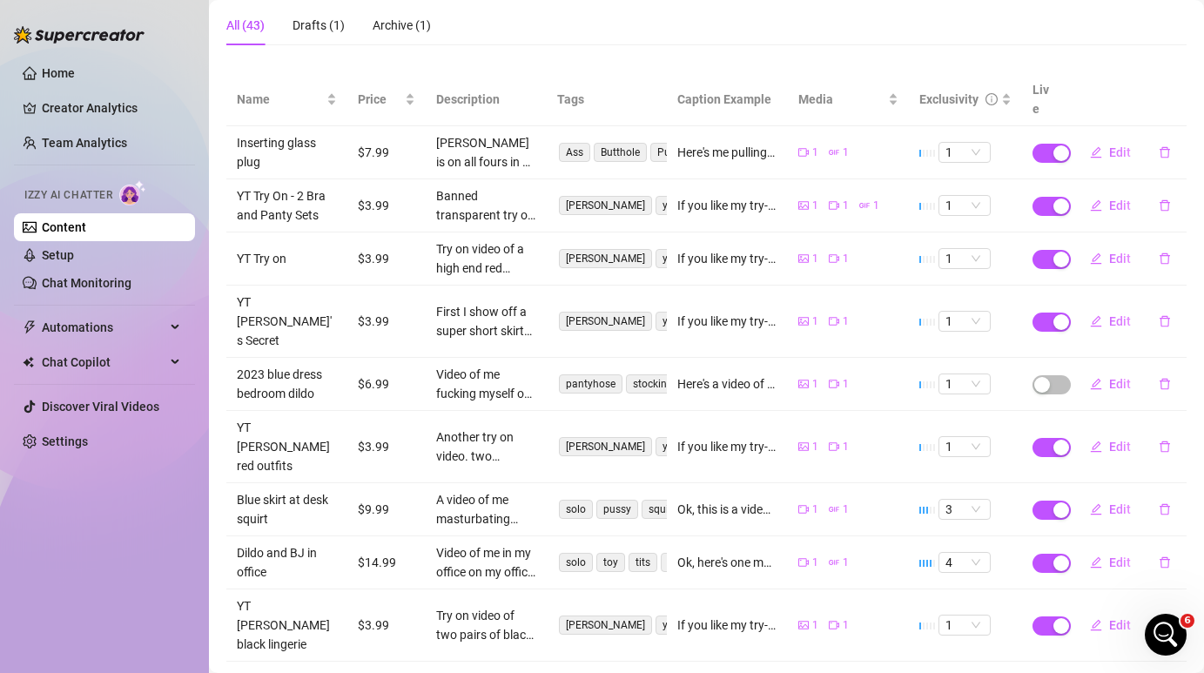
scroll to position [226, 0]
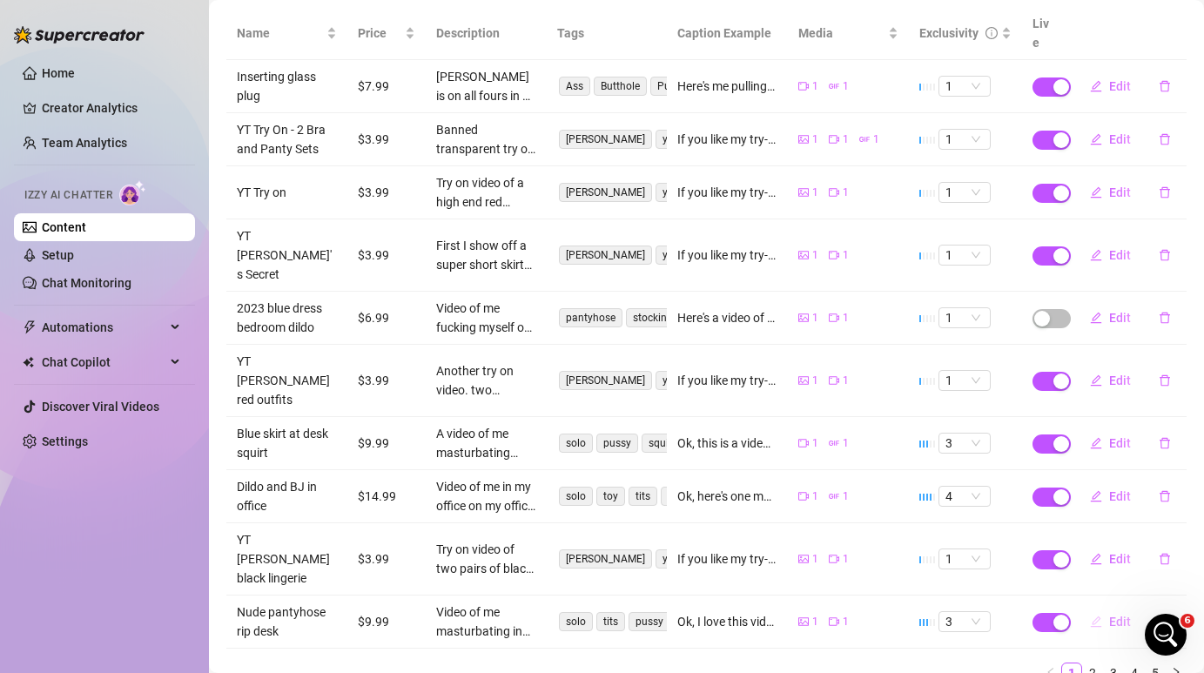
click at [1117, 615] on span "Edit" at bounding box center [1120, 622] width 22 height 14
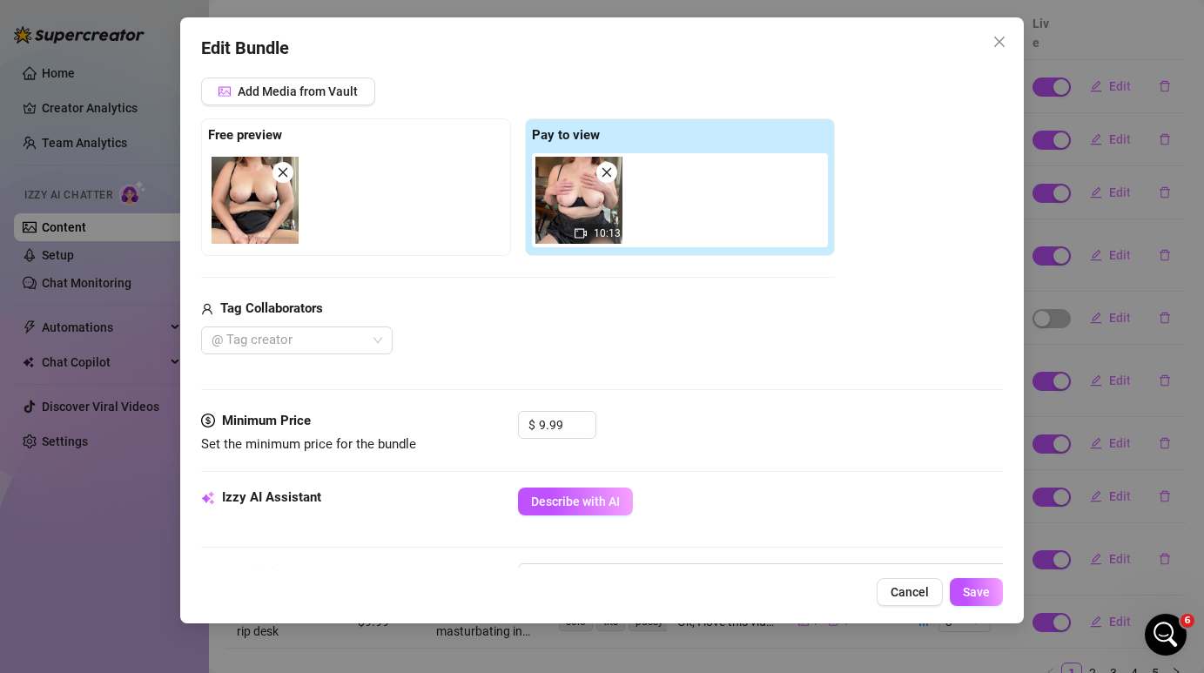
scroll to position [224, 0]
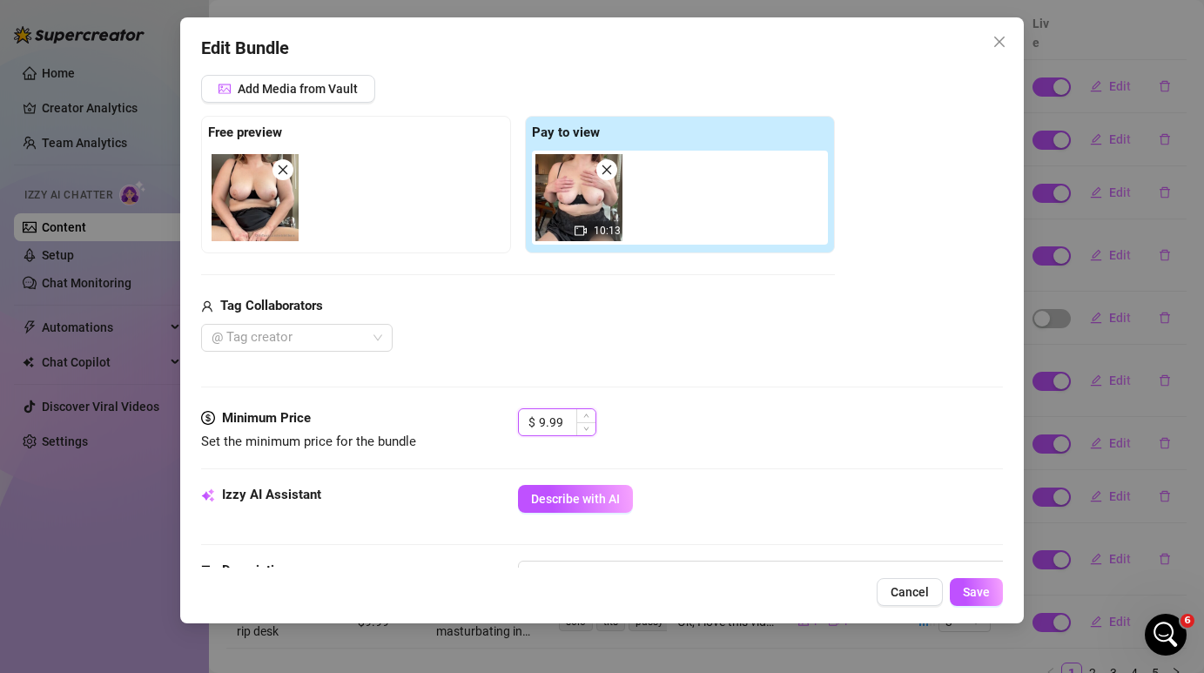
click at [545, 420] on input "9.99" at bounding box center [567, 422] width 57 height 26
click at [752, 401] on div "Media Add Media from Vault Free preview Pay to view 10:13 Tag Collaborators @ T…" at bounding box center [601, 224] width 801 height 367
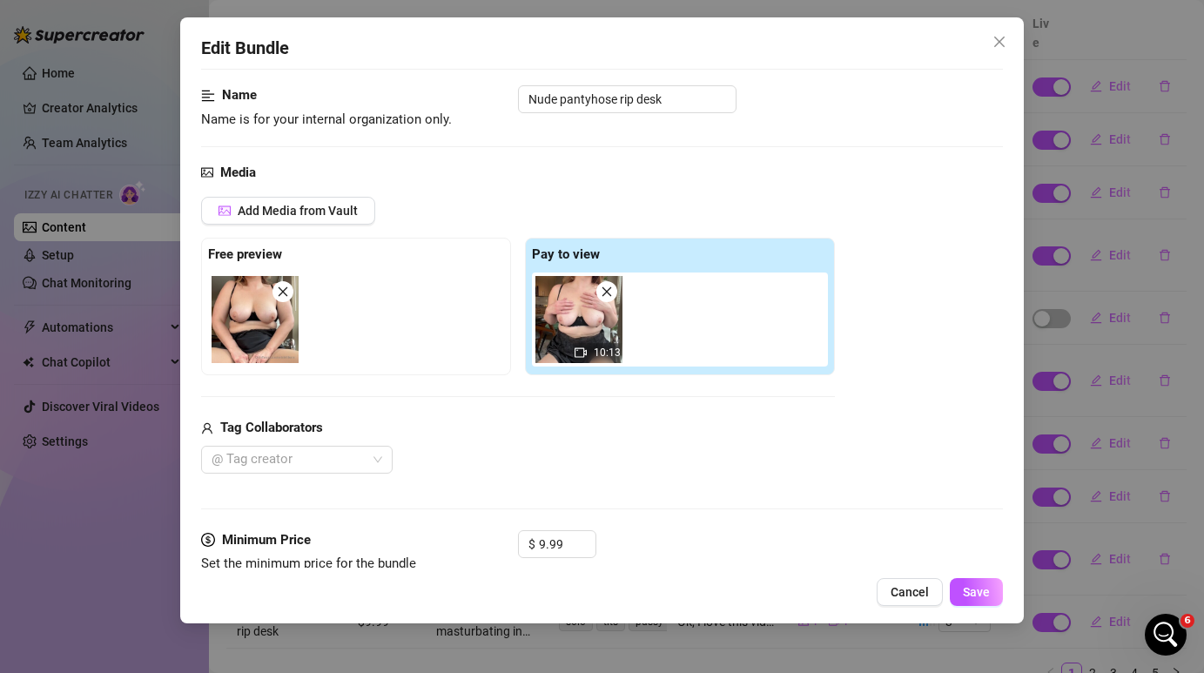
scroll to position [69, 0]
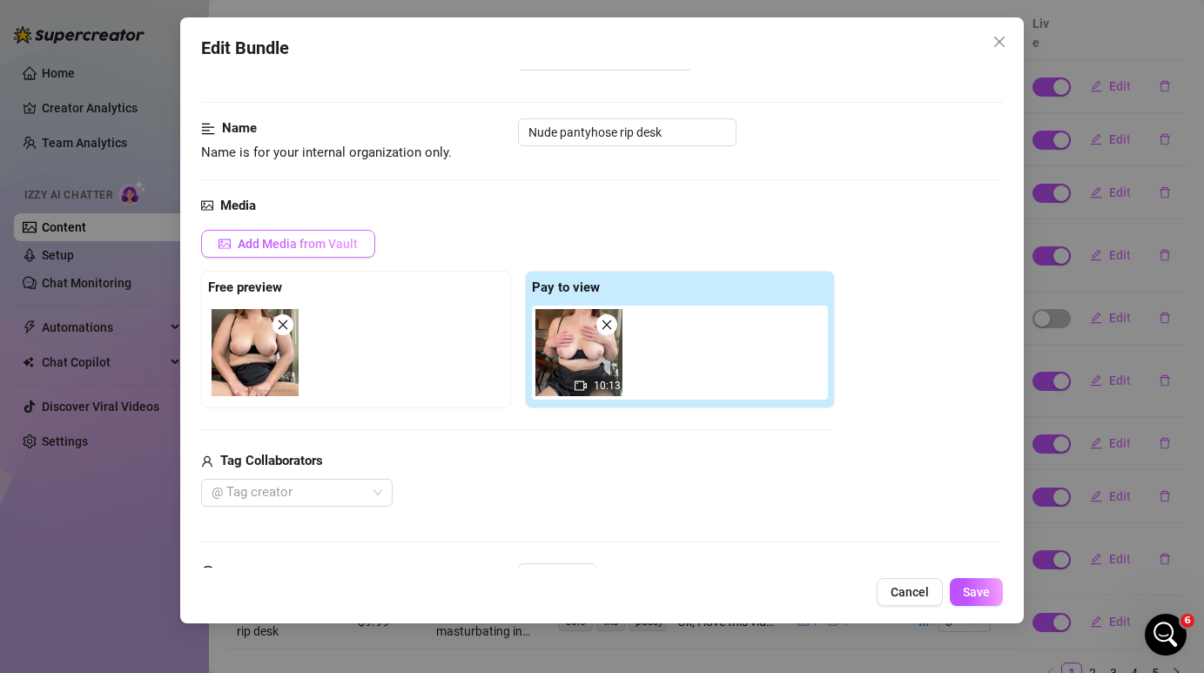
click at [319, 247] on span "Add Media from Vault" at bounding box center [298, 244] width 120 height 14
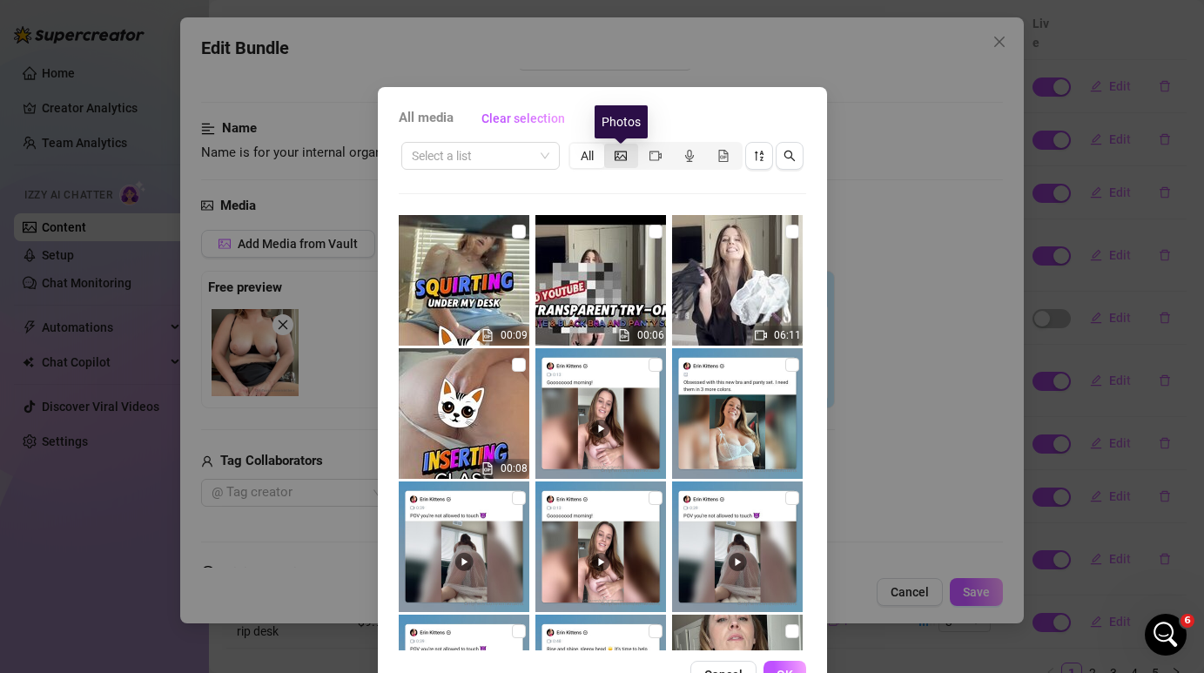
click at [626, 159] on icon "picture" at bounding box center [621, 156] width 12 height 10
click at [609, 146] on input "segmented control" at bounding box center [609, 146] width 0 height 0
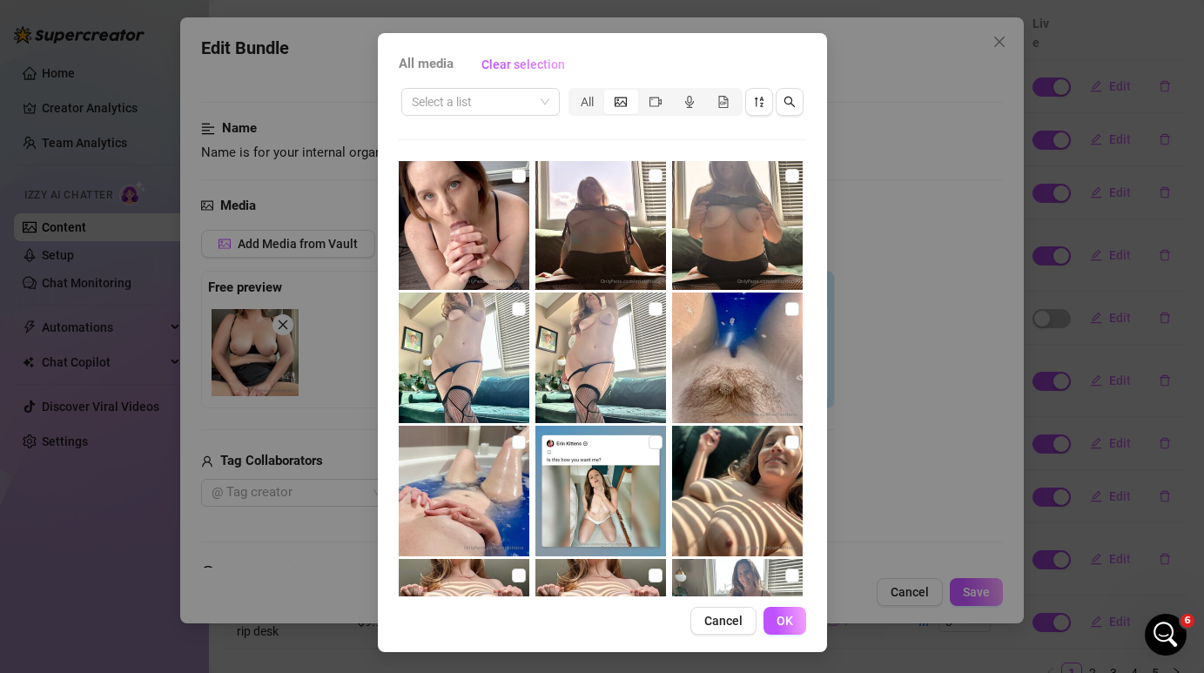
scroll to position [5199, 0]
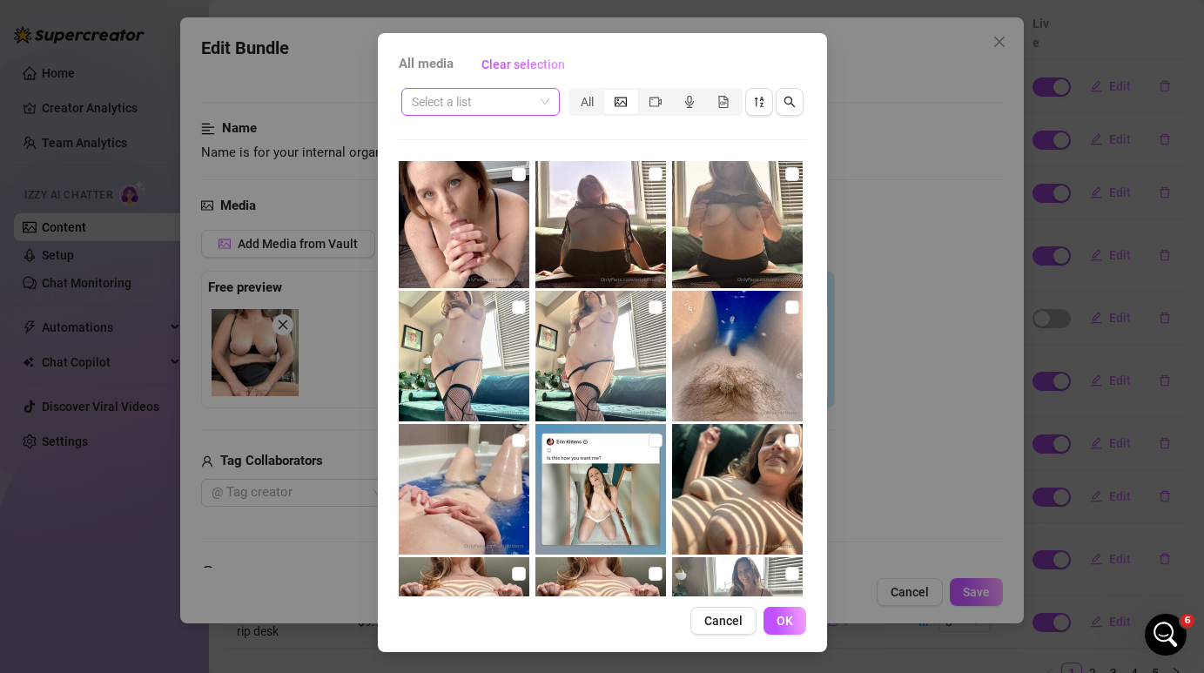
click at [529, 104] on input "search" at bounding box center [473, 102] width 122 height 26
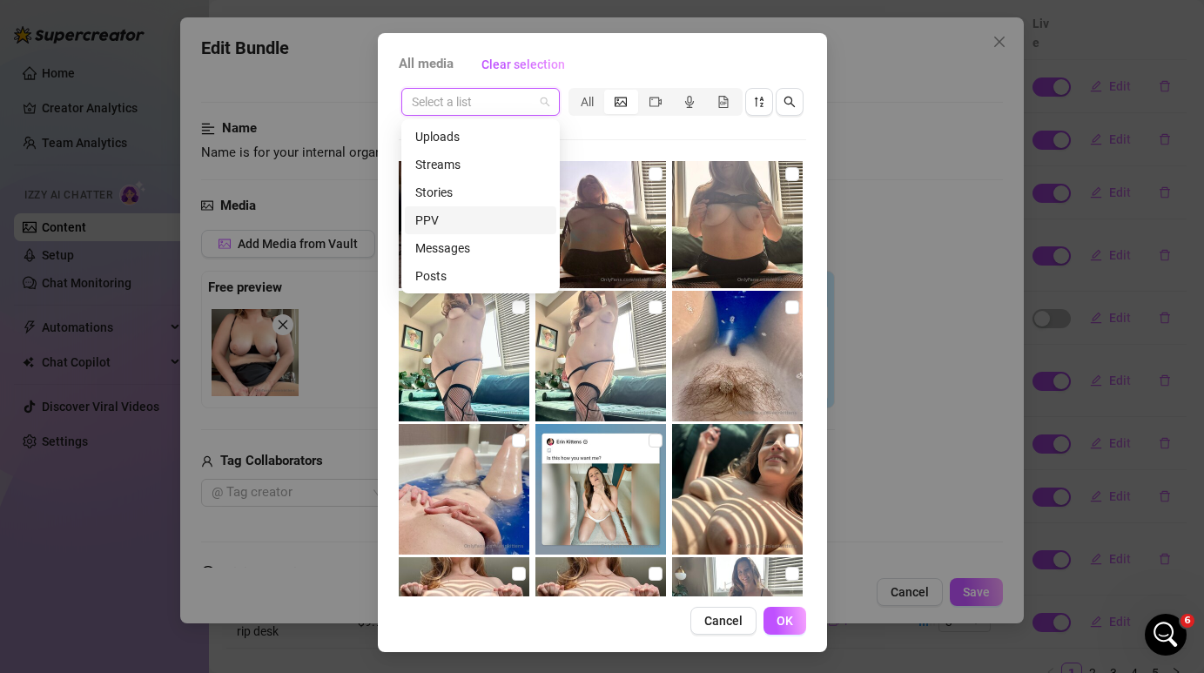
click at [522, 224] on div "PPV" at bounding box center [480, 220] width 131 height 19
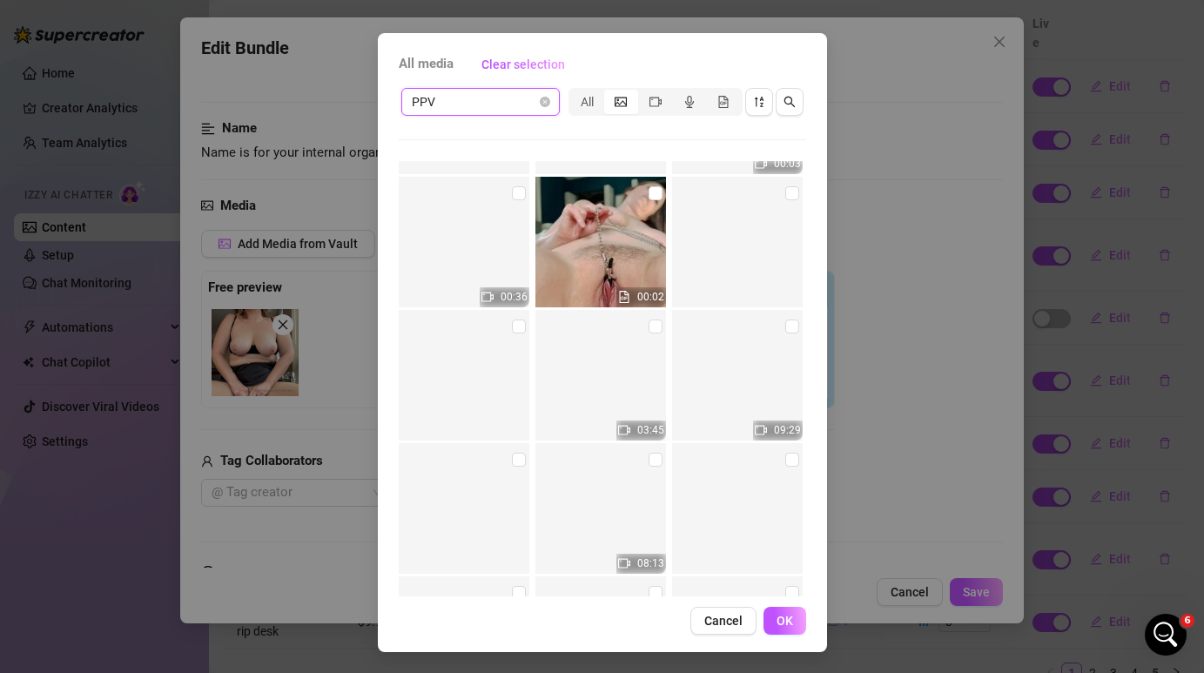
scroll to position [8516, 0]
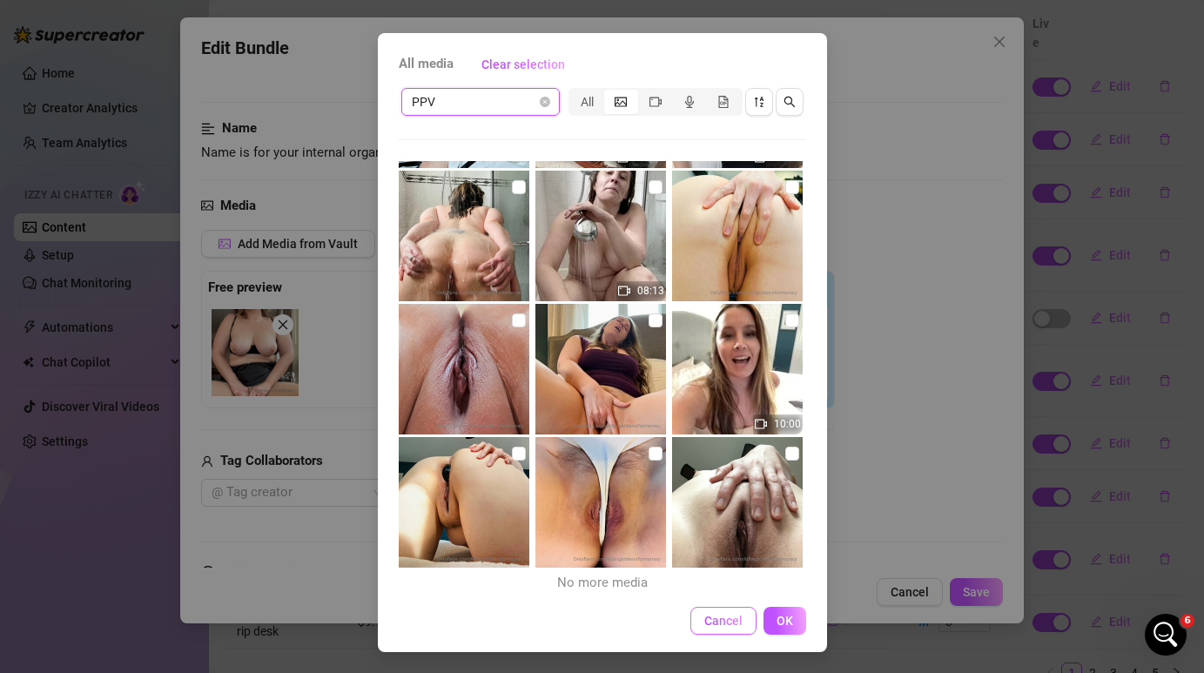
click at [737, 625] on span "Cancel" at bounding box center [723, 621] width 38 height 14
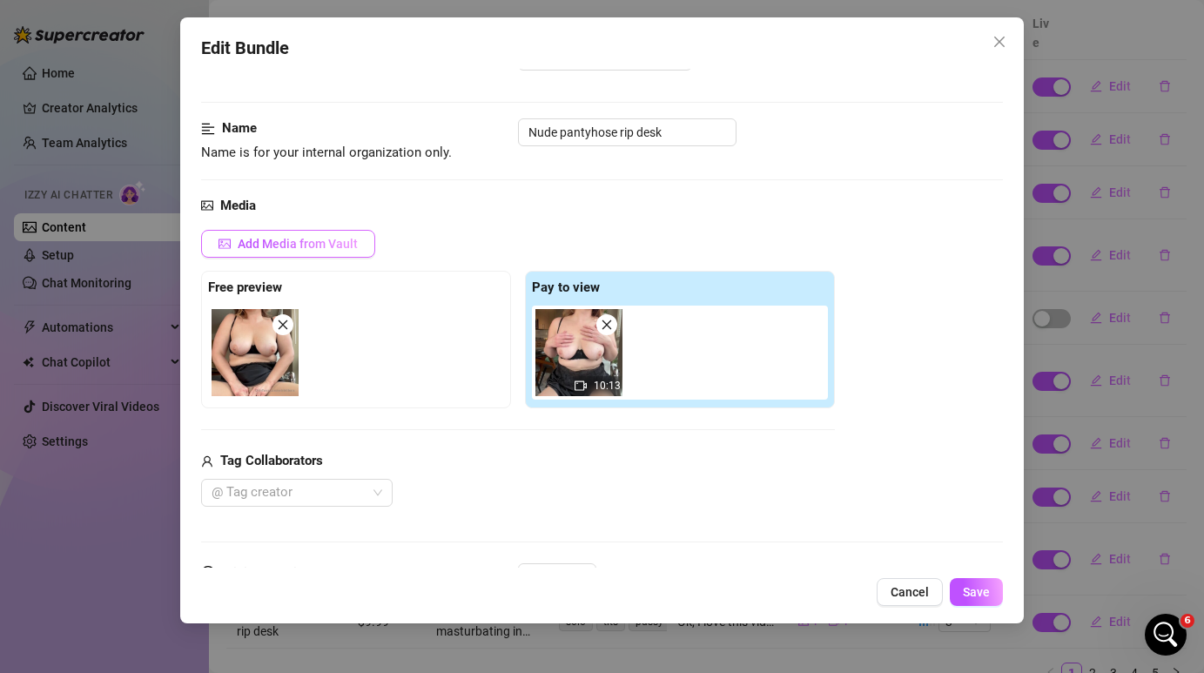
click at [323, 254] on button "Add Media from Vault" at bounding box center [288, 244] width 174 height 28
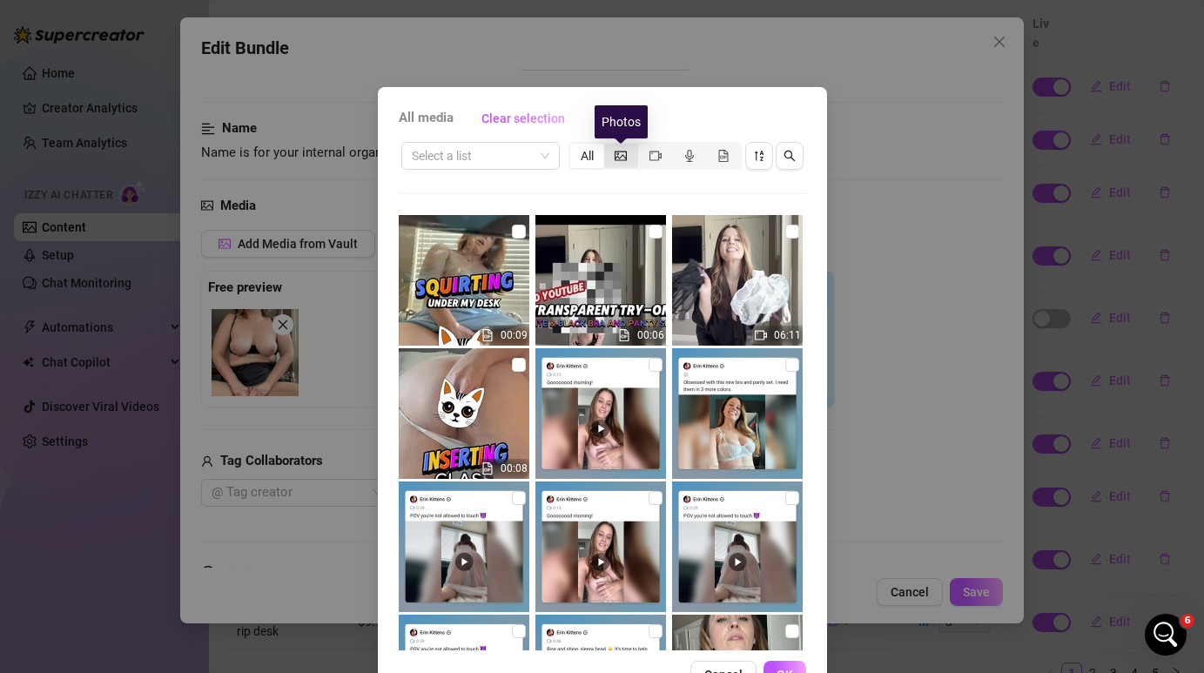
click at [623, 157] on icon "picture" at bounding box center [621, 156] width 12 height 12
click at [609, 146] on input "segmented control" at bounding box center [609, 146] width 0 height 0
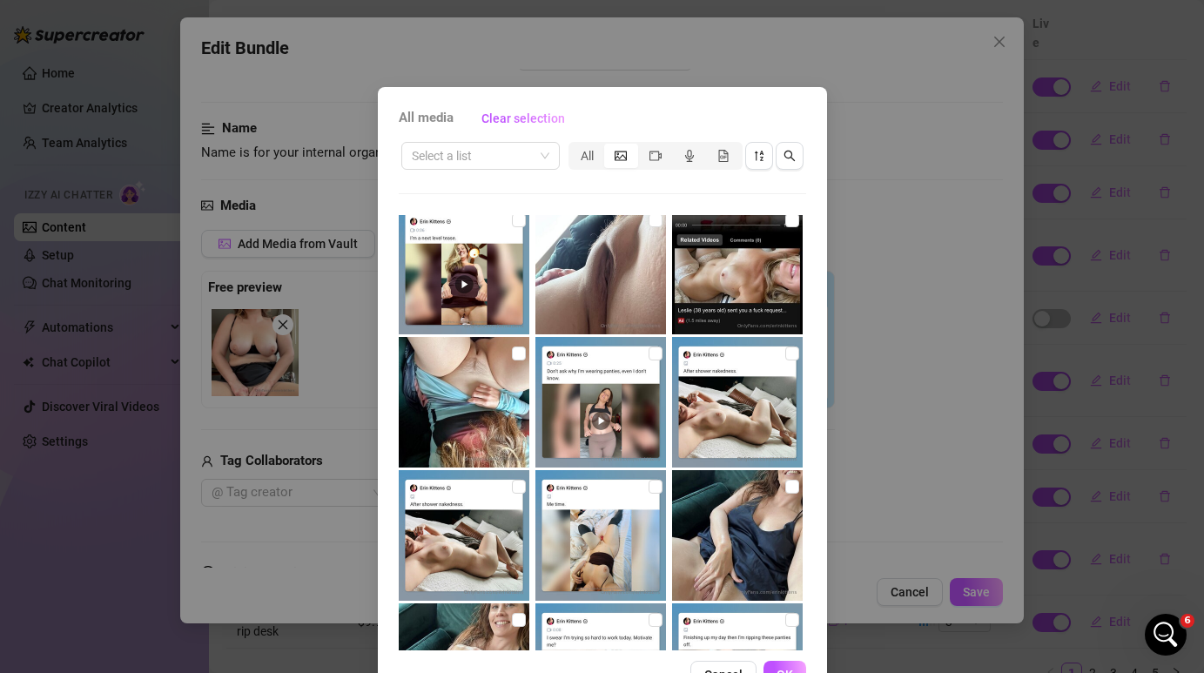
scroll to position [3343, 0]
click at [531, 164] on input "search" at bounding box center [473, 156] width 122 height 26
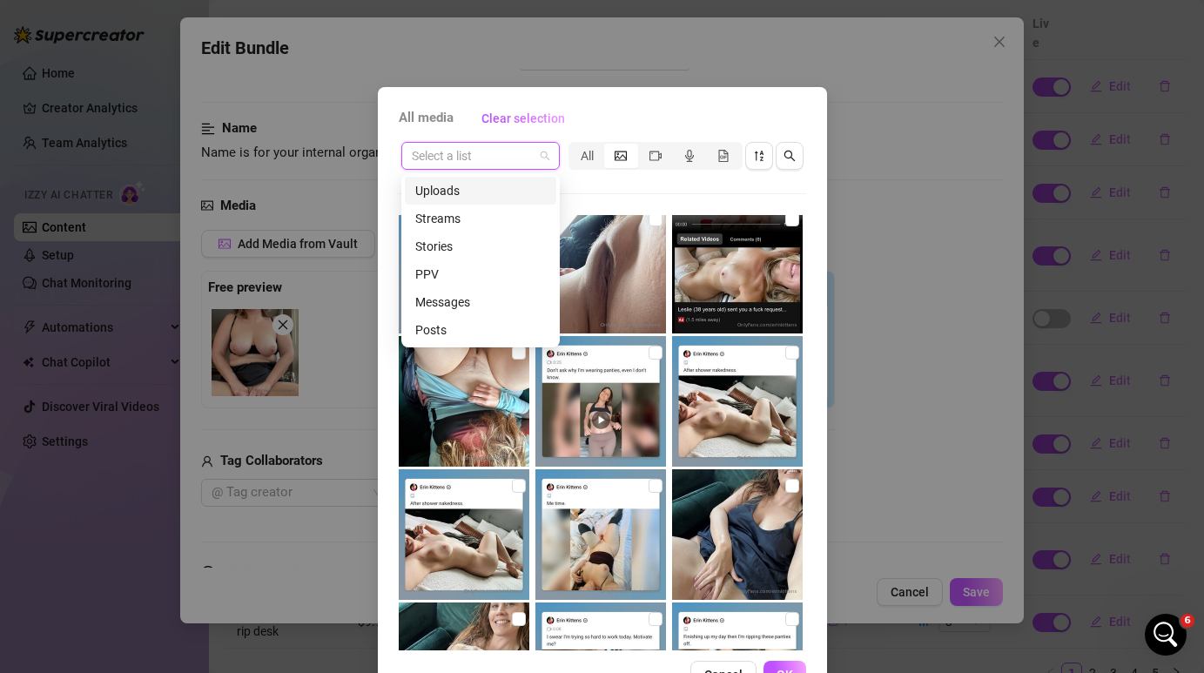
click at [518, 195] on div "Uploads" at bounding box center [480, 190] width 131 height 19
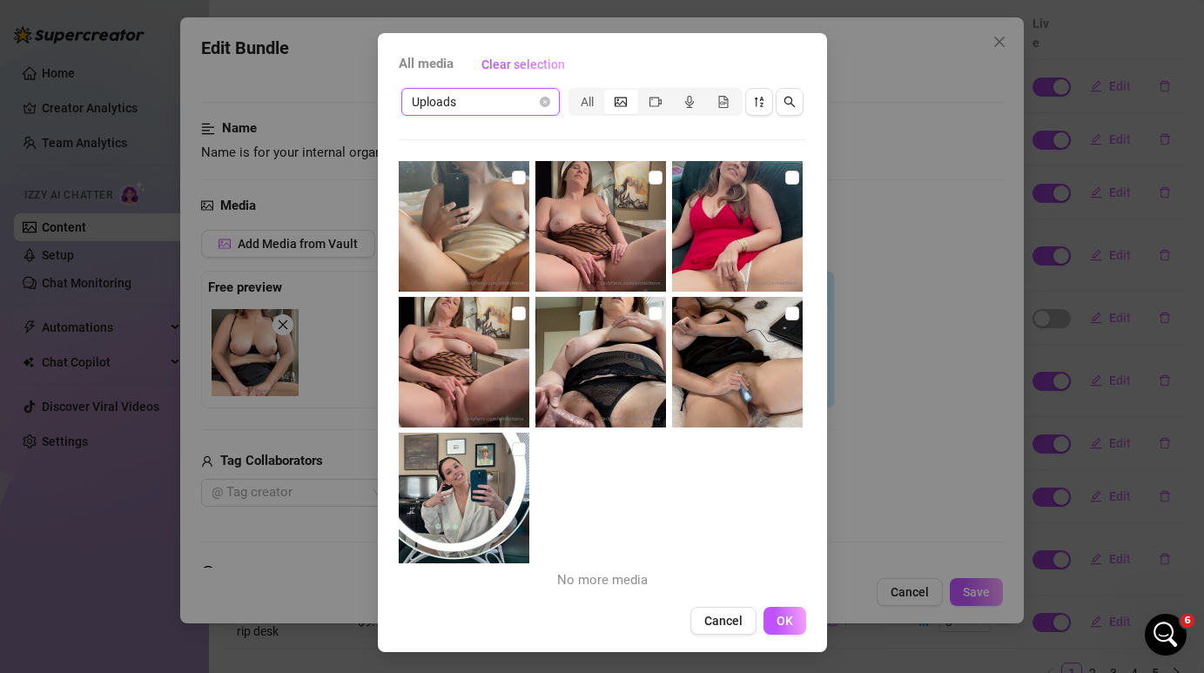
scroll to position [0, 0]
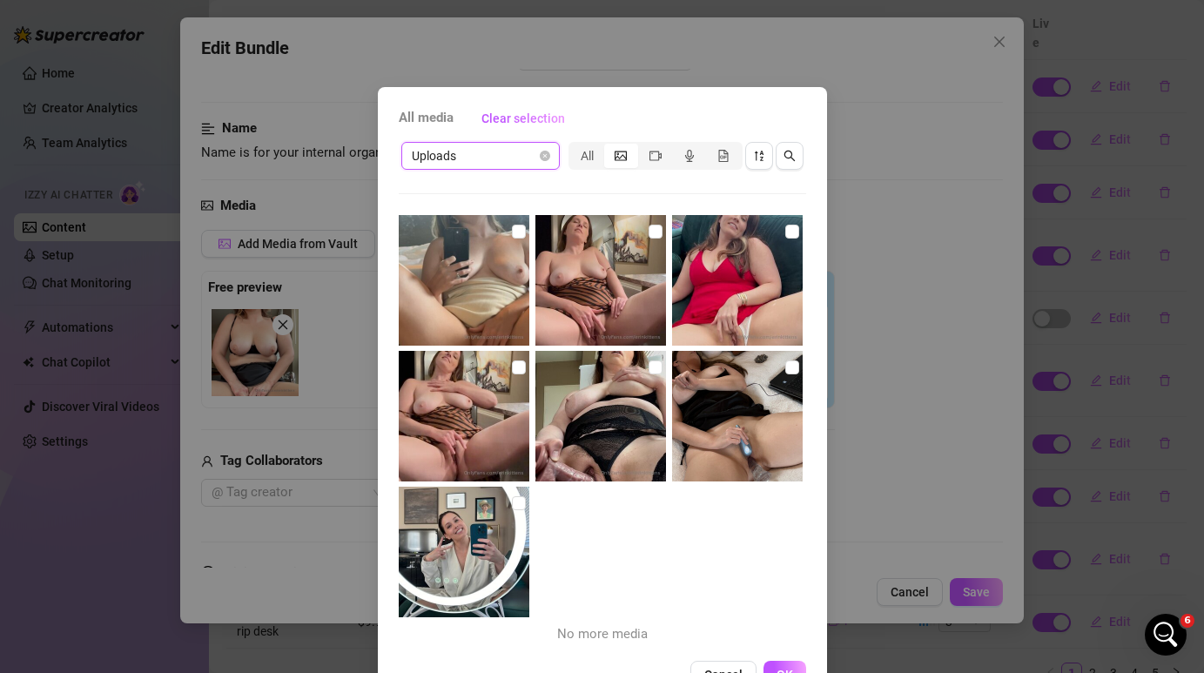
click at [535, 157] on span "Uploads" at bounding box center [481, 156] width 138 height 26
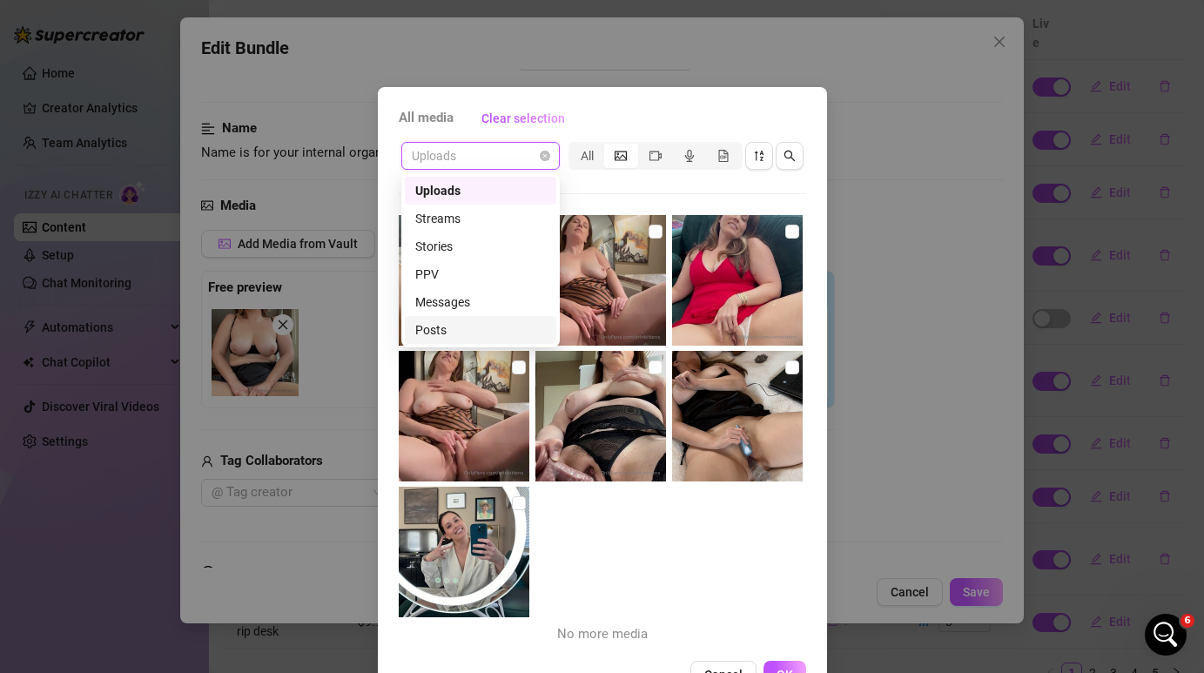
click at [513, 334] on div "Posts" at bounding box center [480, 329] width 131 height 19
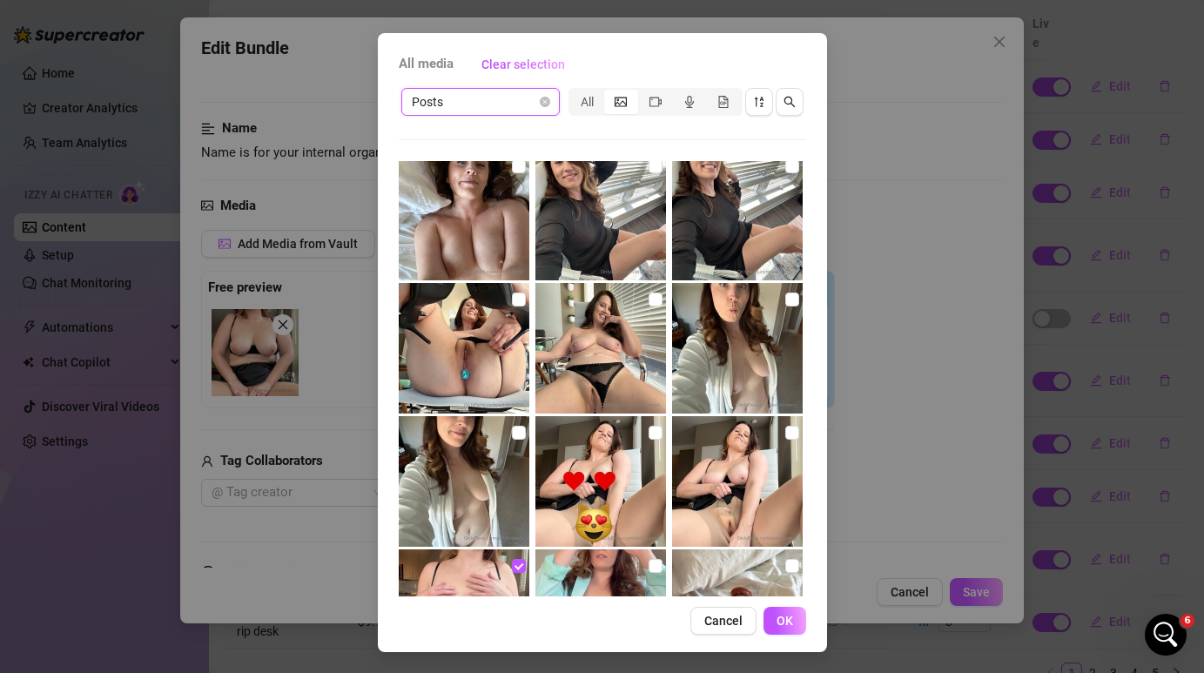
scroll to position [15876, 0]
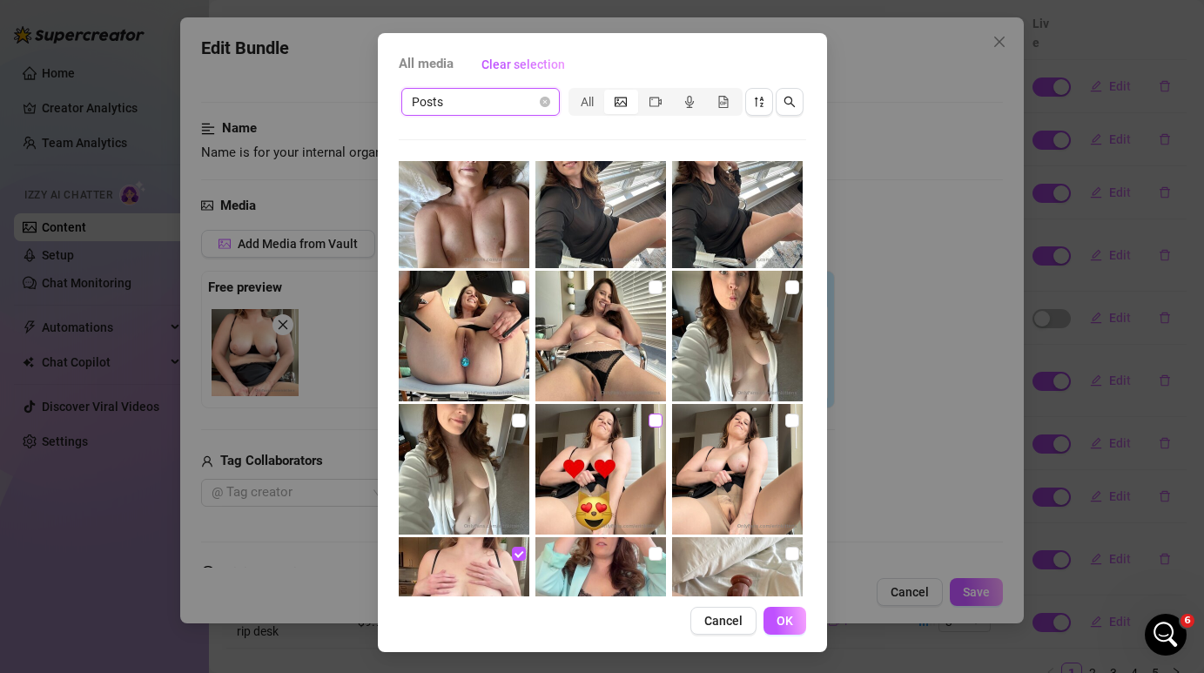
click at [652, 420] on input "checkbox" at bounding box center [656, 421] width 14 height 14
click at [778, 614] on span "OK" at bounding box center [785, 621] width 17 height 14
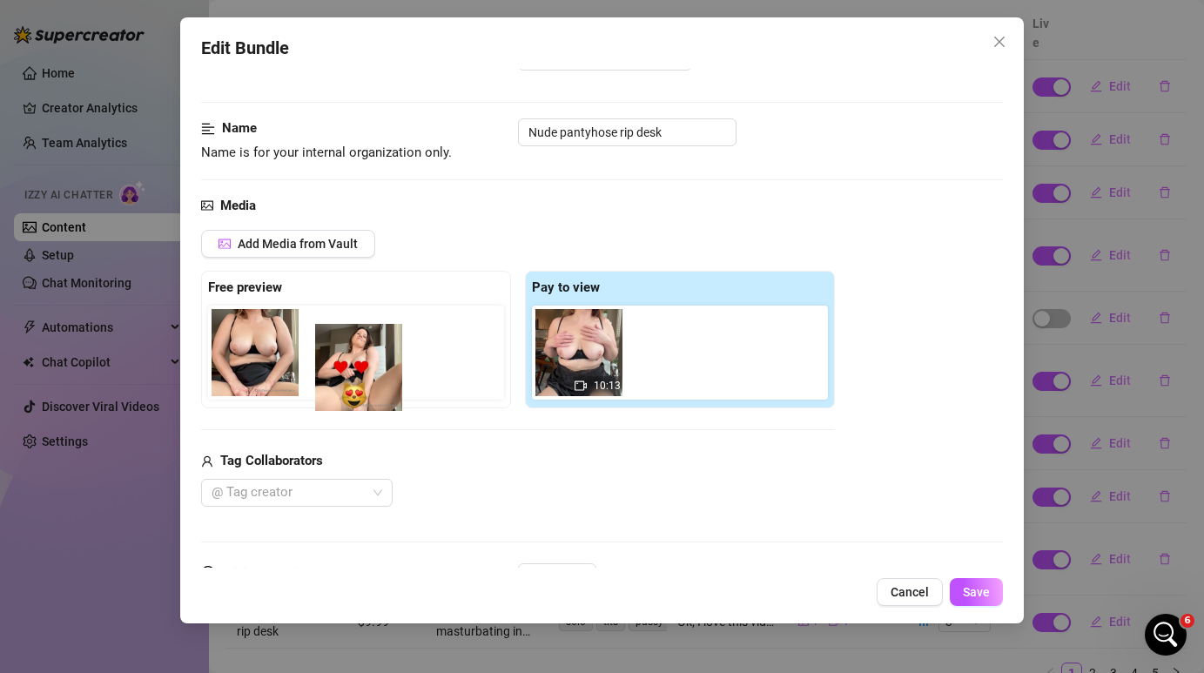
drag, startPoint x: 677, startPoint y: 355, endPoint x: 357, endPoint y: 370, distance: 320.7
click at [357, 370] on div "Free preview Pay to view 10:13" at bounding box center [518, 340] width 634 height 138
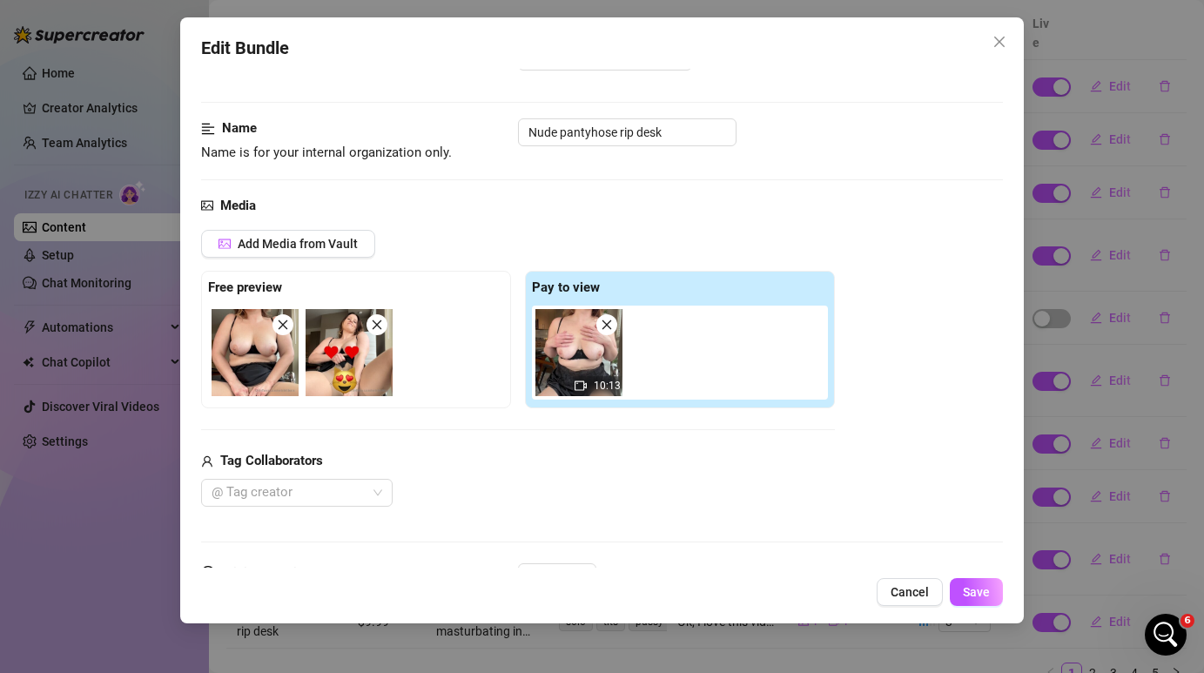
click at [286, 333] on span at bounding box center [283, 324] width 21 height 21
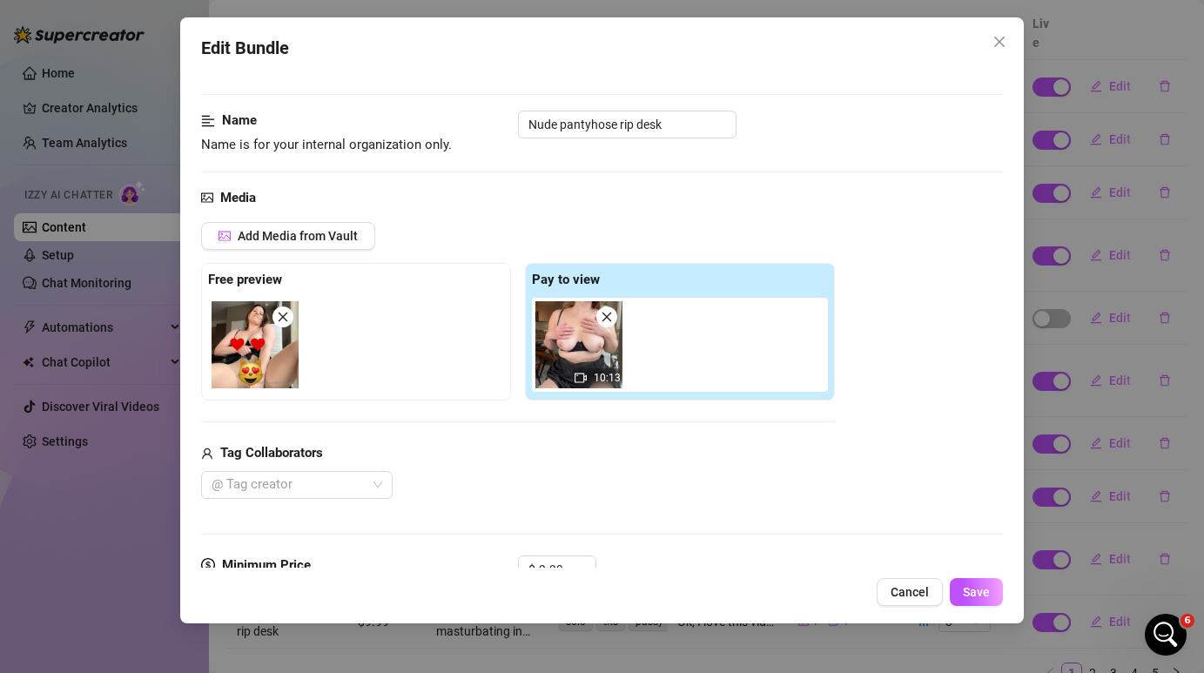
scroll to position [64, 0]
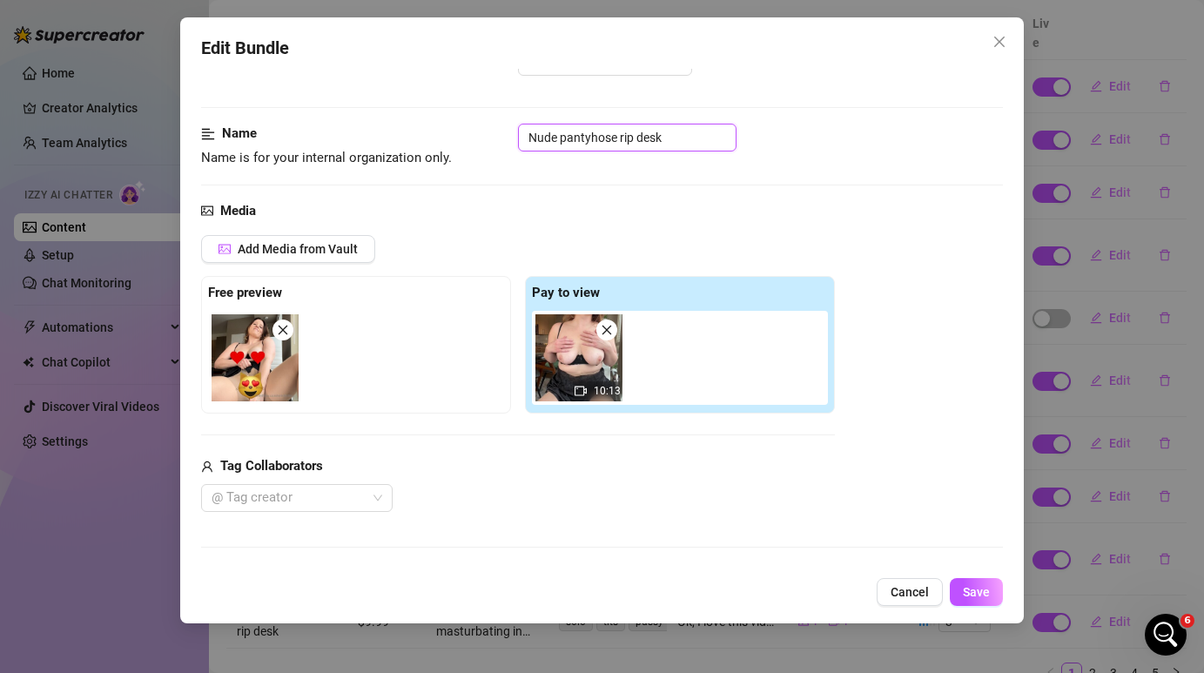
click at [538, 133] on input "Nude pantyhose rip desk" at bounding box center [627, 138] width 219 height 28
drag, startPoint x: 720, startPoint y: 138, endPoint x: 662, endPoint y: 139, distance: 58.4
click at [662, 139] on input "Ripping nude pantyhose rip desk" at bounding box center [627, 138] width 219 height 28
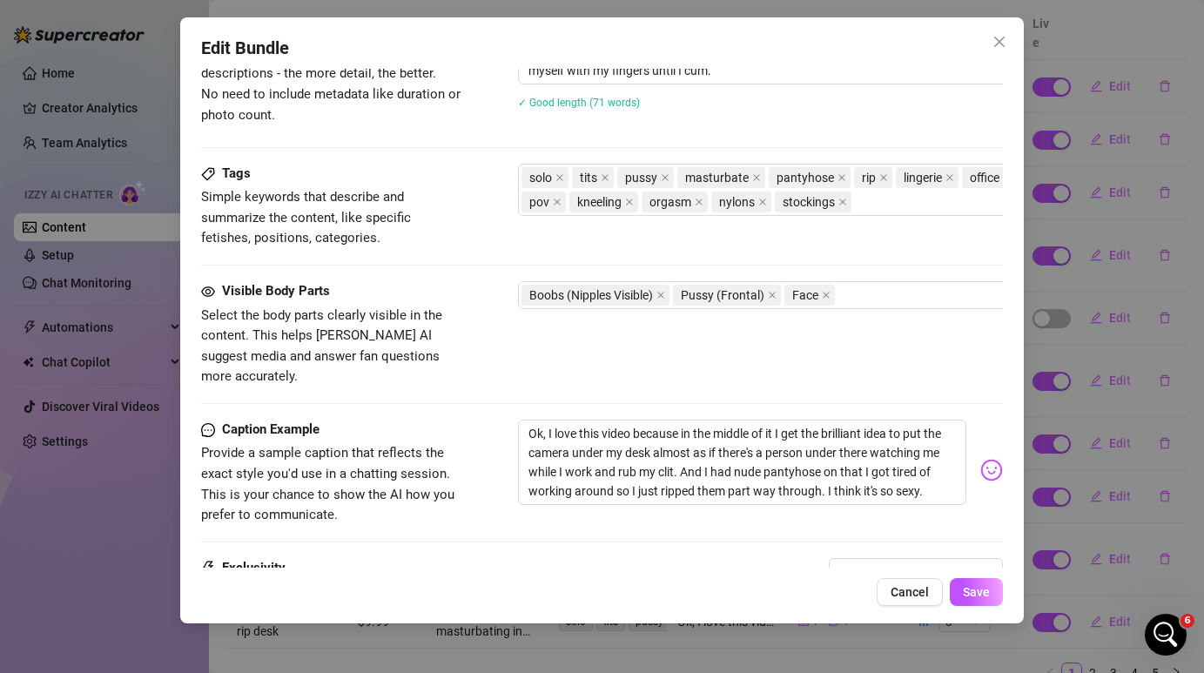
scroll to position [804, 0]
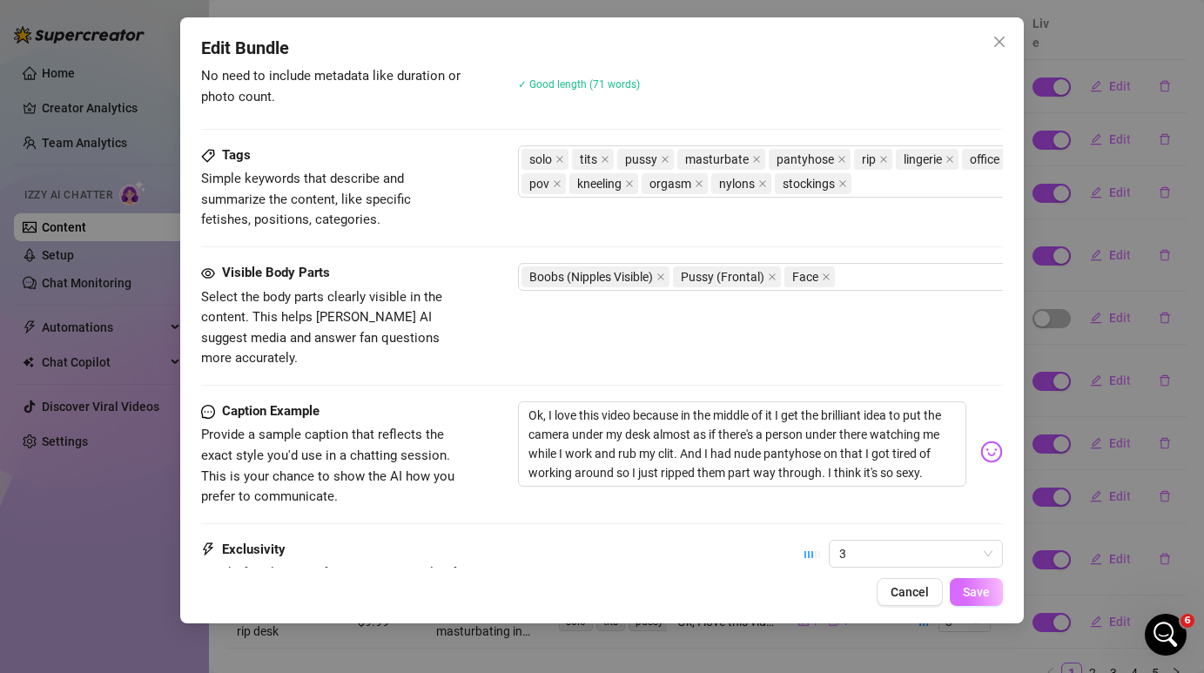
click at [973, 589] on span "Save" at bounding box center [976, 592] width 27 height 14
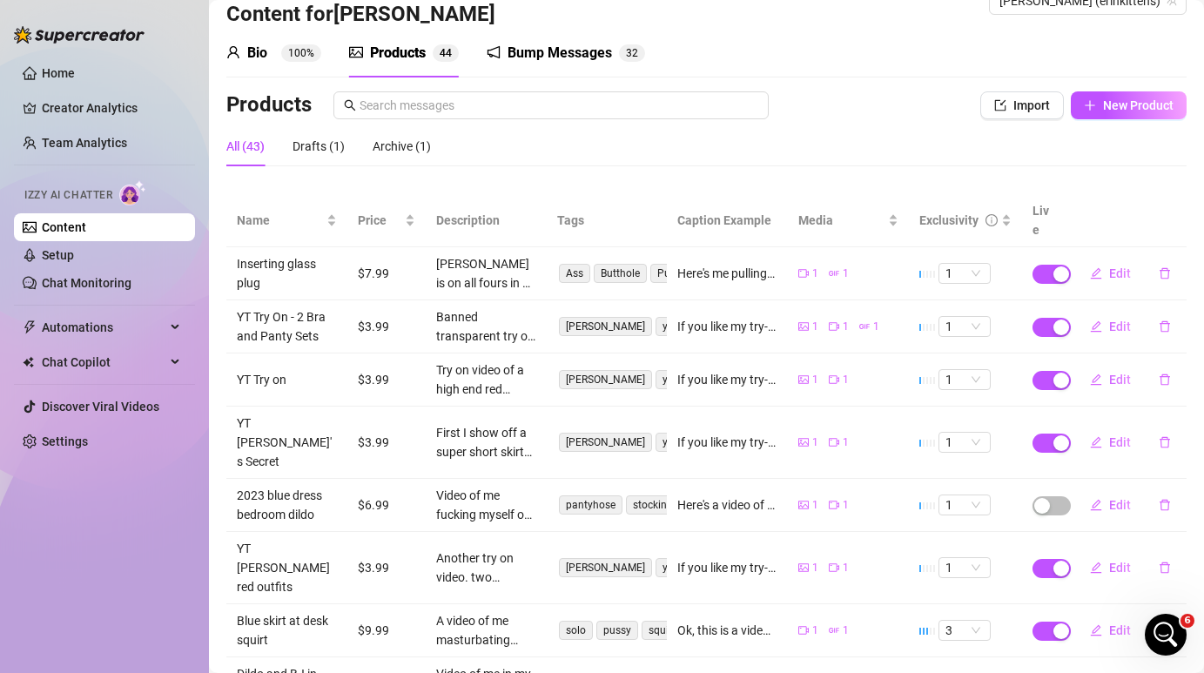
scroll to position [246, 0]
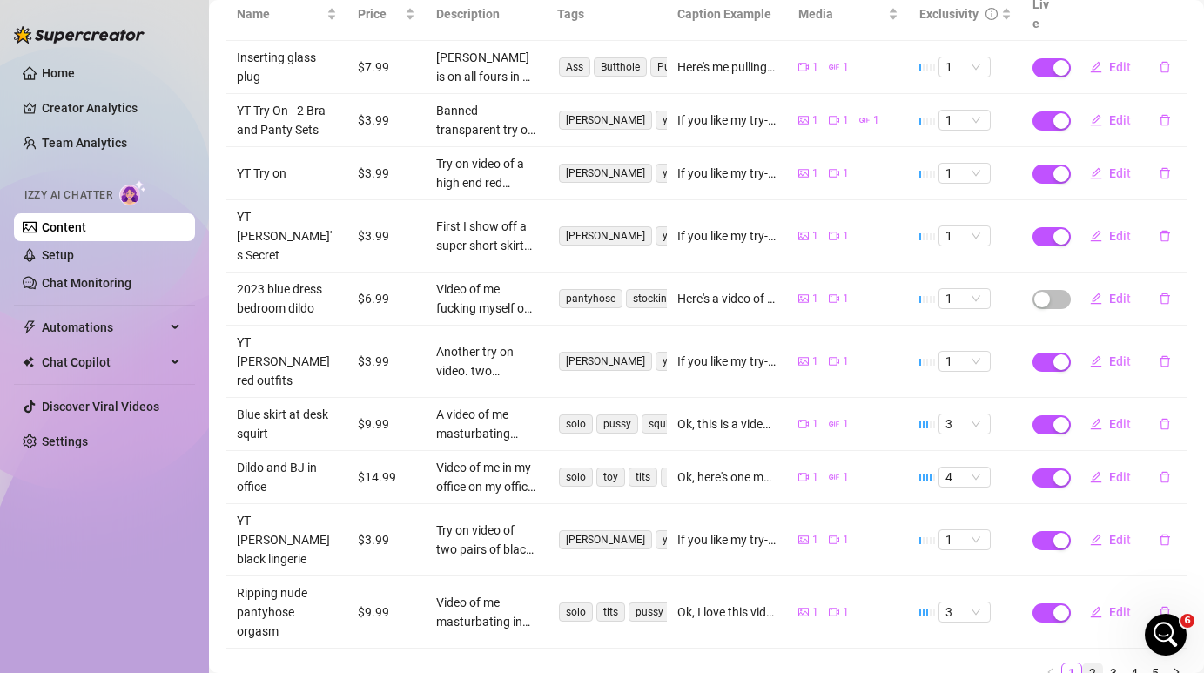
click at [1088, 663] on link "2" at bounding box center [1092, 672] width 19 height 19
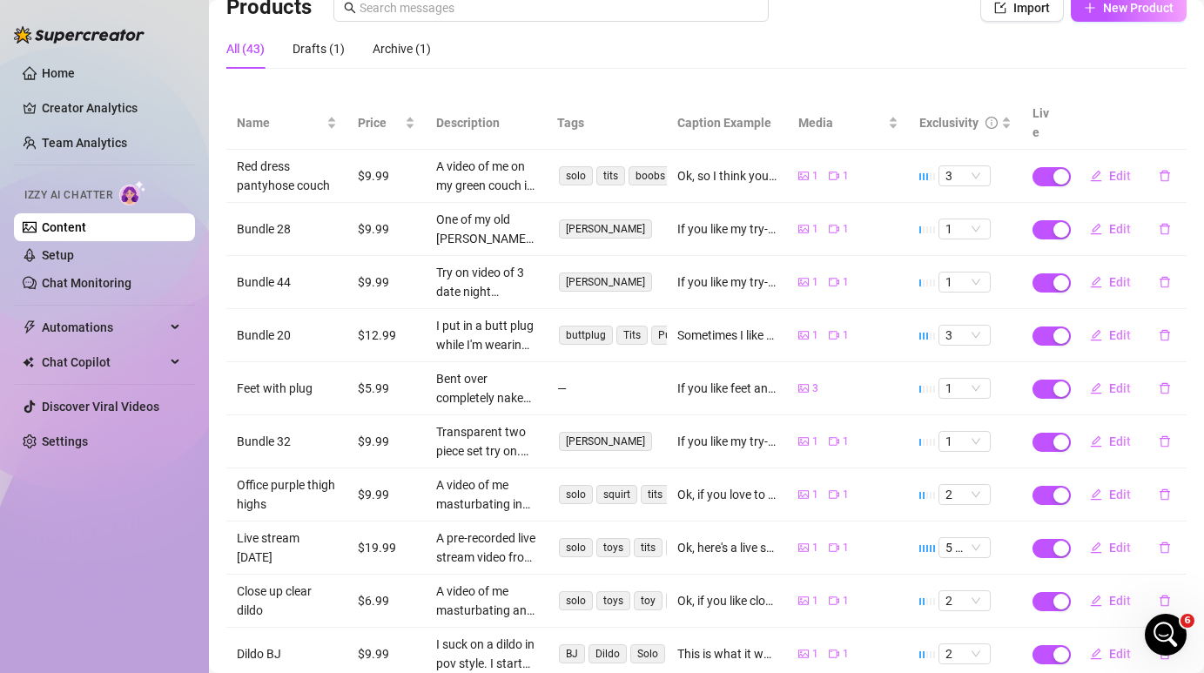
scroll to position [135, 0]
click at [1107, 164] on button "Edit" at bounding box center [1110, 178] width 69 height 28
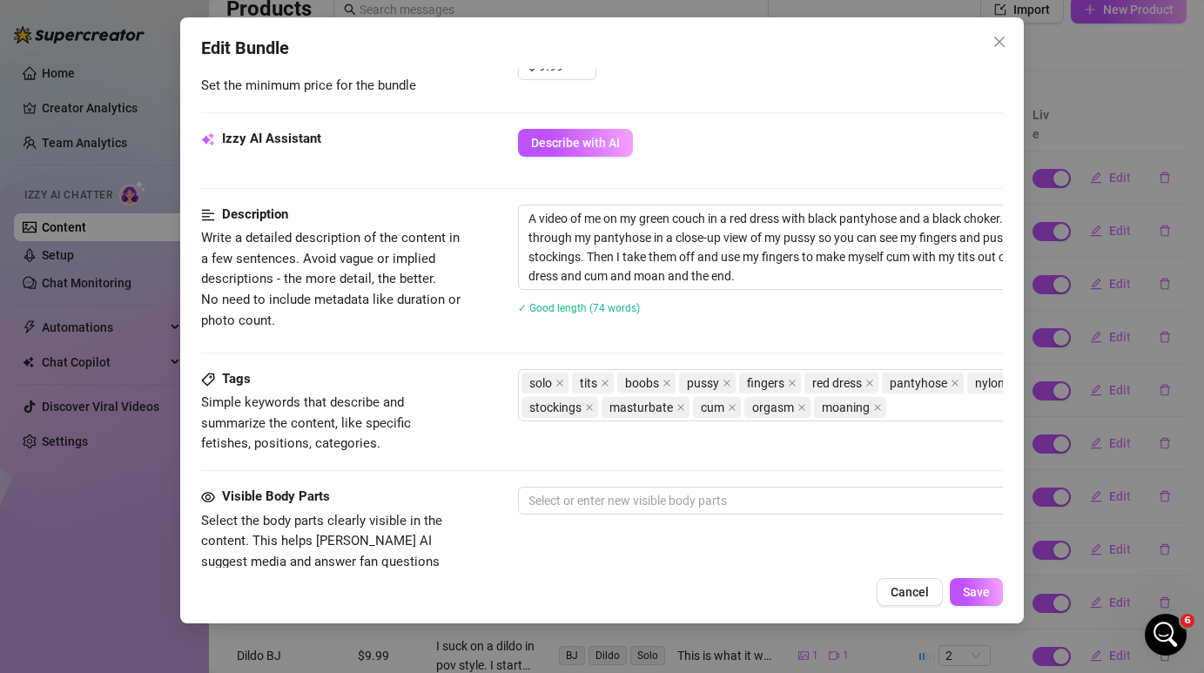
scroll to position [637, 0]
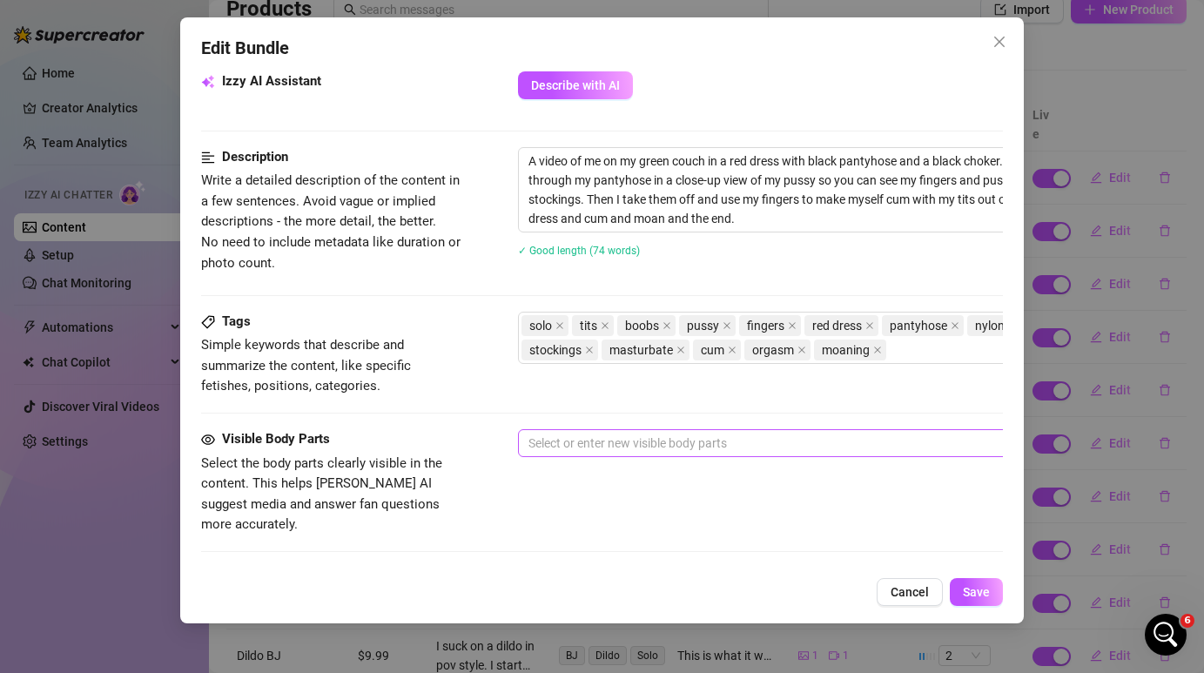
click at [580, 442] on div at bounding box center [814, 443] width 584 height 24
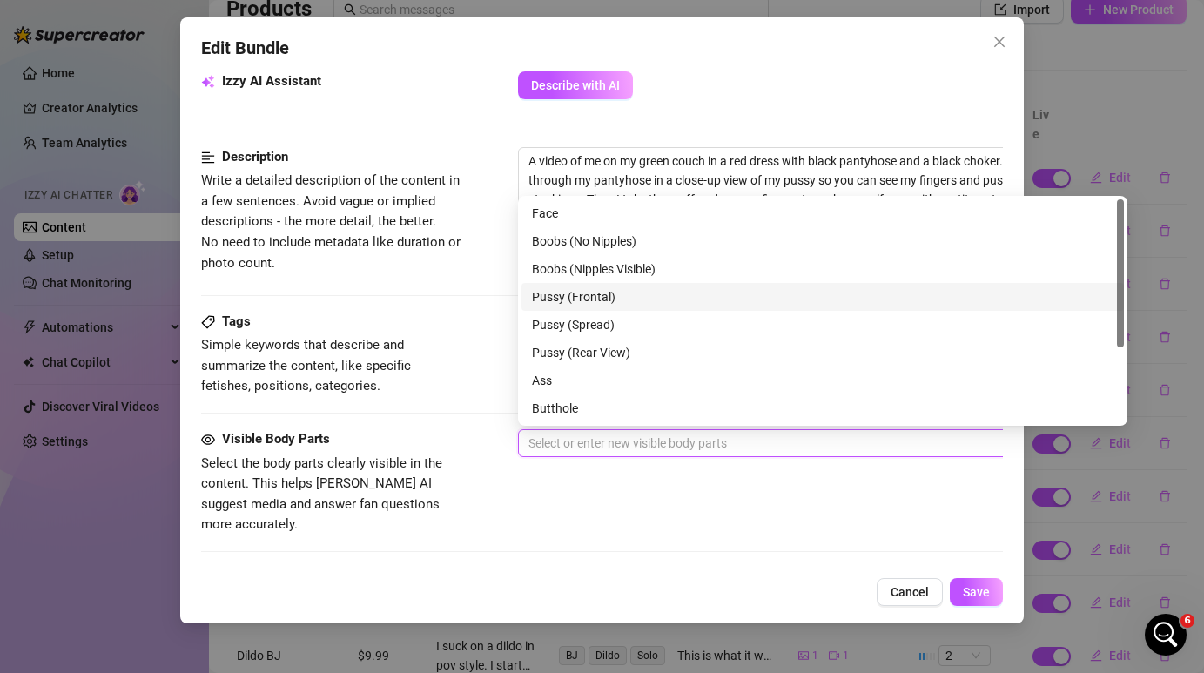
click at [621, 298] on div "Pussy (Frontal)" at bounding box center [823, 296] width 582 height 19
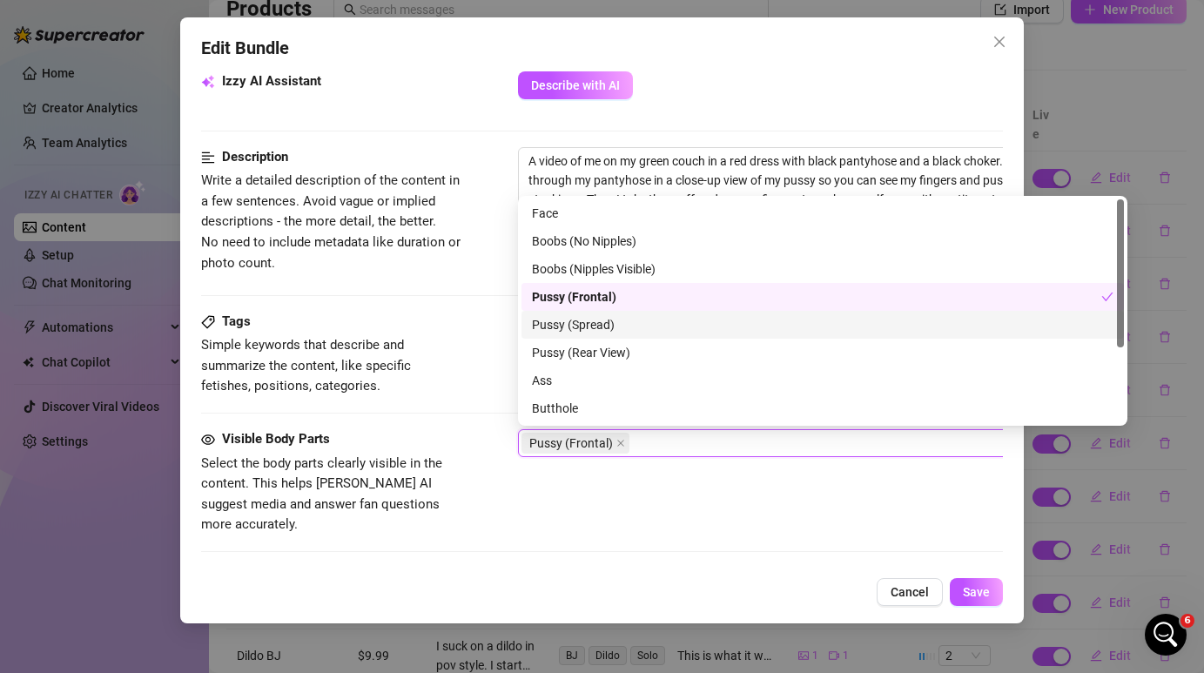
click at [616, 326] on div "Pussy (Spread)" at bounding box center [823, 324] width 582 height 19
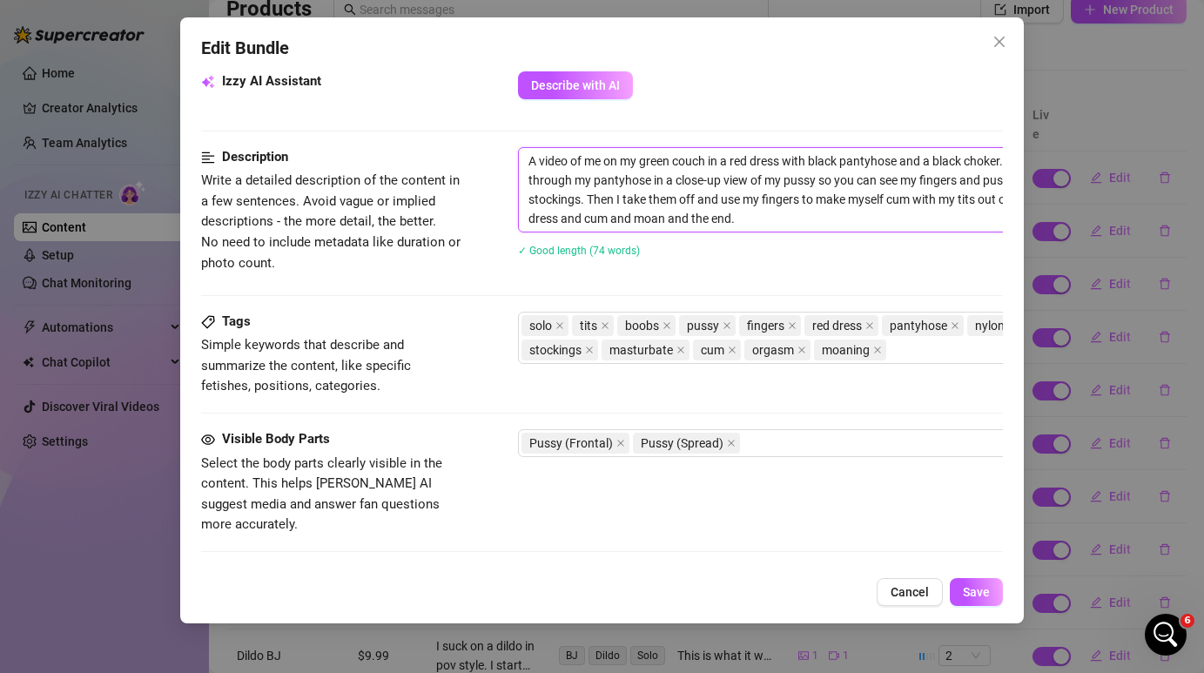
click at [693, 179] on textarea "A video of me on my green couch in a red dress with black pantyhose and a black…" at bounding box center [823, 190] width 608 height 84
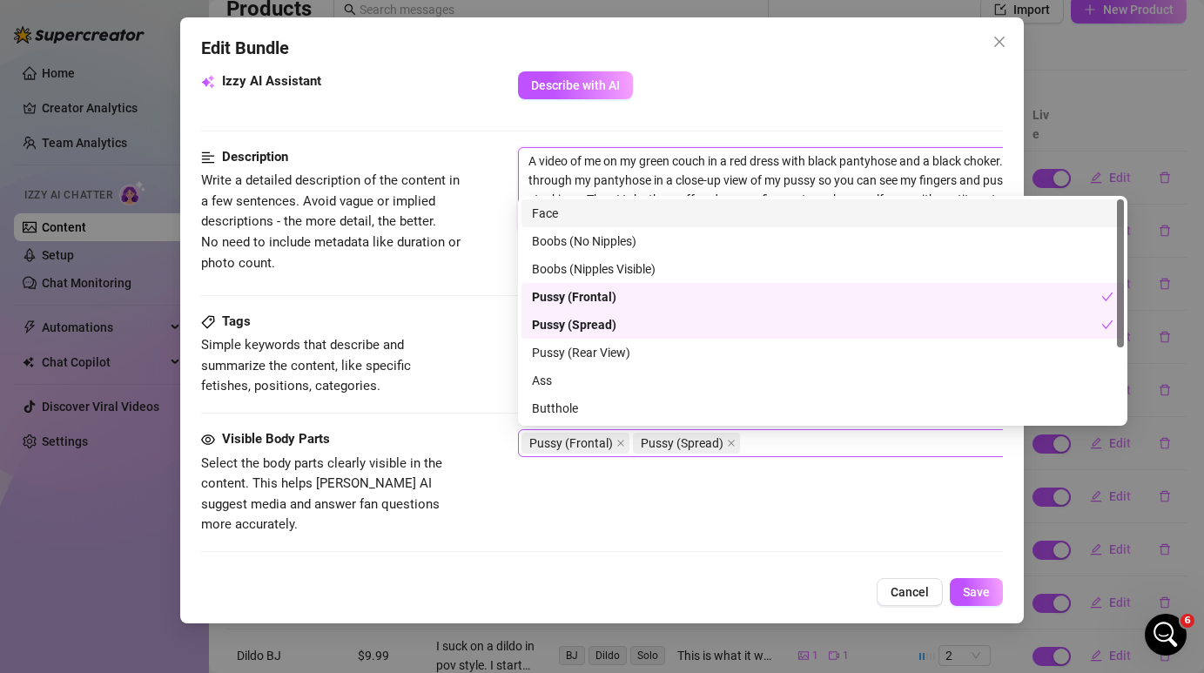
click at [763, 440] on div "Pussy (Frontal) Pussy (Spread)" at bounding box center [814, 443] width 584 height 24
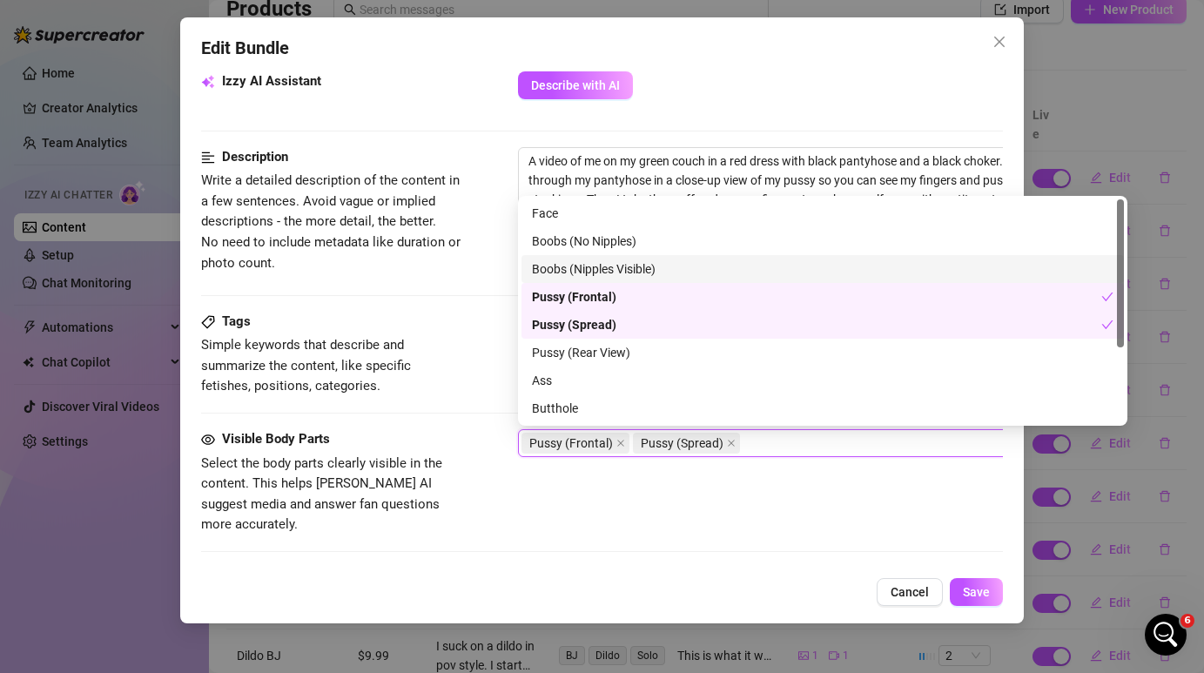
click at [651, 266] on div "Boobs (Nipples Visible)" at bounding box center [823, 268] width 582 height 19
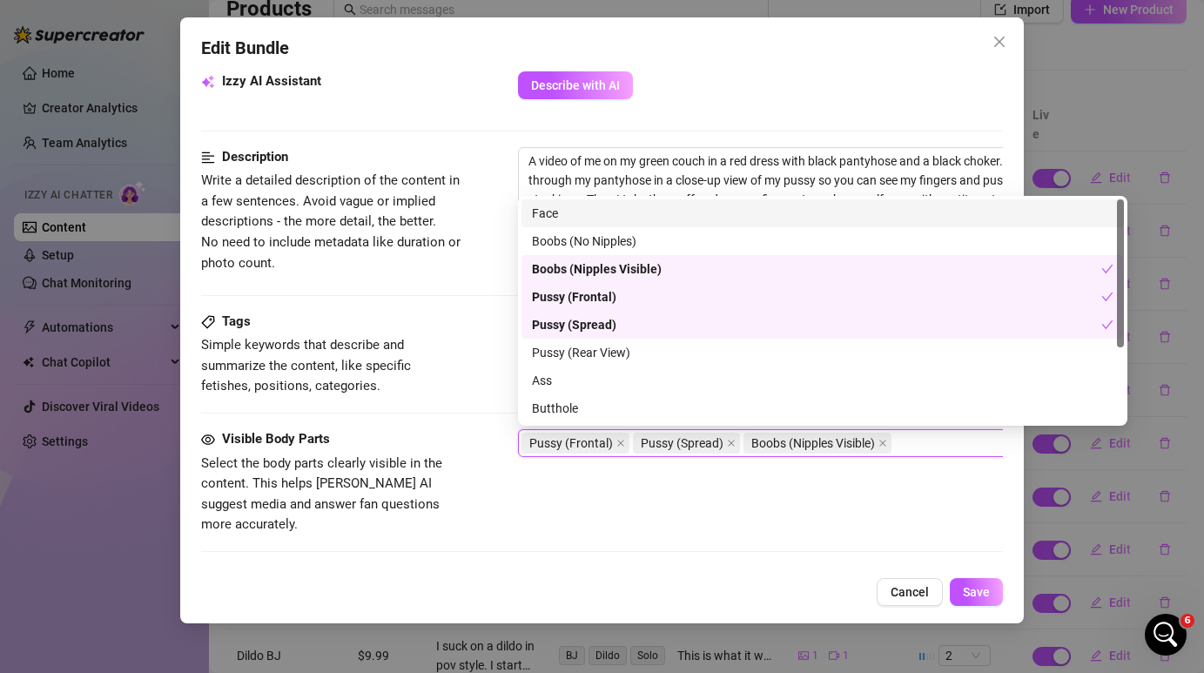
click at [637, 221] on div "Face" at bounding box center [823, 213] width 582 height 19
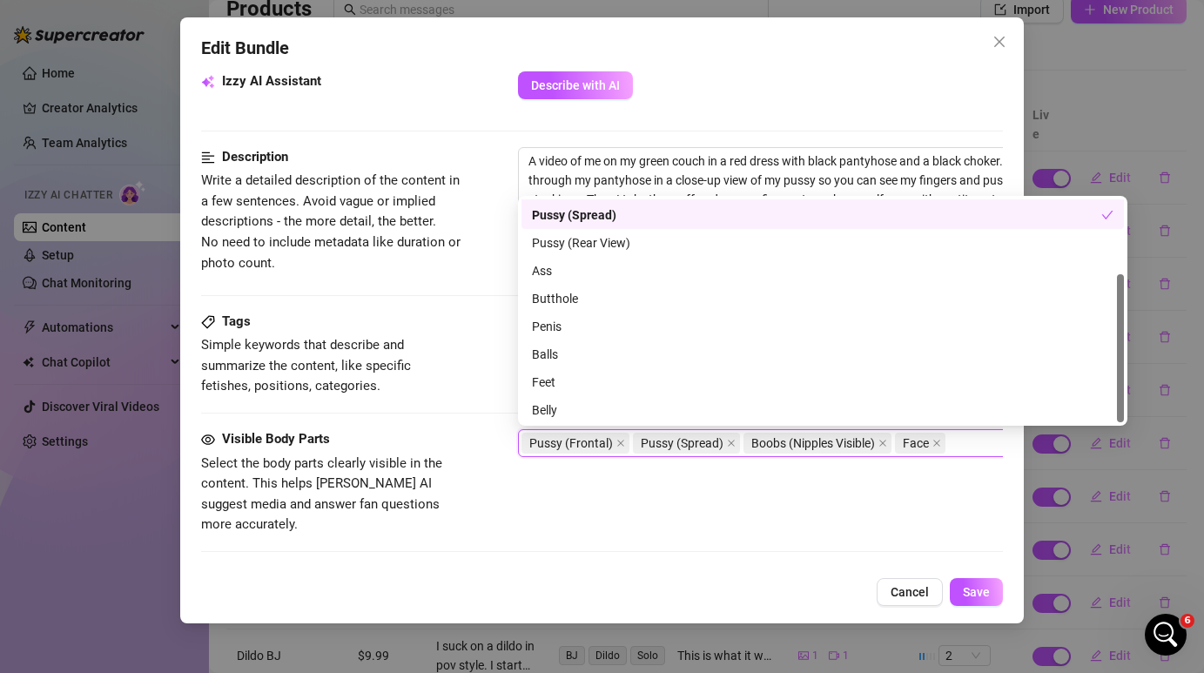
scroll to position [111, 0]
click at [699, 496] on div "Visible Body Parts Select the body parts clearly visible in the content. This h…" at bounding box center [601, 482] width 801 height 106
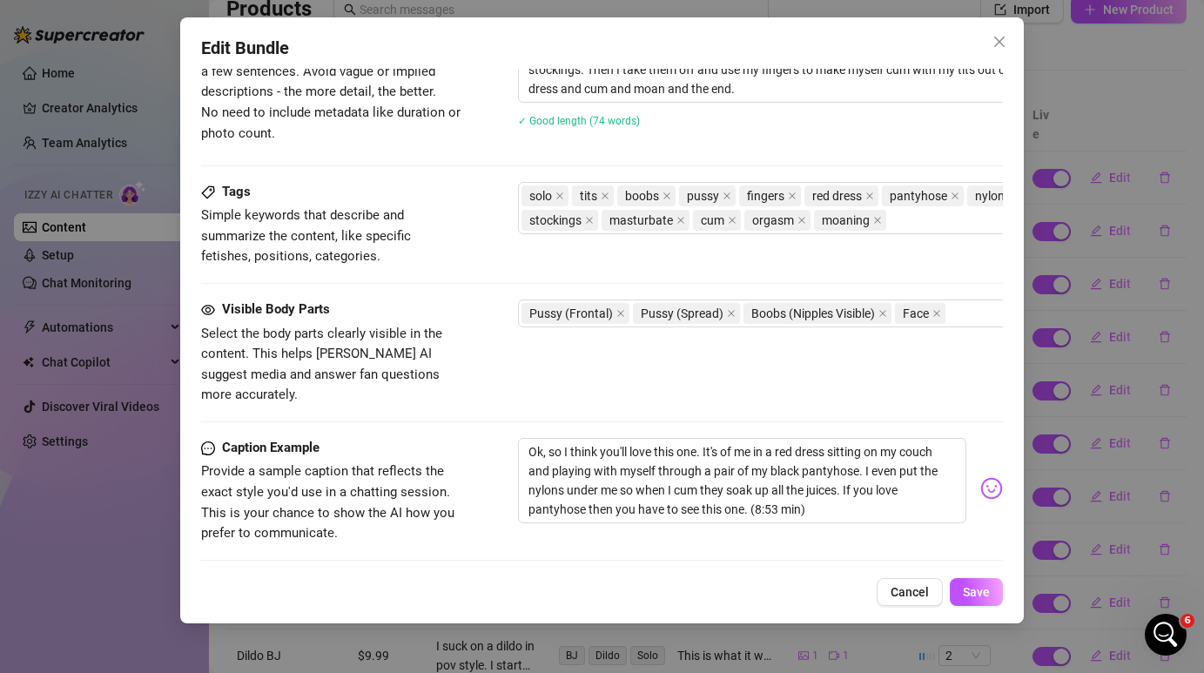
scroll to position [773, 0]
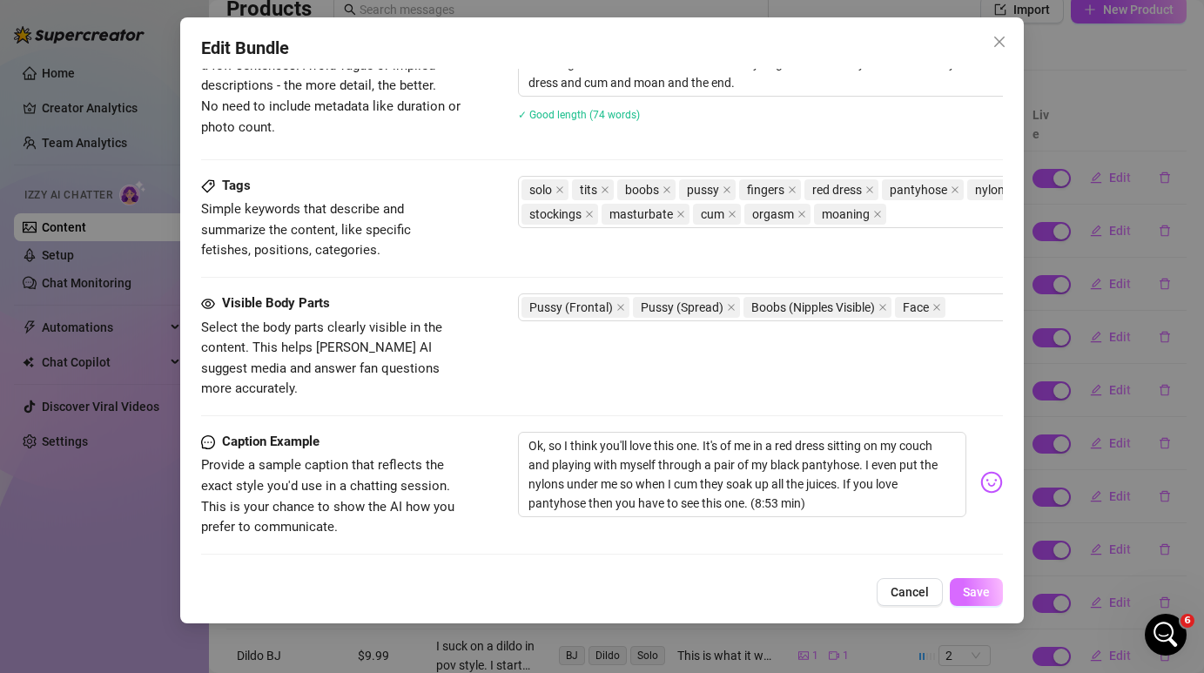
click at [973, 585] on span "Save" at bounding box center [976, 592] width 27 height 14
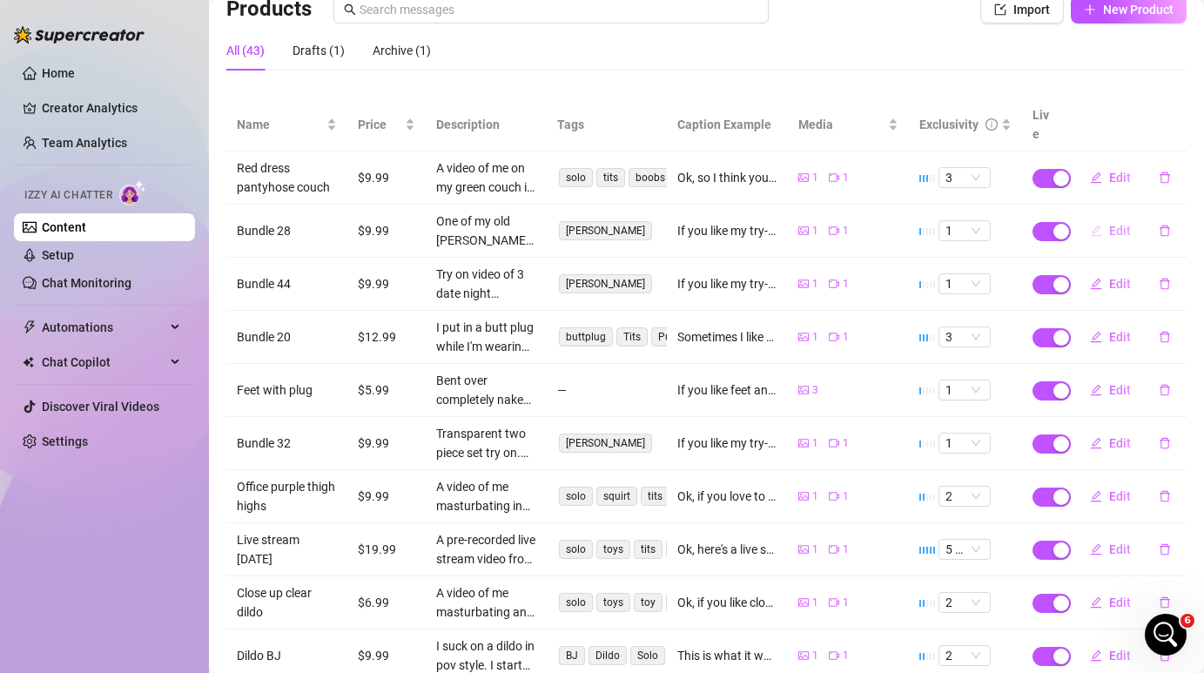
click at [1116, 224] on span "Edit" at bounding box center [1120, 231] width 22 height 14
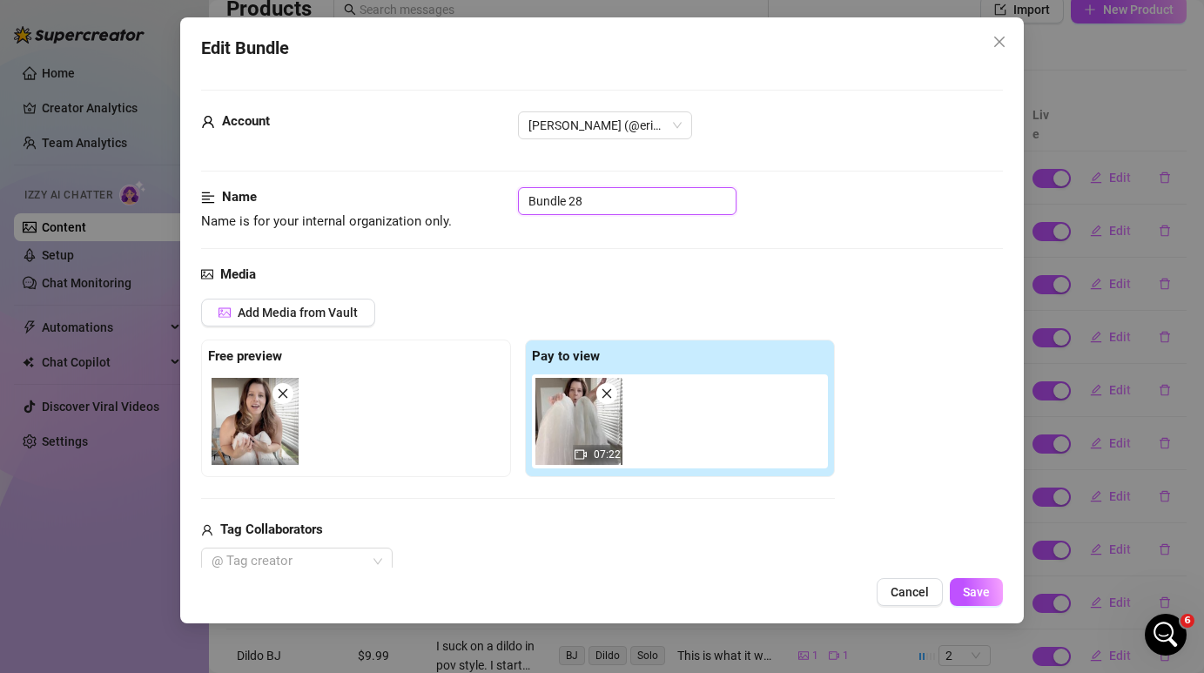
drag, startPoint x: 642, startPoint y: 209, endPoint x: 477, endPoint y: 206, distance: 164.6
click at [477, 206] on div "Name Name is for your internal organization only. Bundle 28" at bounding box center [601, 209] width 801 height 44
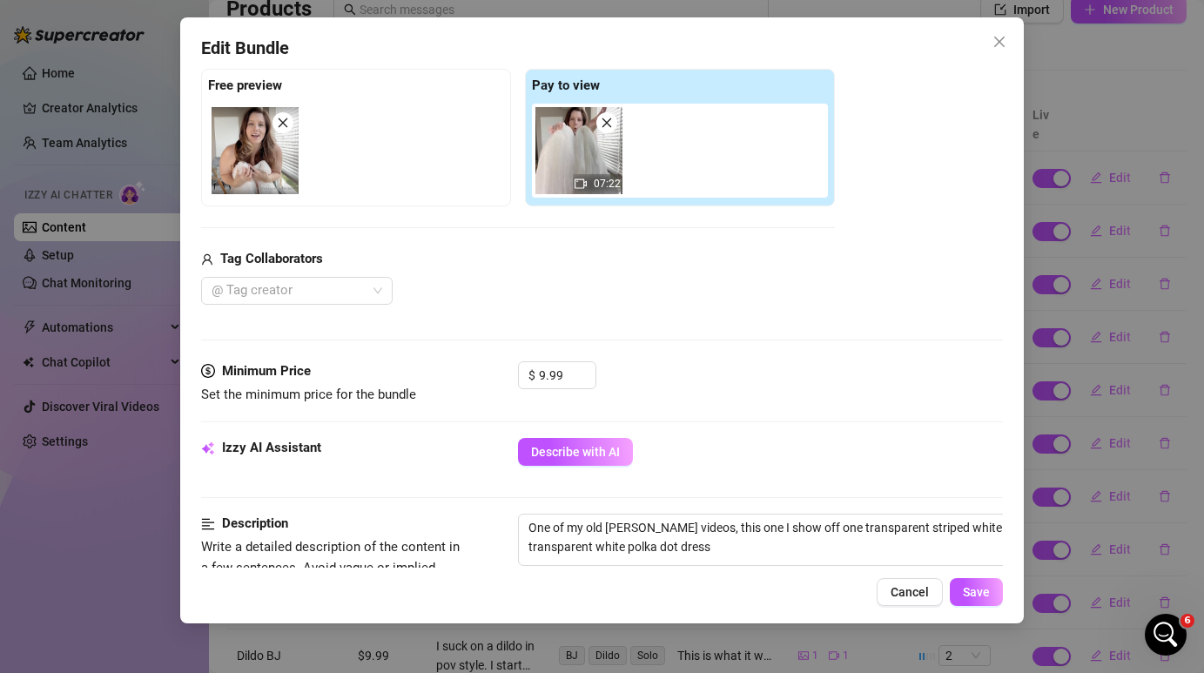
scroll to position [272, 0]
click at [545, 376] on input "9.99" at bounding box center [567, 374] width 57 height 26
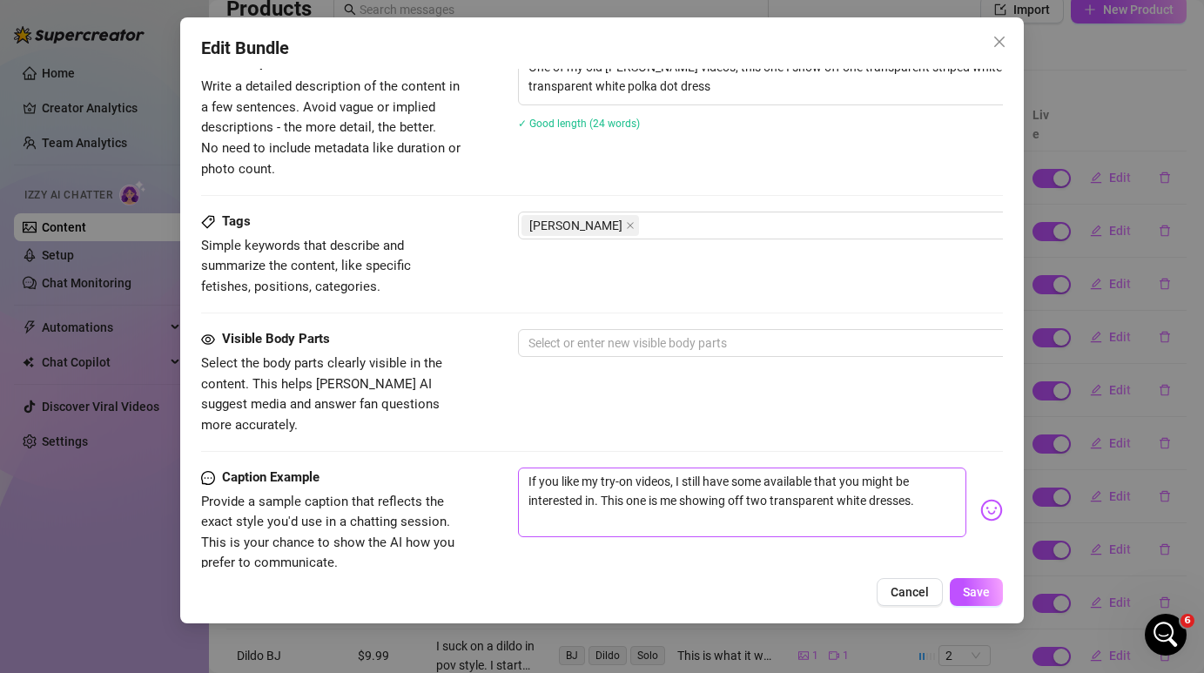
scroll to position [730, 0]
click at [633, 218] on div "[PERSON_NAME]" at bounding box center [814, 226] width 584 height 24
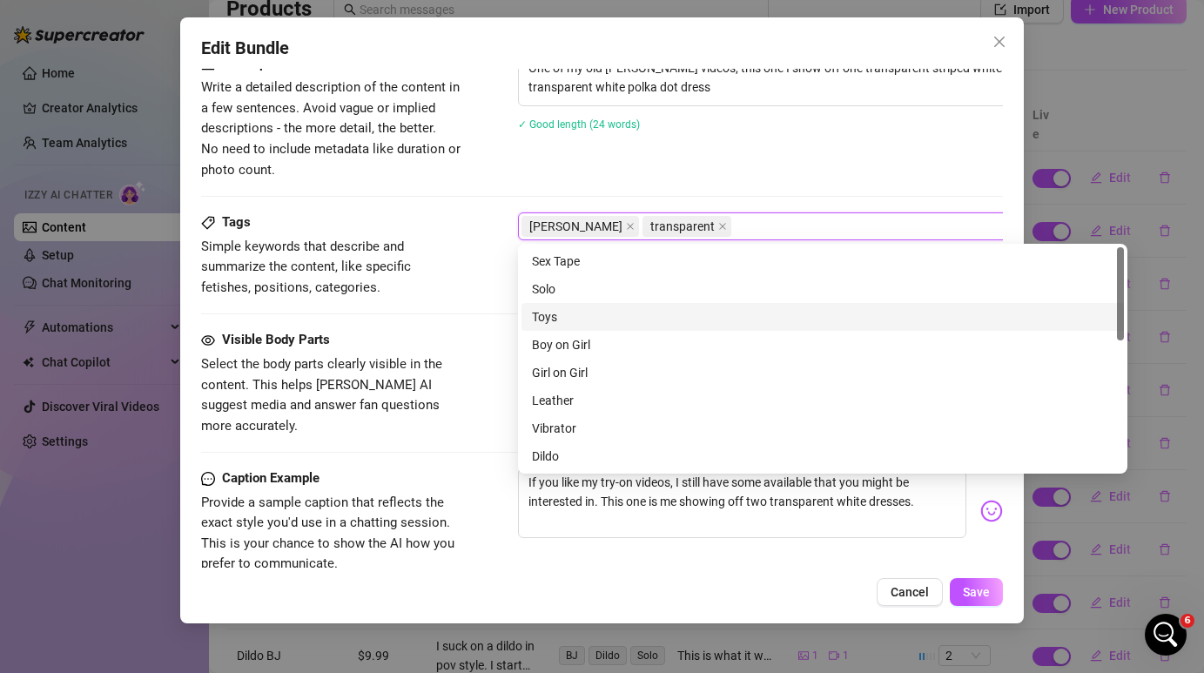
click at [461, 367] on span "Select the body parts clearly visible in the content. This helps [PERSON_NAME] …" at bounding box center [331, 395] width 261 height 82
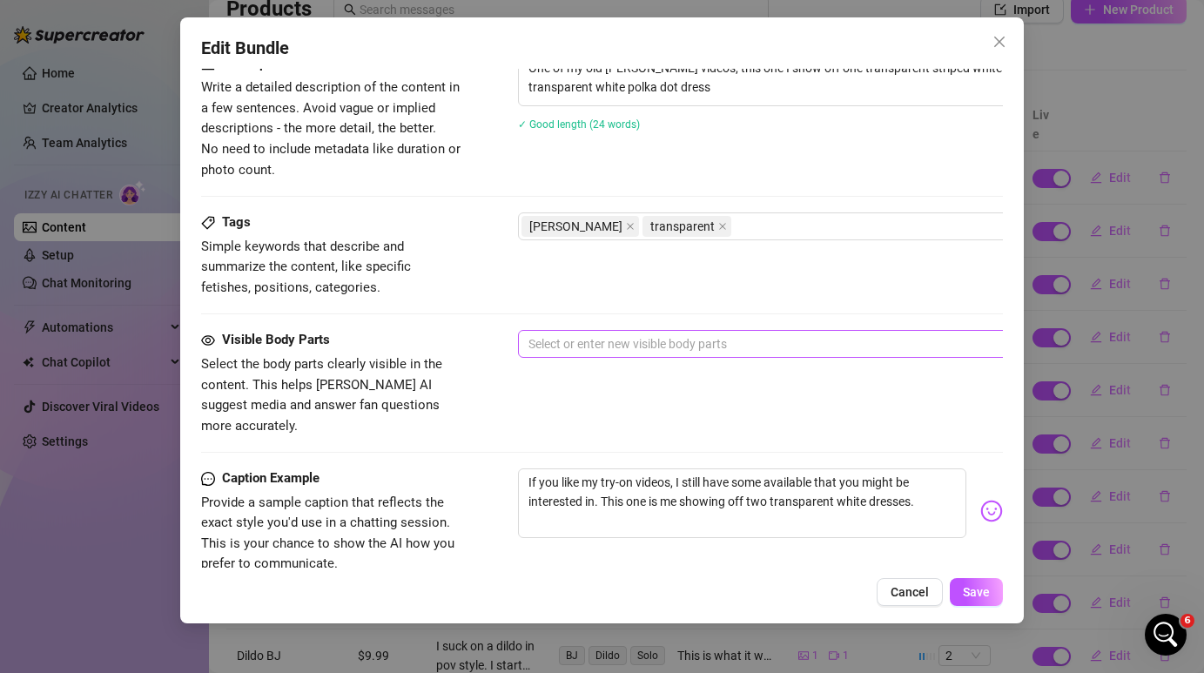
click at [596, 351] on div at bounding box center [814, 344] width 584 height 24
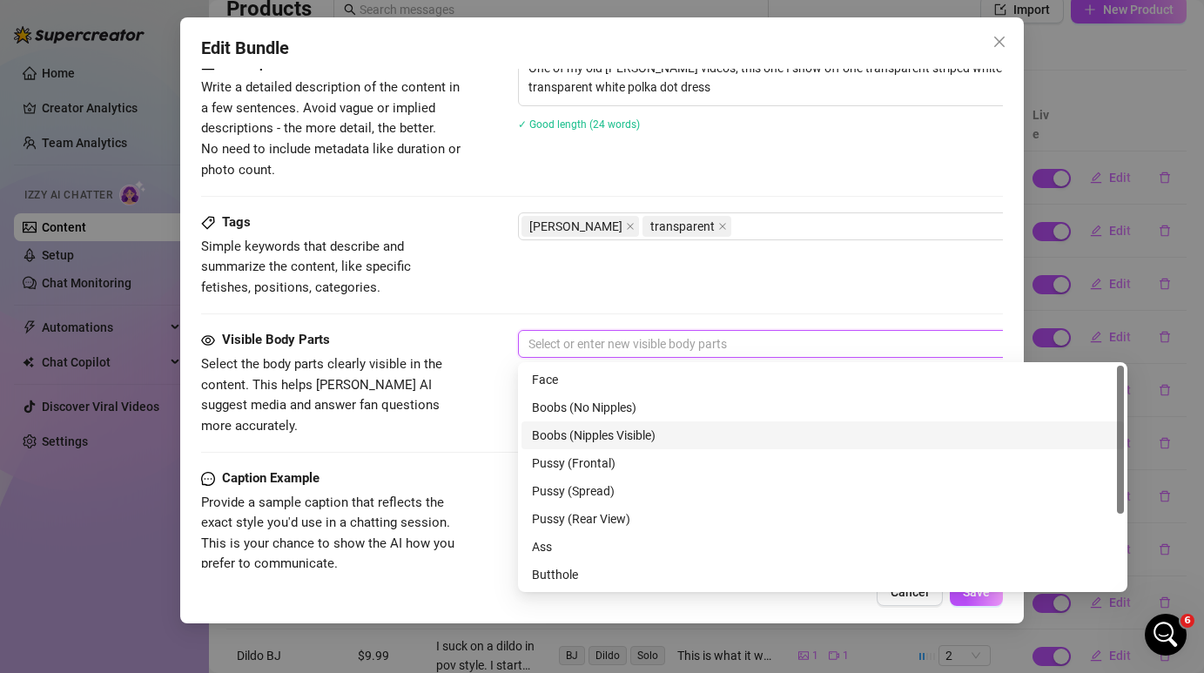
click at [608, 432] on div "Boobs (Nipples Visible)" at bounding box center [823, 435] width 582 height 19
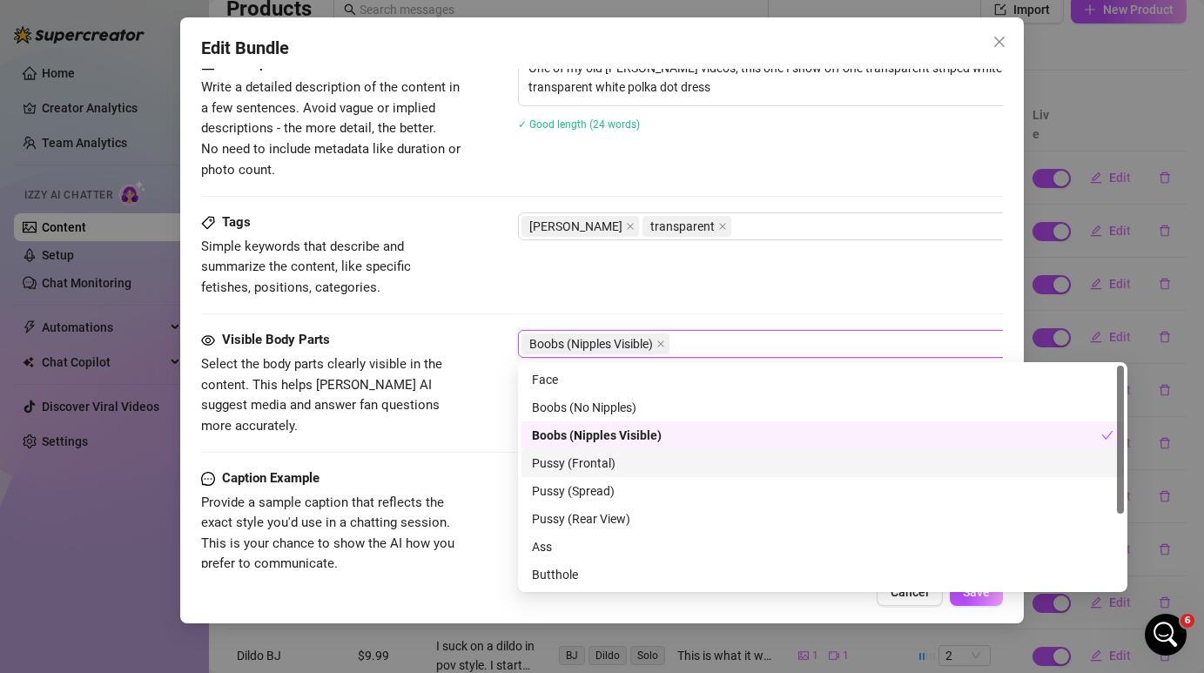
click at [608, 458] on div "Pussy (Frontal)" at bounding box center [823, 463] width 582 height 19
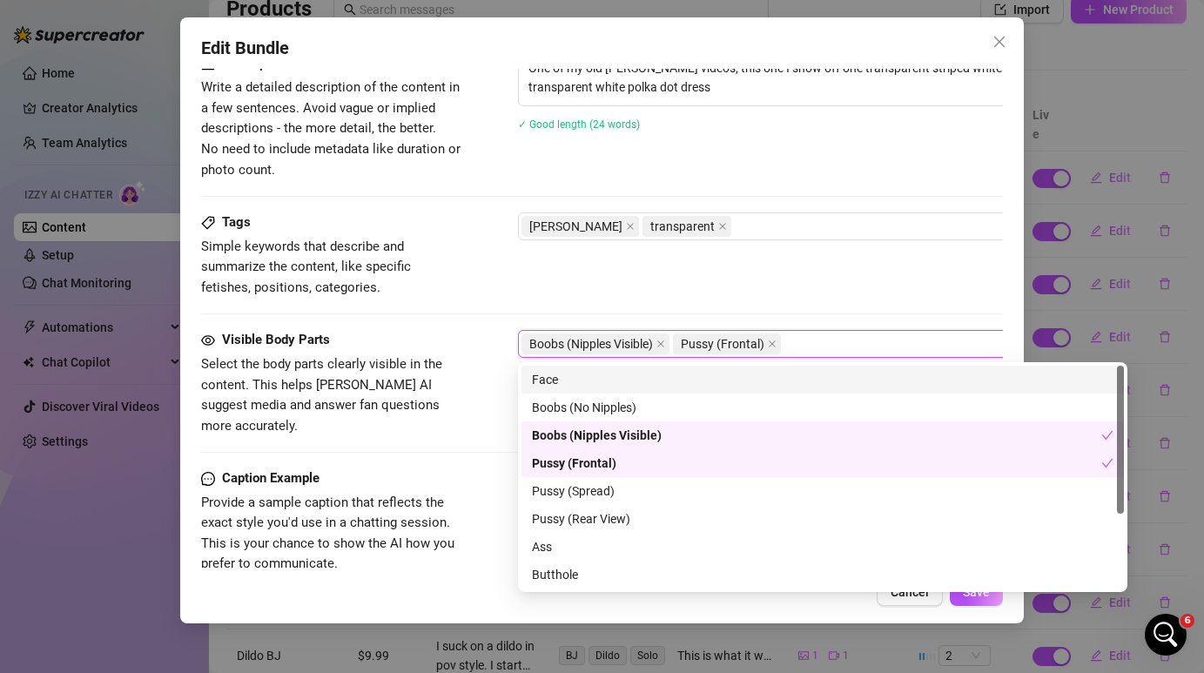
click at [594, 381] on div "Face" at bounding box center [823, 379] width 582 height 19
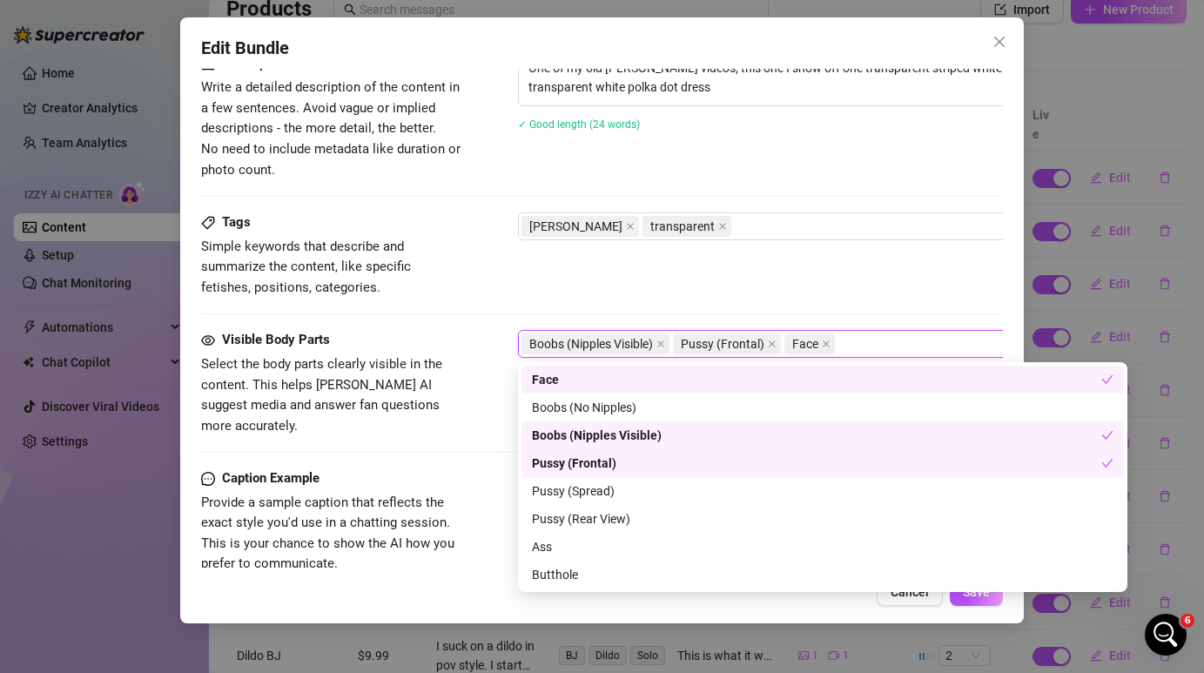
click at [632, 273] on div "Tags Simple keywords that describe and summarize the content, like specific fet…" at bounding box center [601, 254] width 801 height 85
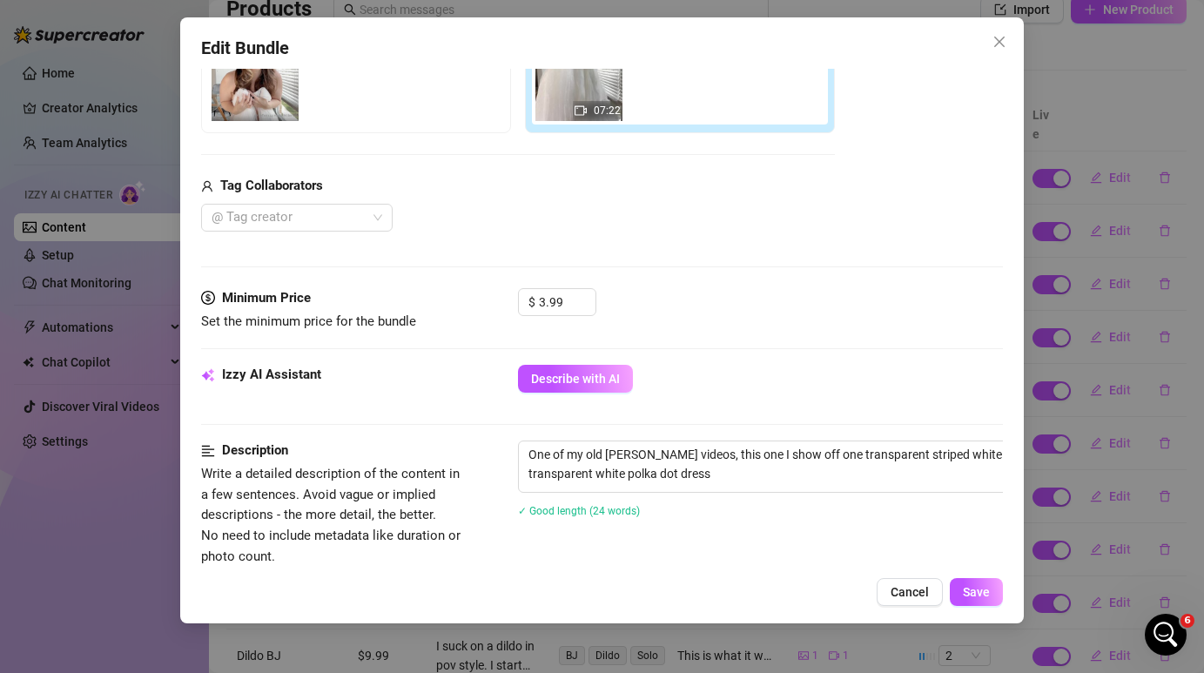
scroll to position [0, 0]
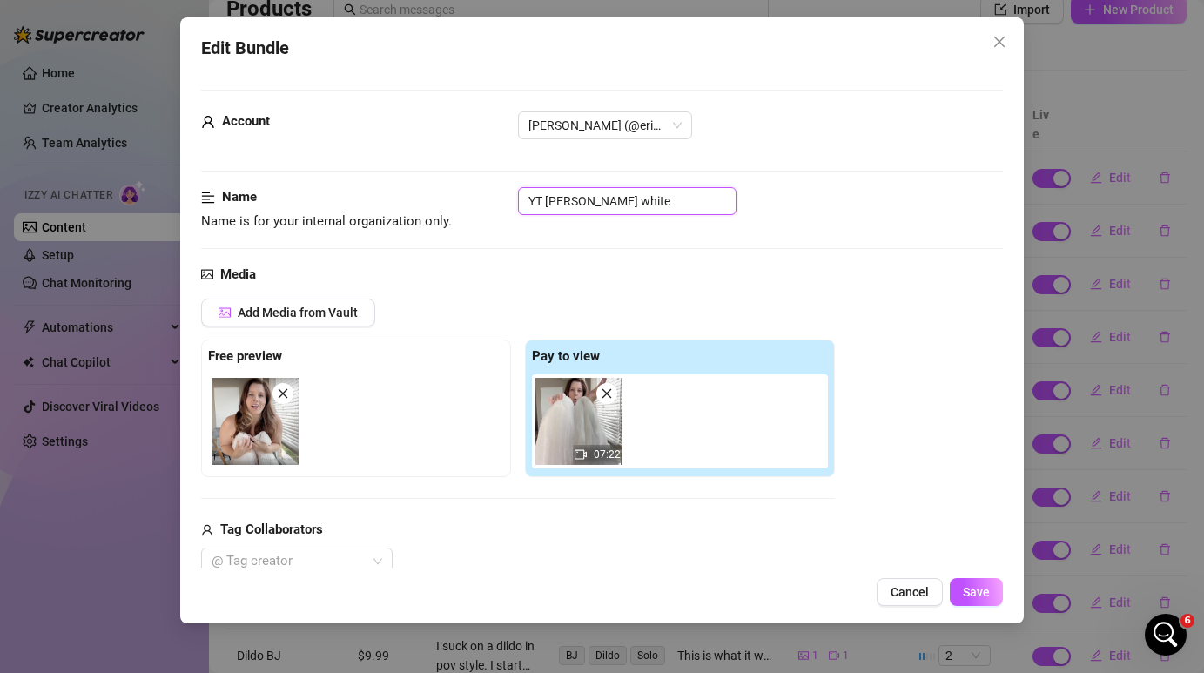
click at [670, 192] on input "YT [PERSON_NAME] white" at bounding box center [627, 201] width 219 height 28
click at [985, 599] on span "Save" at bounding box center [976, 592] width 27 height 14
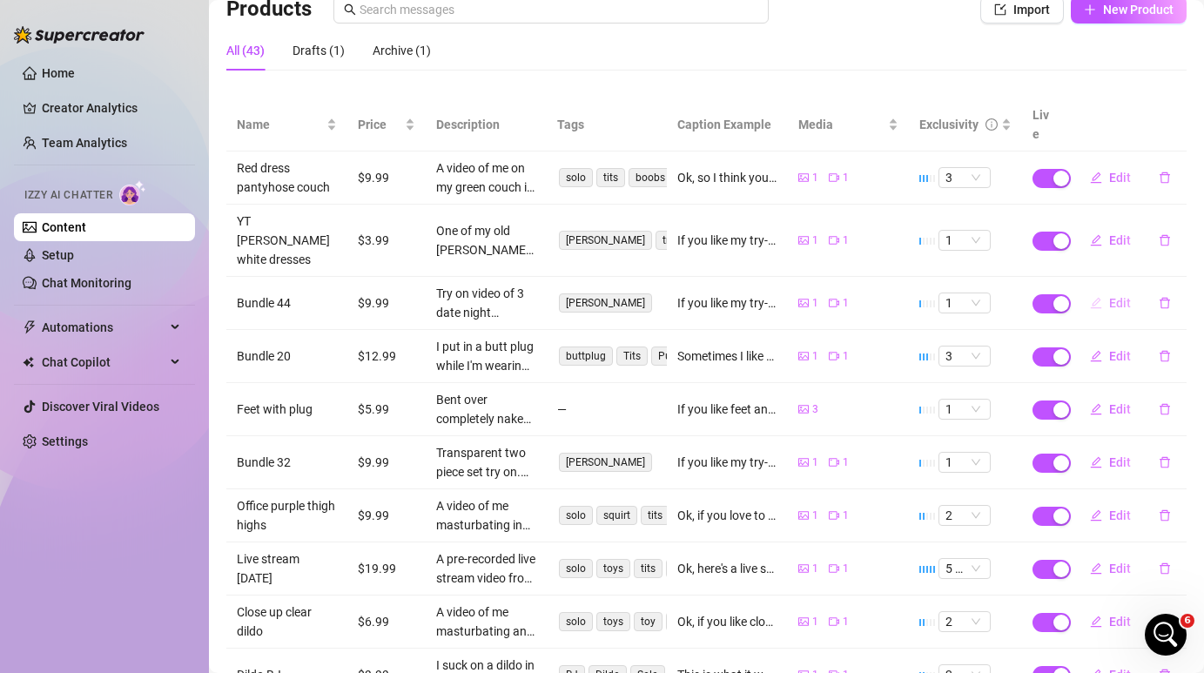
click at [1112, 296] on span "Edit" at bounding box center [1120, 303] width 22 height 14
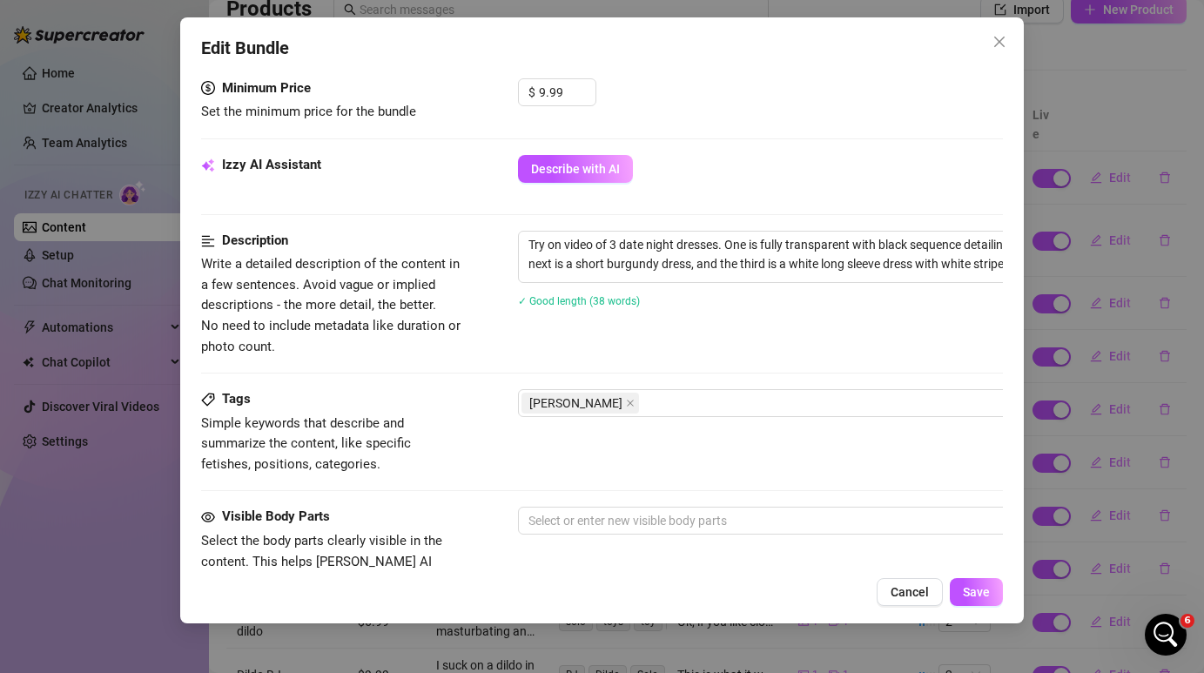
scroll to position [523, 0]
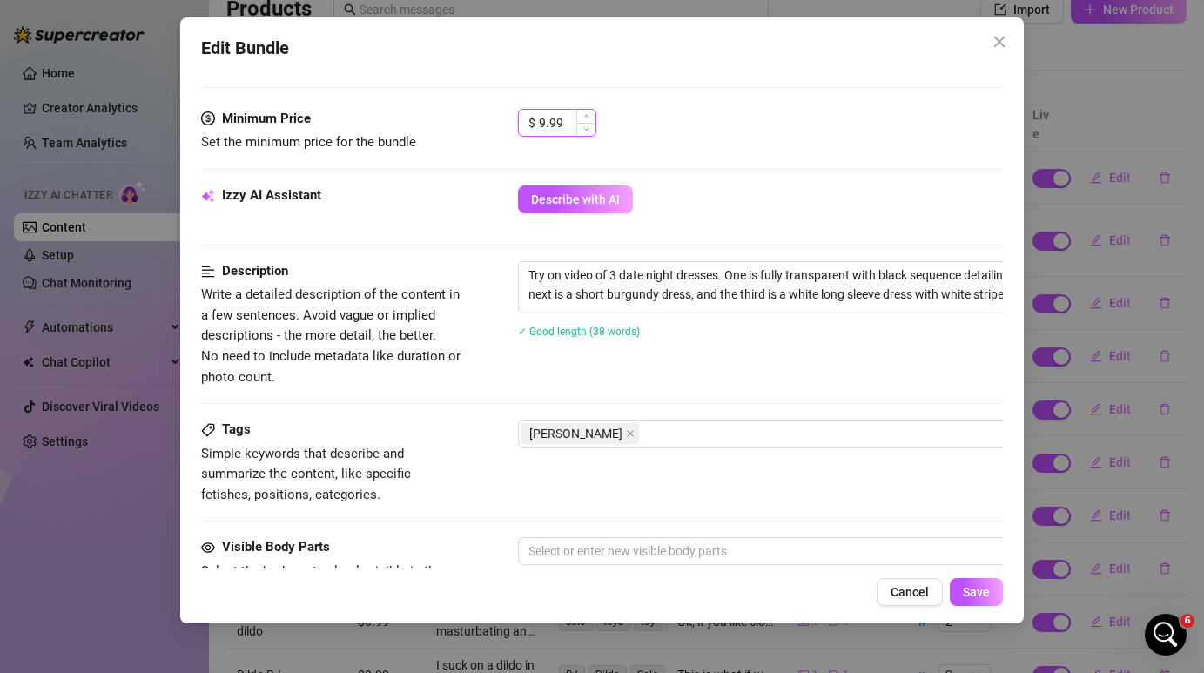
click at [546, 126] on input "9.99" at bounding box center [567, 123] width 57 height 26
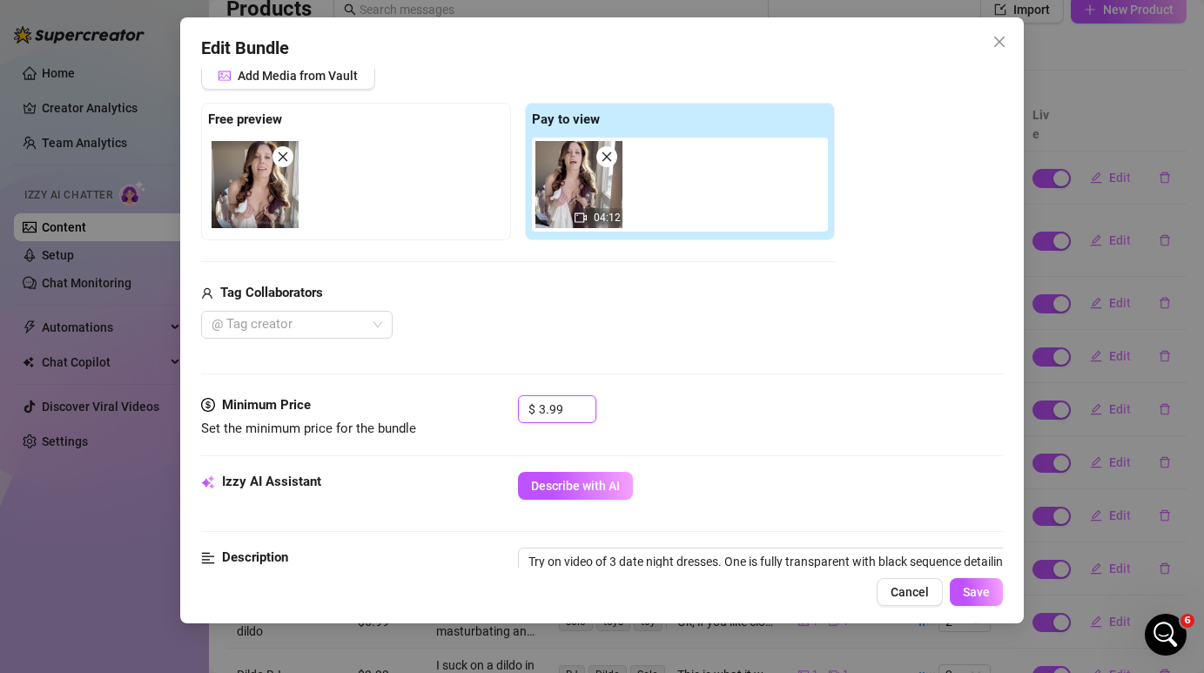
scroll to position [44, 0]
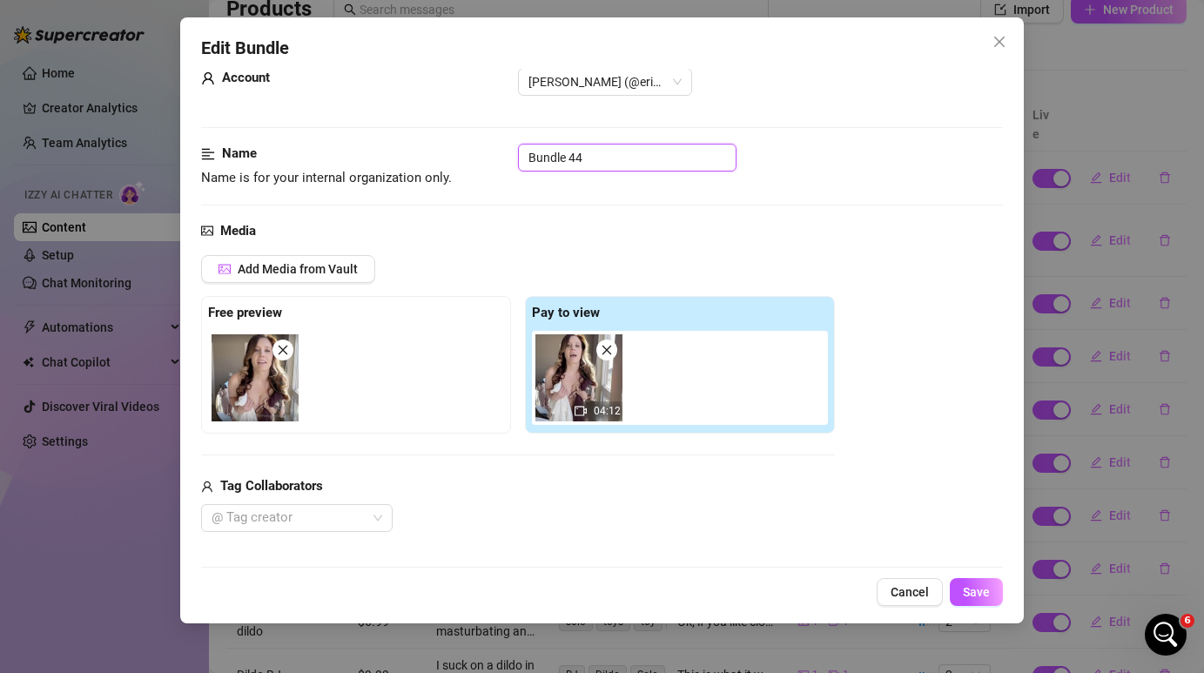
drag, startPoint x: 603, startPoint y: 155, endPoint x: 470, endPoint y: 153, distance: 133.2
click at [470, 153] on div "Name Name is for your internal organization only. Bundle 44" at bounding box center [601, 166] width 801 height 44
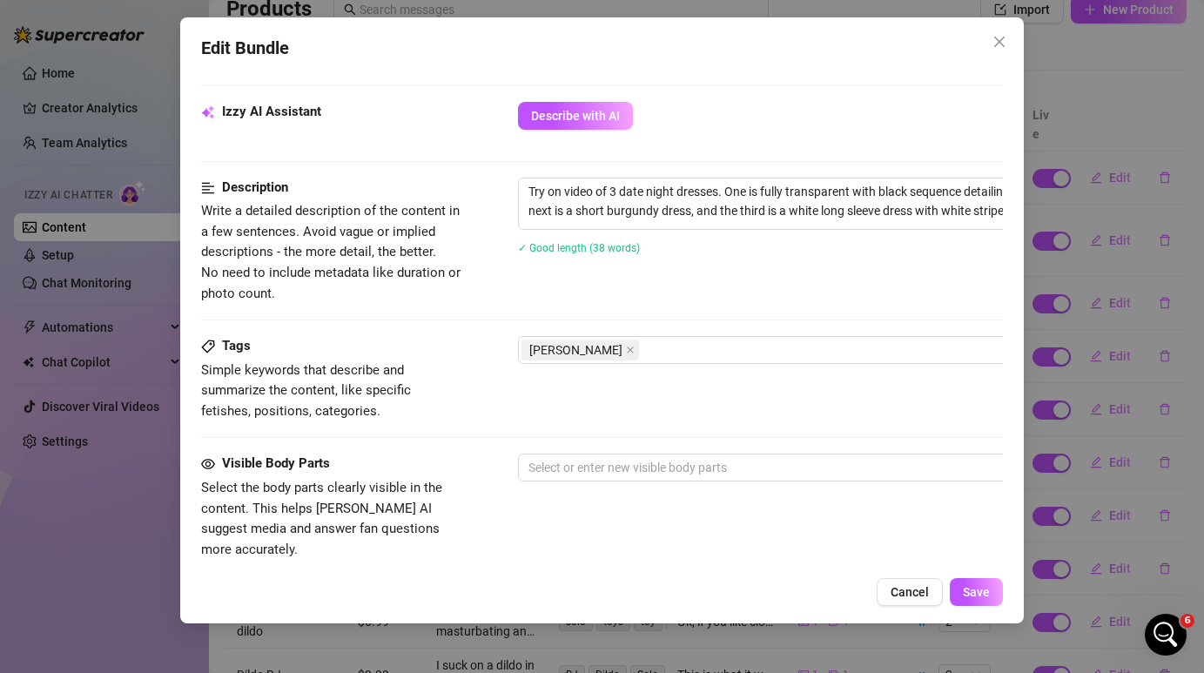
scroll to position [680, 0]
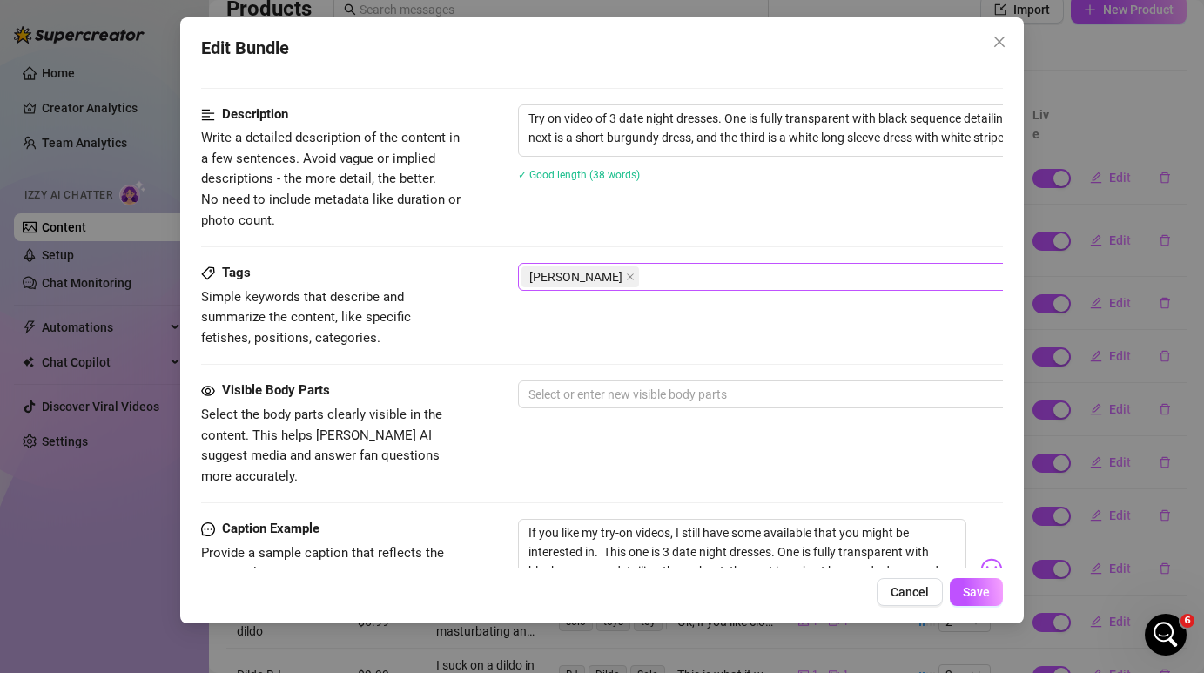
click at [619, 278] on div "[PERSON_NAME]" at bounding box center [814, 277] width 584 height 24
click at [665, 221] on div "Description Write a detailed description of the content in a few sentences. Avo…" at bounding box center [601, 167] width 801 height 126
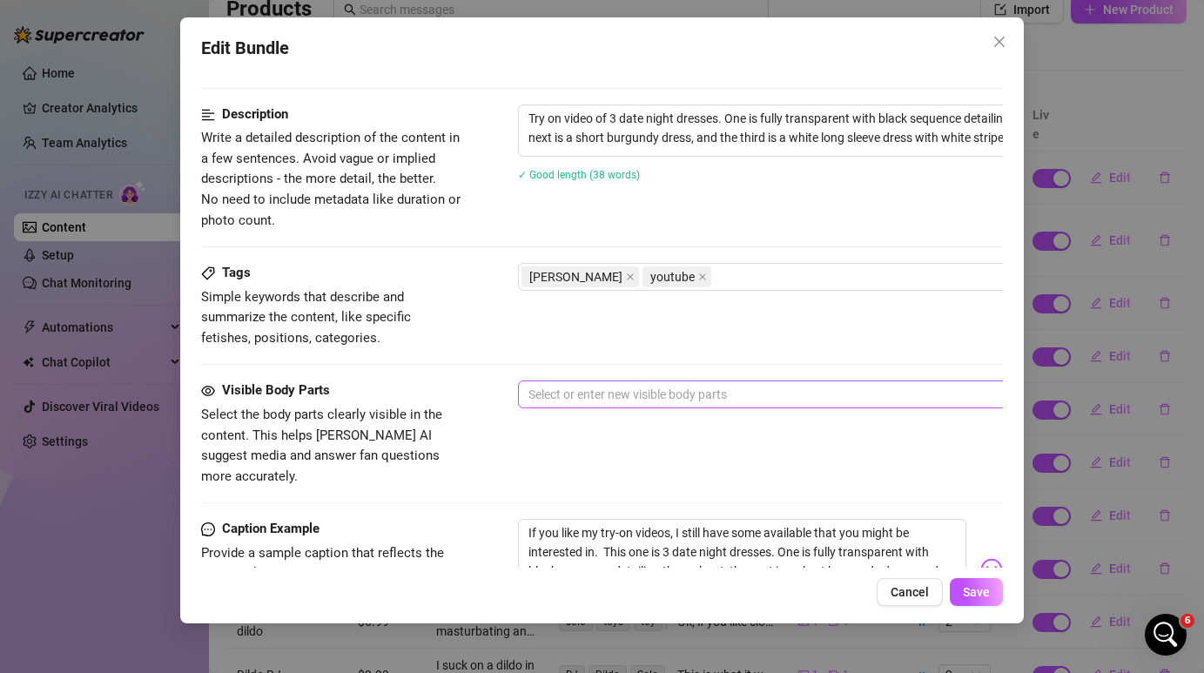
click at [589, 401] on div at bounding box center [814, 394] width 584 height 24
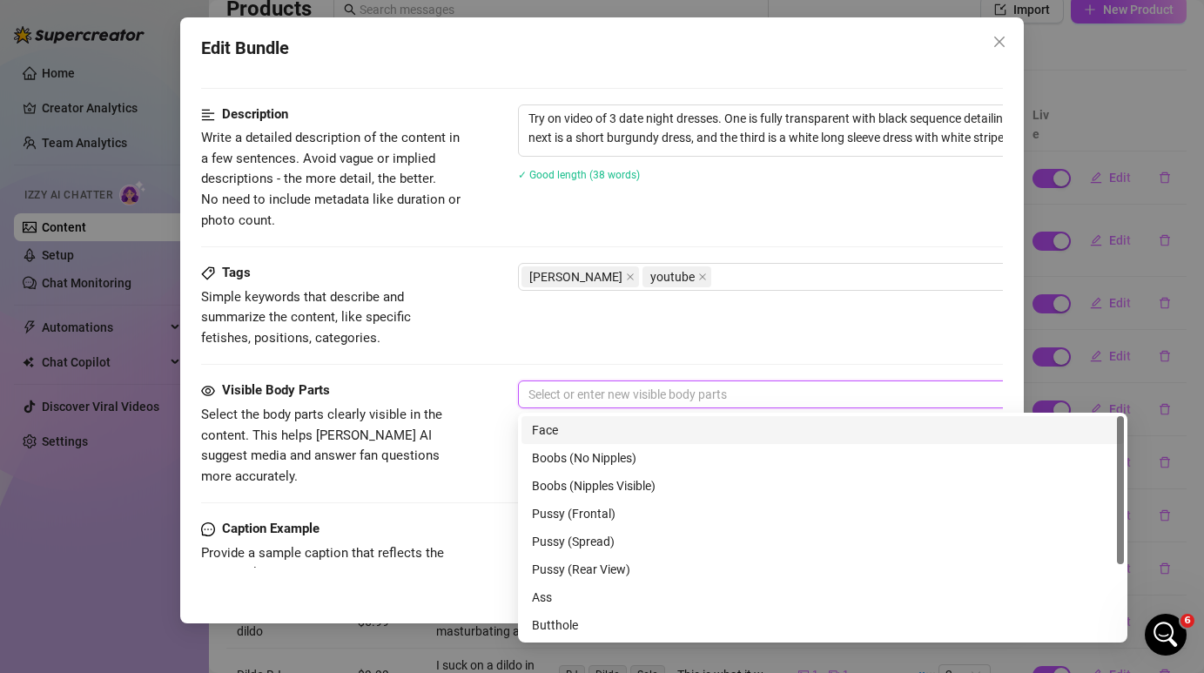
click at [598, 433] on div "Face" at bounding box center [823, 430] width 582 height 19
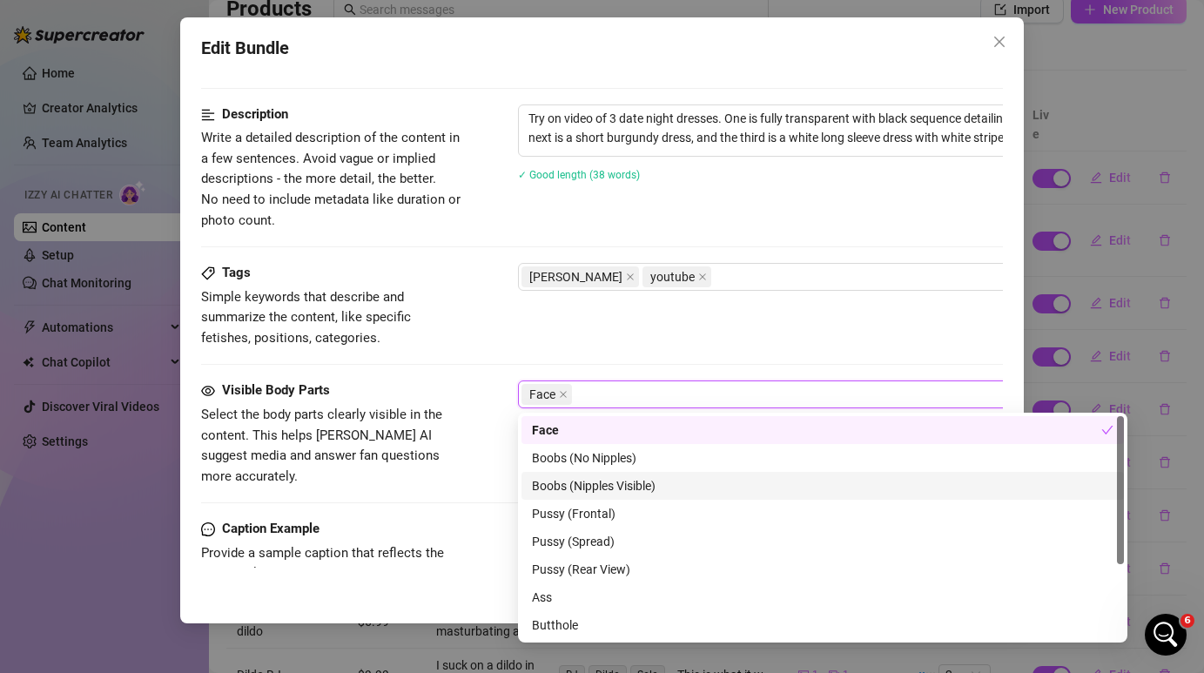
click at [610, 486] on div "Boobs (Nipples Visible)" at bounding box center [823, 485] width 582 height 19
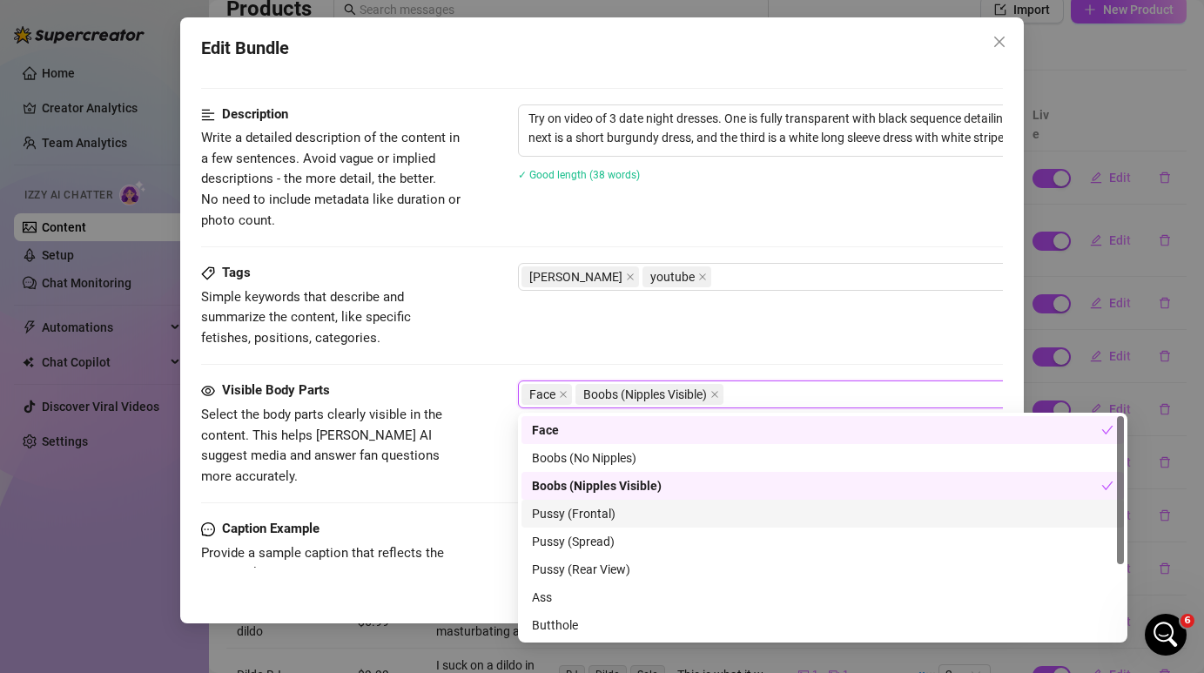
click at [608, 513] on div "Pussy (Frontal)" at bounding box center [823, 513] width 582 height 19
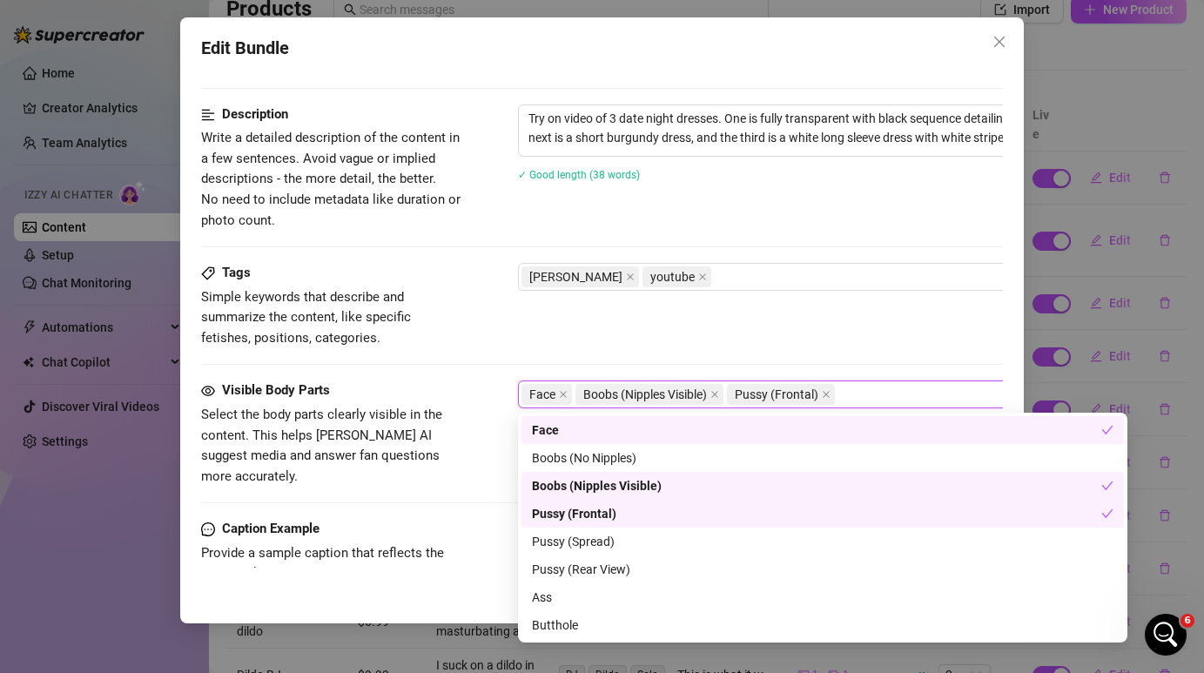
click at [655, 327] on div "Tags Simple keywords that describe and summarize the content, like specific fet…" at bounding box center [601, 305] width 801 height 85
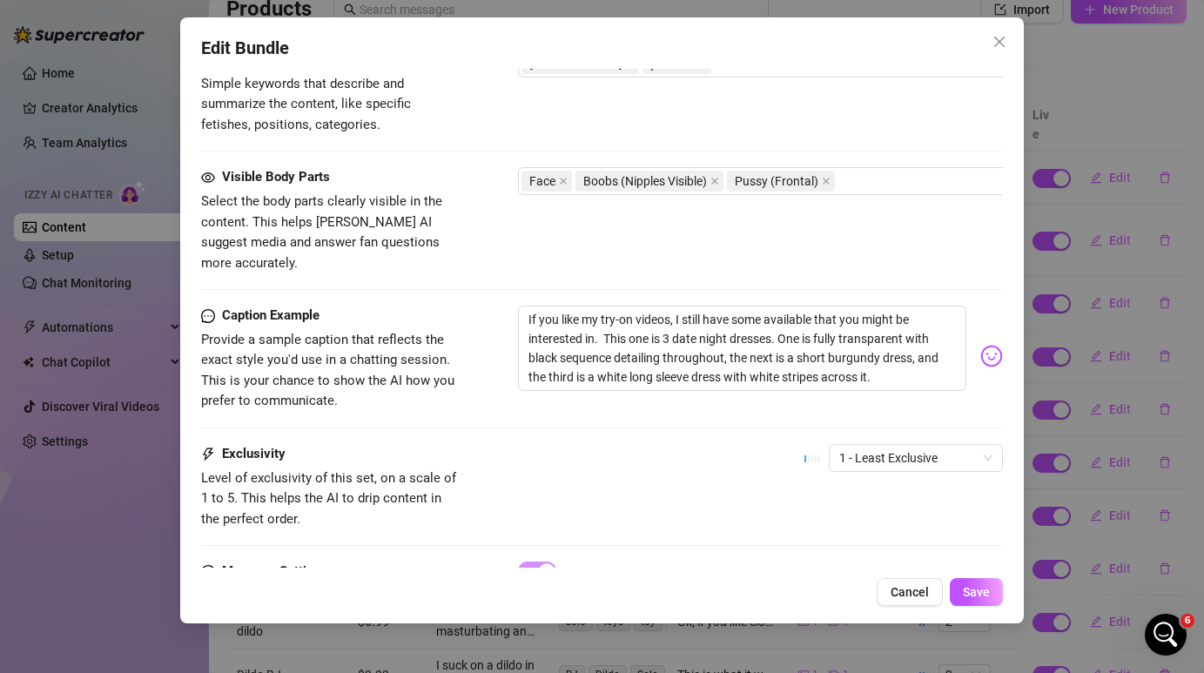
scroll to position [964, 0]
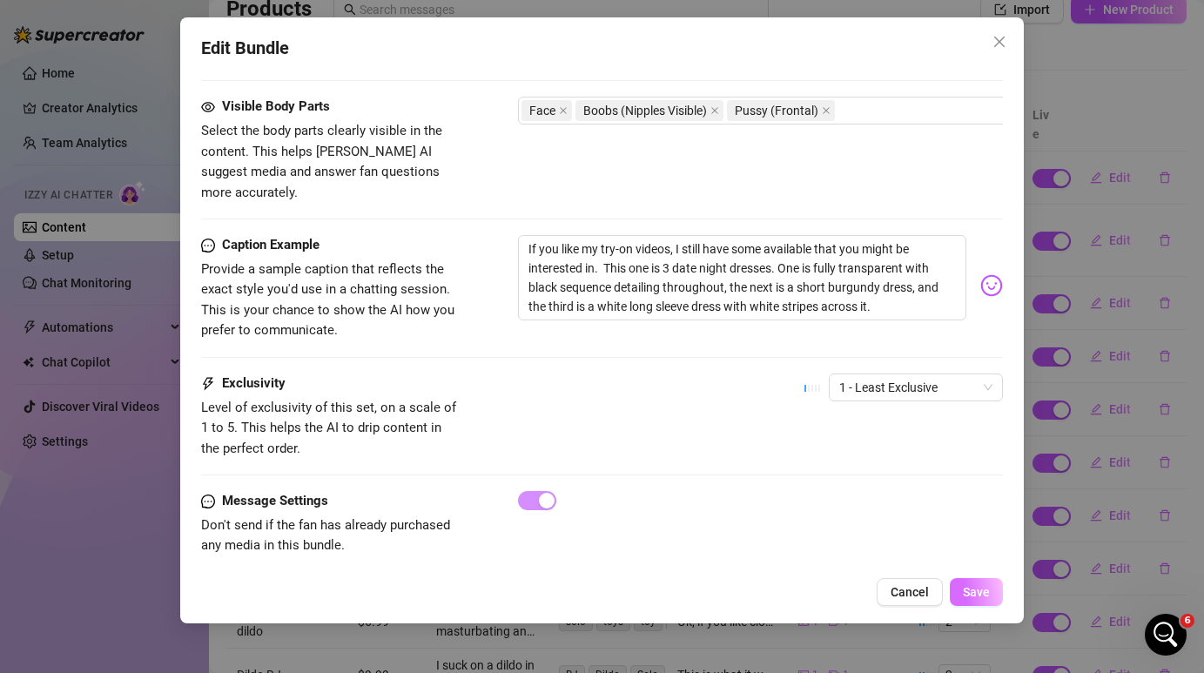
click at [982, 587] on span "Save" at bounding box center [976, 592] width 27 height 14
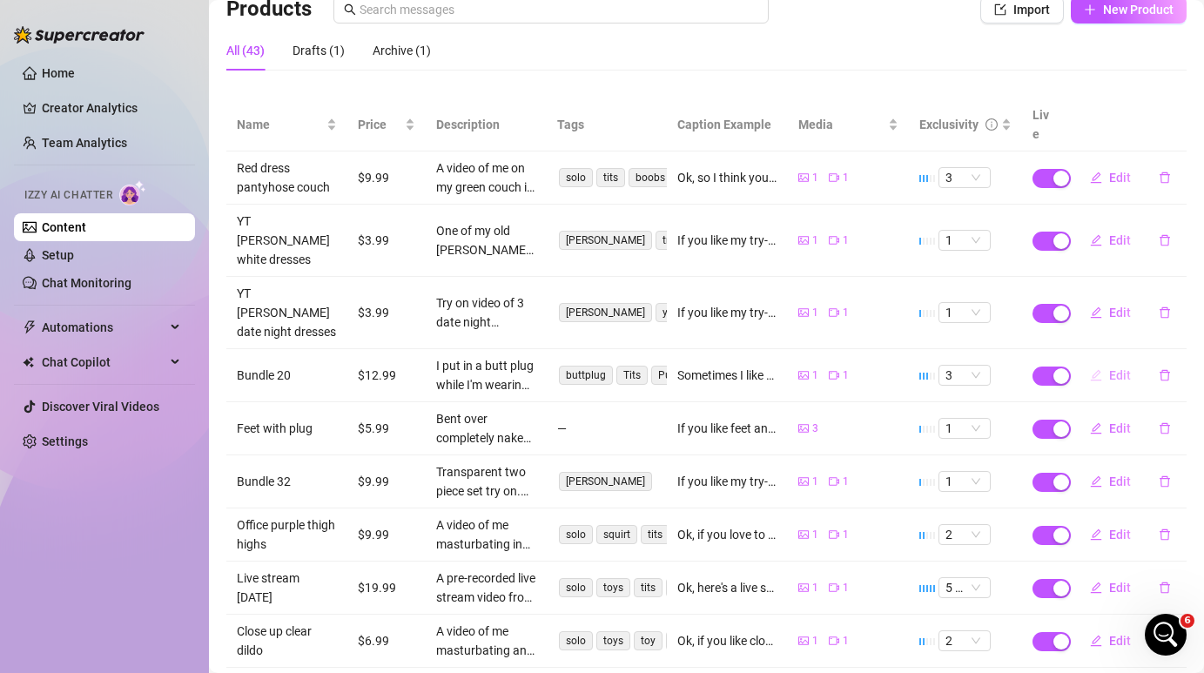
click at [1110, 368] on span "Edit" at bounding box center [1120, 375] width 22 height 14
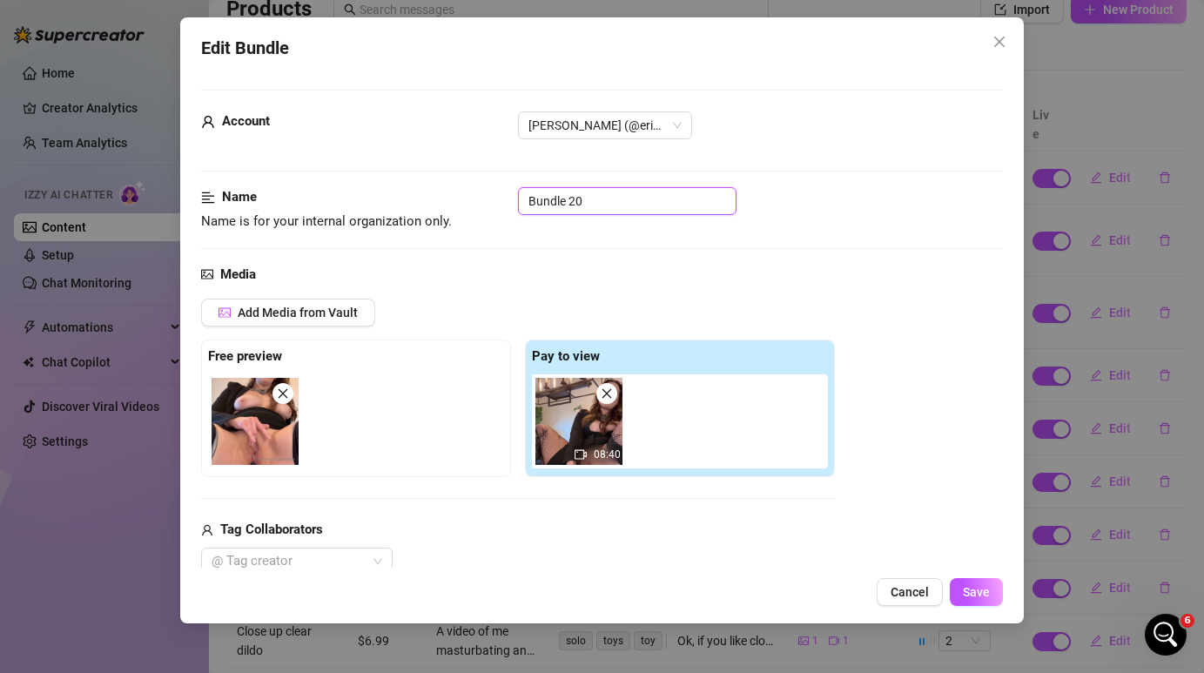
drag, startPoint x: 595, startPoint y: 198, endPoint x: 507, endPoint y: 199, distance: 88.0
click at [507, 199] on div "Name Name is for your internal organization only. Bundle 20" at bounding box center [601, 209] width 801 height 44
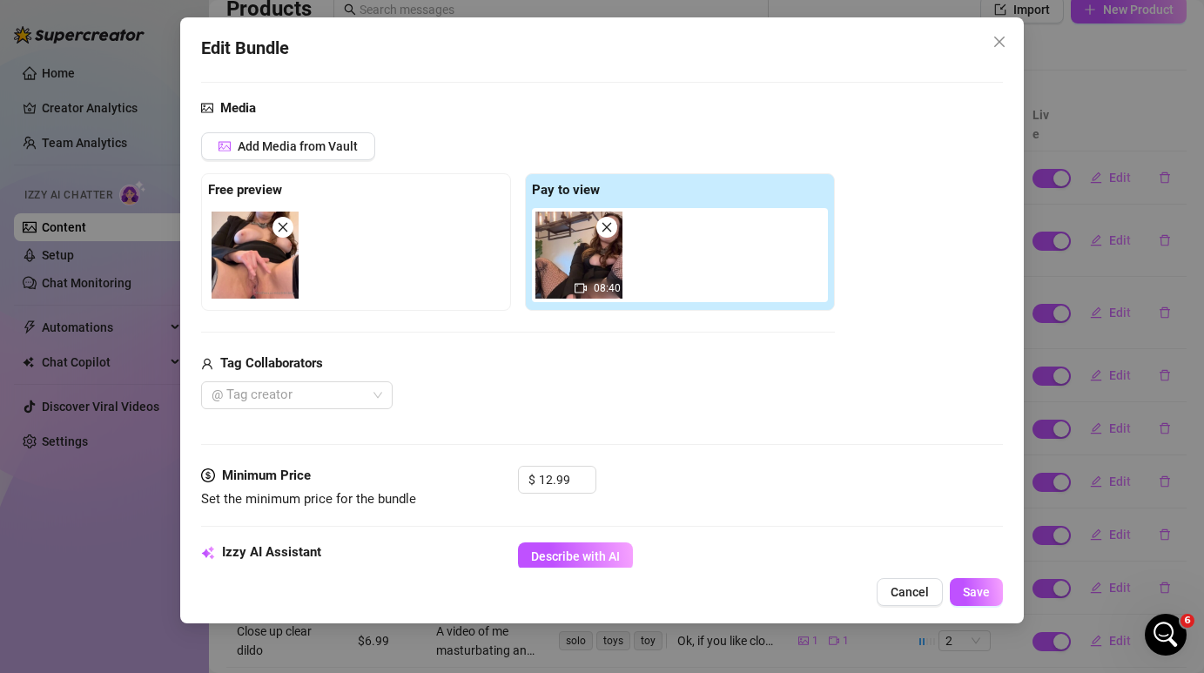
scroll to position [120, 0]
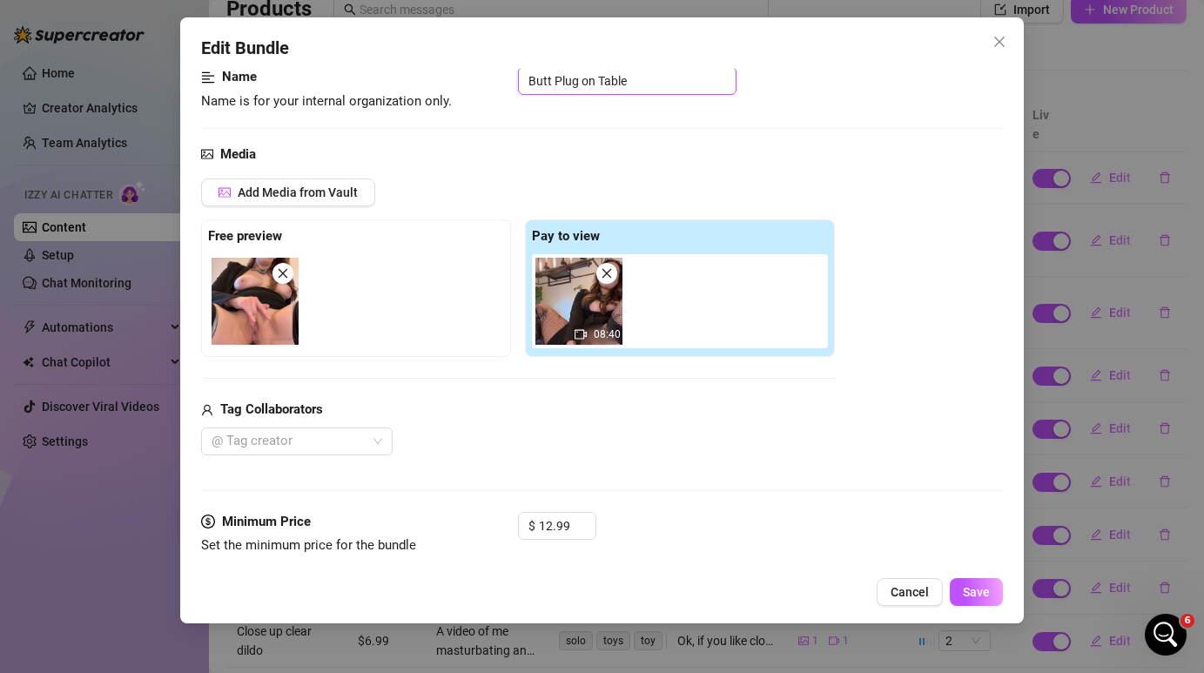
click at [578, 80] on input "Butt Plug on Table" at bounding box center [627, 81] width 219 height 28
click at [694, 138] on div "Name Name is for your internal organization only. Butt Plug Thigh Highs on Table" at bounding box center [601, 105] width 801 height 77
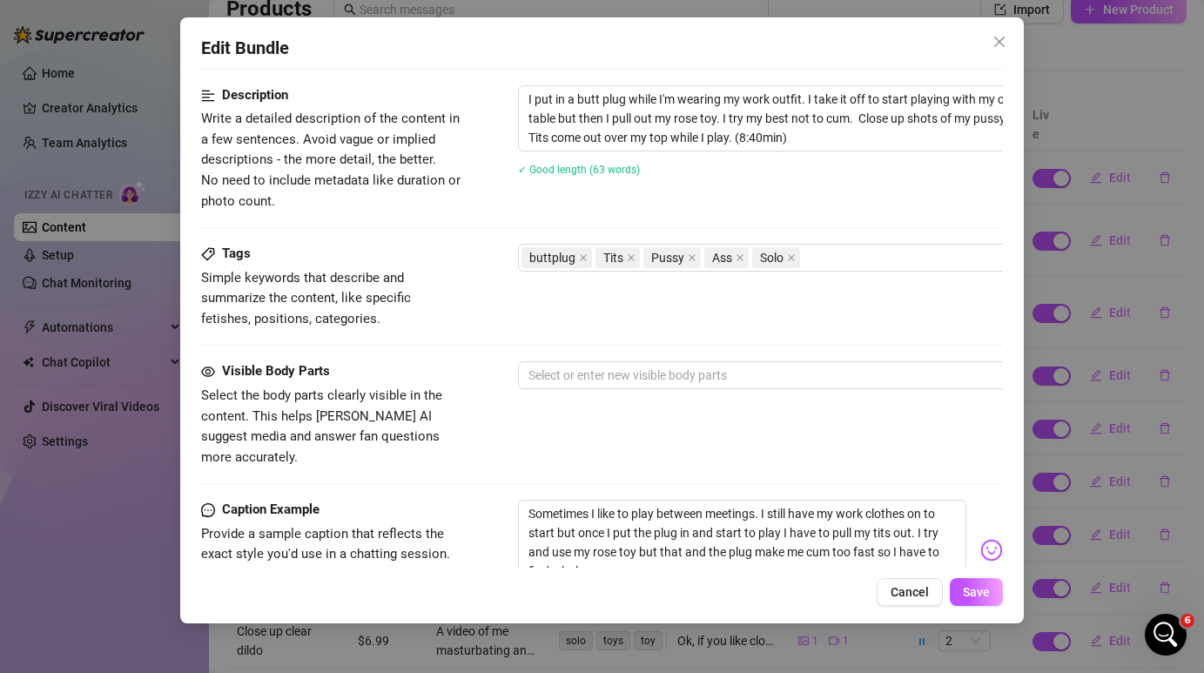
scroll to position [738, 0]
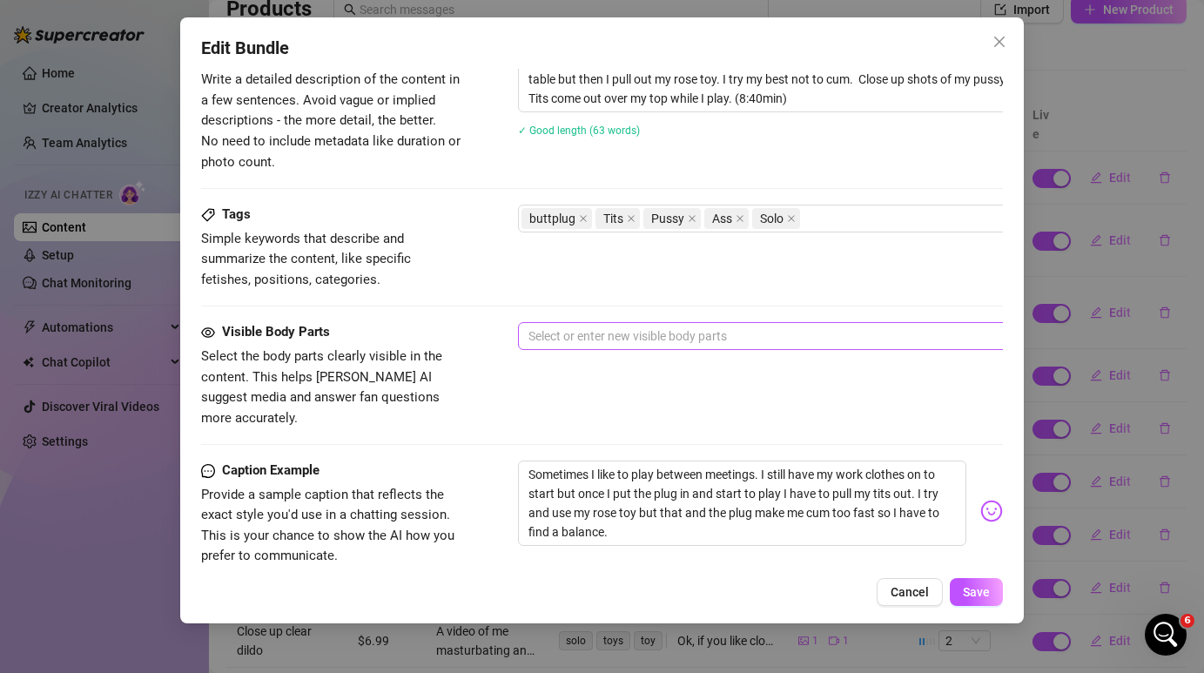
click at [624, 343] on div at bounding box center [814, 336] width 584 height 24
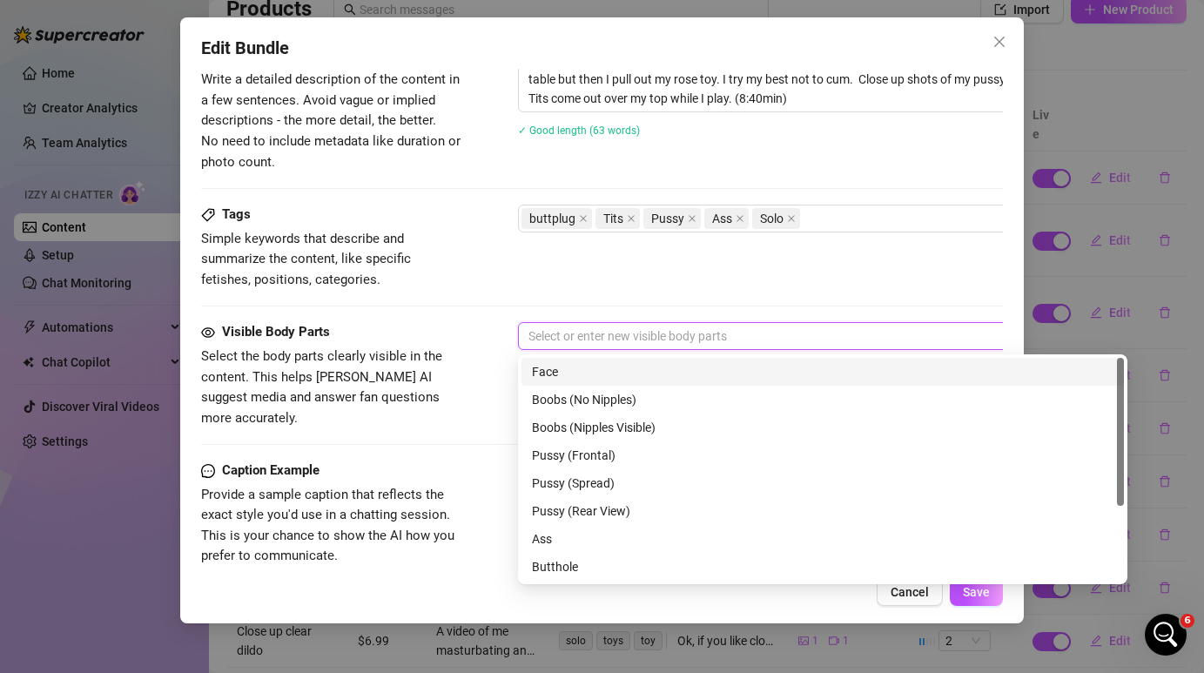
click at [624, 343] on div at bounding box center [814, 336] width 584 height 24
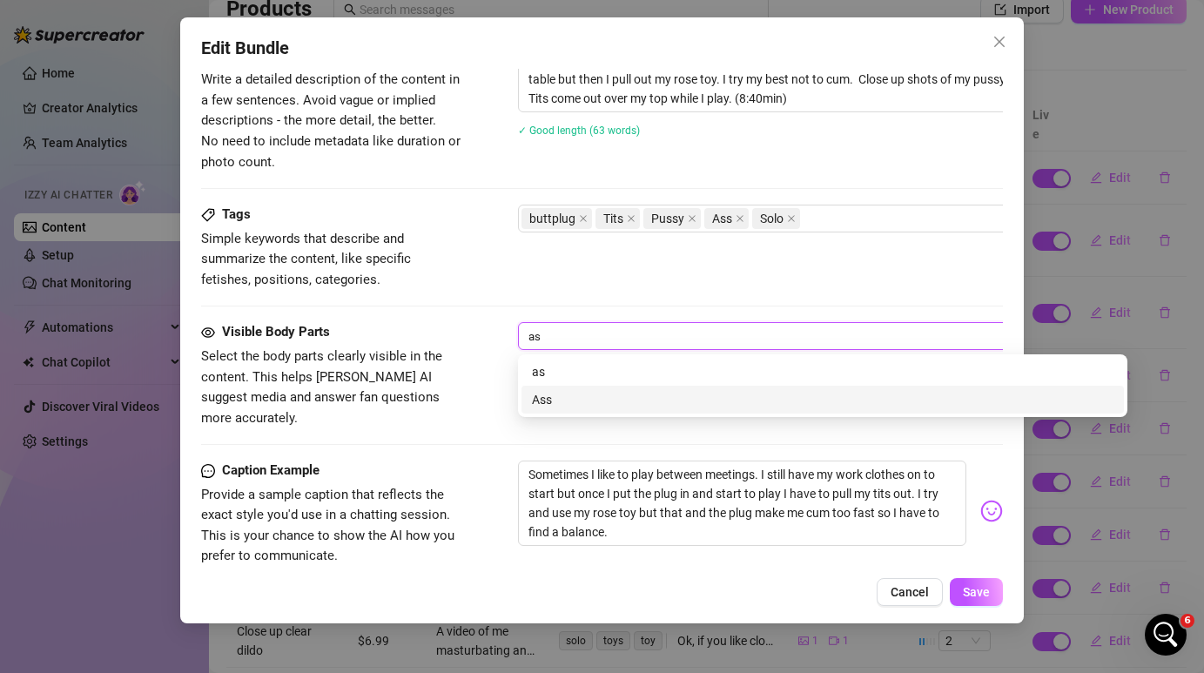
click at [601, 394] on div "Ass" at bounding box center [823, 399] width 582 height 19
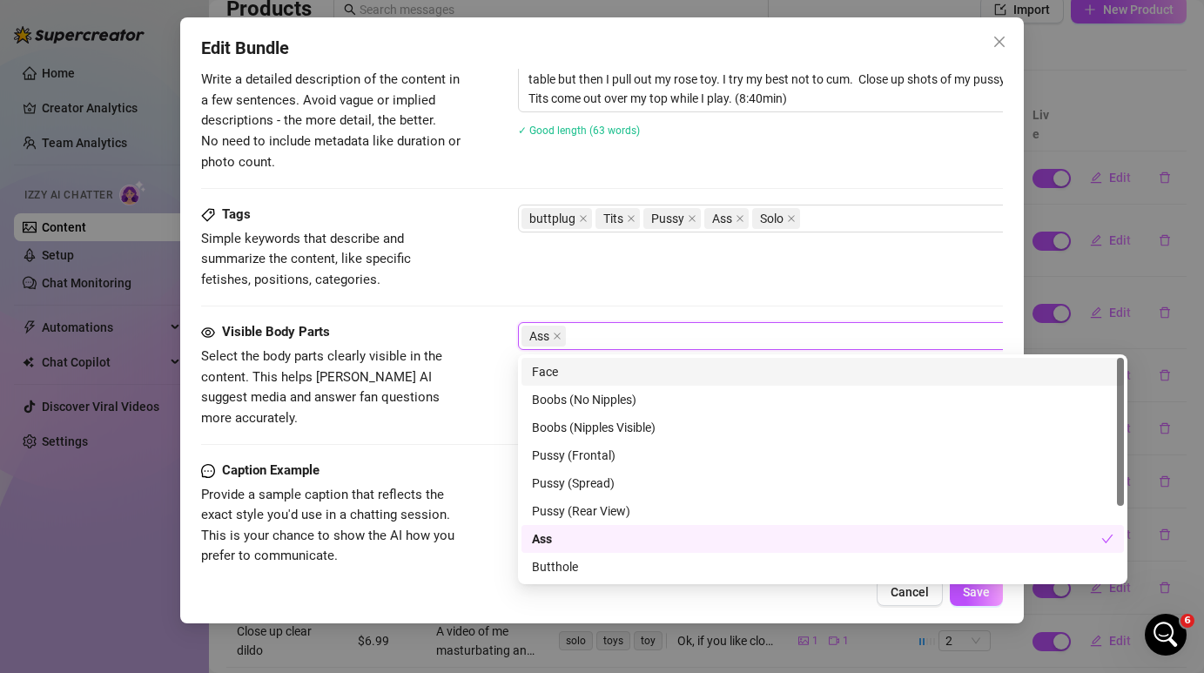
click at [608, 374] on div "Face" at bounding box center [823, 371] width 582 height 19
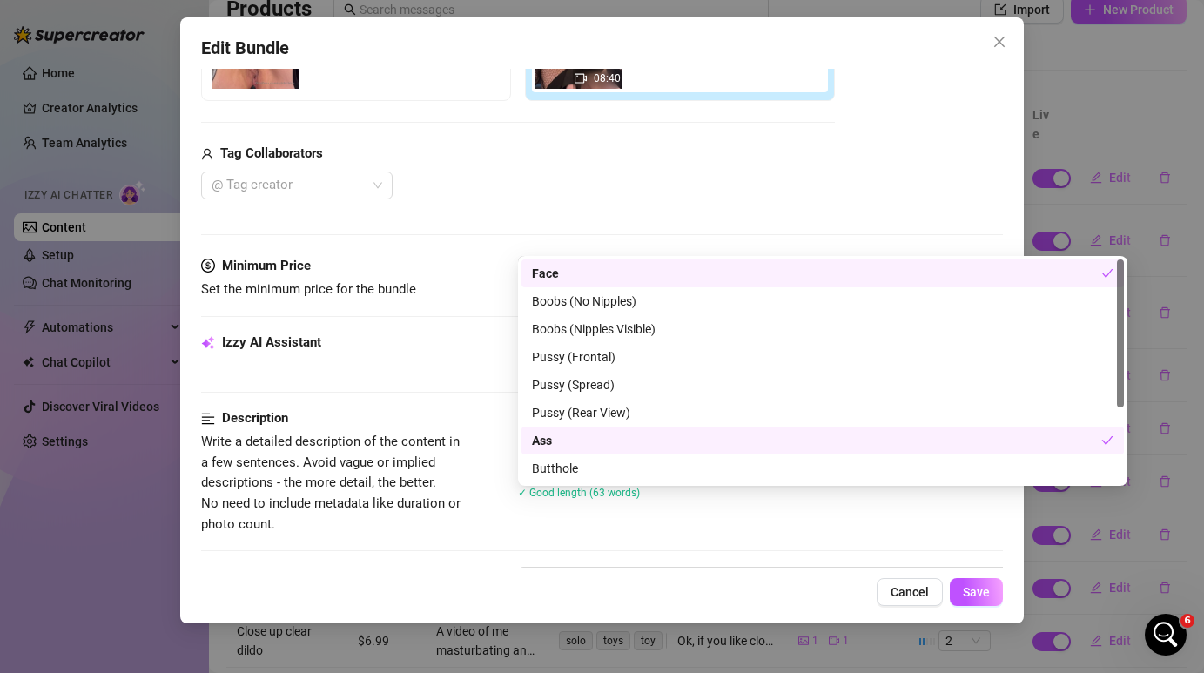
scroll to position [638, 0]
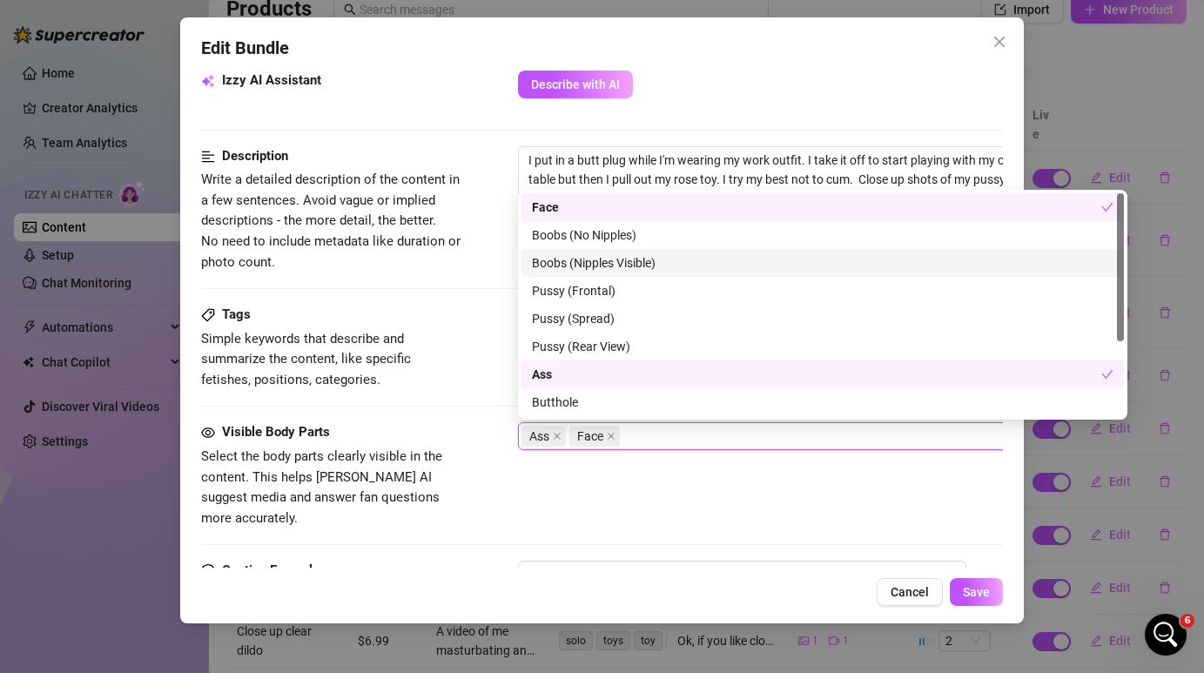
click at [646, 255] on div "Boobs (Nipples Visible)" at bounding box center [823, 262] width 582 height 19
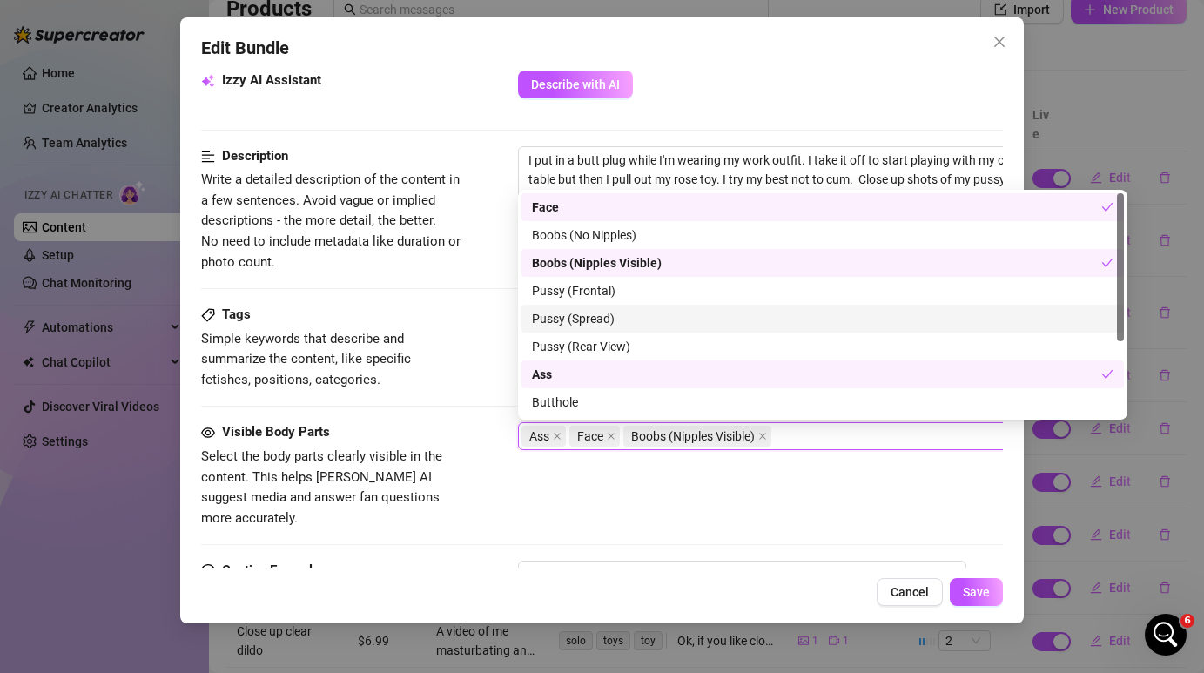
click at [638, 314] on div "Pussy (Spread)" at bounding box center [823, 318] width 582 height 19
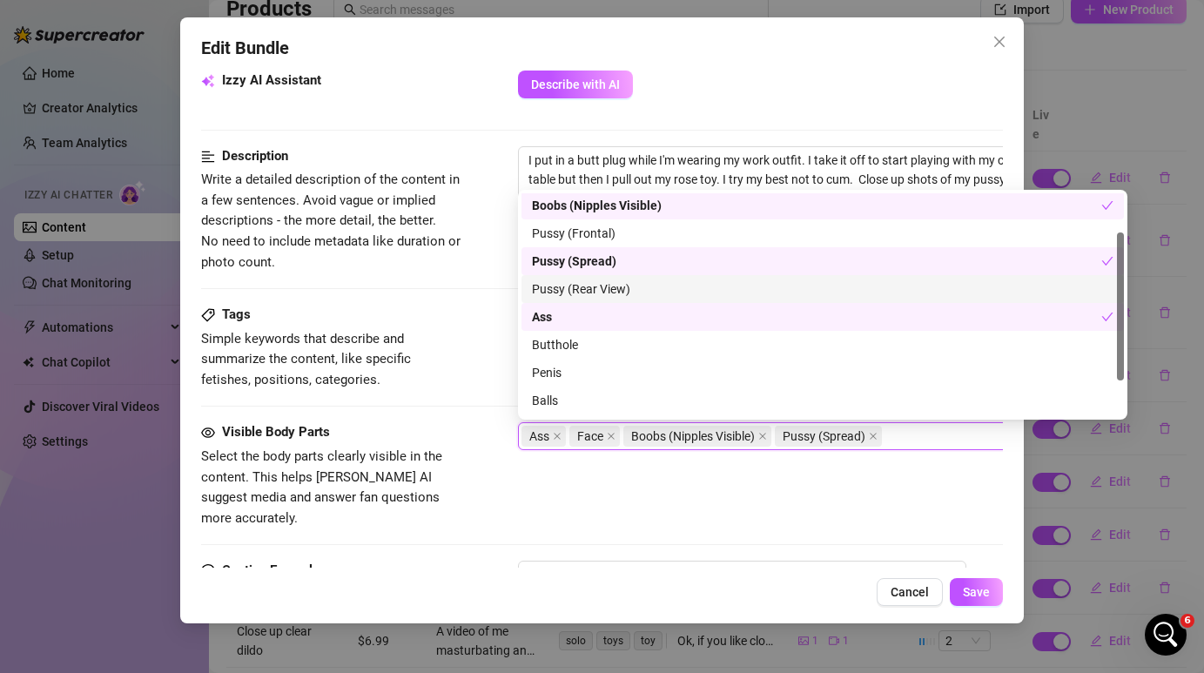
scroll to position [64, 0]
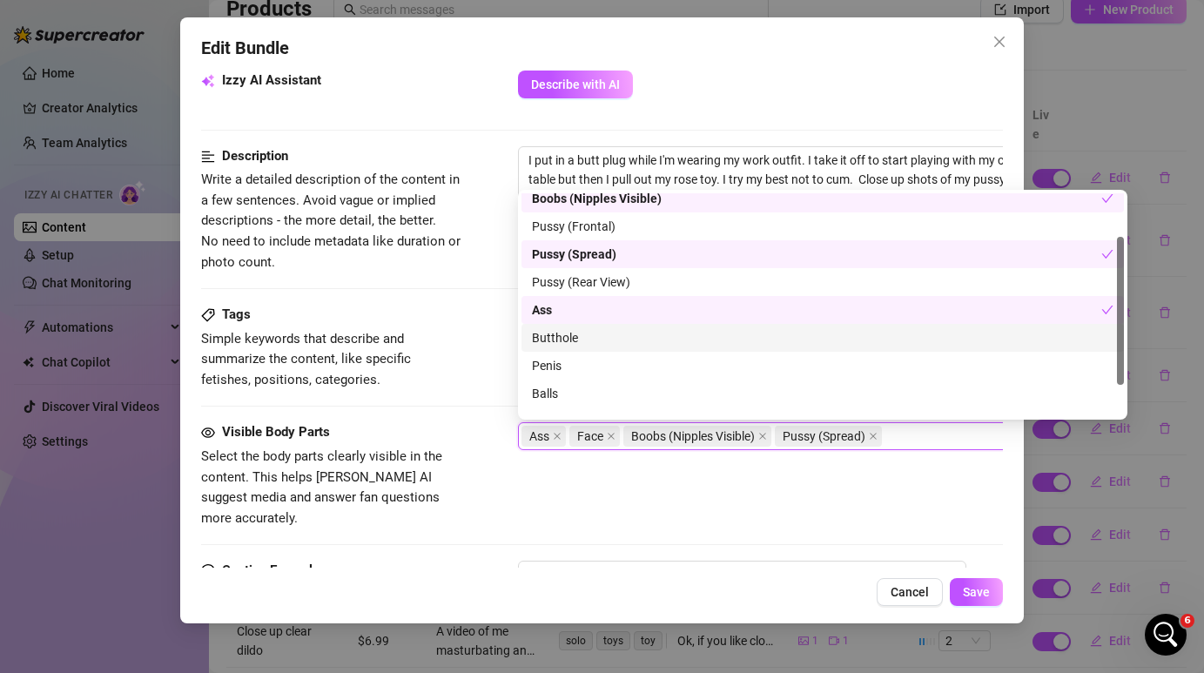
click at [622, 341] on div "Butthole" at bounding box center [823, 337] width 582 height 19
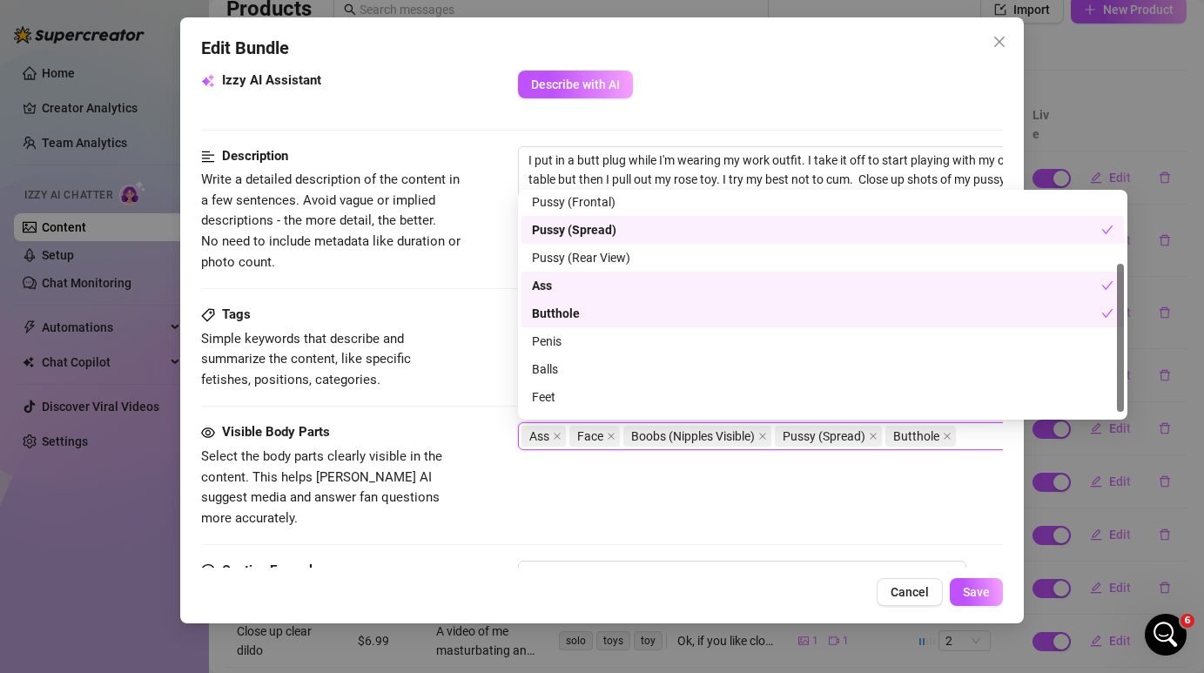
scroll to position [111, 0]
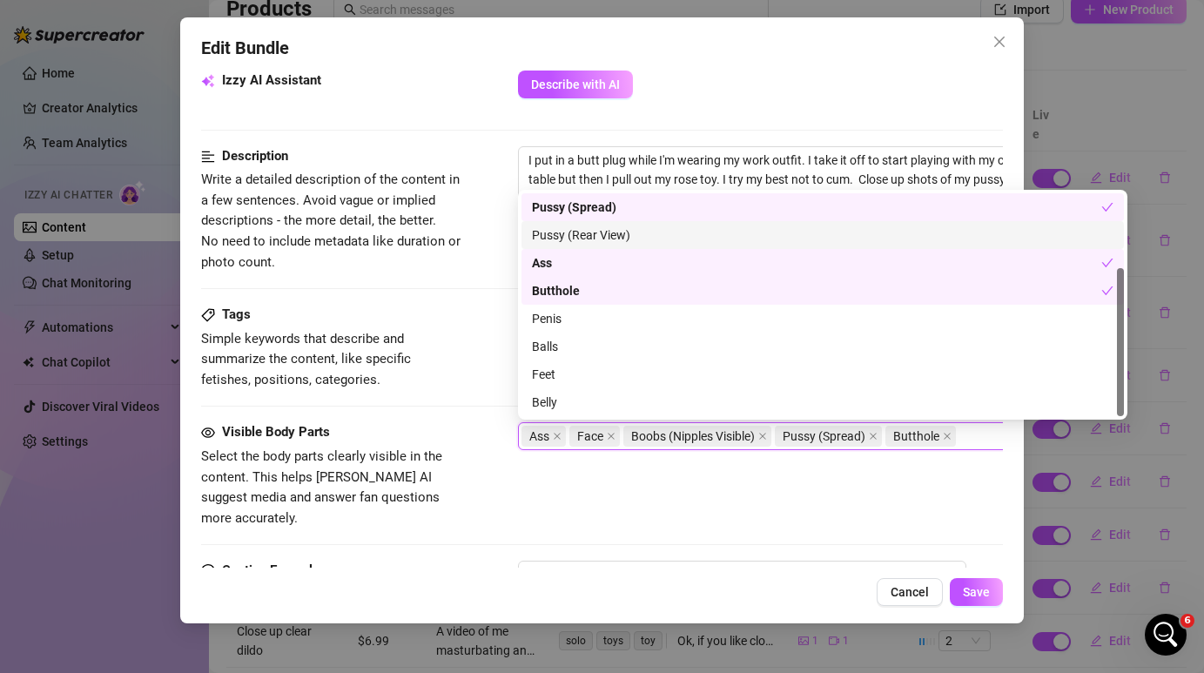
click at [619, 234] on div "Pussy (Rear View)" at bounding box center [823, 235] width 582 height 19
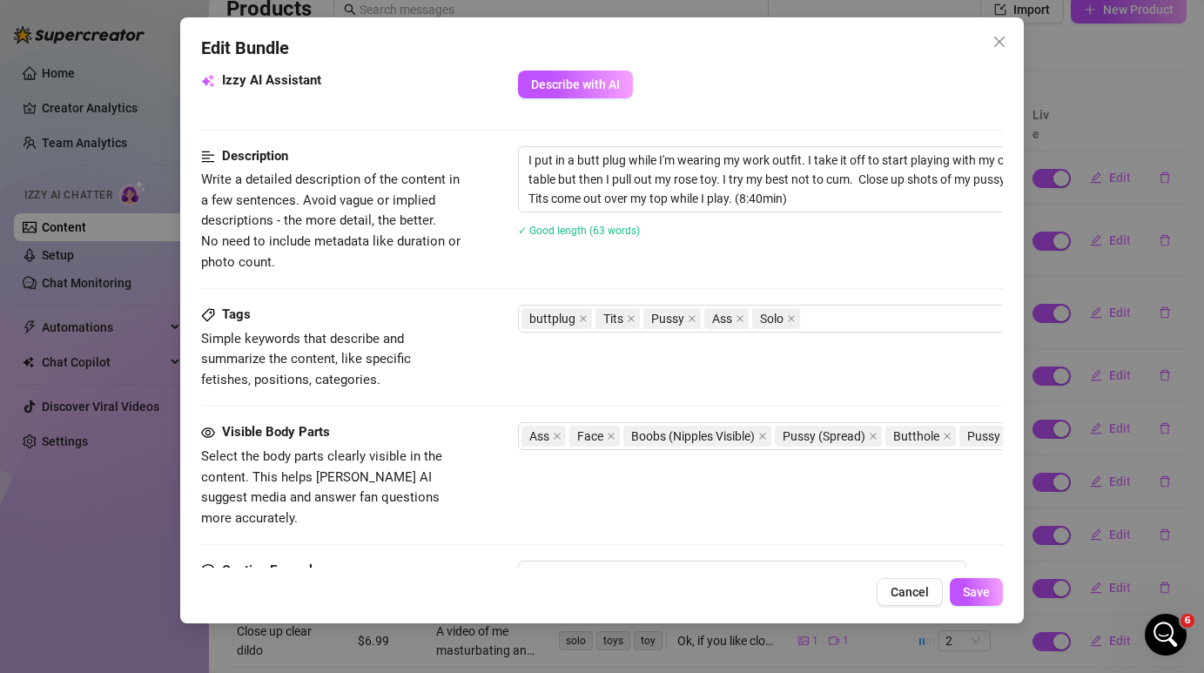
click at [480, 300] on div "Description Write a detailed description of the content in a few sentences. Avo…" at bounding box center [601, 225] width 801 height 158
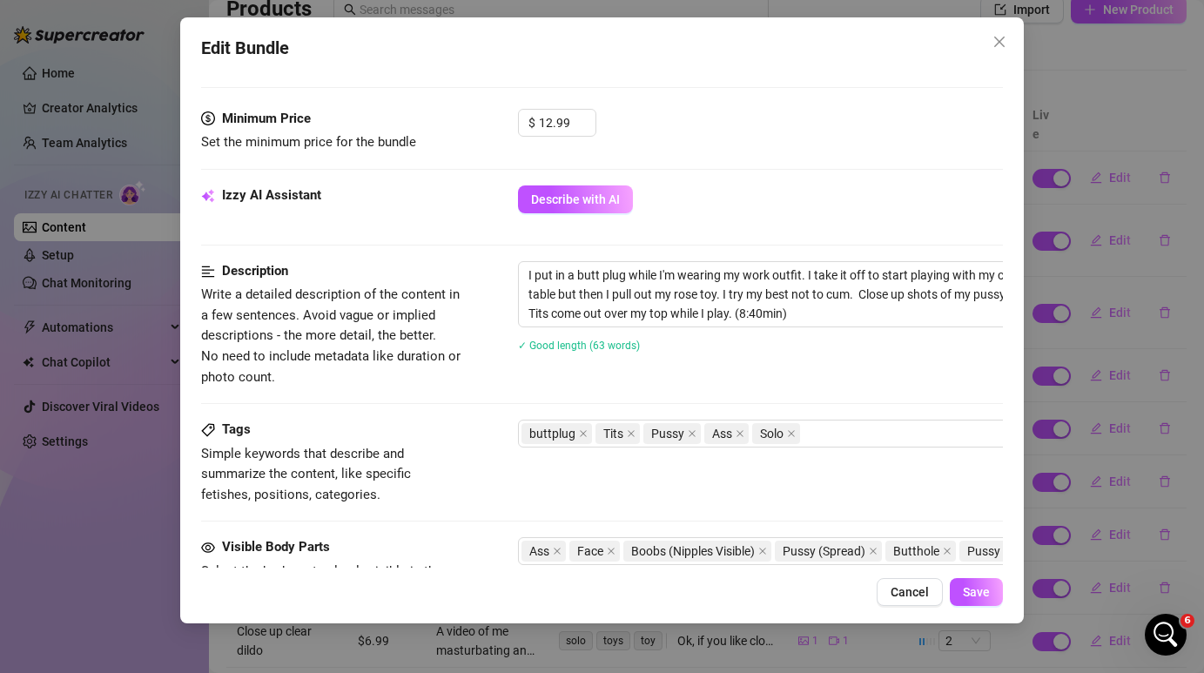
scroll to position [542, 0]
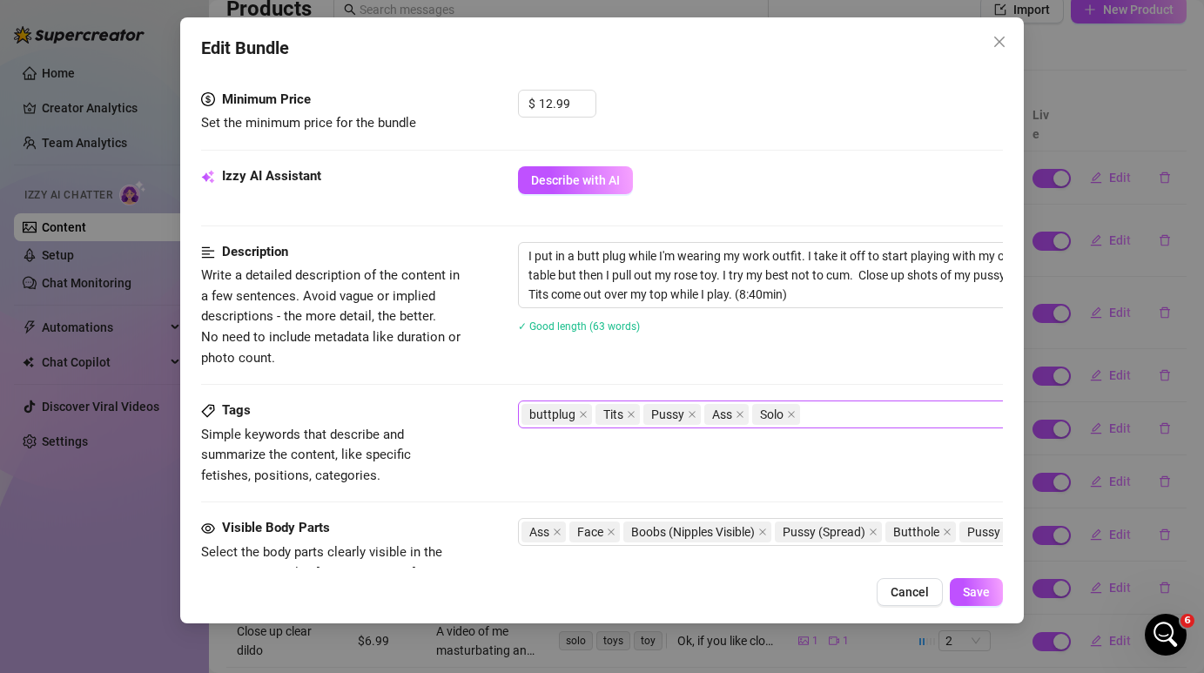
click at [846, 419] on div "buttplug Tits Pussy Ass Solo" at bounding box center [814, 414] width 584 height 24
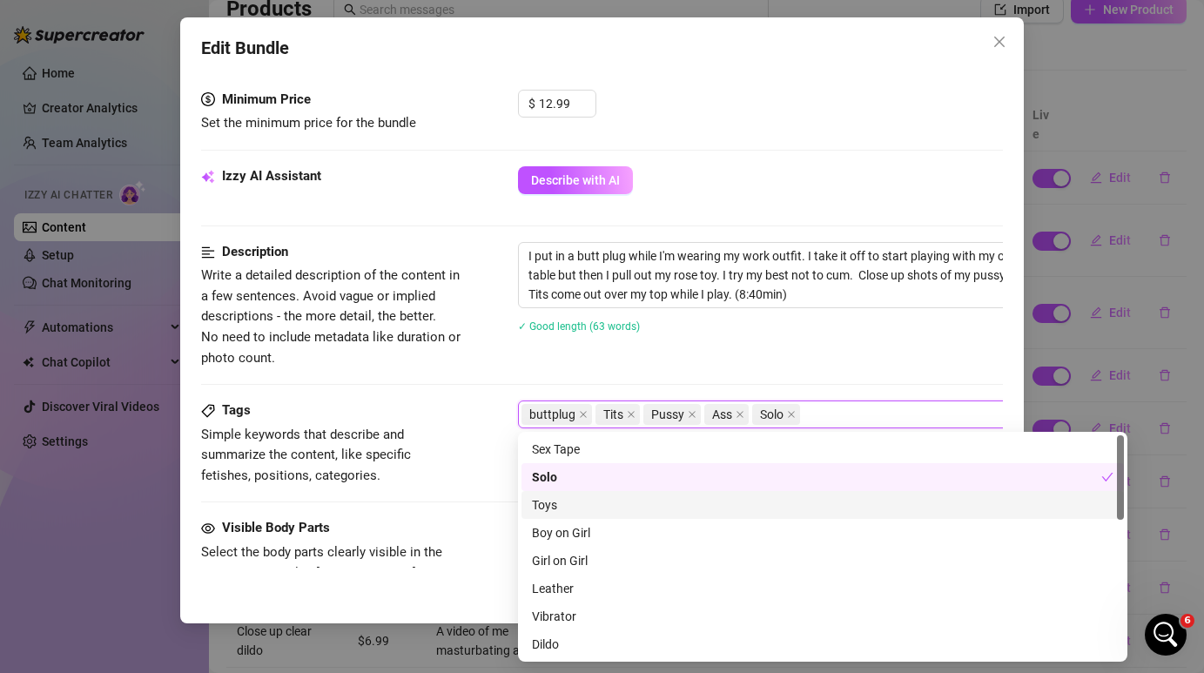
click at [772, 496] on div "Toys" at bounding box center [823, 504] width 582 height 19
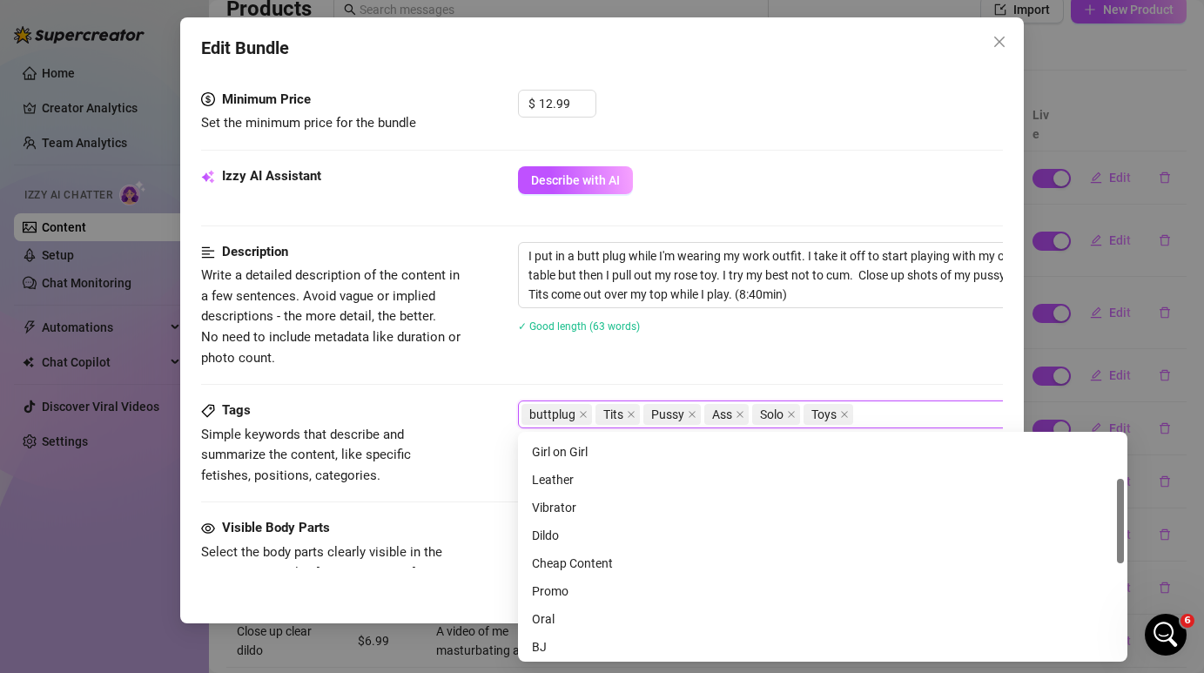
scroll to position [119, 0]
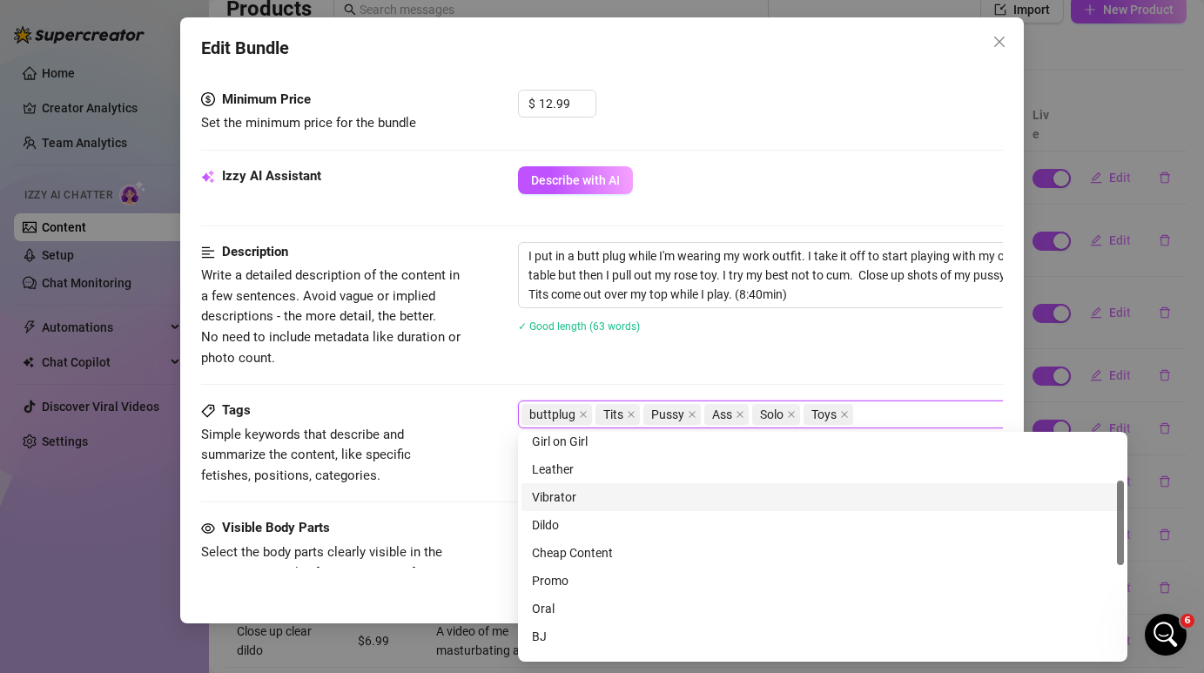
click at [743, 507] on div "Vibrator" at bounding box center [823, 497] width 603 height 28
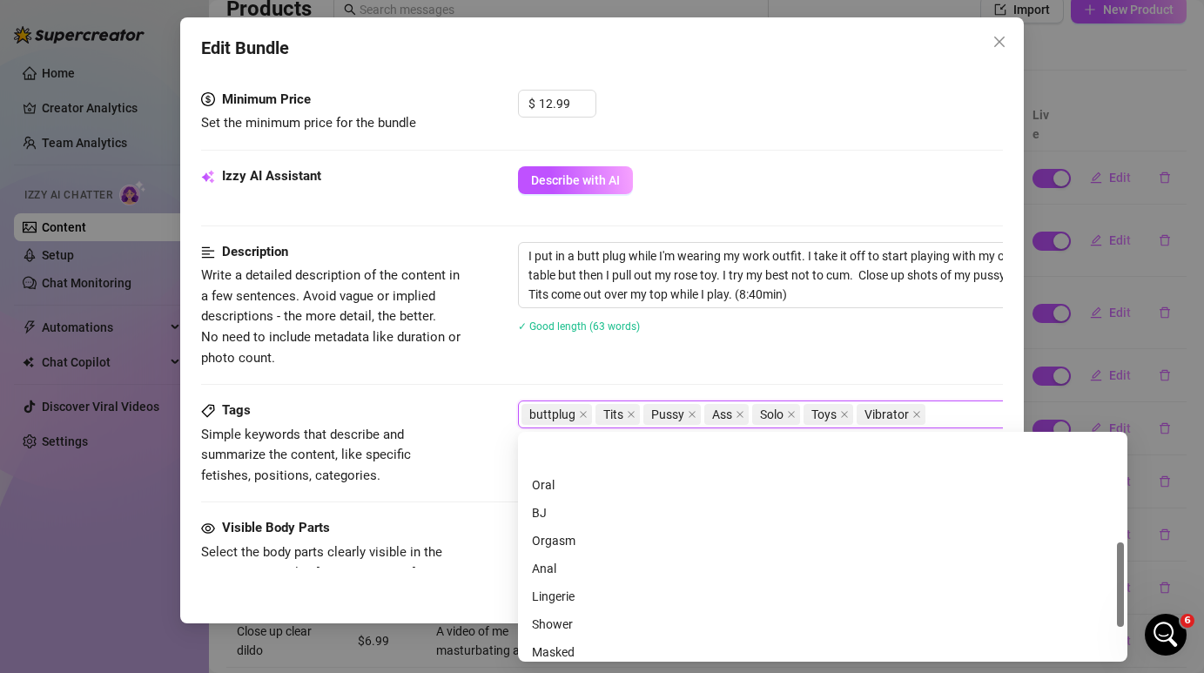
scroll to position [285, 0]
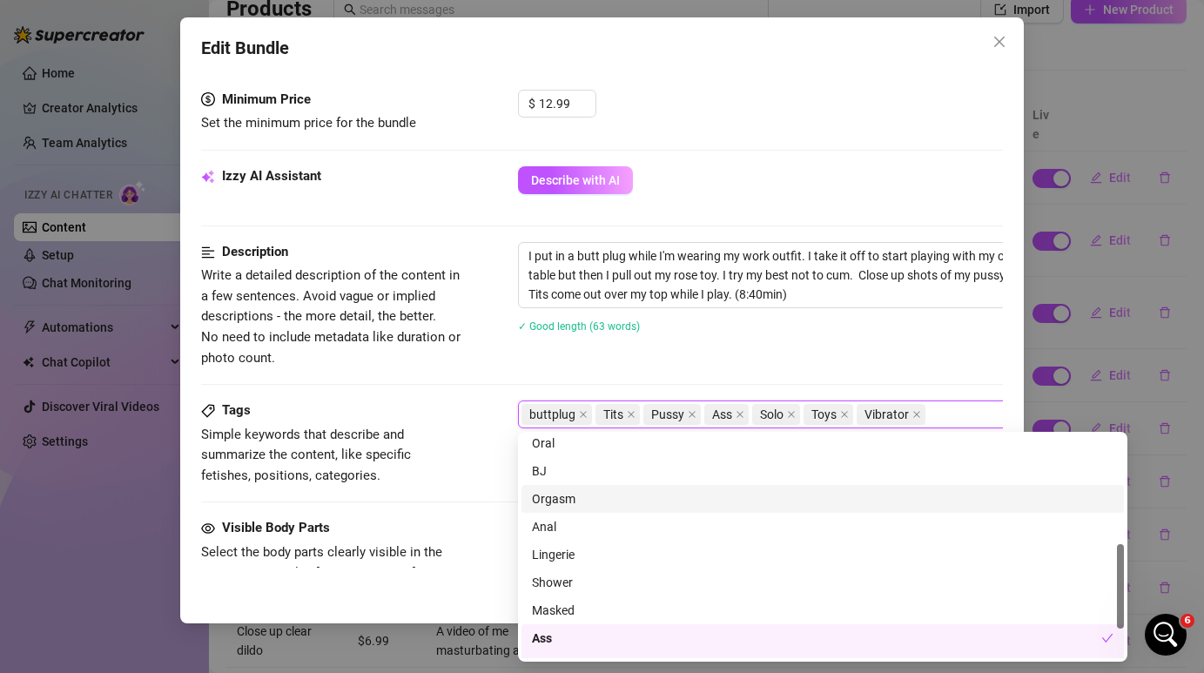
click at [721, 502] on div "Orgasm" at bounding box center [823, 498] width 582 height 19
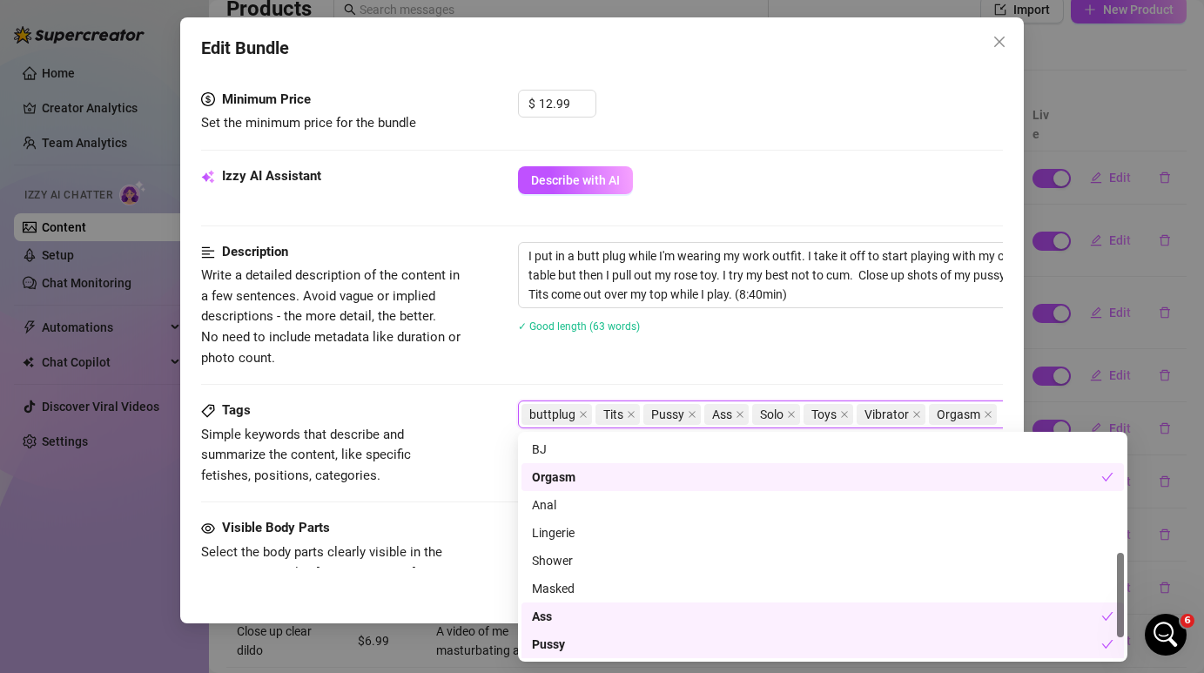
scroll to position [304, 0]
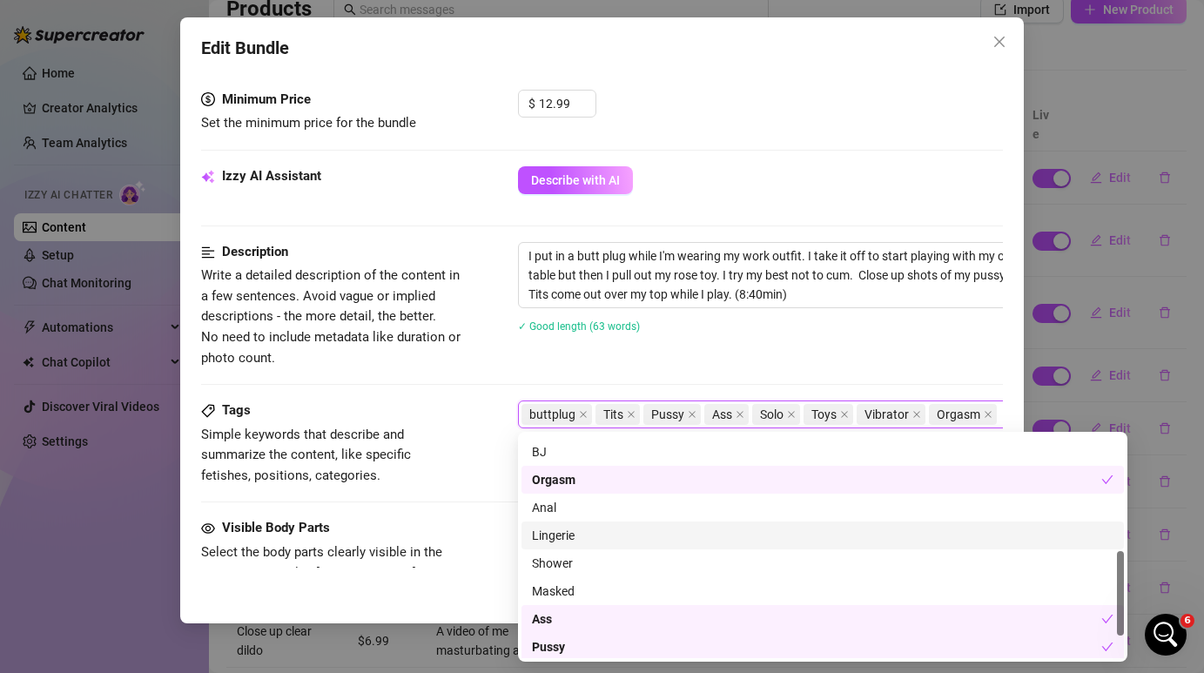
click at [699, 542] on div "Lingerie" at bounding box center [823, 535] width 582 height 19
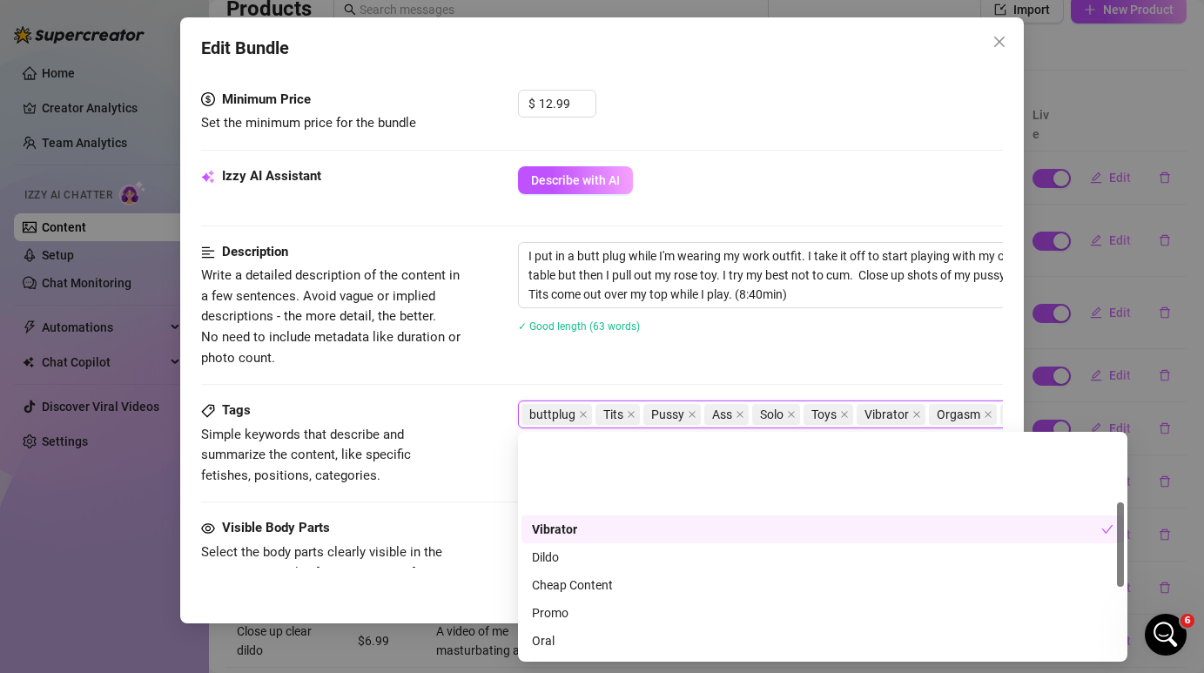
scroll to position [0, 0]
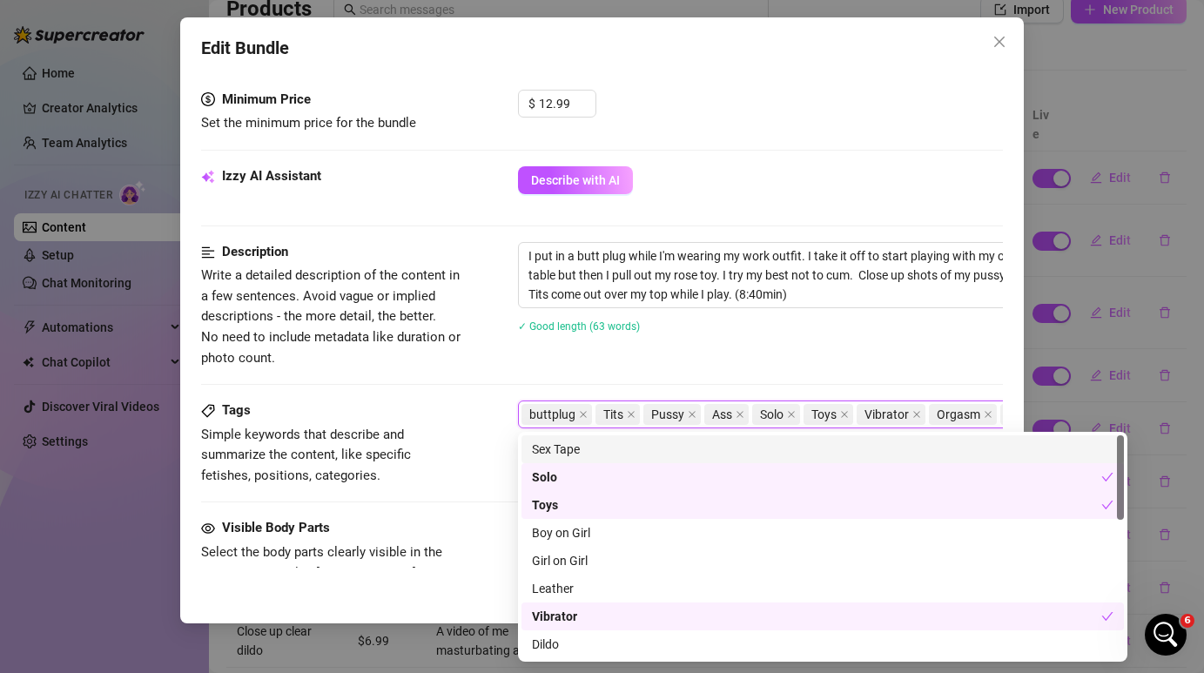
click at [780, 343] on div "I put in a butt plug while I'm wearing my work outfit. I take it off to start p…" at bounding box center [822, 298] width 609 height 113
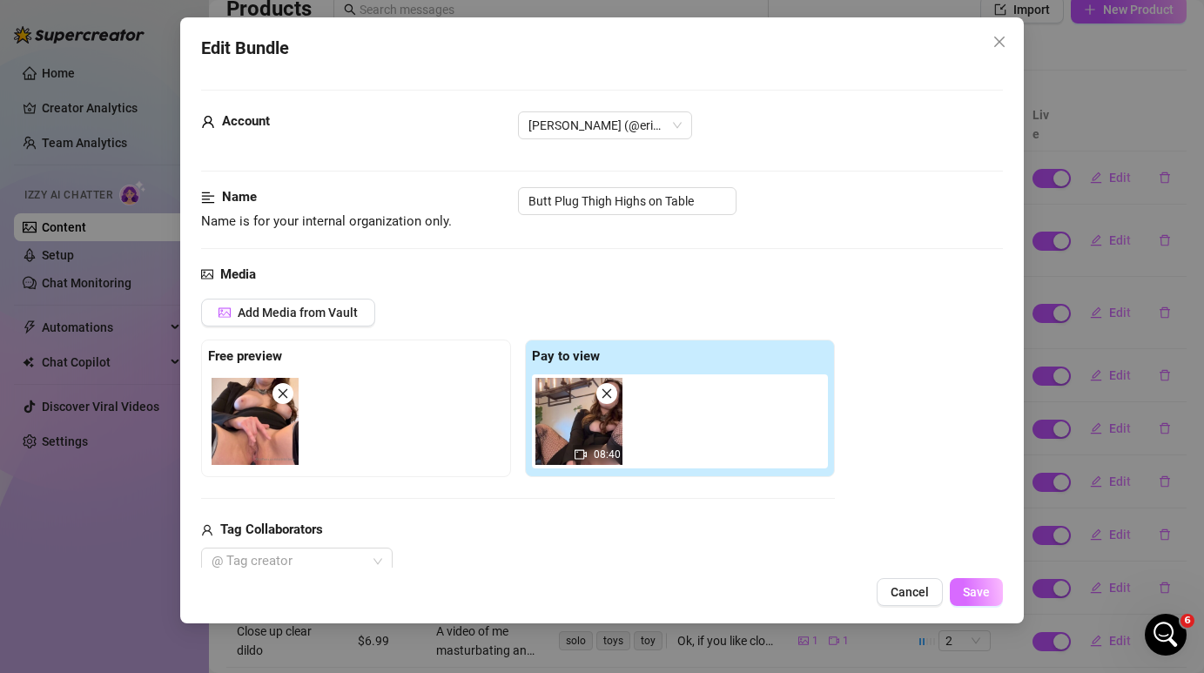
click at [983, 597] on span "Save" at bounding box center [976, 592] width 27 height 14
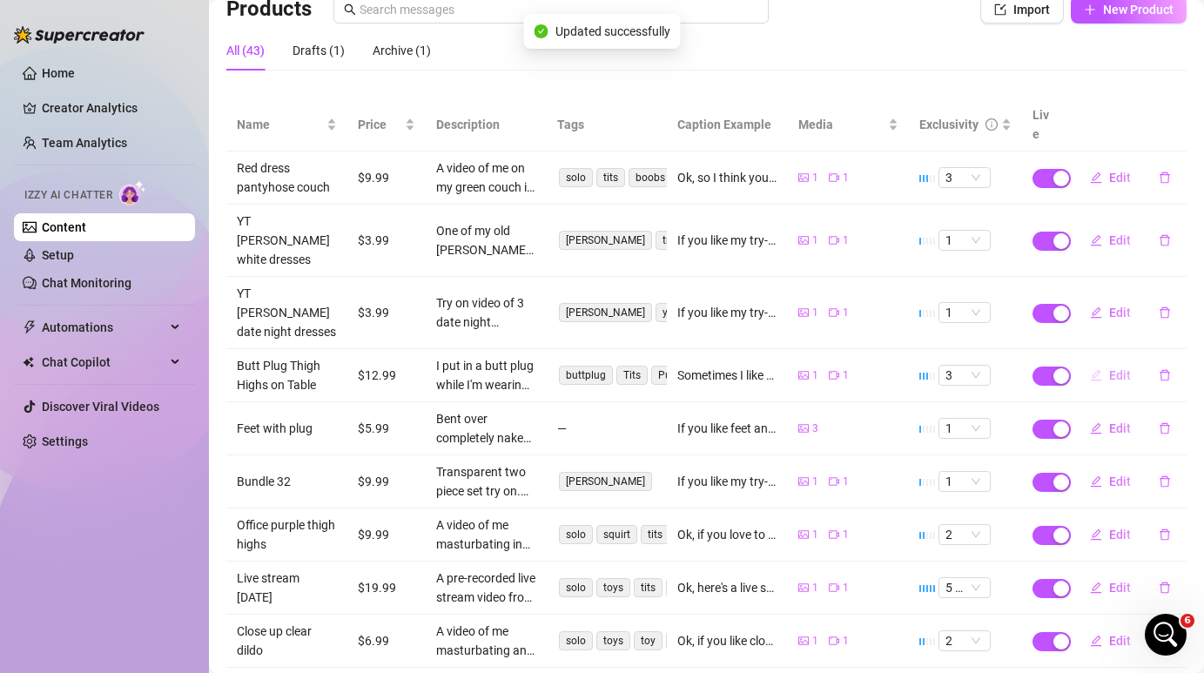
click at [1110, 368] on span "Edit" at bounding box center [1120, 375] width 22 height 14
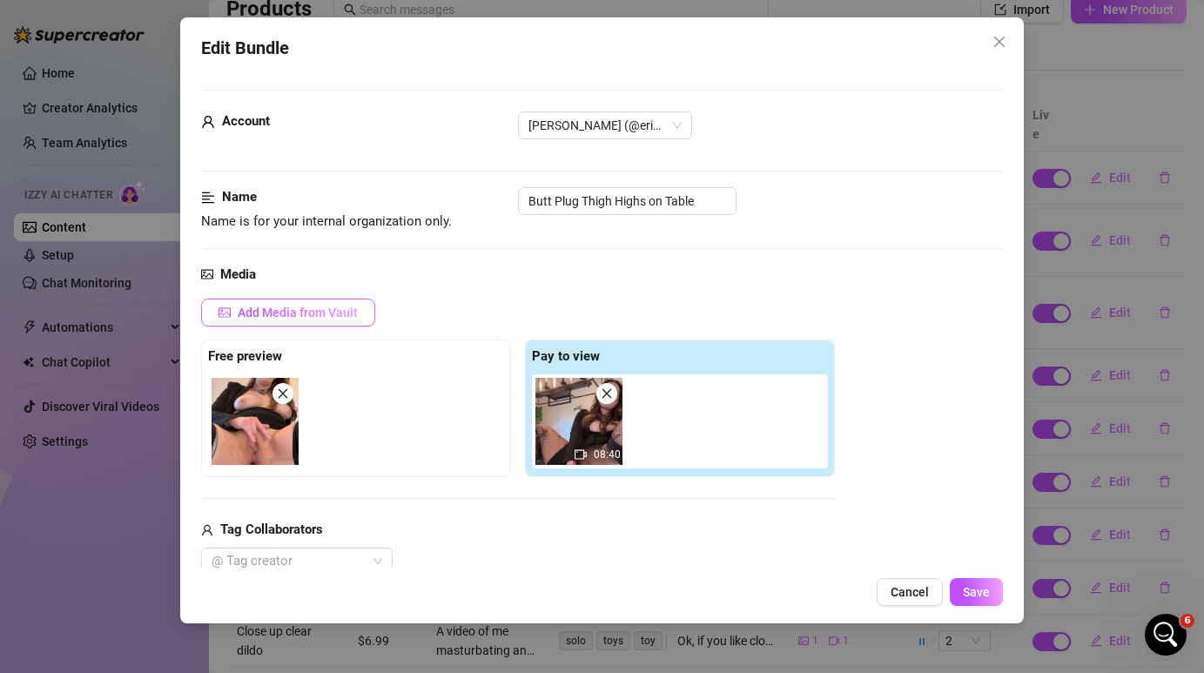
click at [300, 317] on span "Add Media from Vault" at bounding box center [298, 313] width 120 height 14
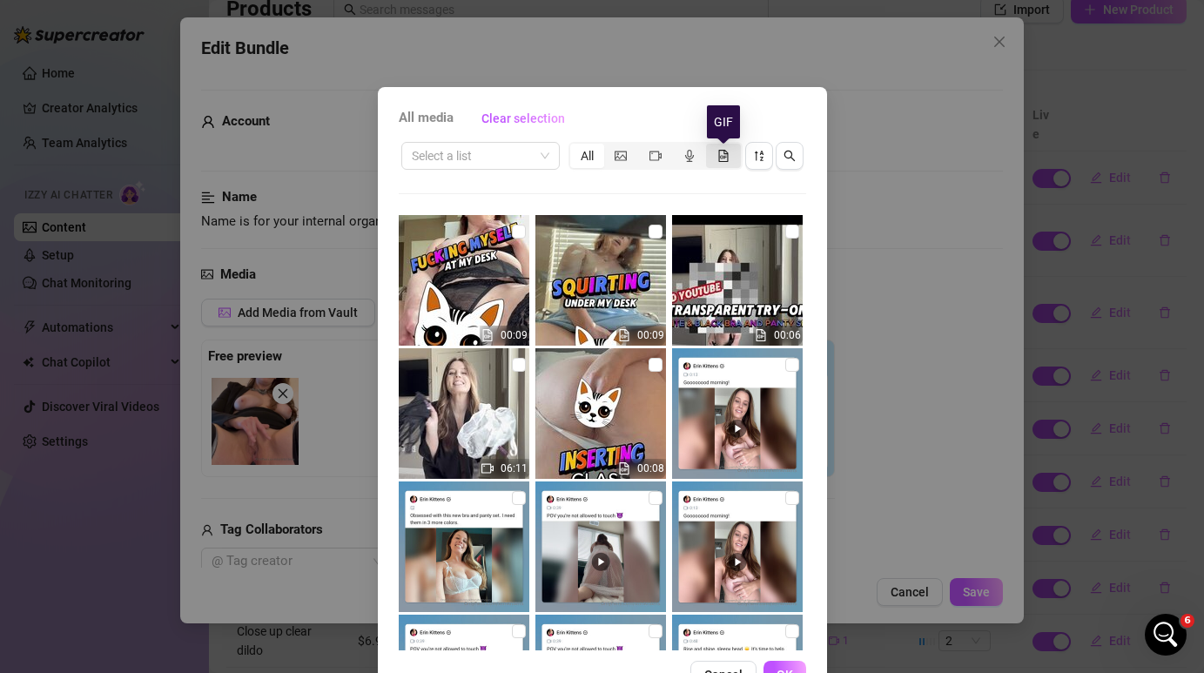
click at [722, 160] on icon "file-gif" at bounding box center [723, 156] width 10 height 12
click at [710, 146] on input "segmented control" at bounding box center [710, 146] width 0 height 0
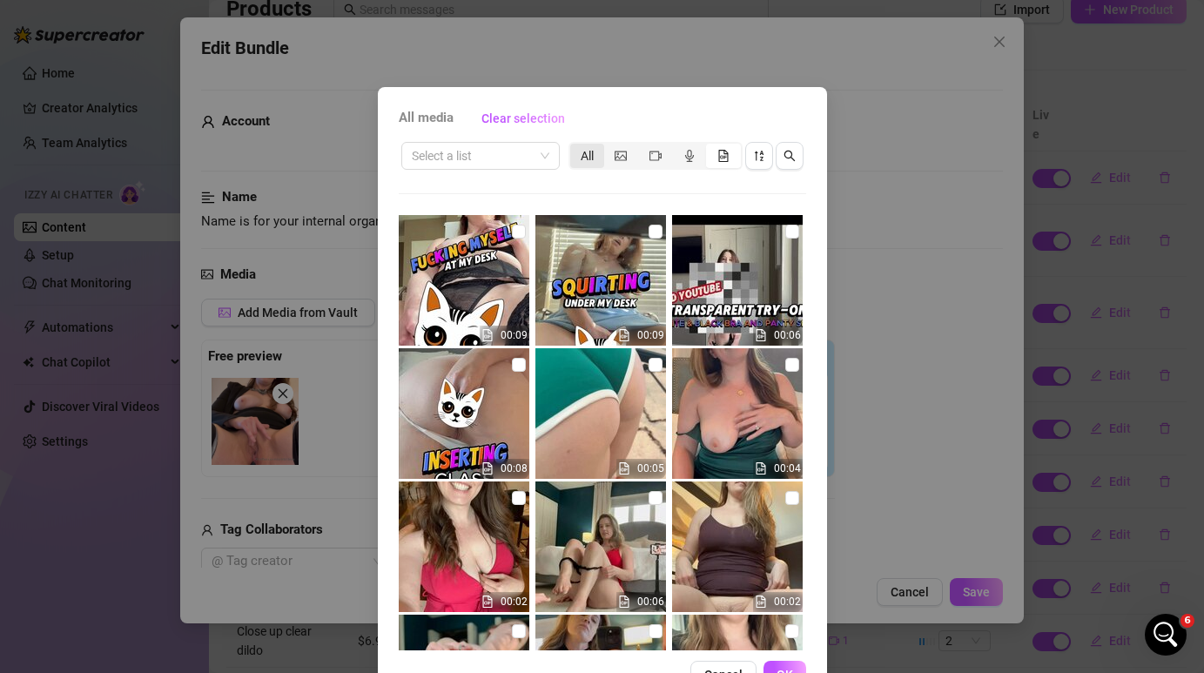
click at [591, 158] on div "All" at bounding box center [587, 156] width 34 height 24
click at [575, 146] on input "All" at bounding box center [575, 146] width 0 height 0
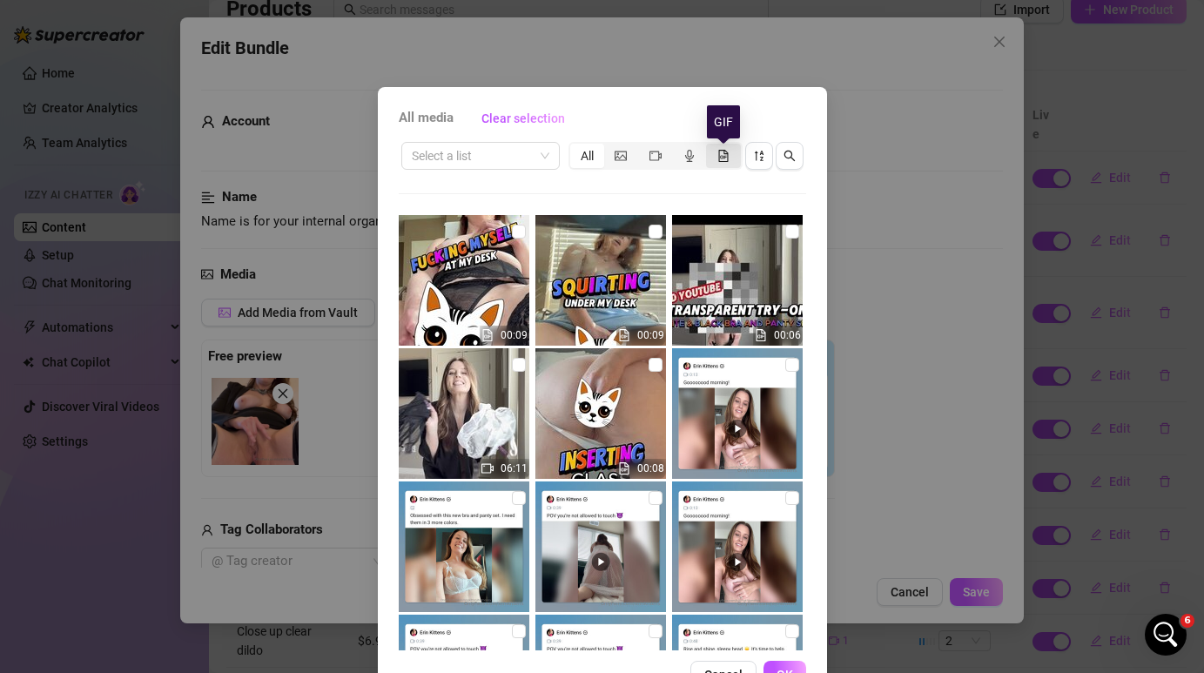
click at [727, 159] on icon "file-gif" at bounding box center [723, 156] width 10 height 12
click at [710, 146] on input "segmented control" at bounding box center [710, 146] width 0 height 0
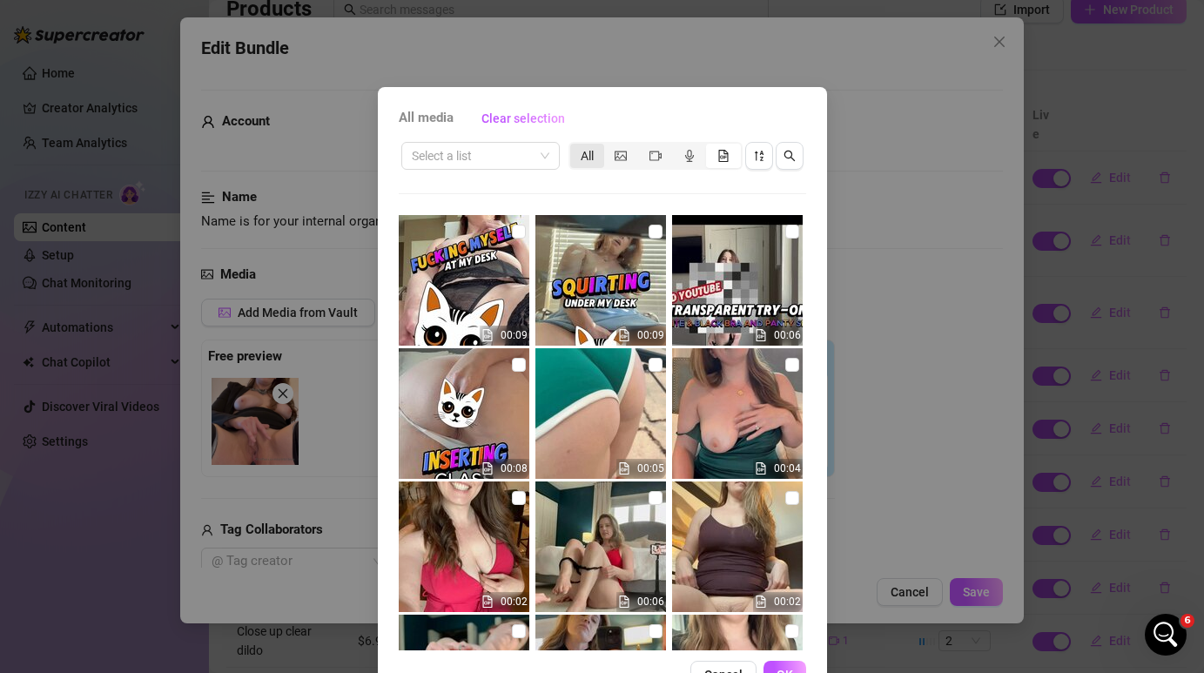
click at [591, 154] on div "All" at bounding box center [587, 156] width 34 height 24
click at [575, 146] on input "All" at bounding box center [575, 146] width 0 height 0
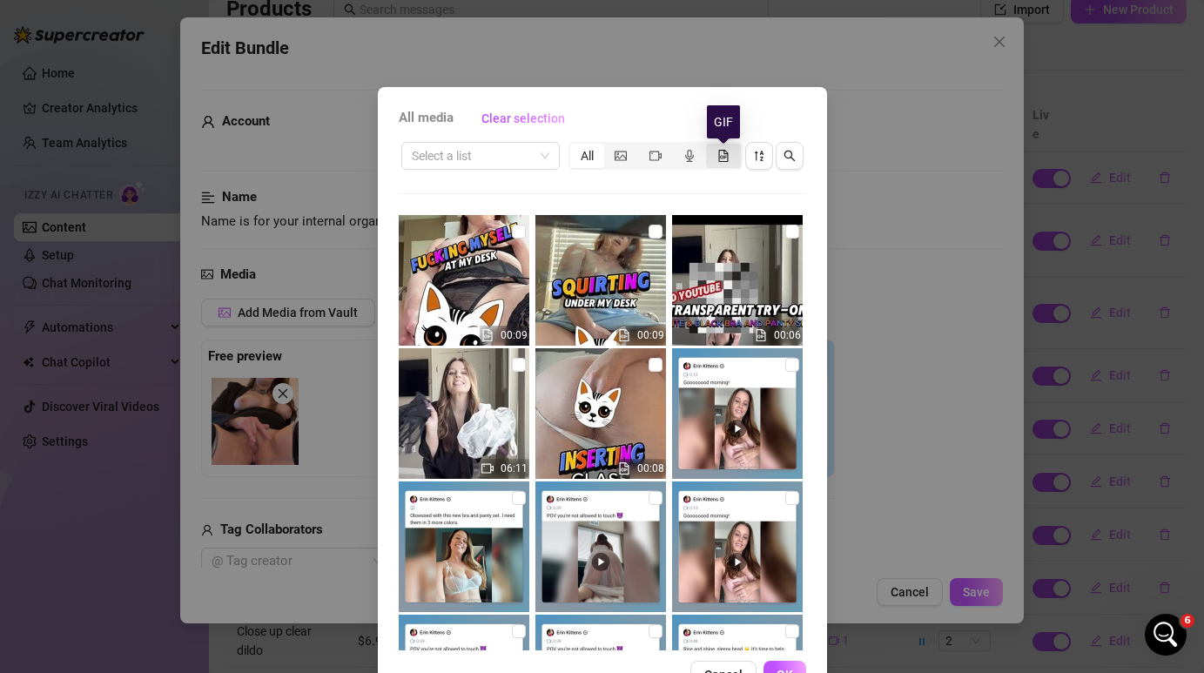
click at [722, 155] on icon "file-gif" at bounding box center [722, 156] width 4 height 3
click at [710, 146] on input "segmented control" at bounding box center [710, 146] width 0 height 0
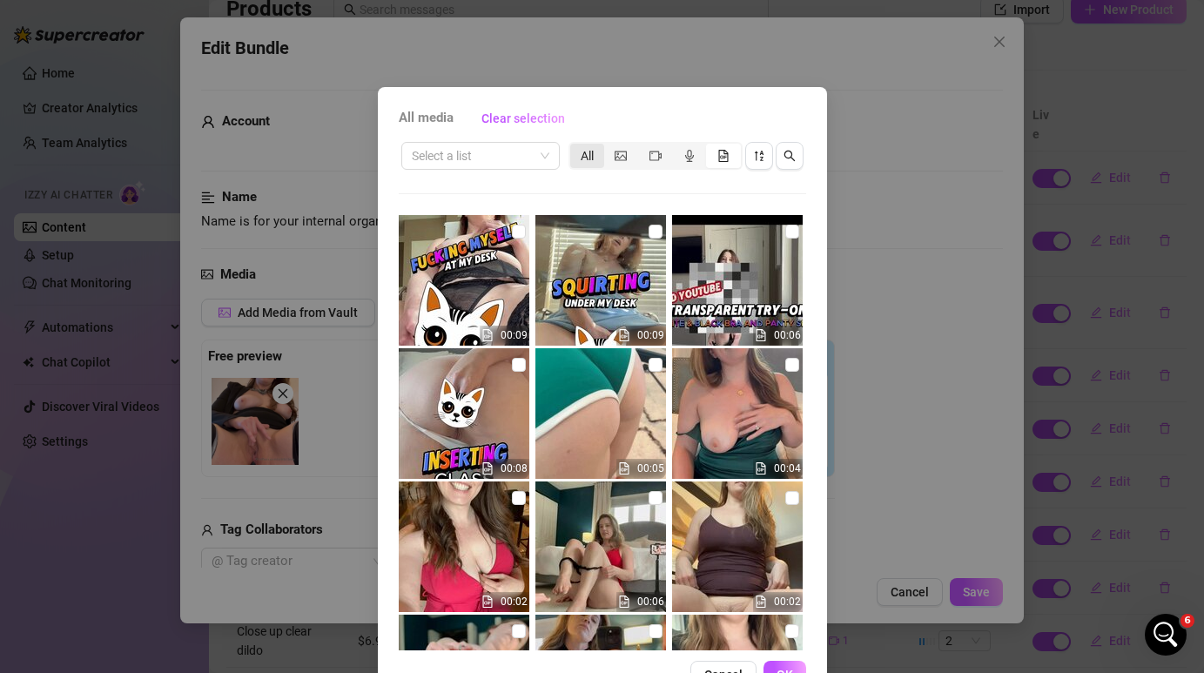
click at [588, 159] on div "All" at bounding box center [587, 156] width 34 height 24
click at [575, 146] on input "All" at bounding box center [575, 146] width 0 height 0
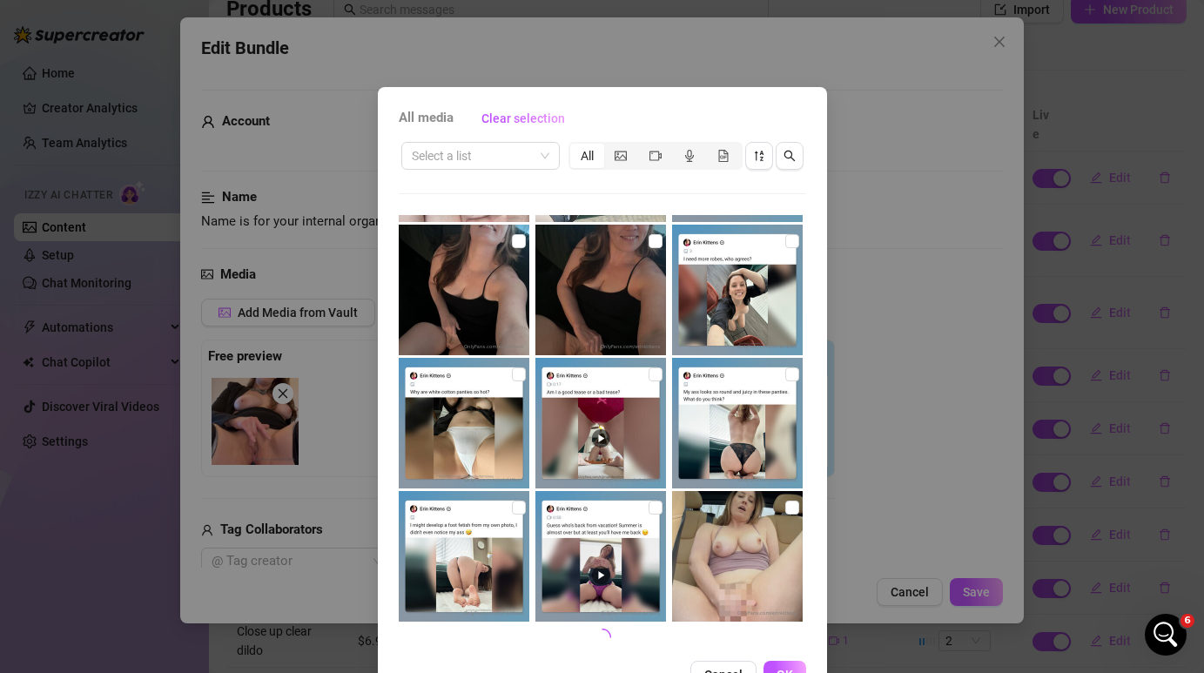
scroll to position [54, 0]
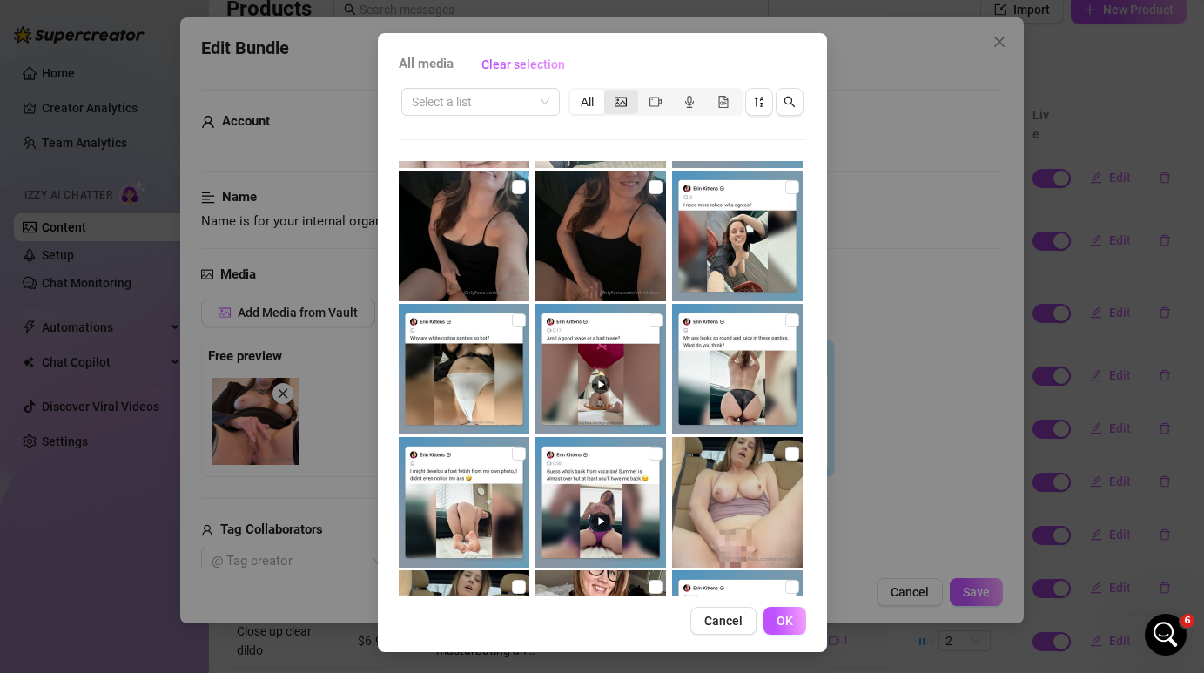
click at [623, 111] on div "segmented control" at bounding box center [621, 102] width 34 height 24
click at [609, 92] on input "segmented control" at bounding box center [609, 92] width 0 height 0
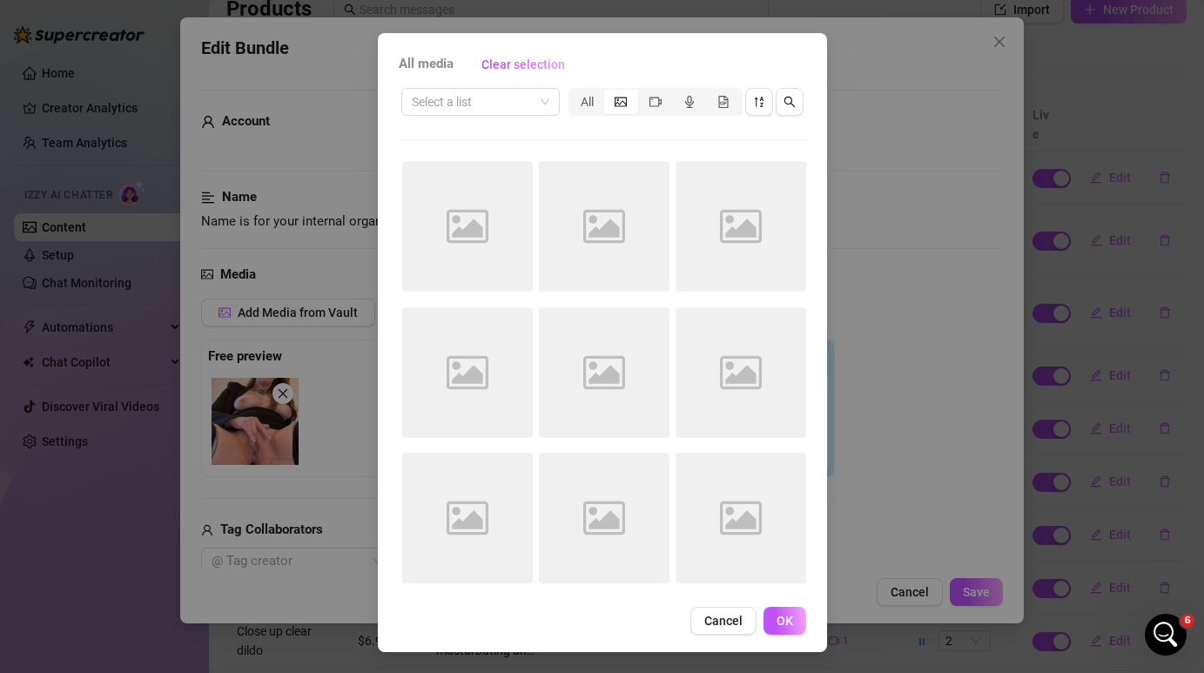
scroll to position [0, 0]
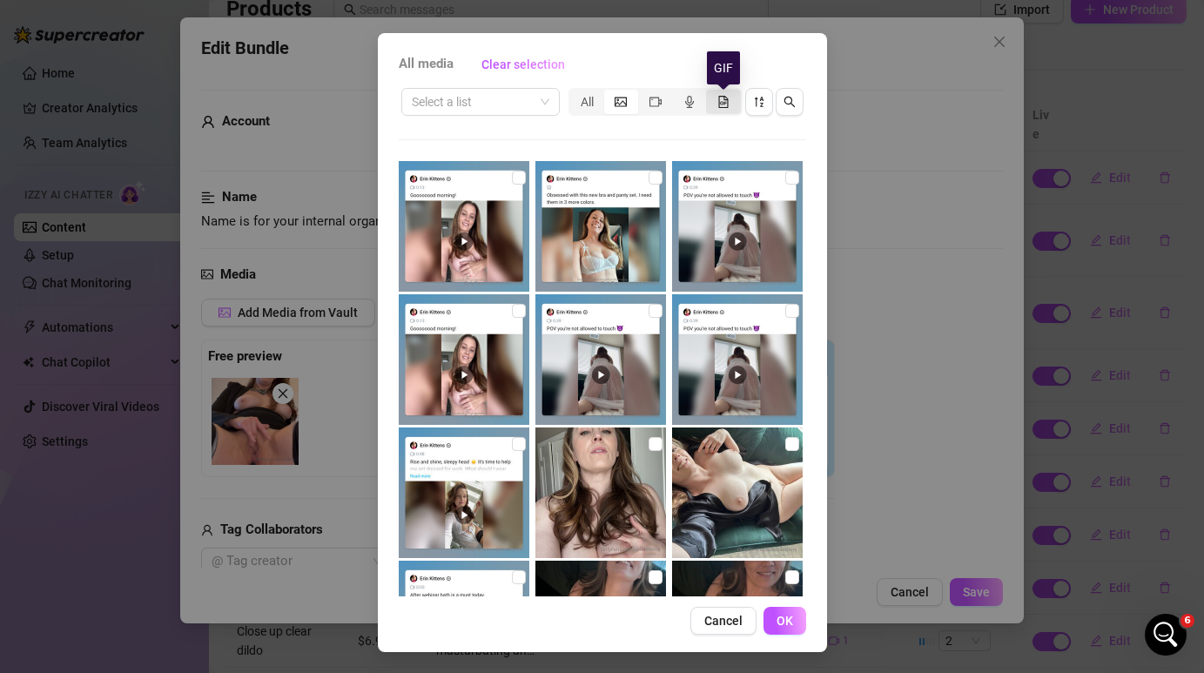
click at [719, 98] on icon "file-gif" at bounding box center [723, 102] width 12 height 12
click at [710, 92] on input "segmented control" at bounding box center [710, 92] width 0 height 0
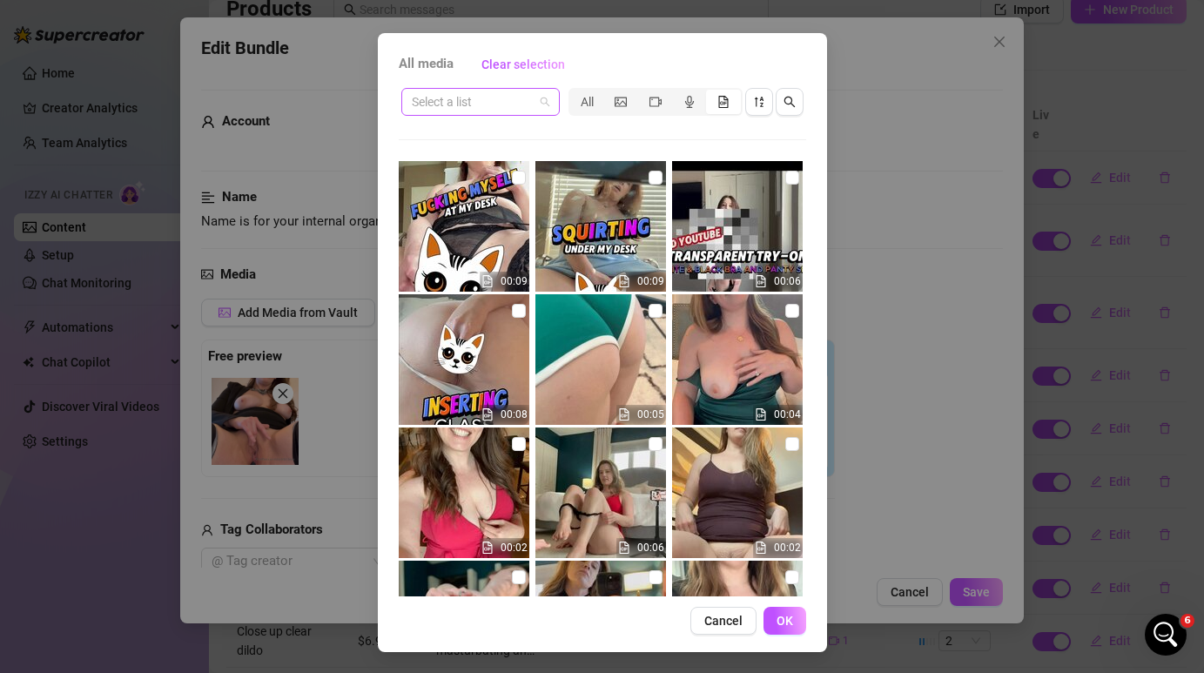
click at [543, 99] on span at bounding box center [481, 102] width 138 height 26
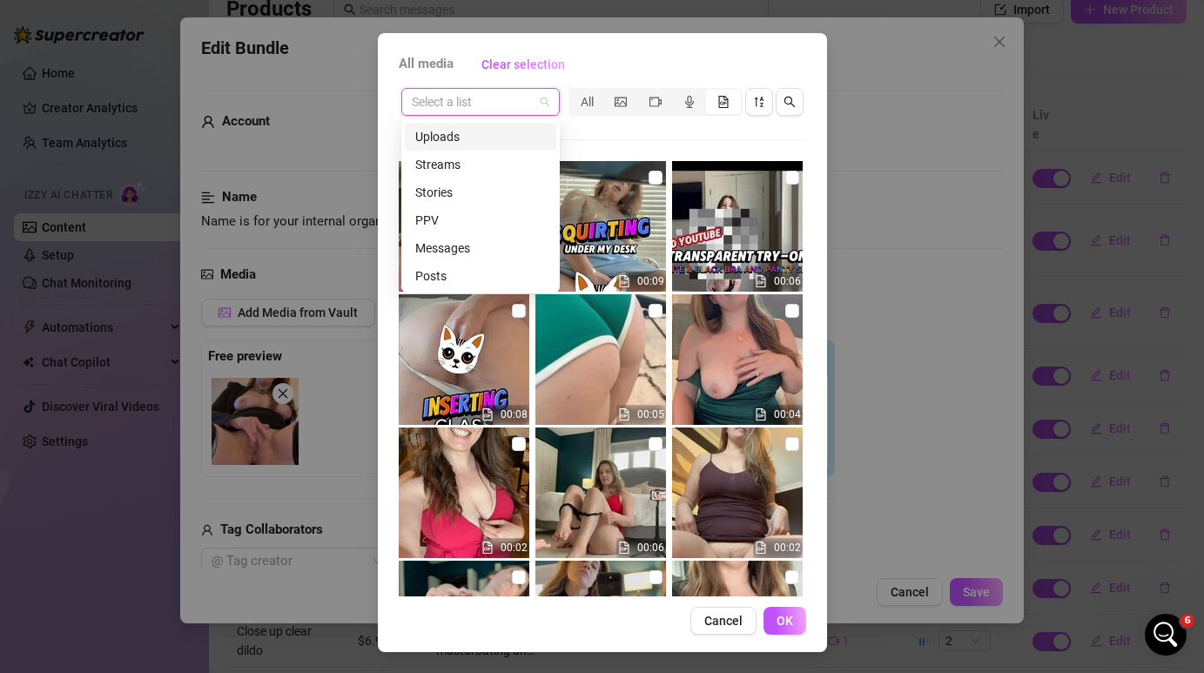
click at [520, 135] on div "Uploads" at bounding box center [480, 136] width 131 height 19
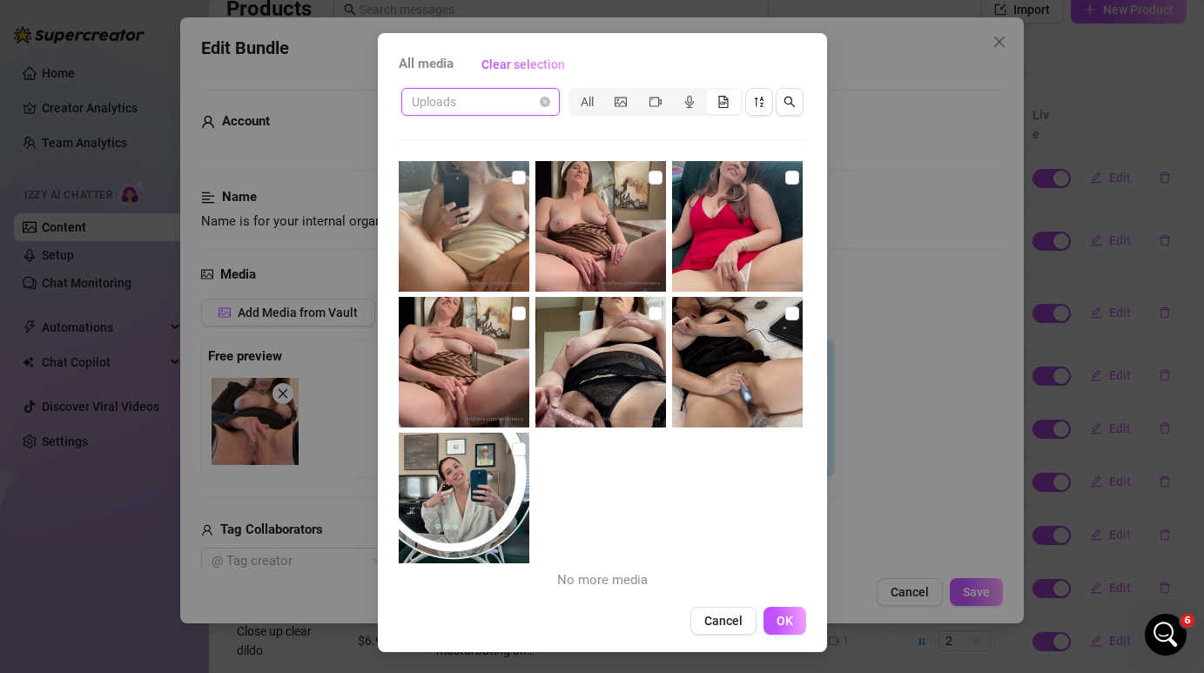
click at [544, 96] on span "Uploads" at bounding box center [481, 102] width 138 height 26
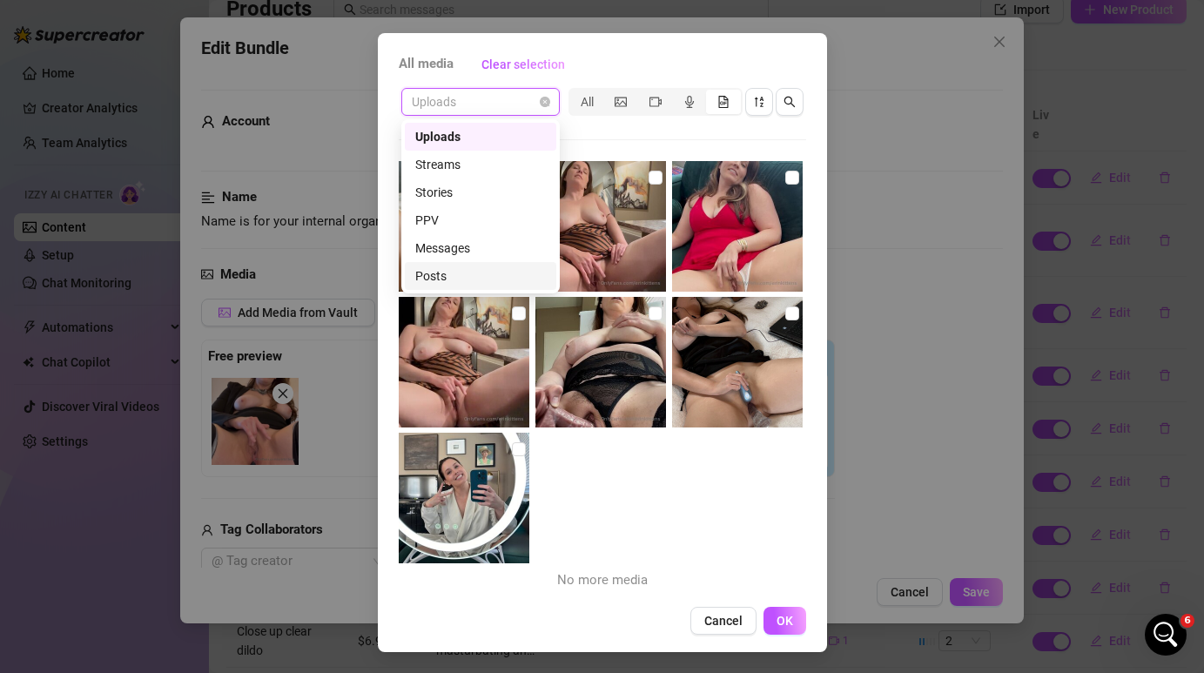
click at [496, 280] on div "Posts" at bounding box center [480, 275] width 131 height 19
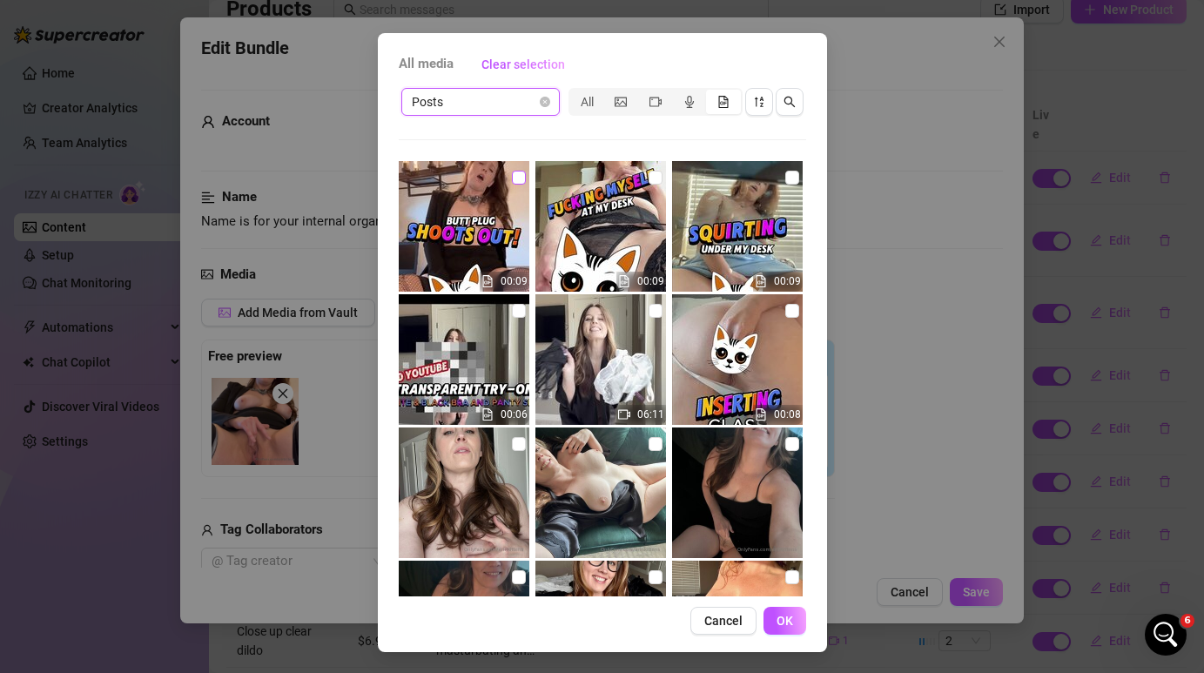
click at [520, 178] on input "checkbox" at bounding box center [519, 178] width 14 height 14
click at [780, 616] on span "OK" at bounding box center [785, 621] width 17 height 14
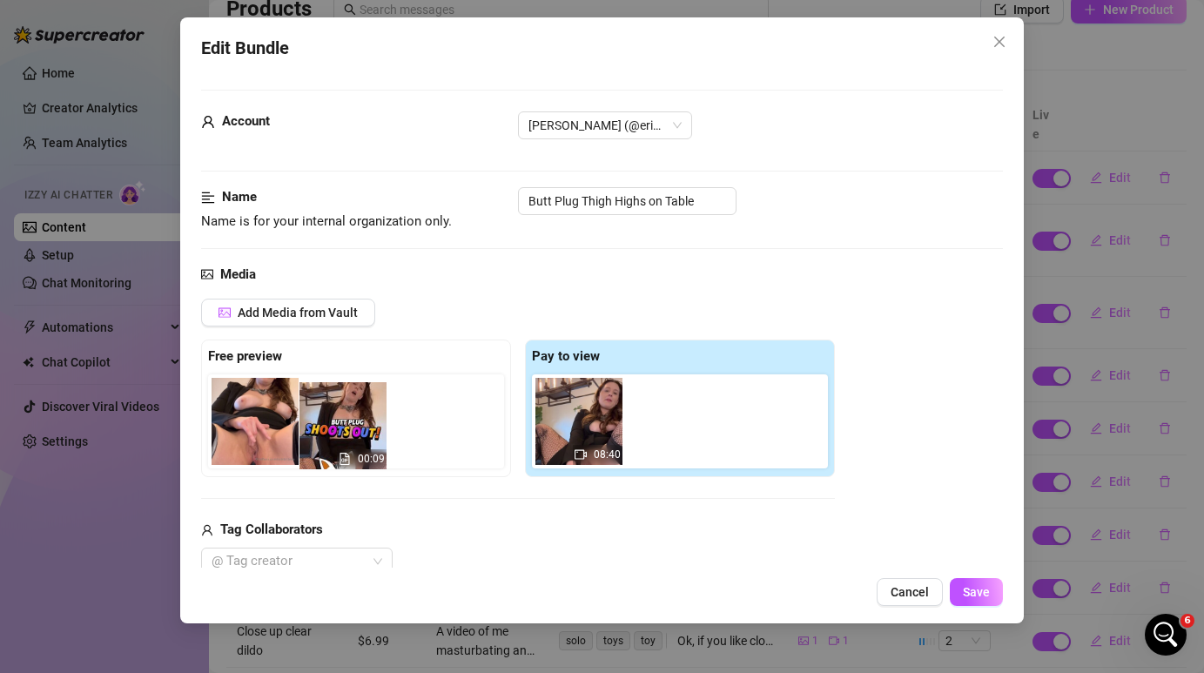
drag, startPoint x: 666, startPoint y: 425, endPoint x: 323, endPoint y: 430, distance: 343.1
click at [323, 430] on div "Free preview Pay to view 08:40 00:09" at bounding box center [518, 409] width 634 height 138
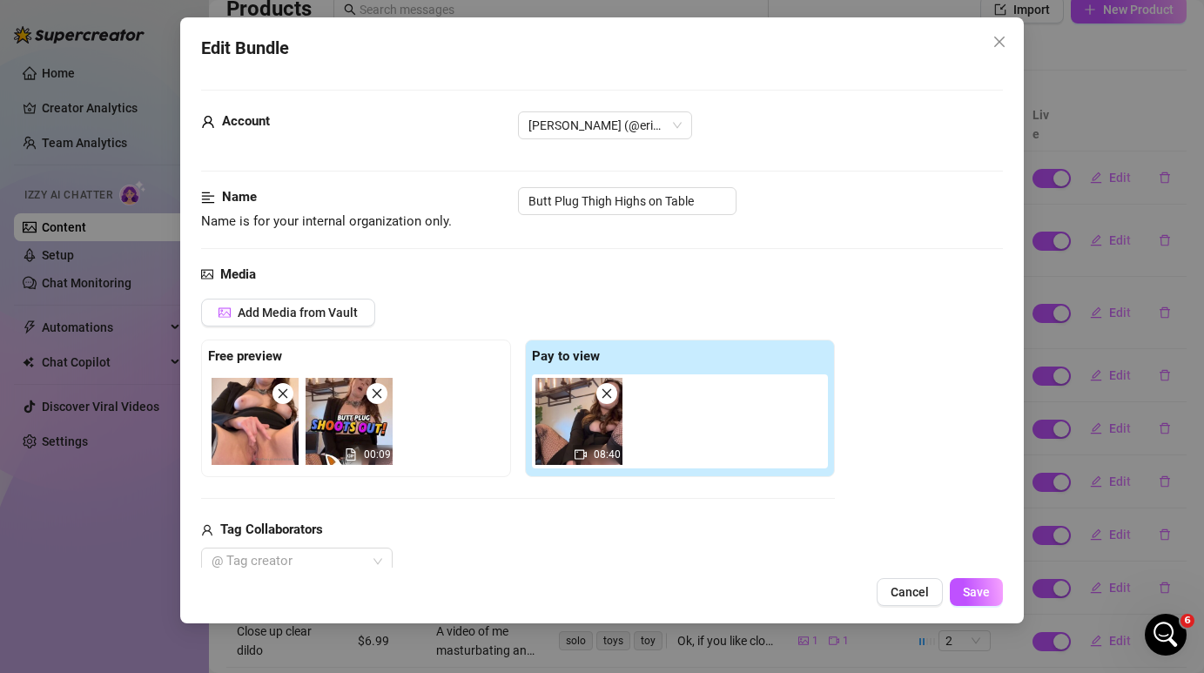
click at [287, 406] on img at bounding box center [255, 421] width 87 height 87
click at [282, 396] on icon "close" at bounding box center [283, 393] width 12 height 12
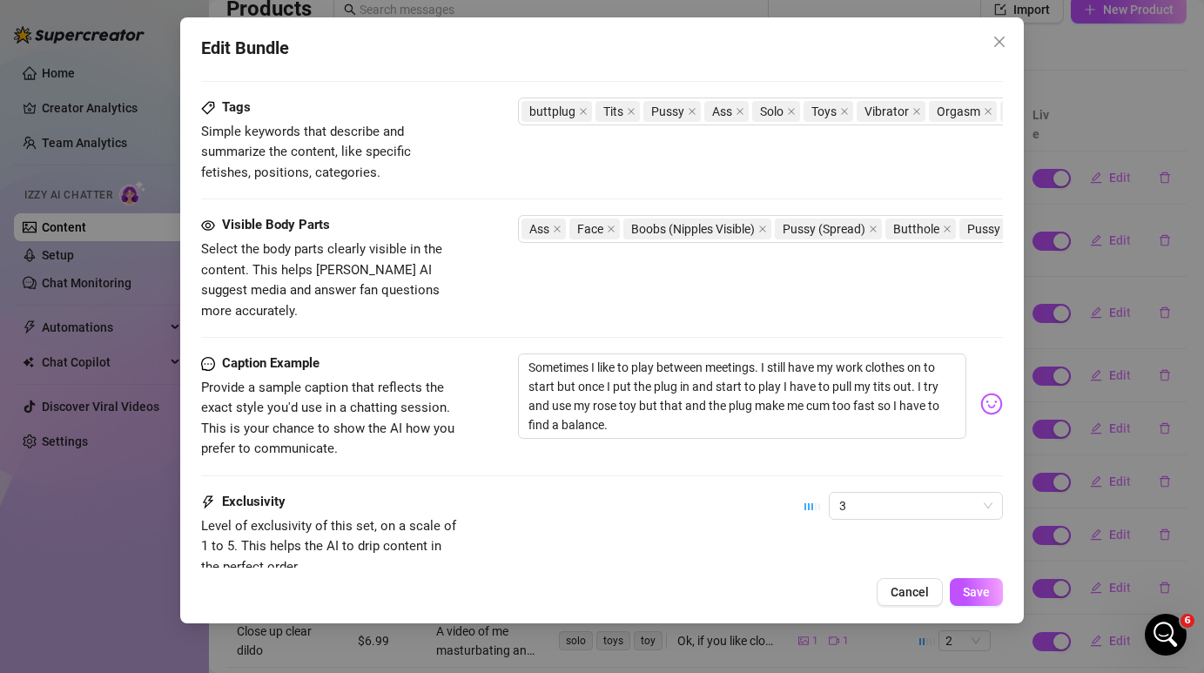
scroll to position [964, 0]
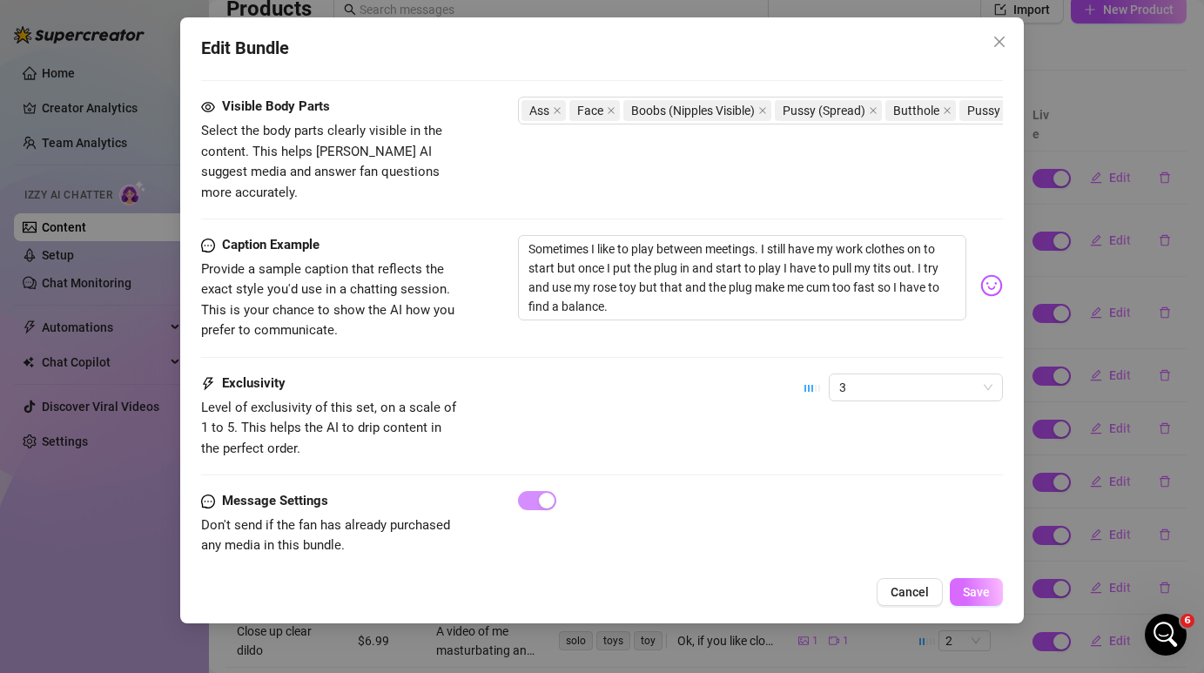
click at [978, 586] on span "Save" at bounding box center [976, 592] width 27 height 14
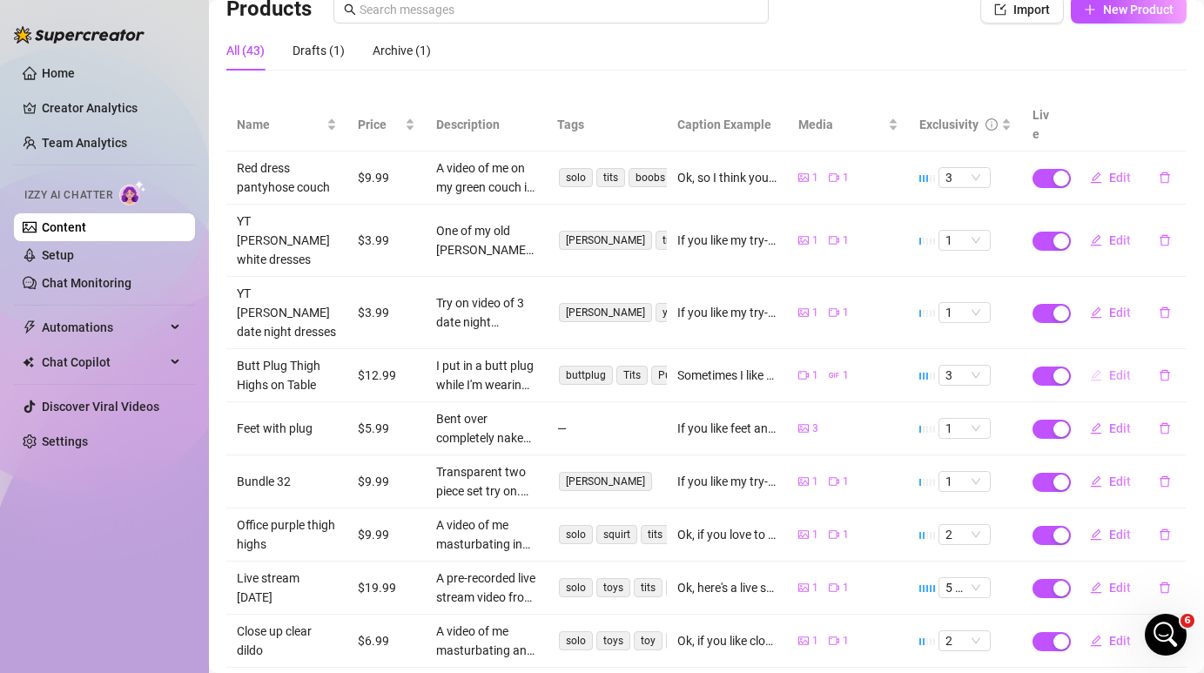
click at [1109, 368] on span "Edit" at bounding box center [1120, 375] width 22 height 14
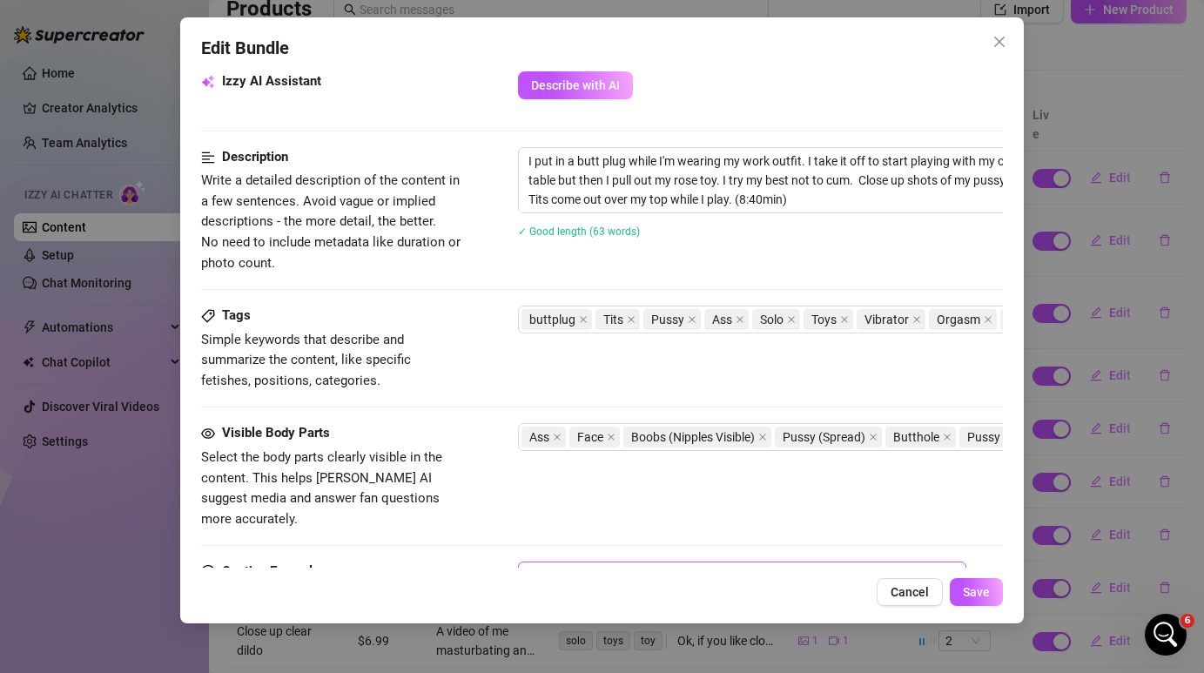
scroll to position [630, 0]
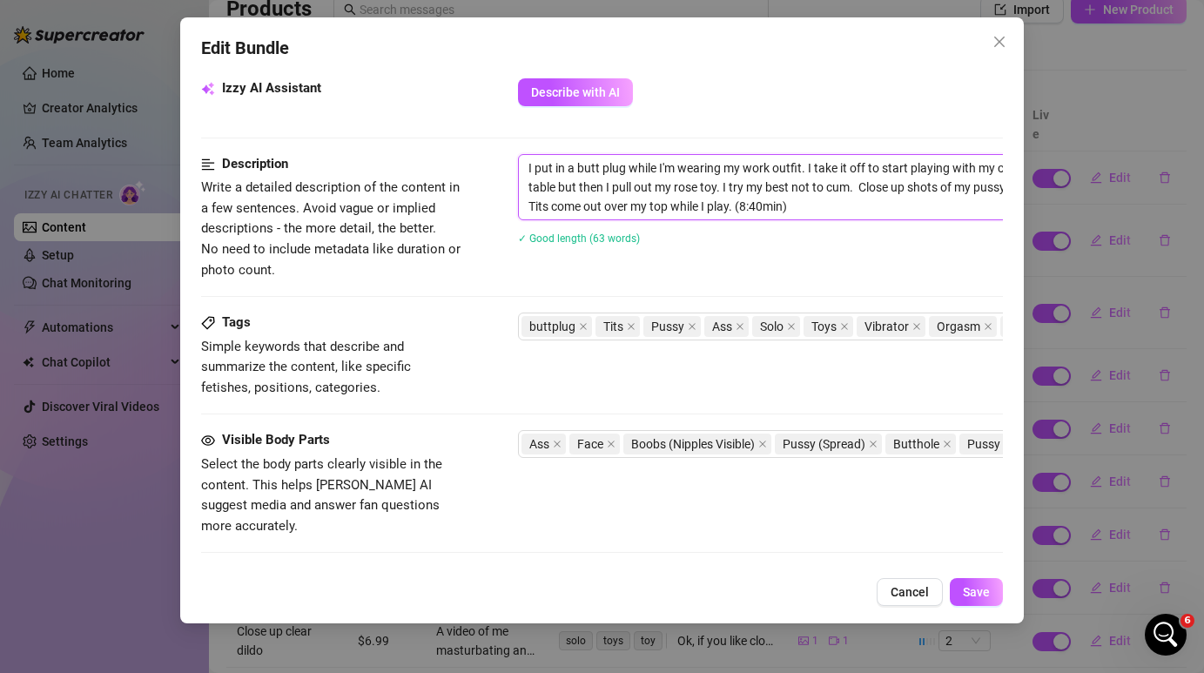
drag, startPoint x: 528, startPoint y: 162, endPoint x: 761, endPoint y: 228, distance: 242.5
click at [761, 228] on div "I put in a butt plug while I'm wearing my work outfit. I take it off to start p…" at bounding box center [822, 210] width 609 height 113
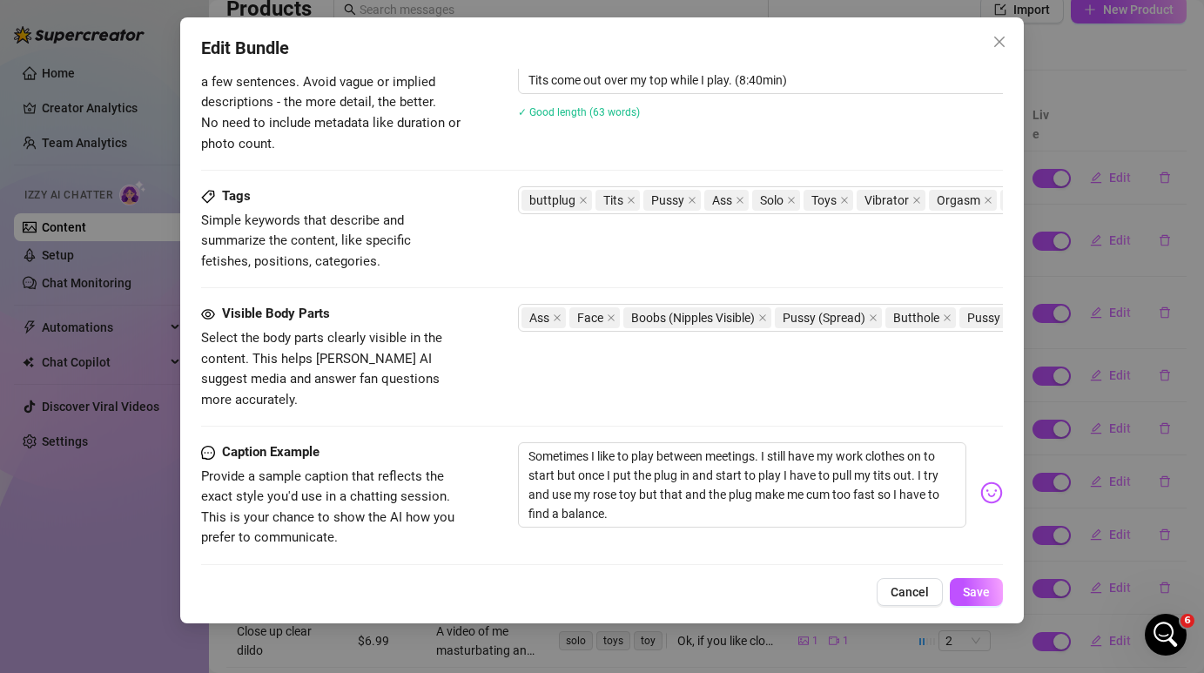
scroll to position [764, 0]
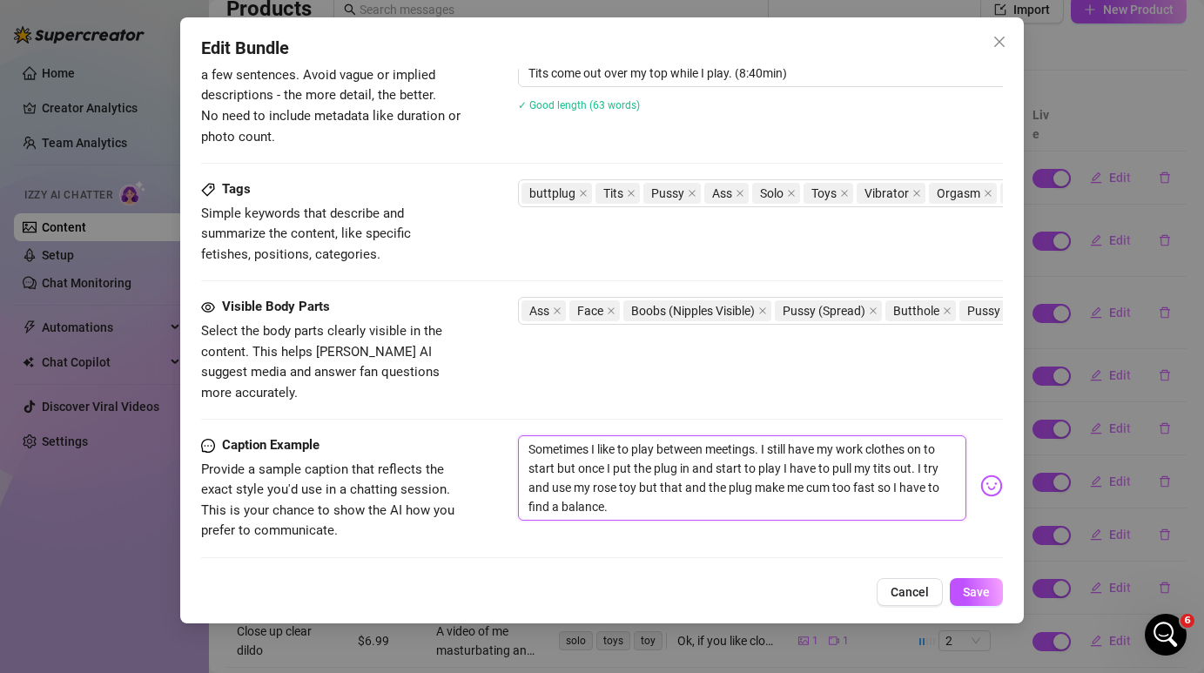
drag, startPoint x: 528, startPoint y: 425, endPoint x: 639, endPoint y: 484, distance: 125.4
click at [639, 484] on textarea "Sometimes I like to play between meetings. I still have my work clothes on to s…" at bounding box center [742, 477] width 448 height 85
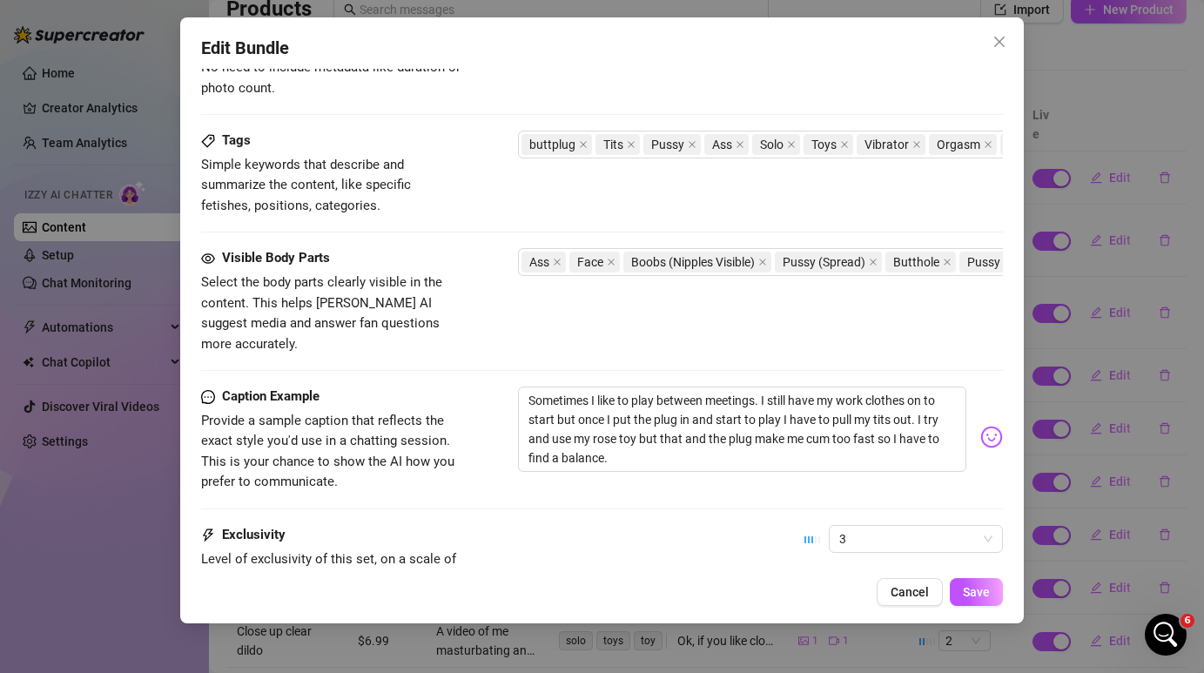
scroll to position [964, 0]
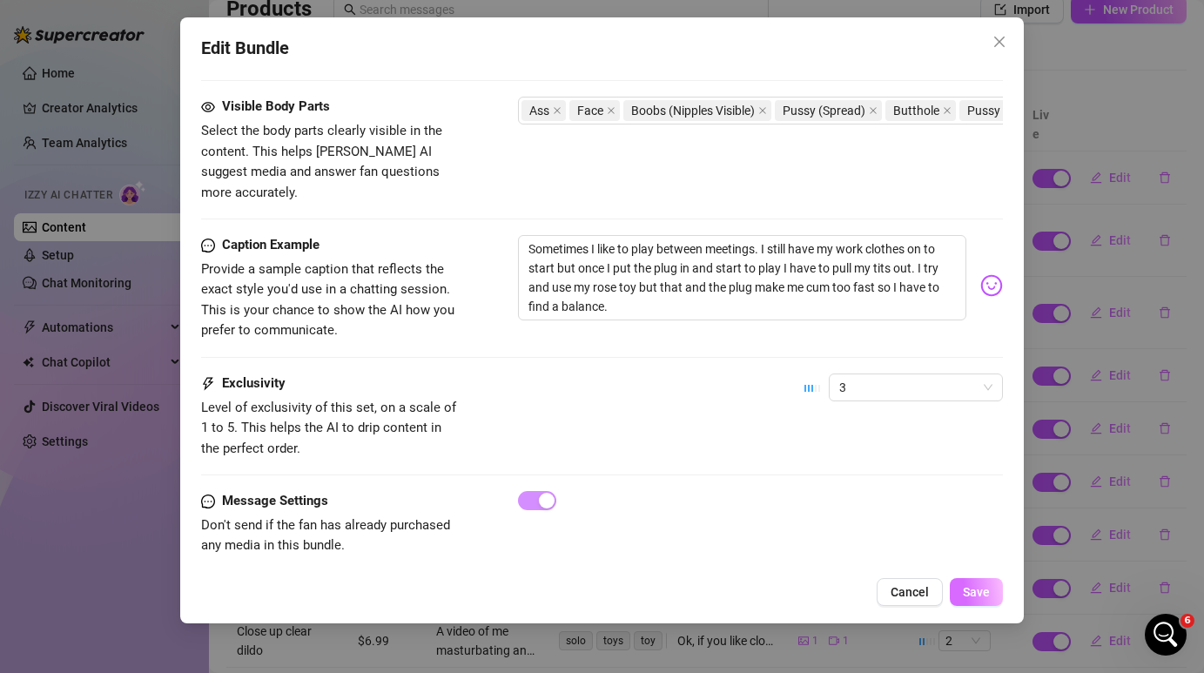
click at [979, 591] on span "Save" at bounding box center [976, 592] width 27 height 14
